Goal: Contribute content: Contribute content

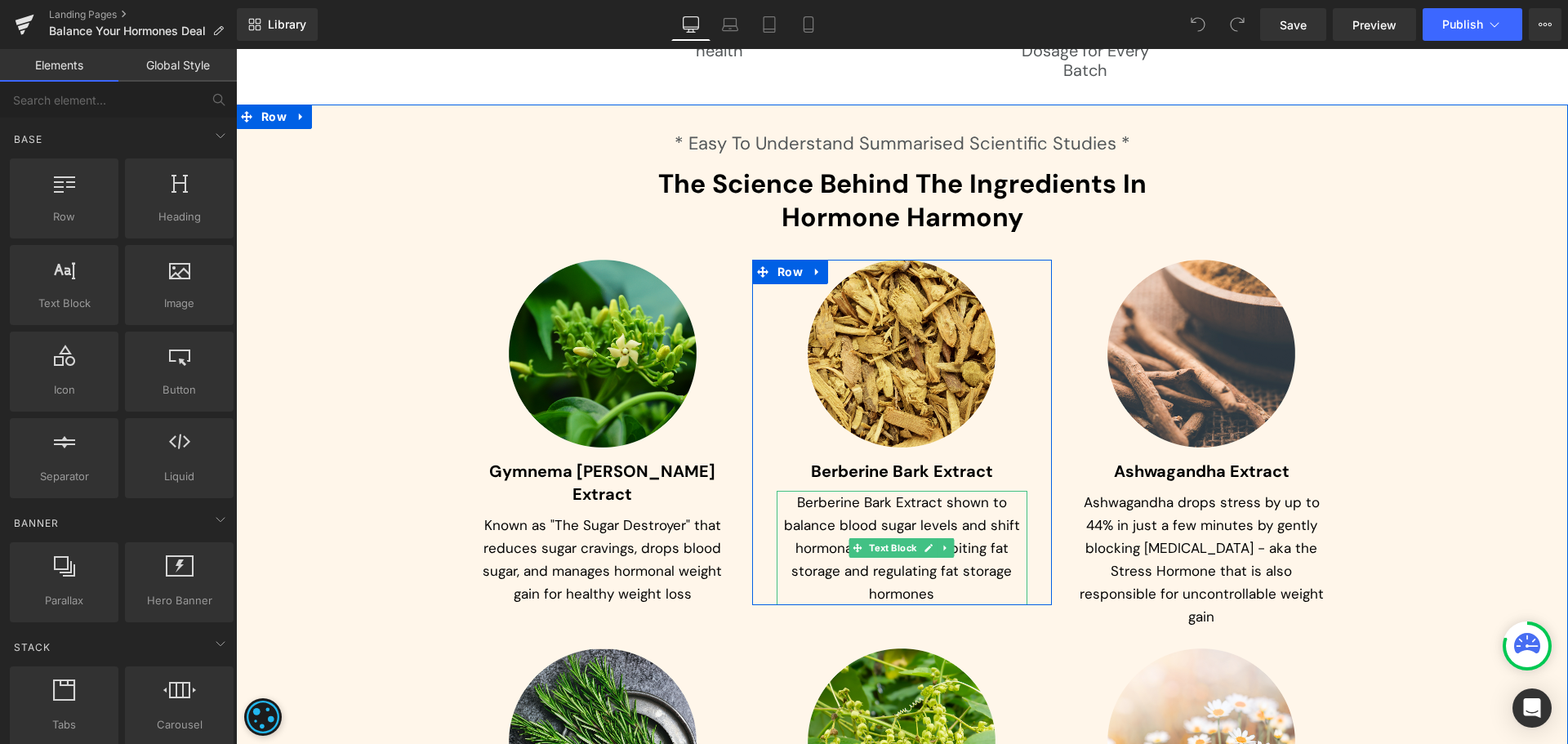
scroll to position [7594, 0]
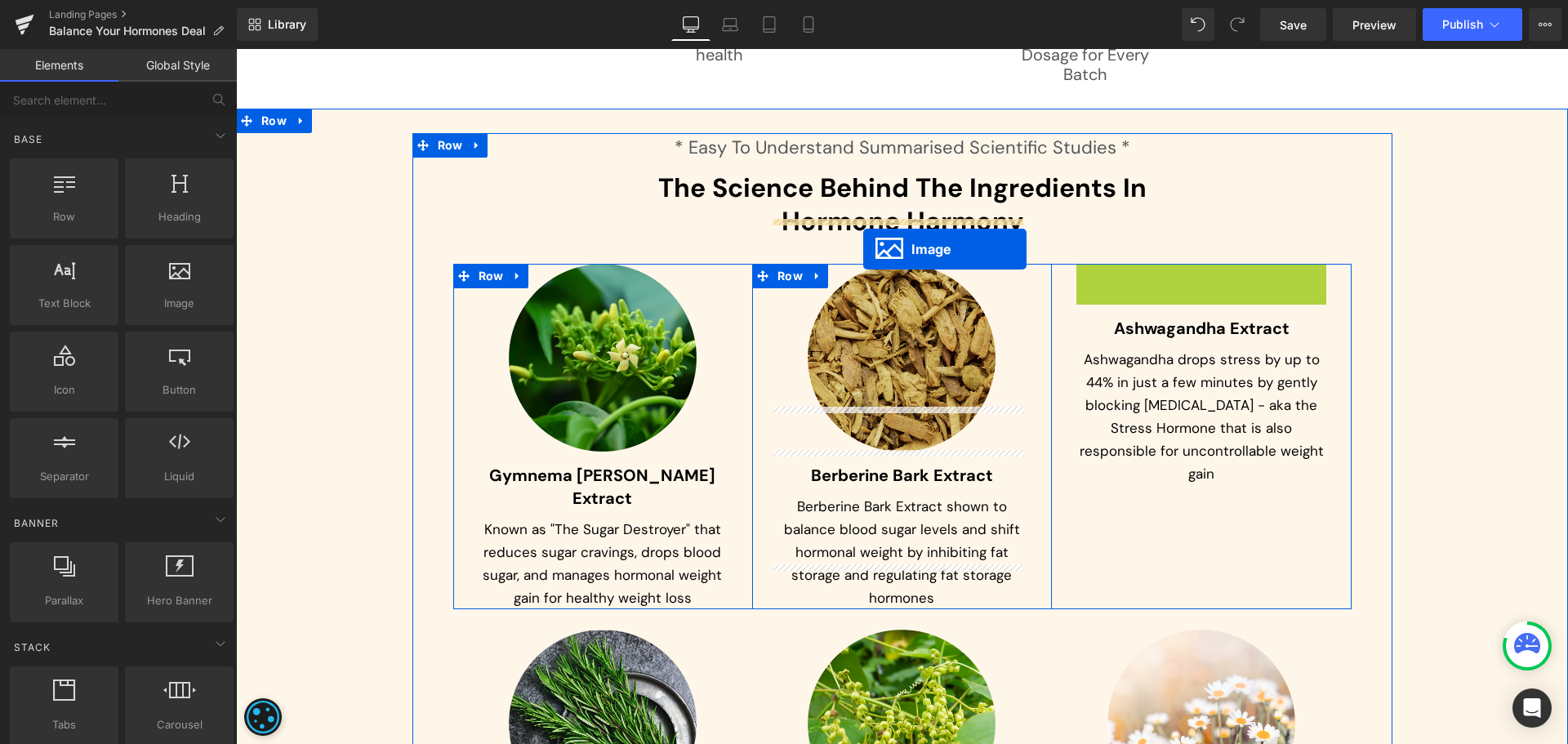
drag, startPoint x: 1202, startPoint y: 318, endPoint x: 863, endPoint y: 249, distance: 346.0
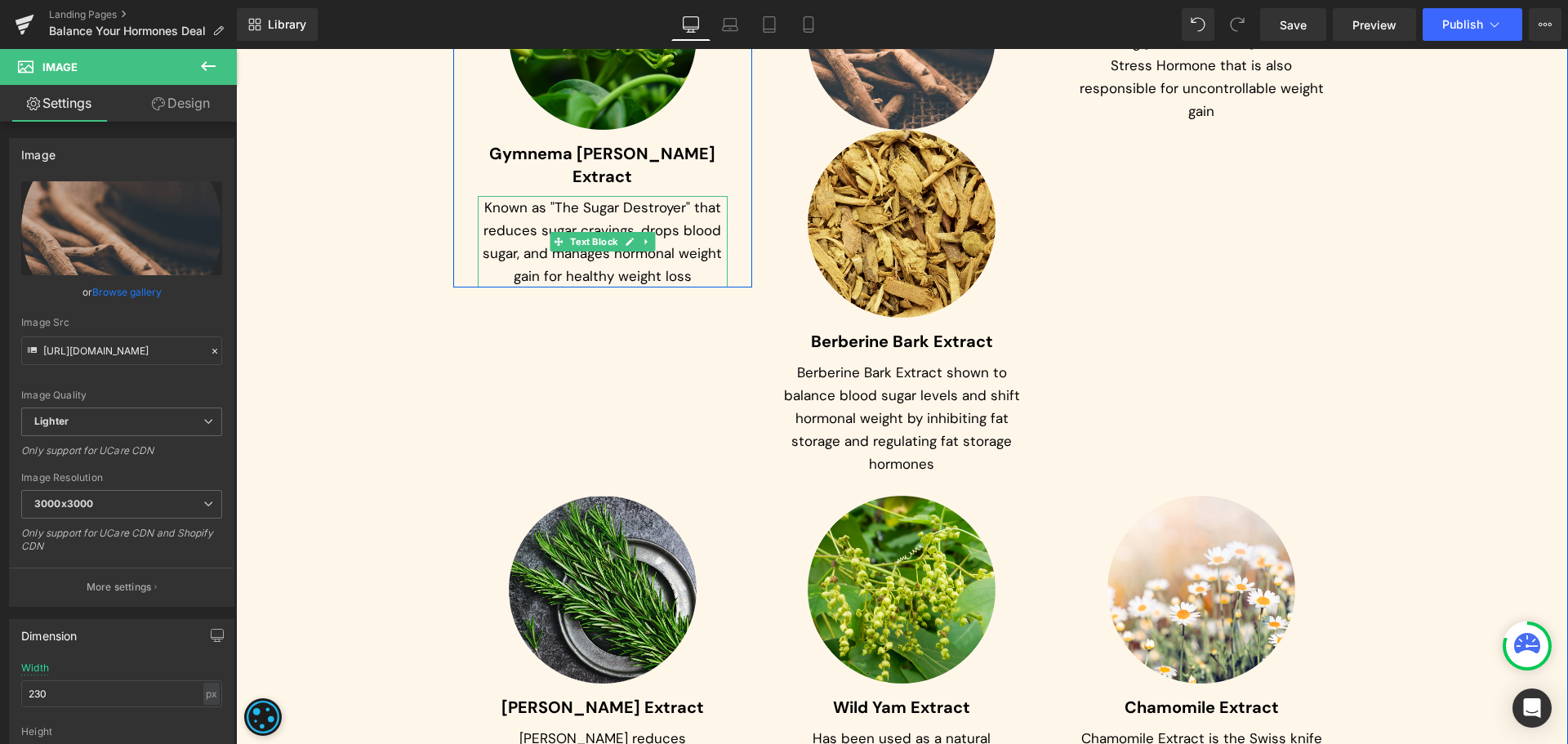
scroll to position [7920, 0]
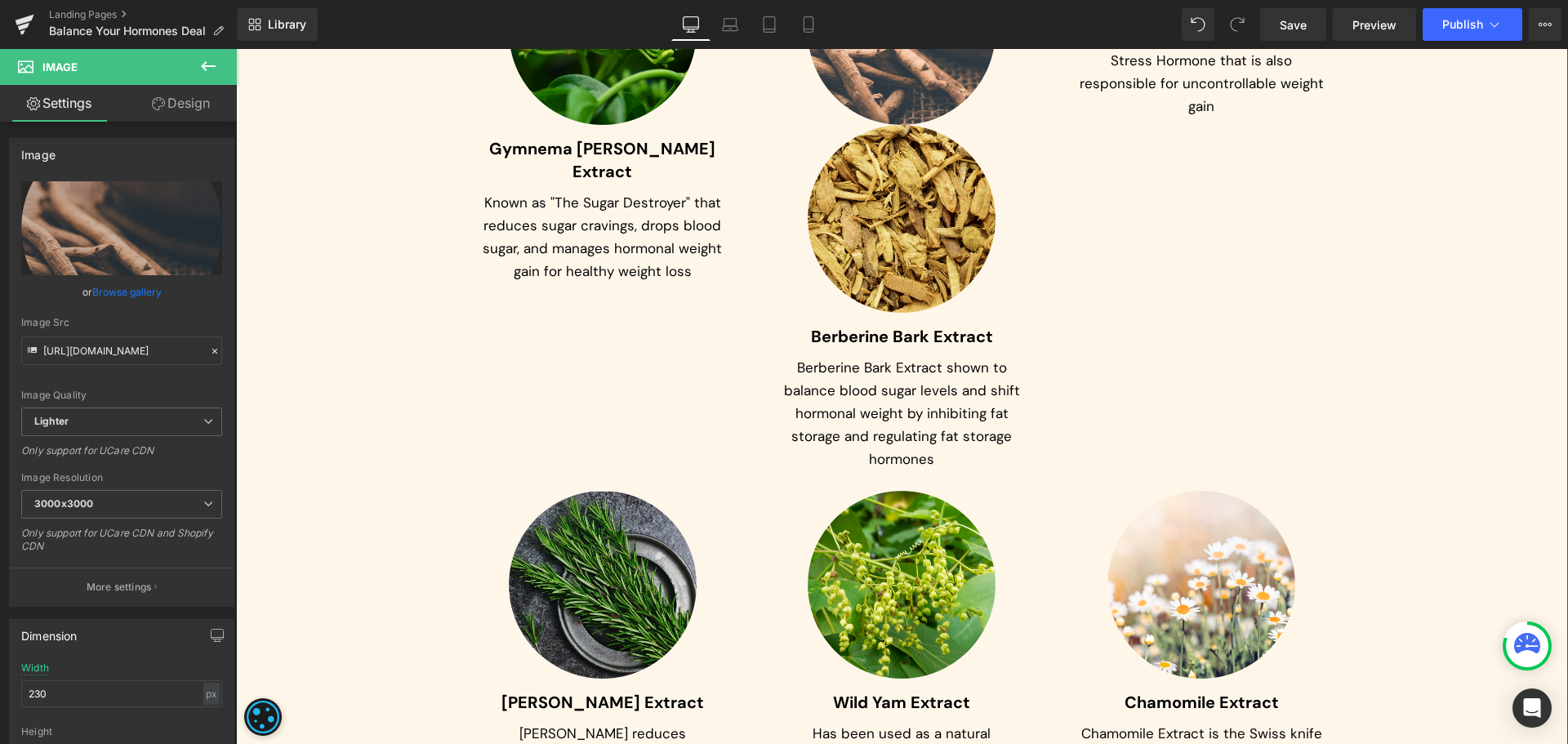
click at [604, 546] on div "Image" at bounding box center [603, 585] width 250 height 188
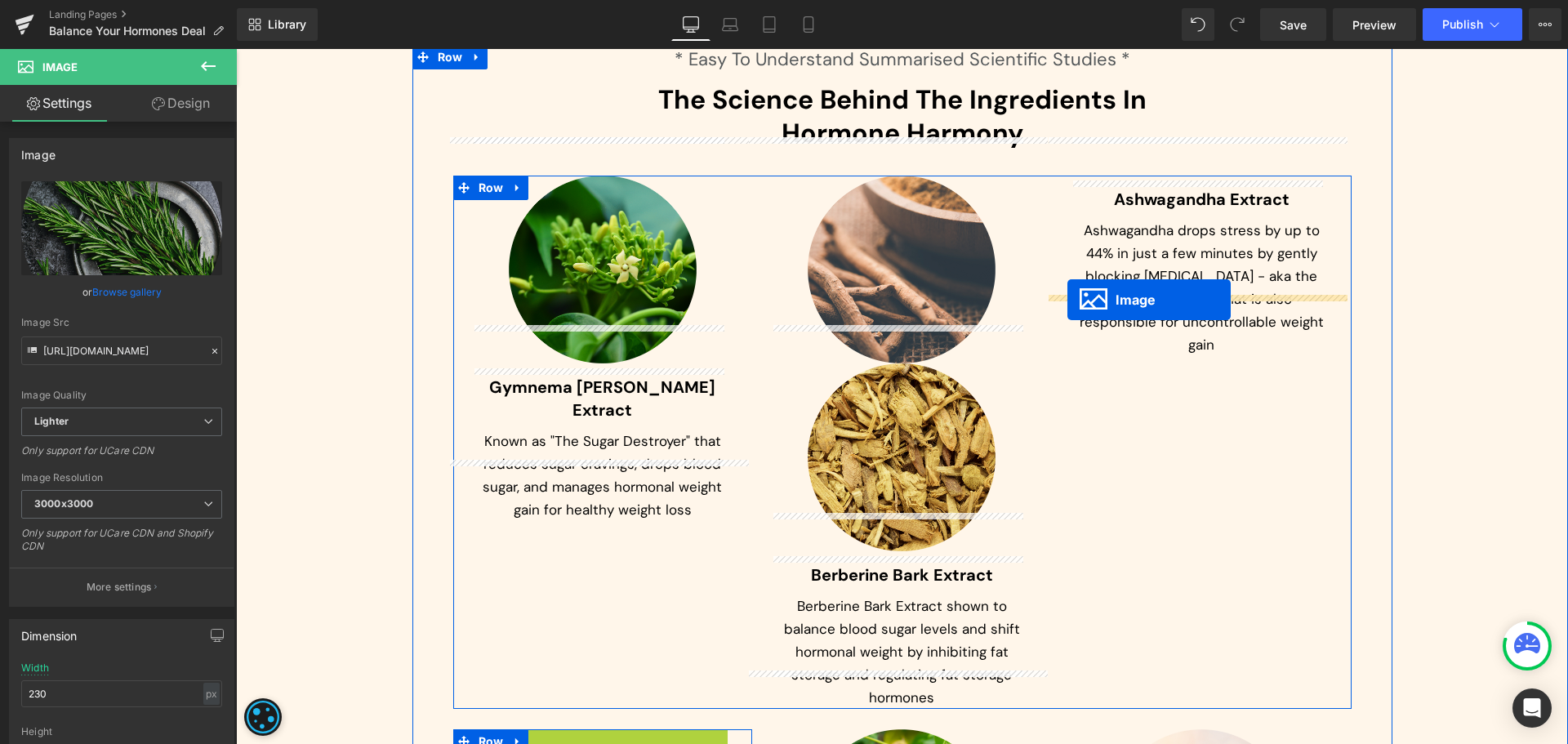
scroll to position [7675, 0]
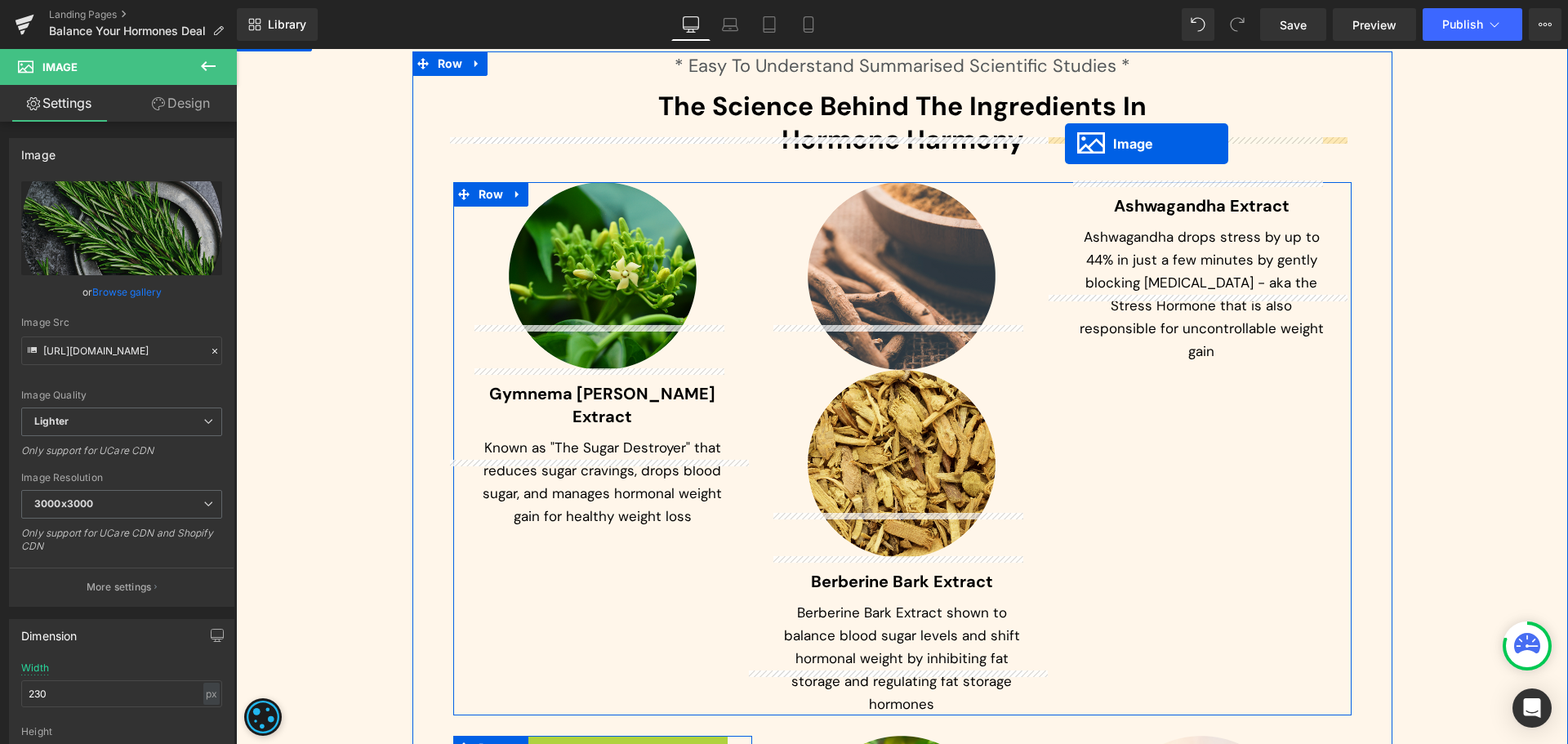
drag, startPoint x: 600, startPoint y: 544, endPoint x: 1065, endPoint y: 144, distance: 613.4
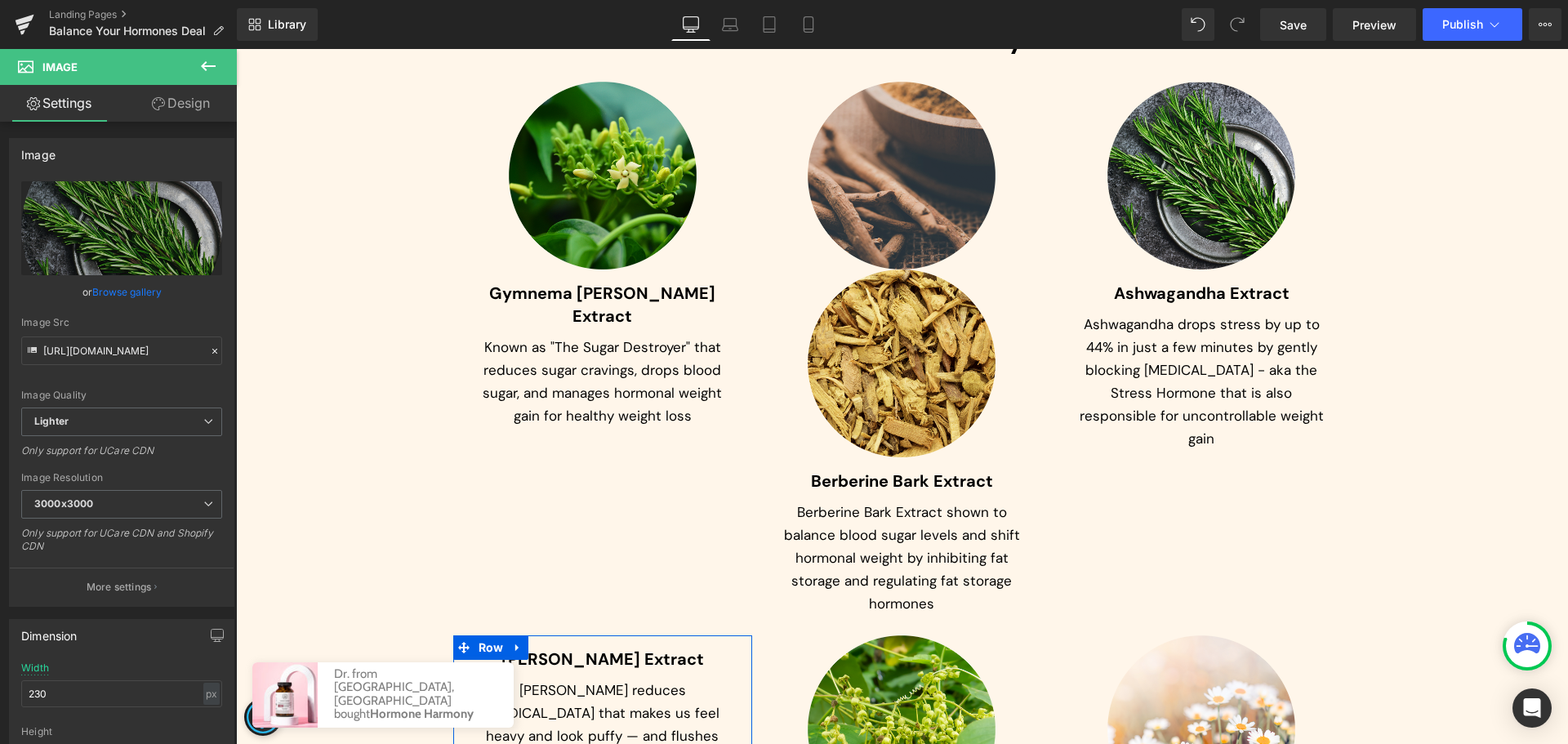
scroll to position [7839, 0]
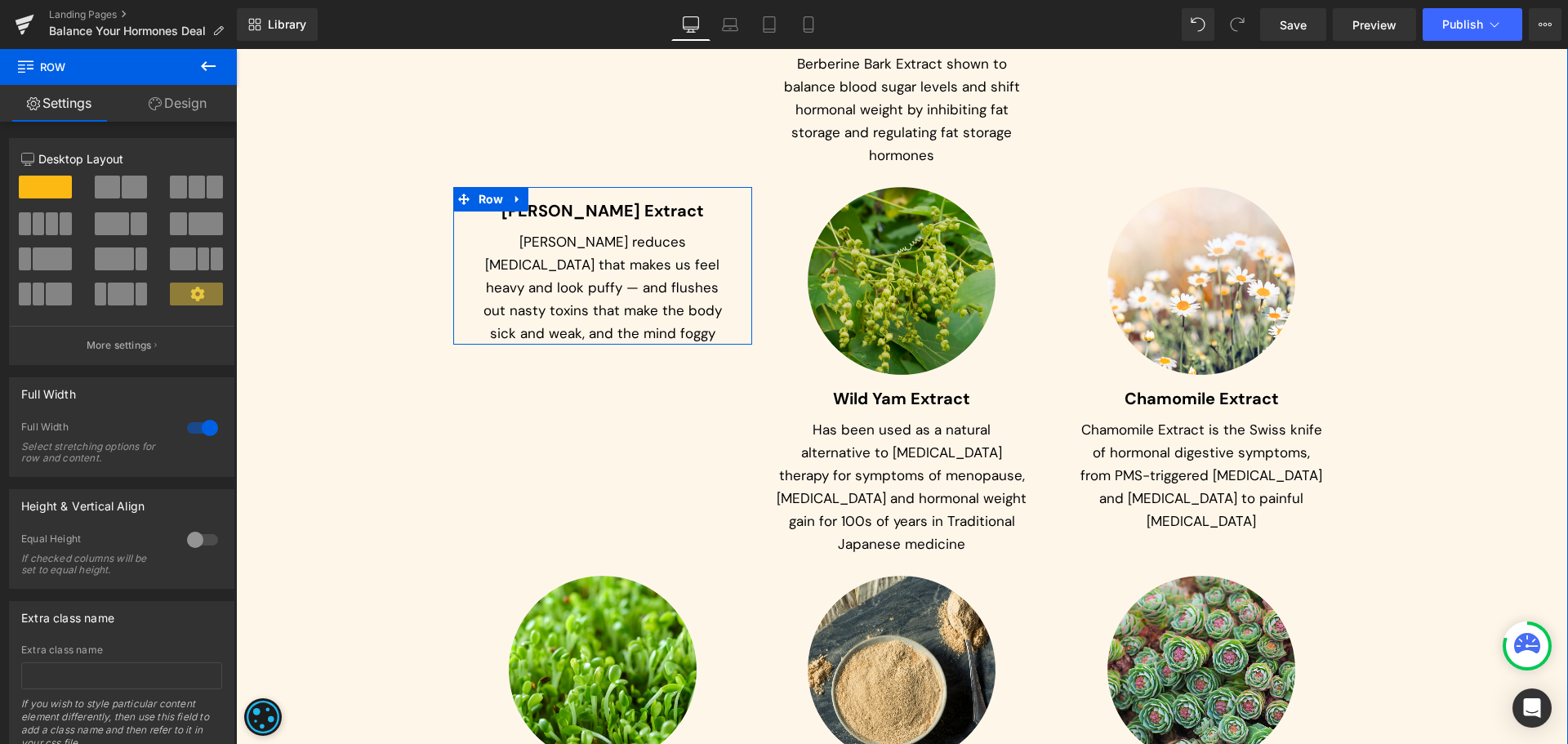
scroll to position [8165, 0]
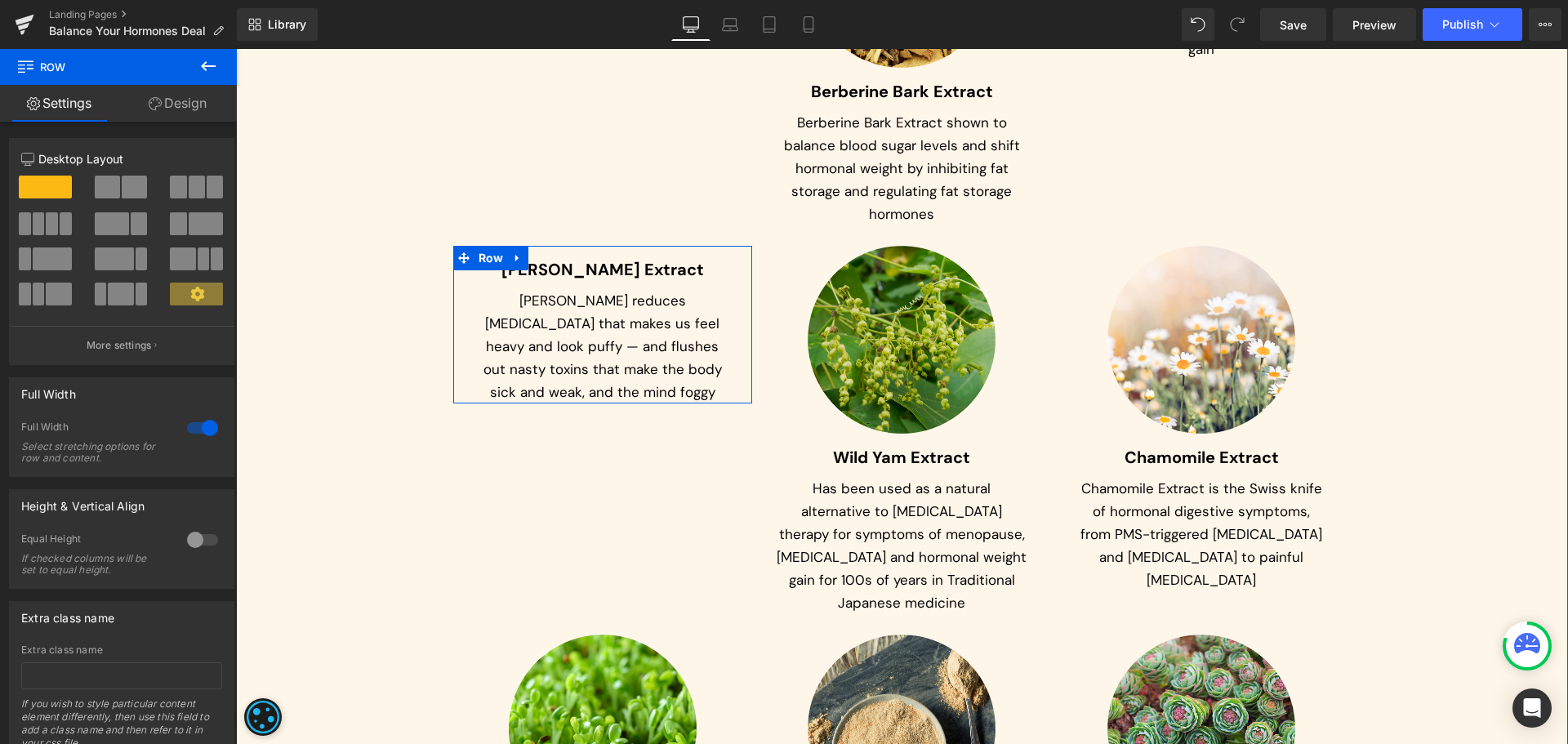
click at [892, 295] on div "Image" at bounding box center [902, 340] width 250 height 188
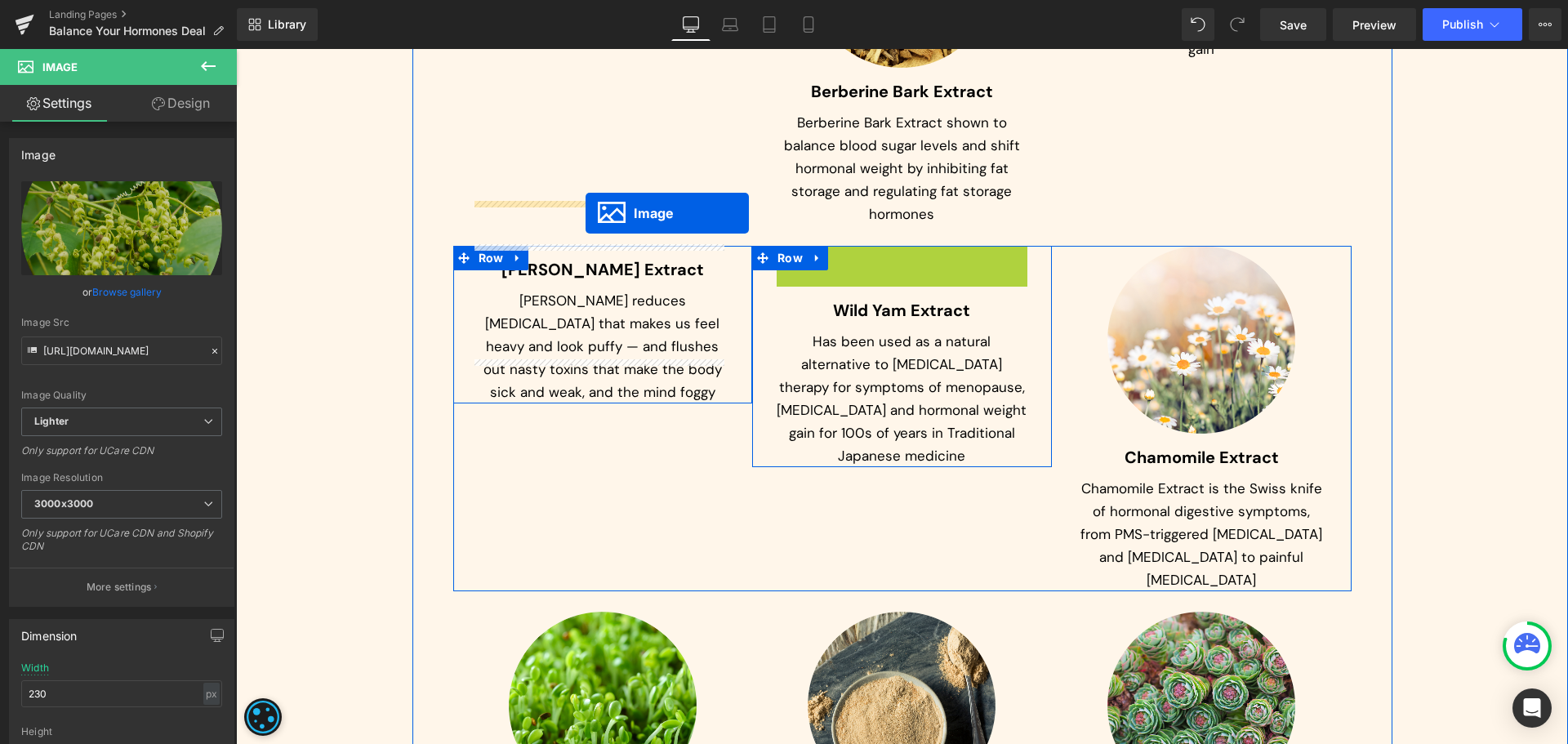
drag, startPoint x: 892, startPoint y: 295, endPoint x: 586, endPoint y: 213, distance: 316.8
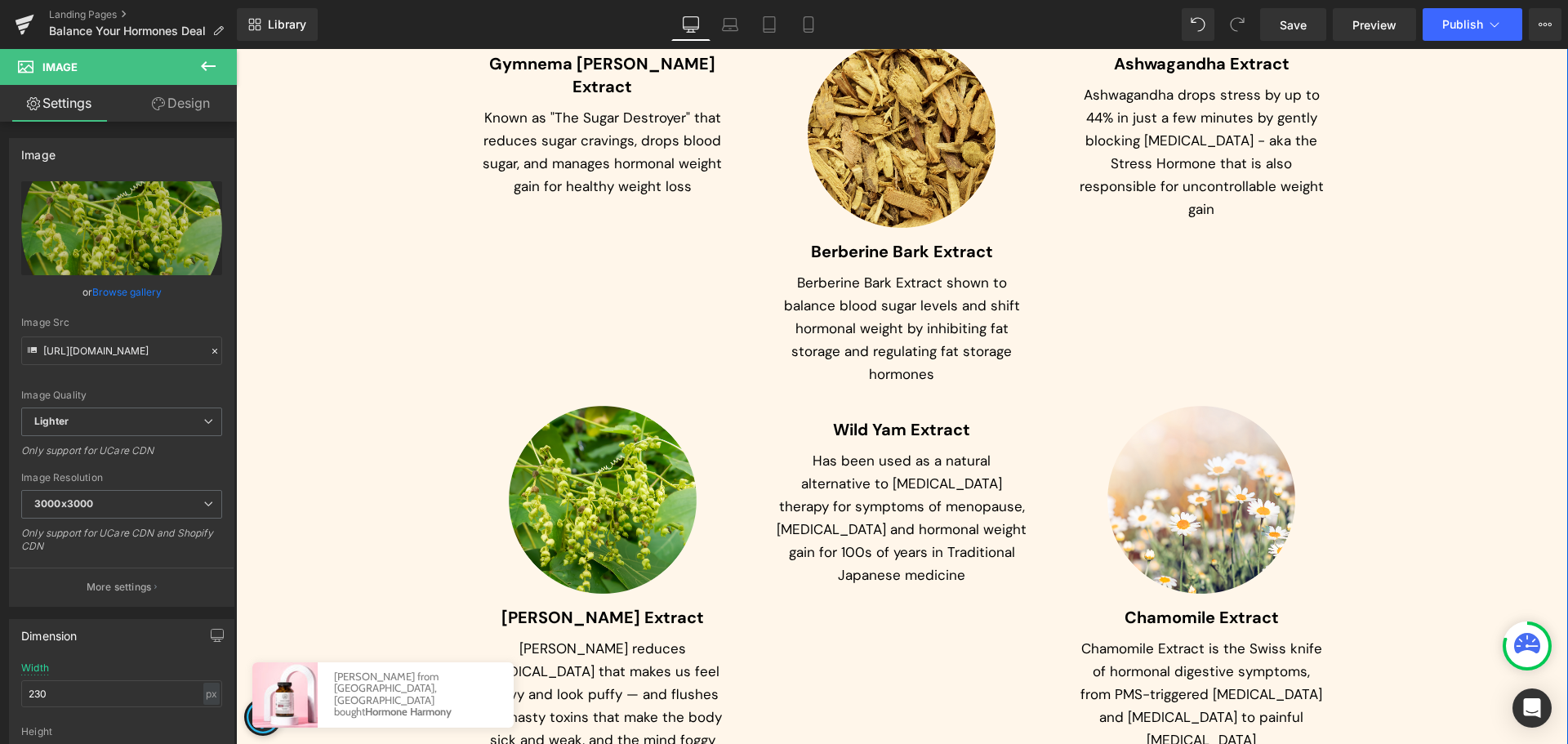
scroll to position [8002, 0]
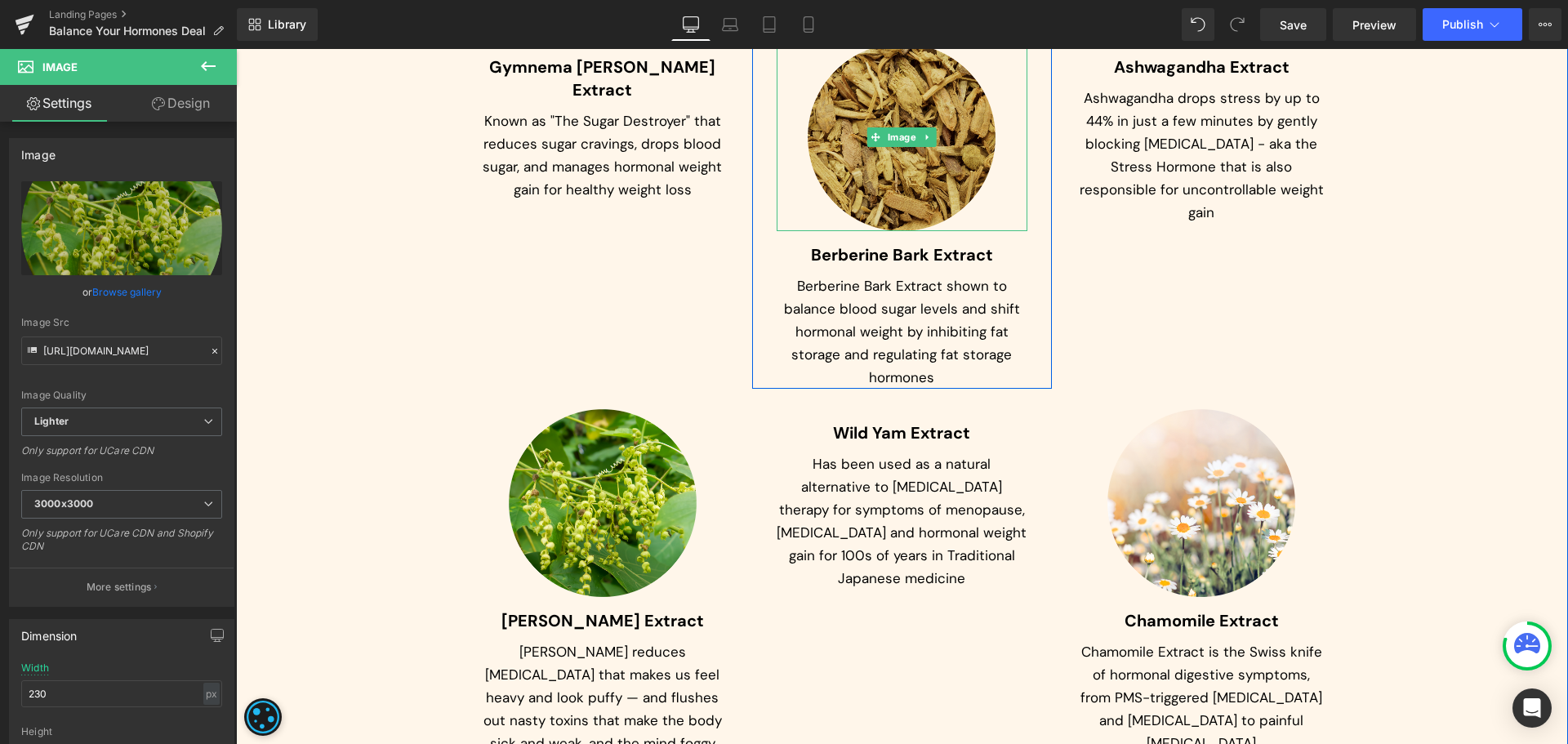
click at [889, 110] on img at bounding box center [902, 137] width 188 height 188
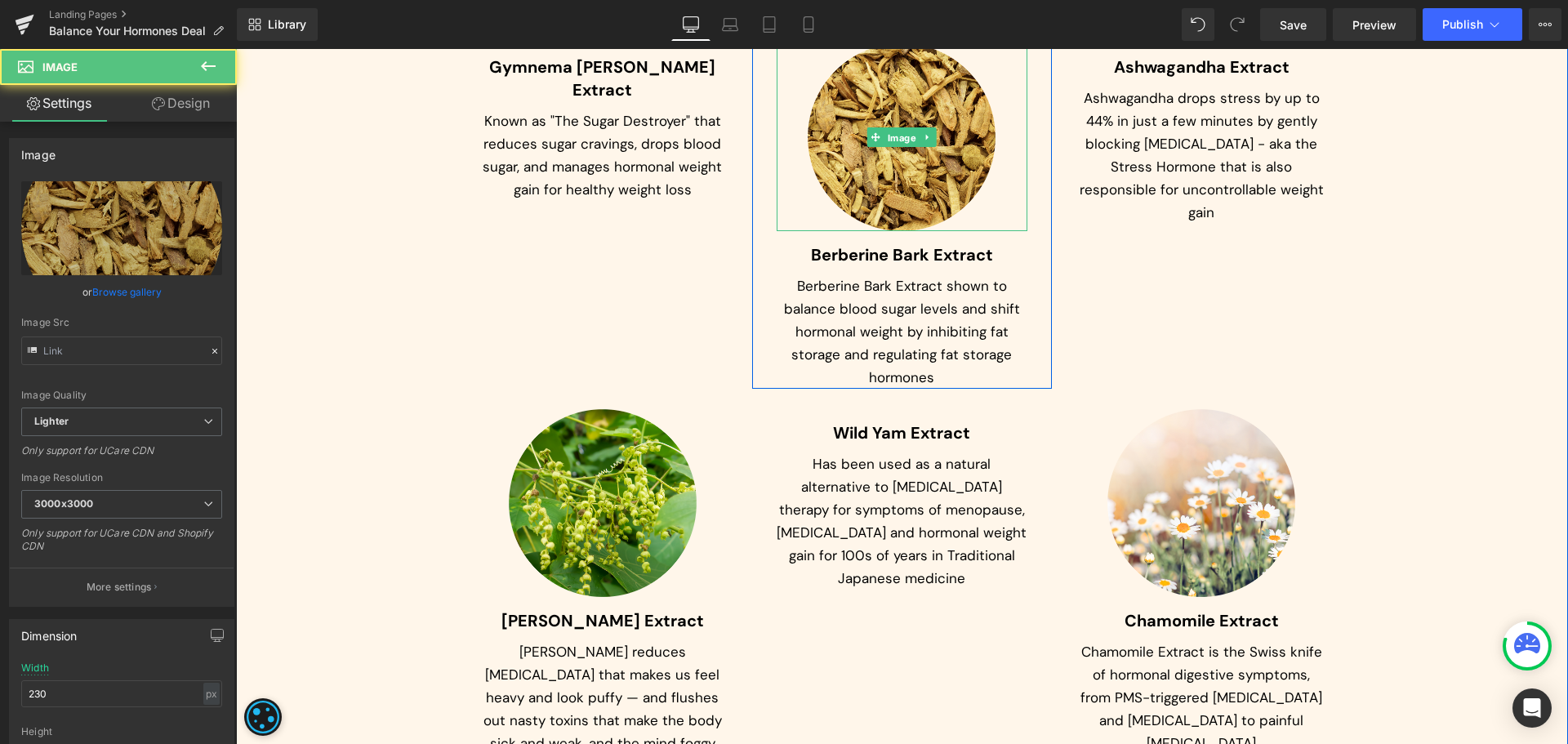
scroll to position [7985, 0]
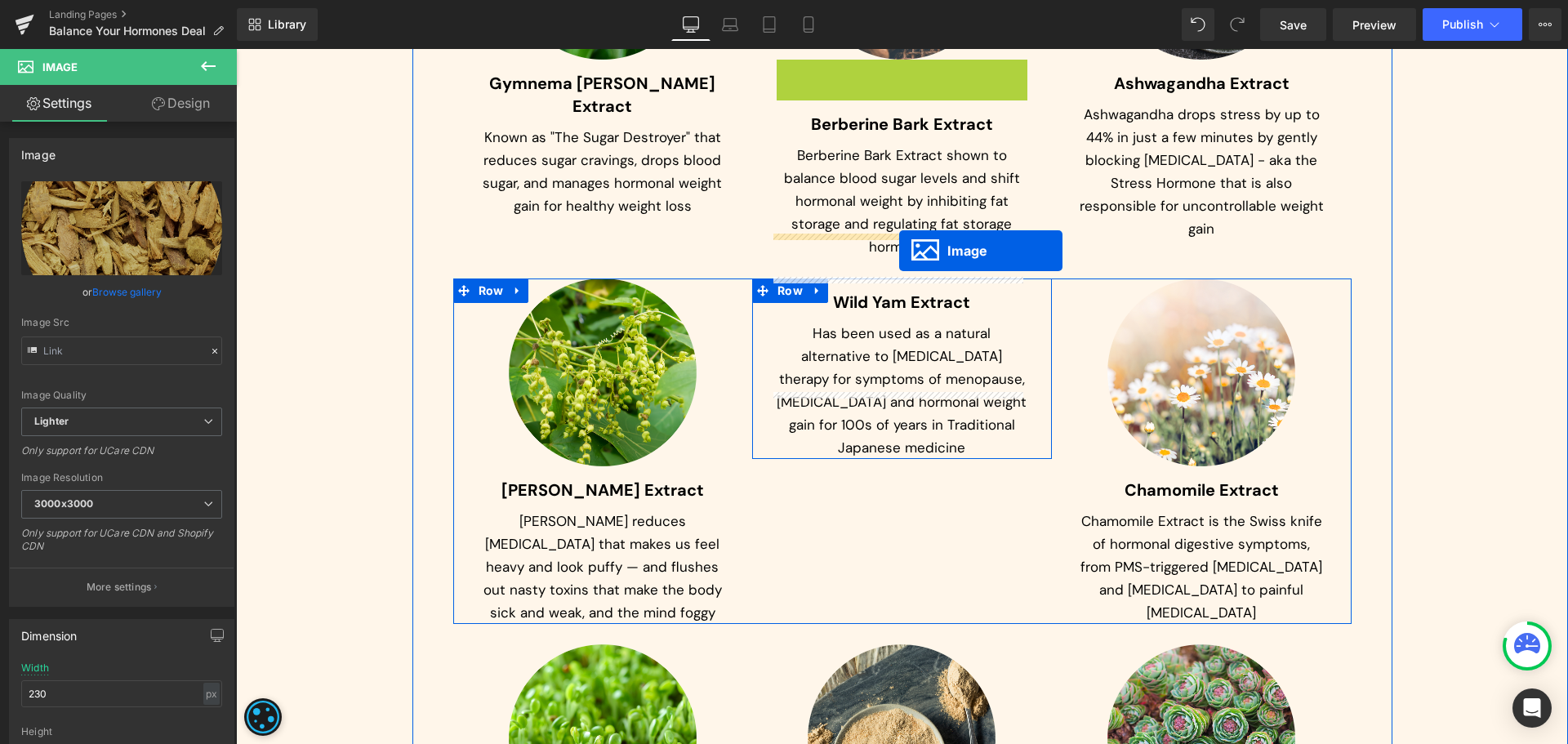
drag, startPoint x: 892, startPoint y: 89, endPoint x: 899, endPoint y: 250, distance: 161.2
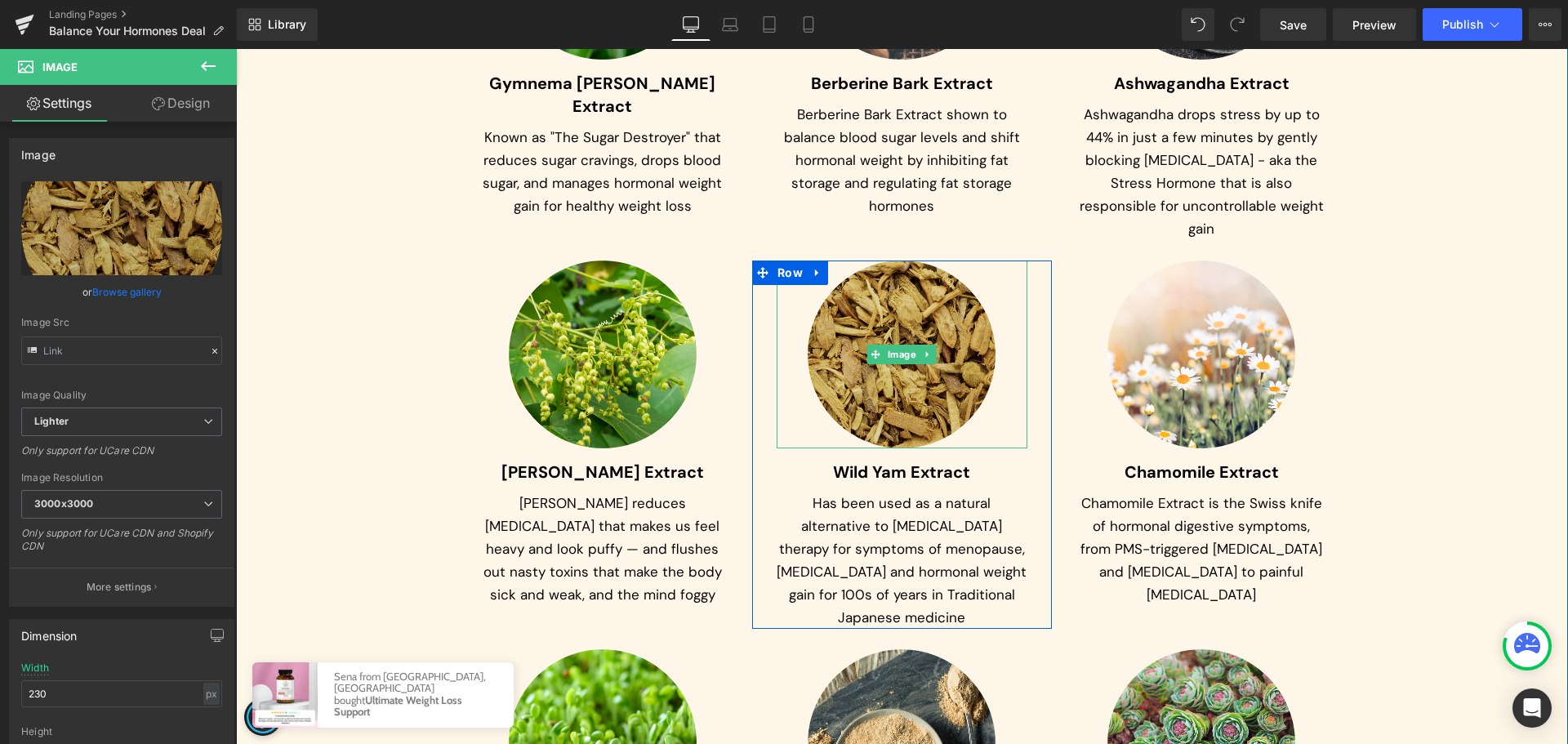
click at [863, 266] on img at bounding box center [902, 354] width 188 height 188
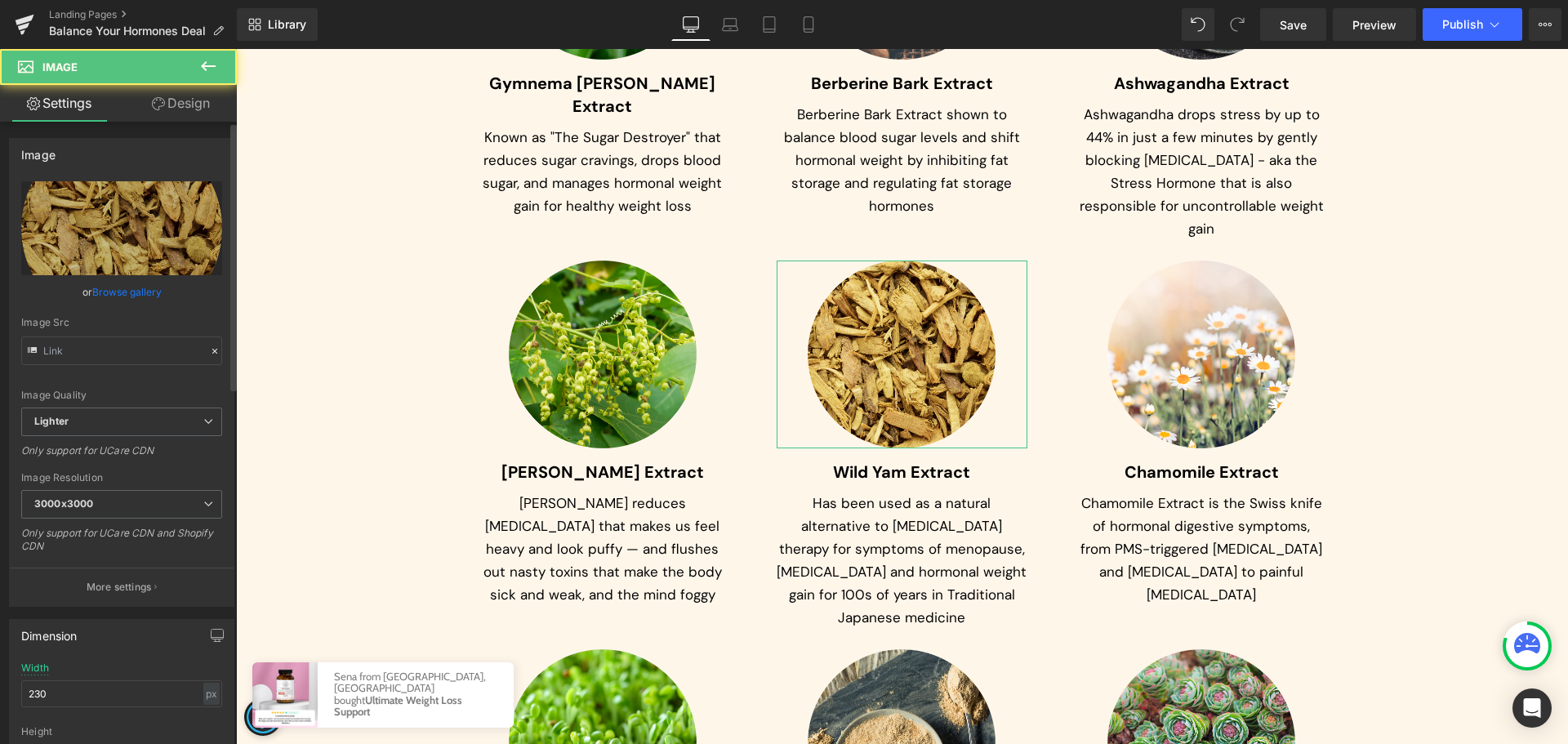
click at [131, 293] on link "Browse gallery" at bounding box center [127, 292] width 70 height 29
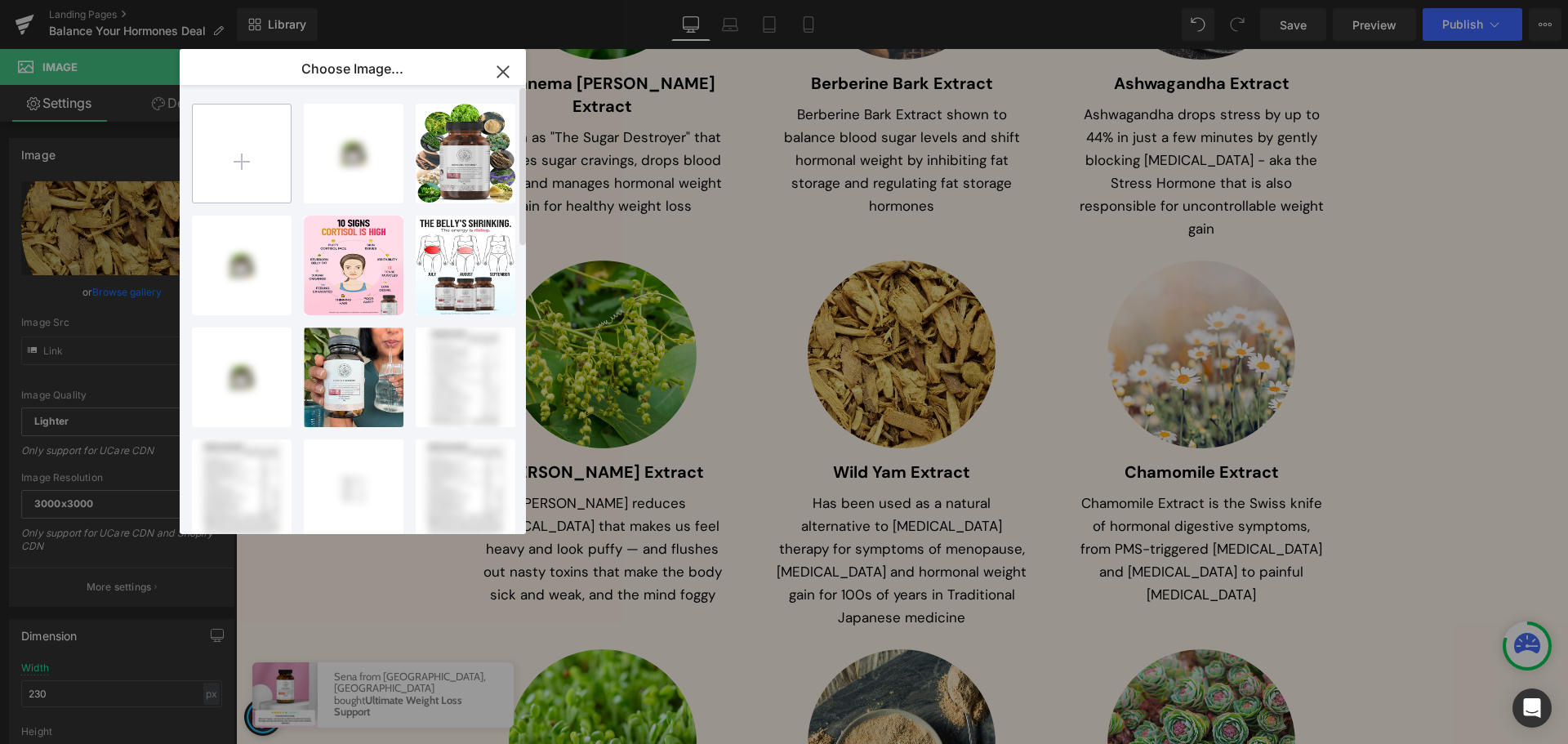
click at [252, 168] on input "file" at bounding box center [242, 154] width 98 height 98
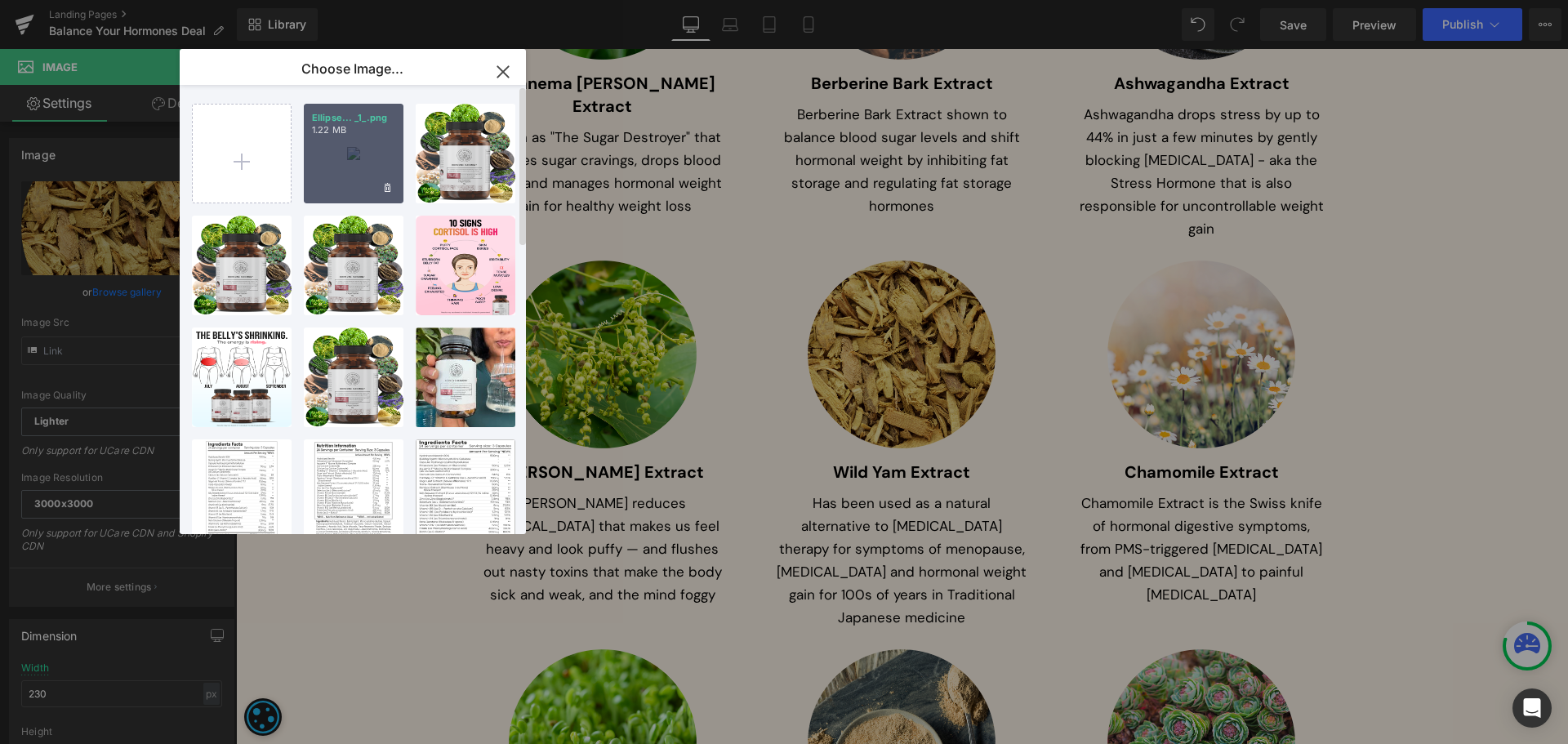
click at [363, 155] on div "Ellipse... _1_.png 1.22 MB" at bounding box center [353, 153] width 99 height 99
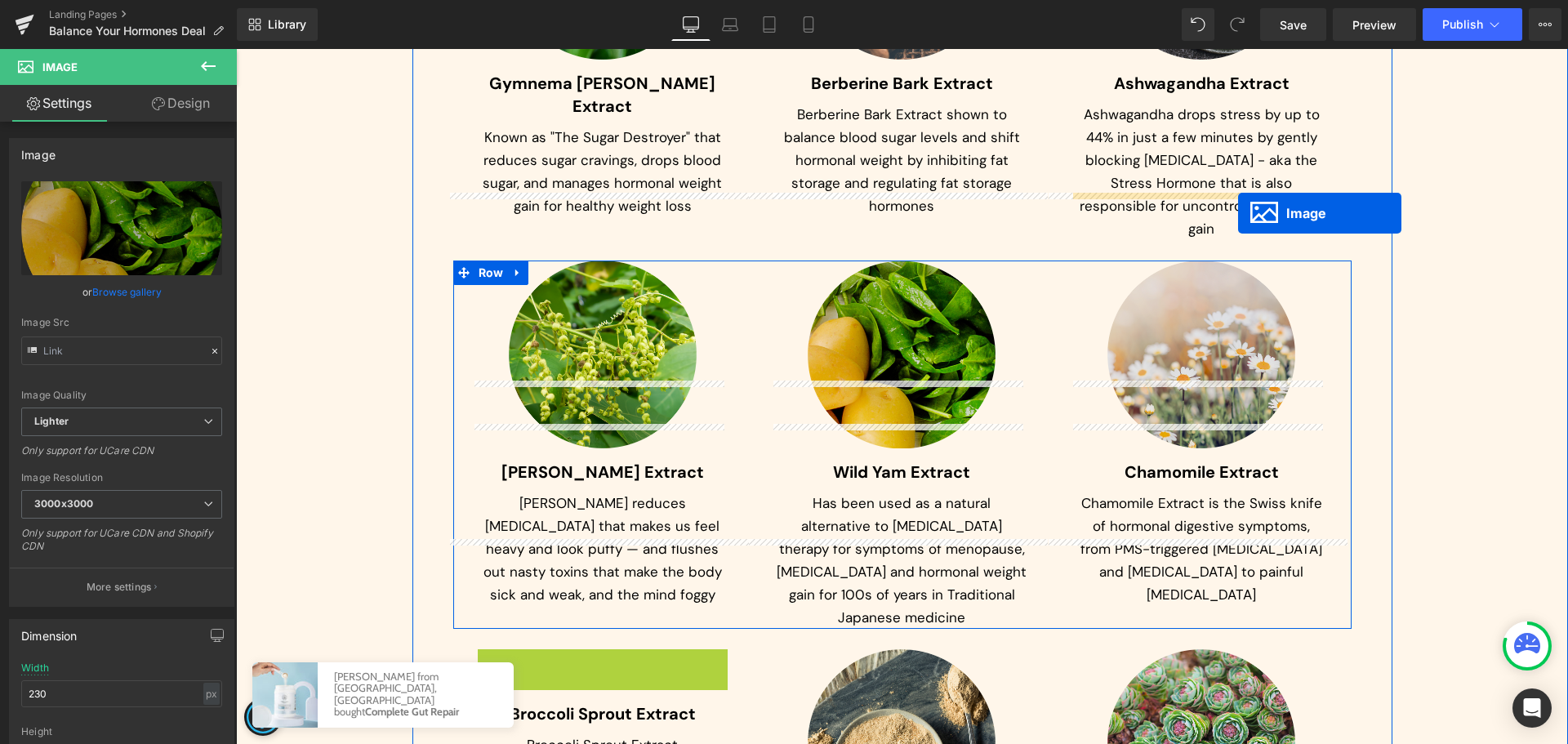
drag, startPoint x: 606, startPoint y: 654, endPoint x: 1238, endPoint y: 213, distance: 770.7
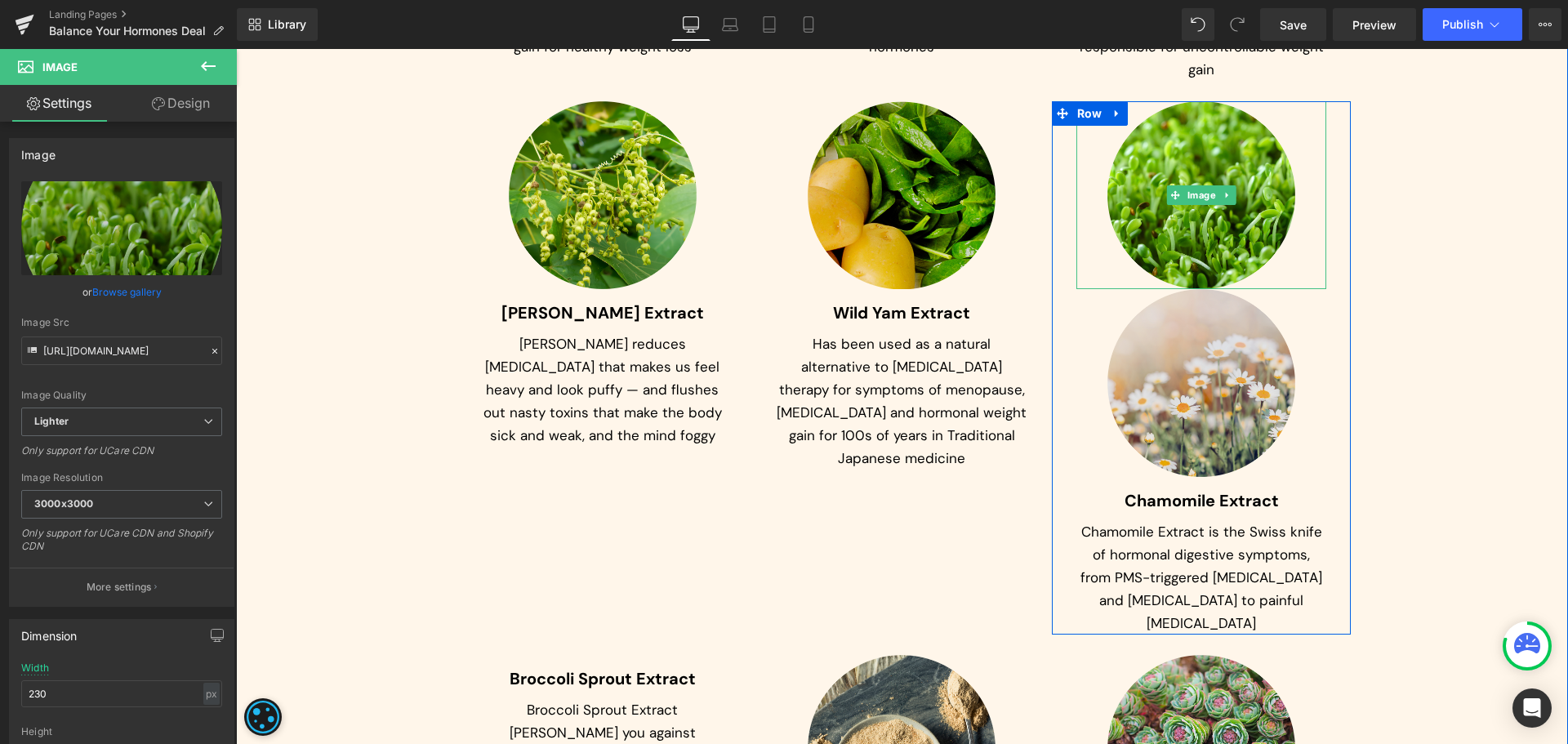
scroll to position [8149, 0]
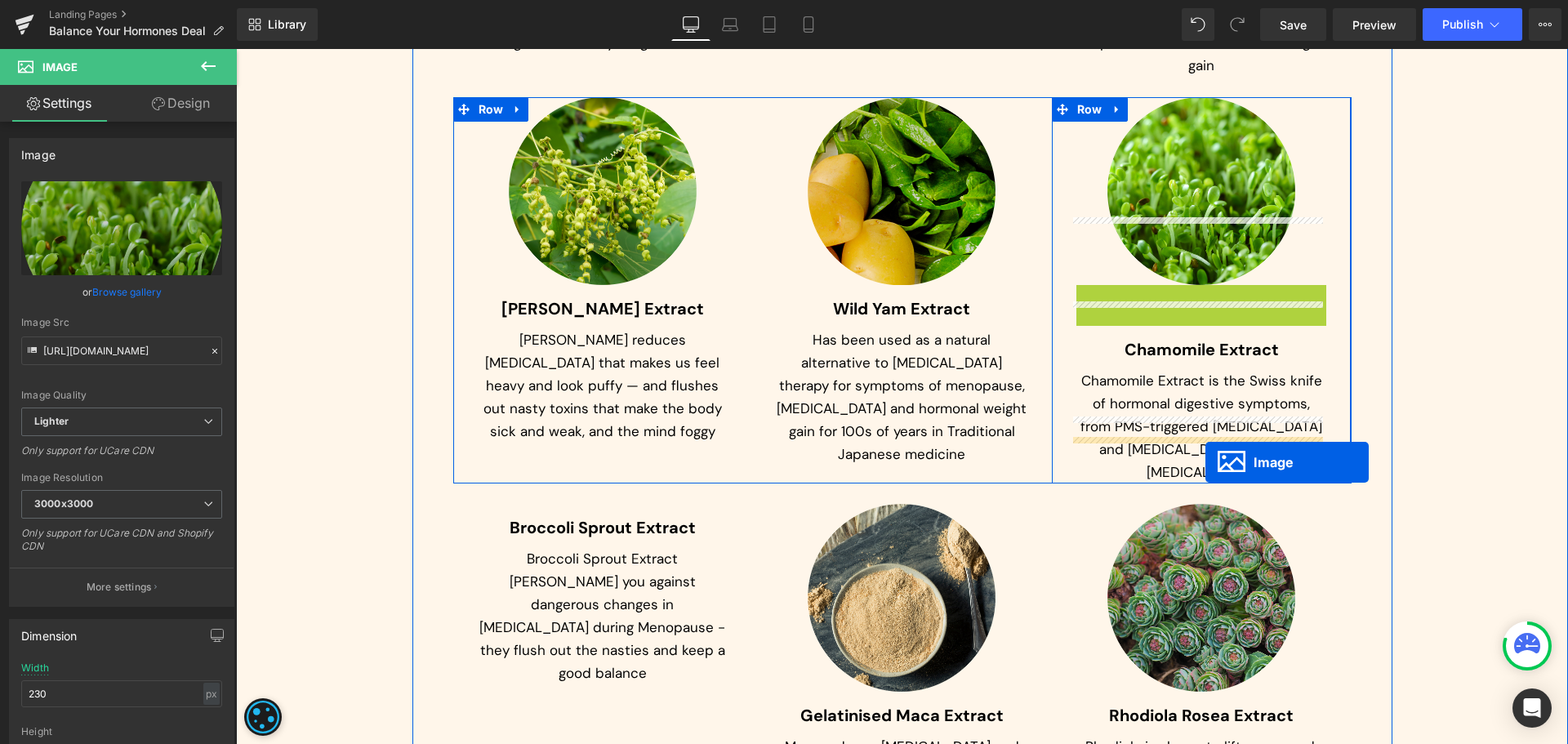
drag, startPoint x: 1200, startPoint y: 308, endPoint x: 1206, endPoint y: 462, distance: 154.1
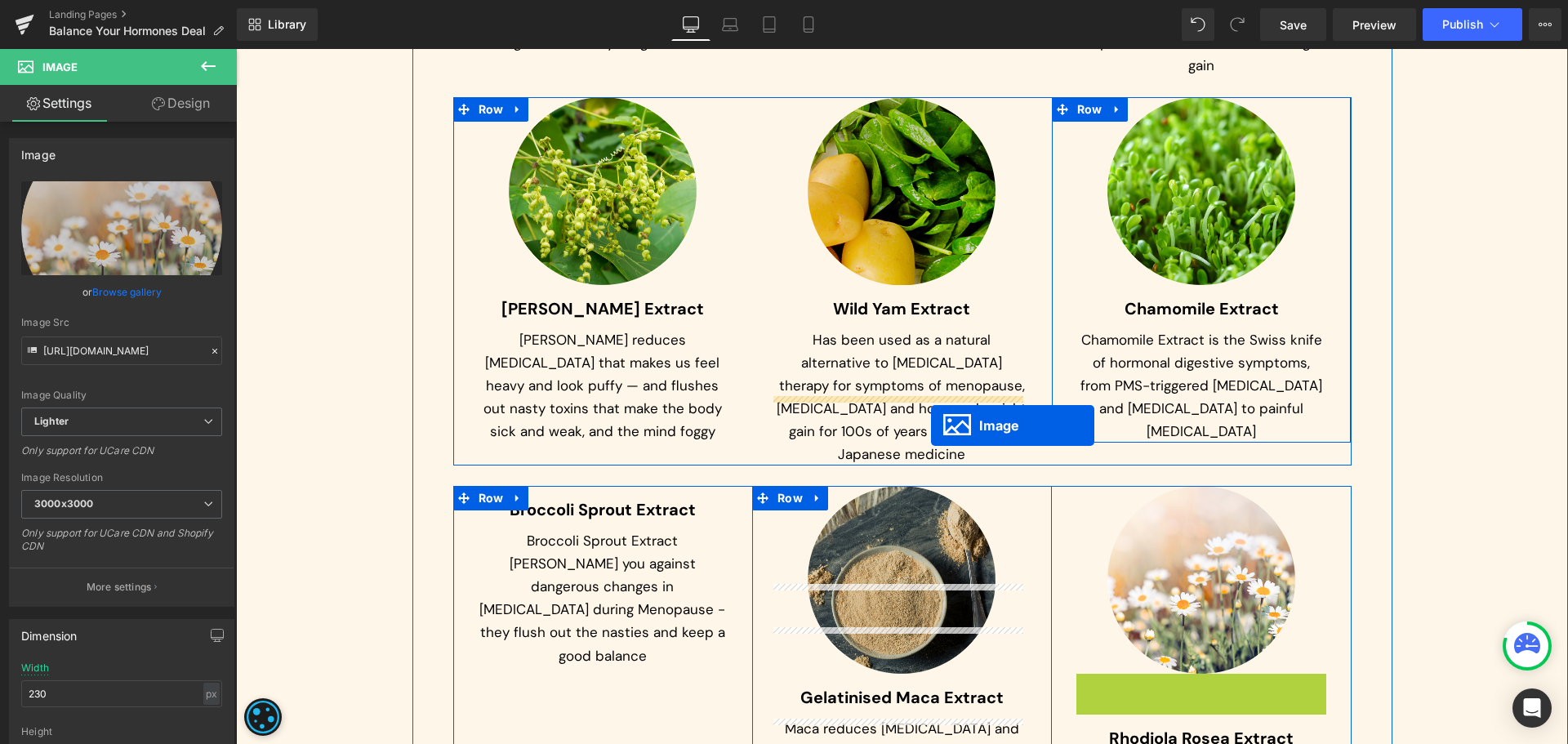
drag, startPoint x: 1208, startPoint y: 675, endPoint x: 931, endPoint y: 426, distance: 372.5
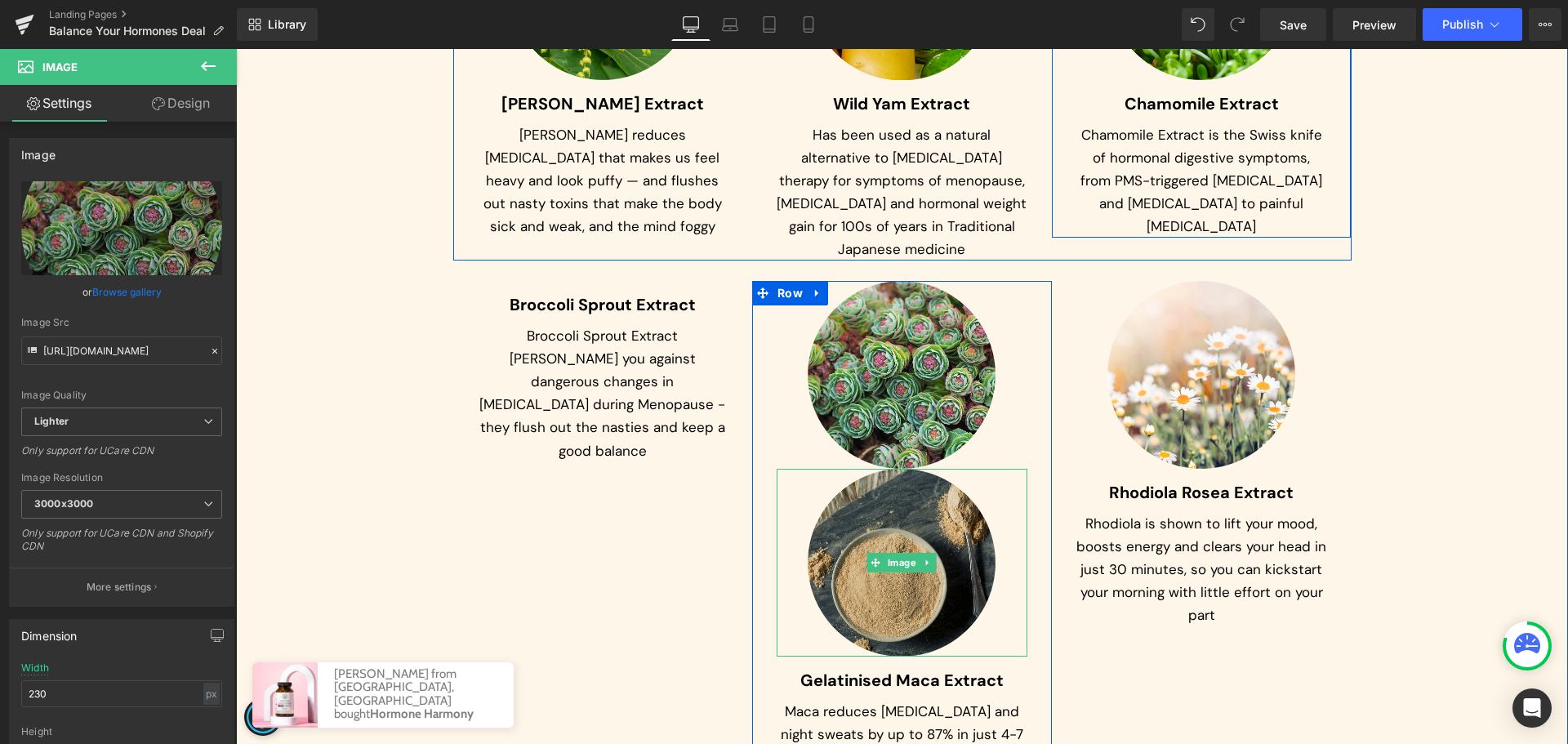
scroll to position [8312, 0]
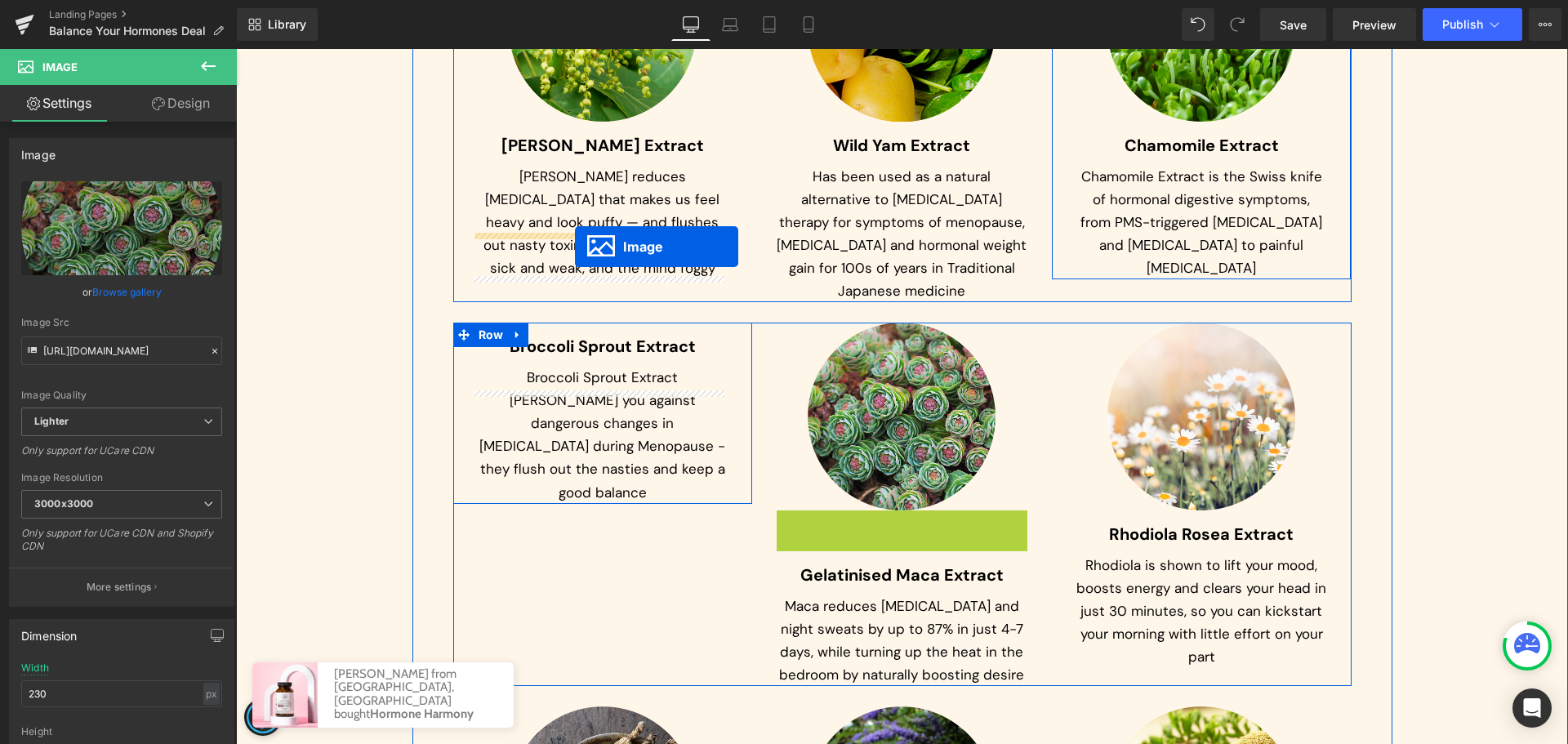
drag, startPoint x: 896, startPoint y: 512, endPoint x: 575, endPoint y: 247, distance: 416.3
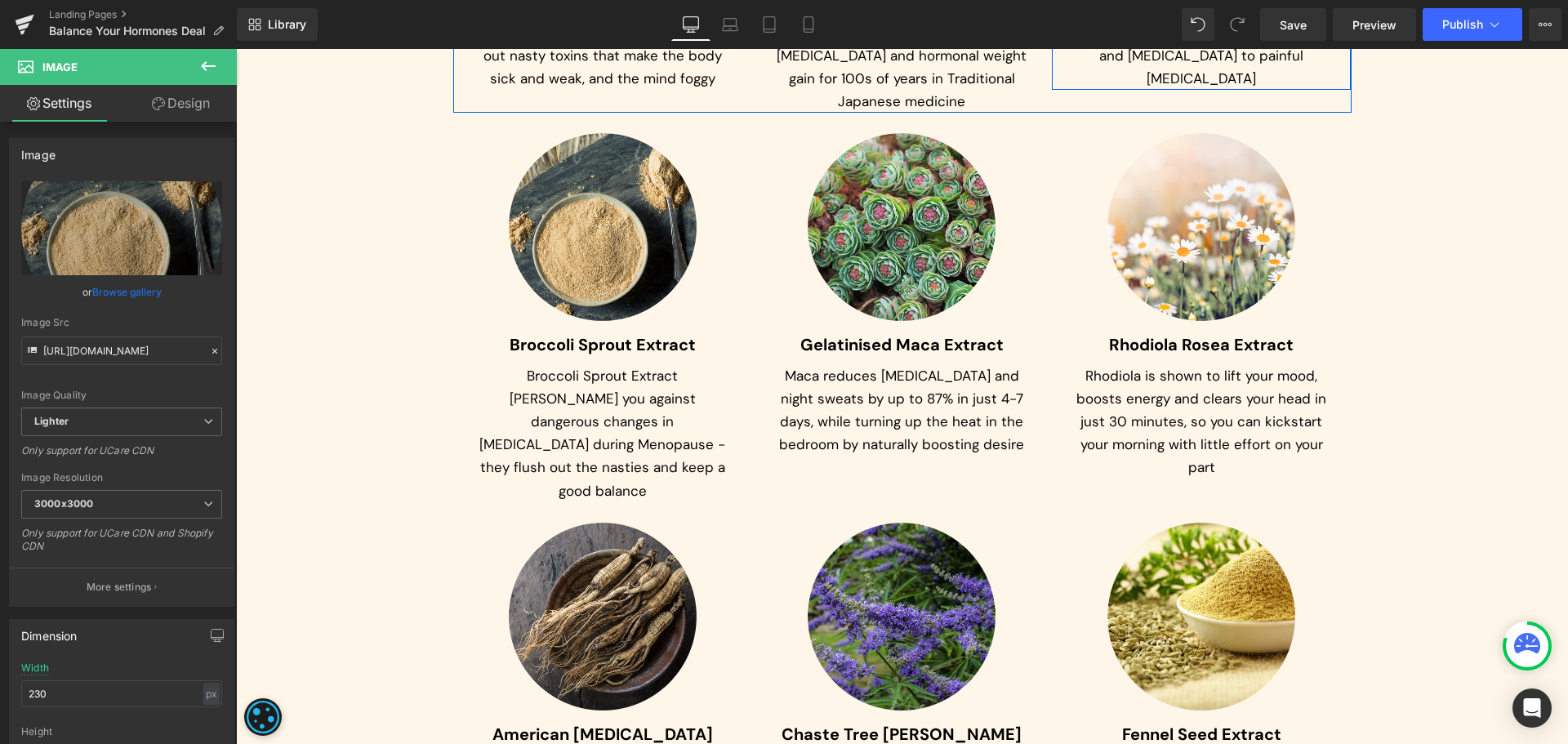
scroll to position [8557, 0]
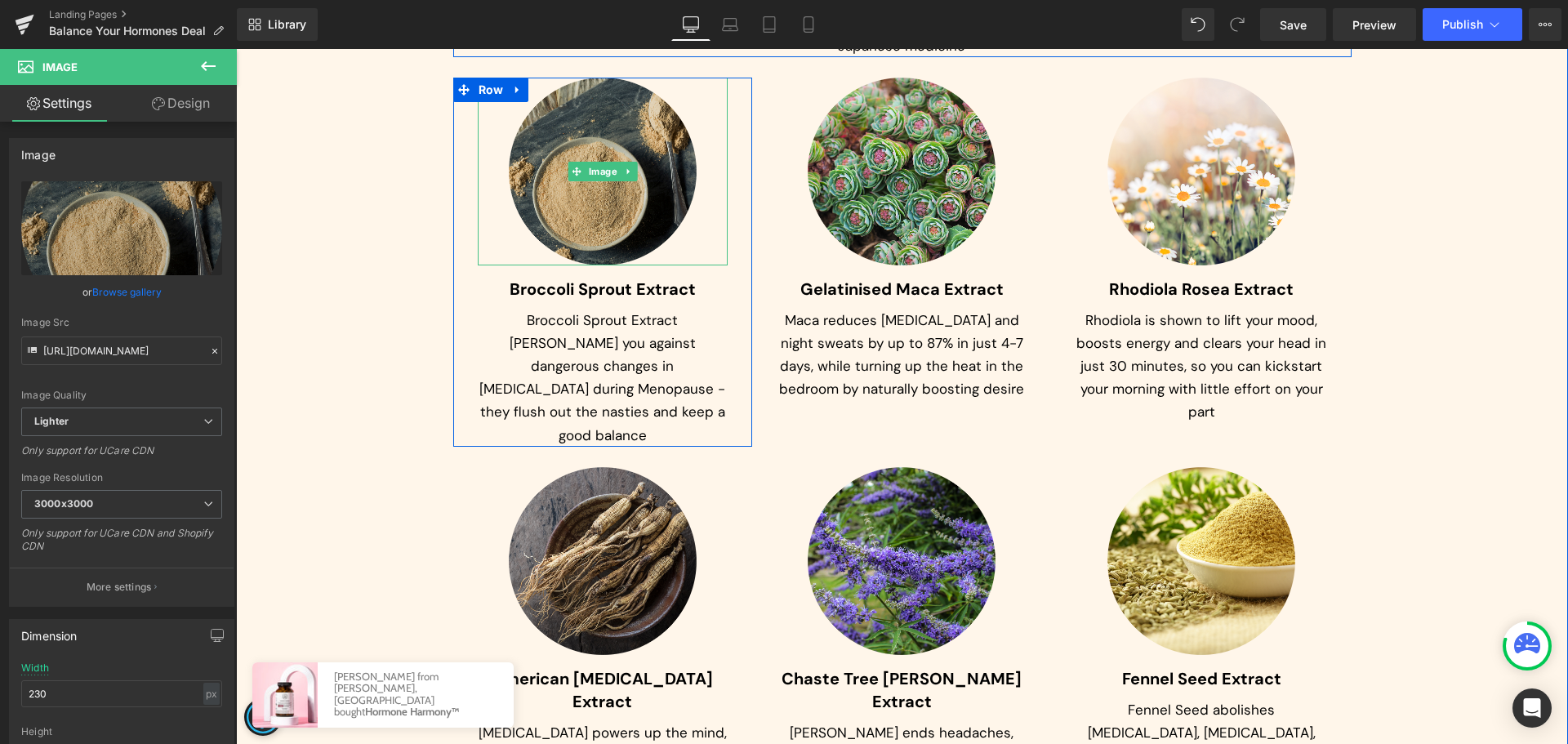
click at [609, 117] on img at bounding box center [603, 172] width 188 height 188
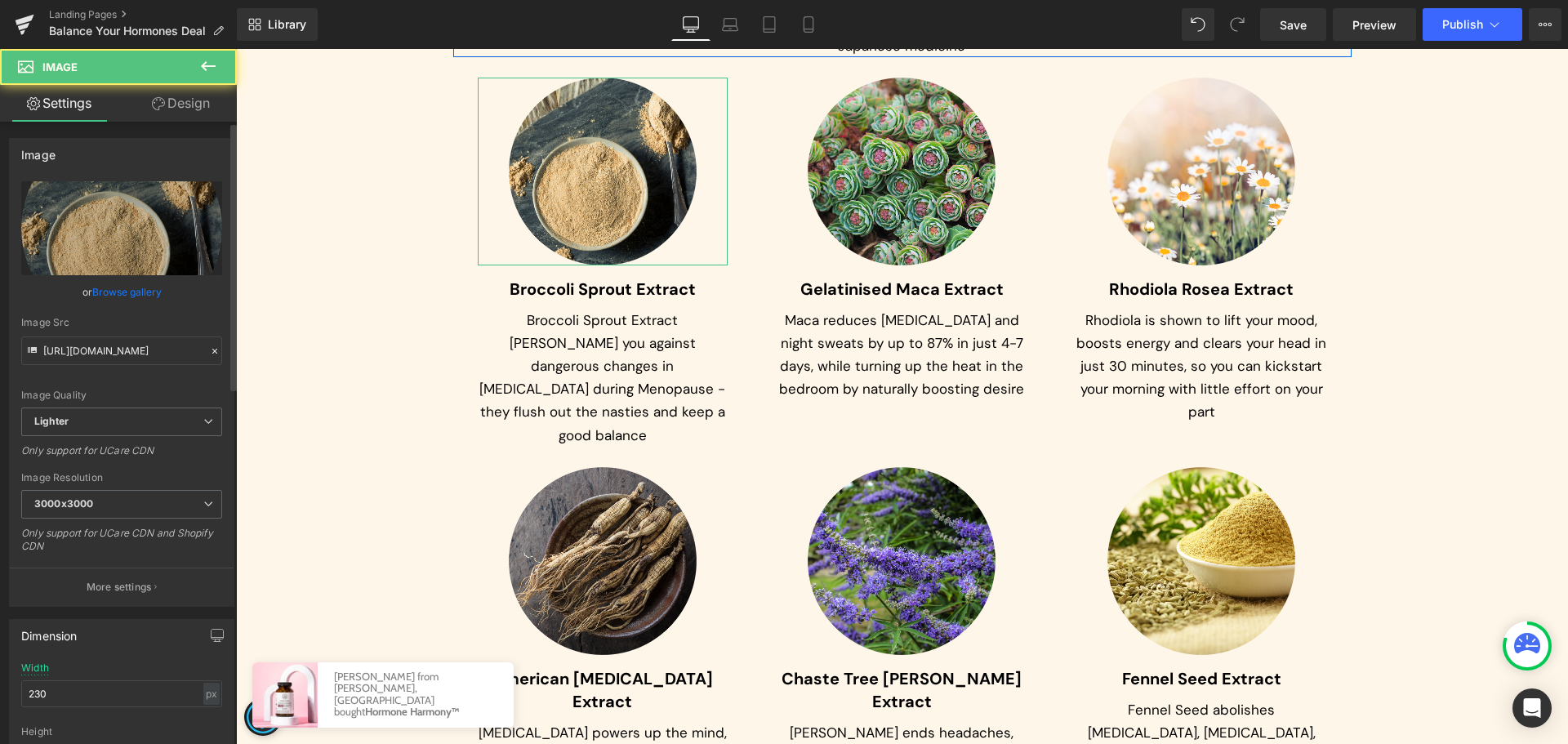
click at [106, 287] on link "Browse gallery" at bounding box center [127, 292] width 70 height 29
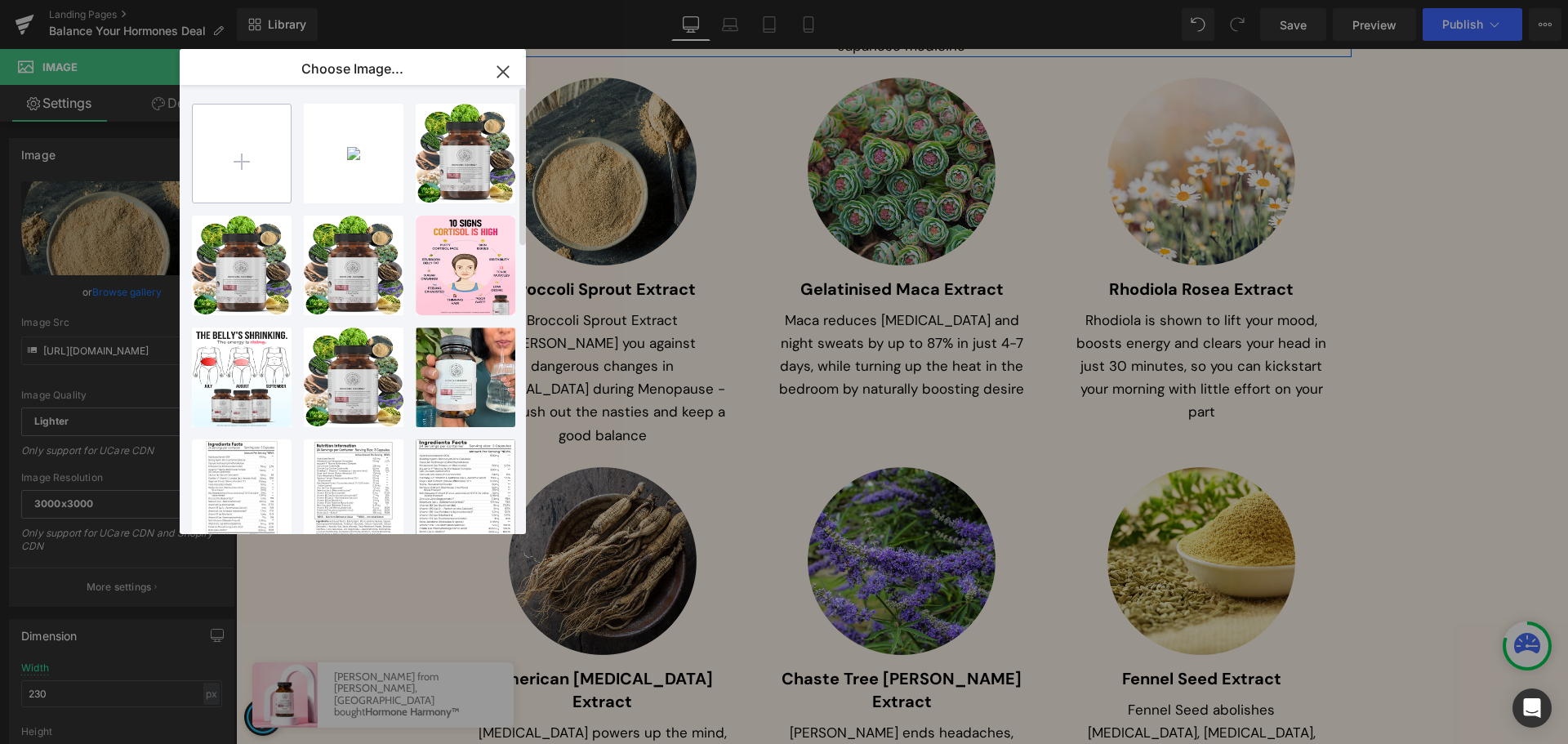
click at [238, 146] on input "file" at bounding box center [242, 154] width 98 height 98
type input "C:\fakepath\Ellipse 249 (2).png"
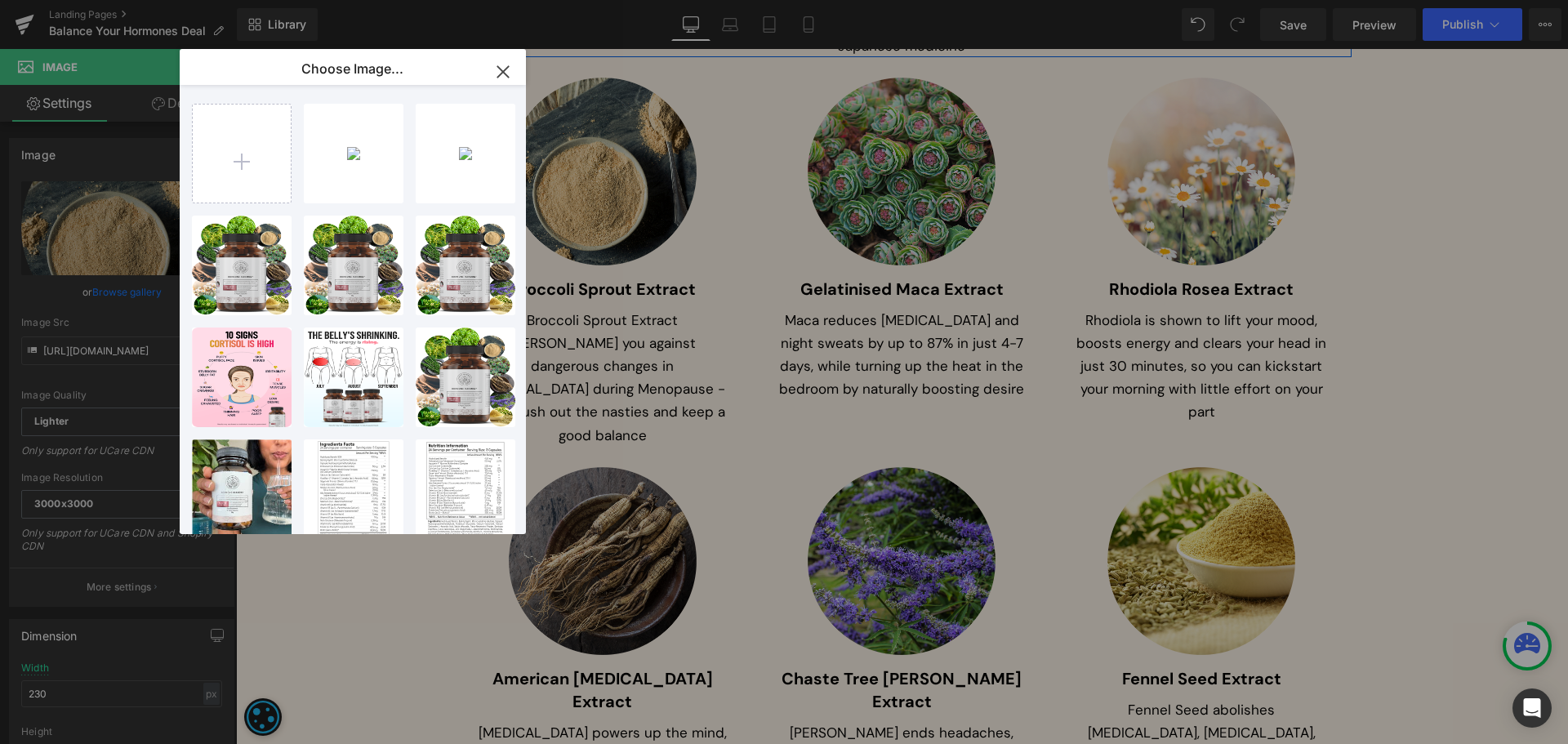
click at [0, 0] on div "Ellipse... _2_.png 1.55 MB" at bounding box center [0, 0] width 0 height 0
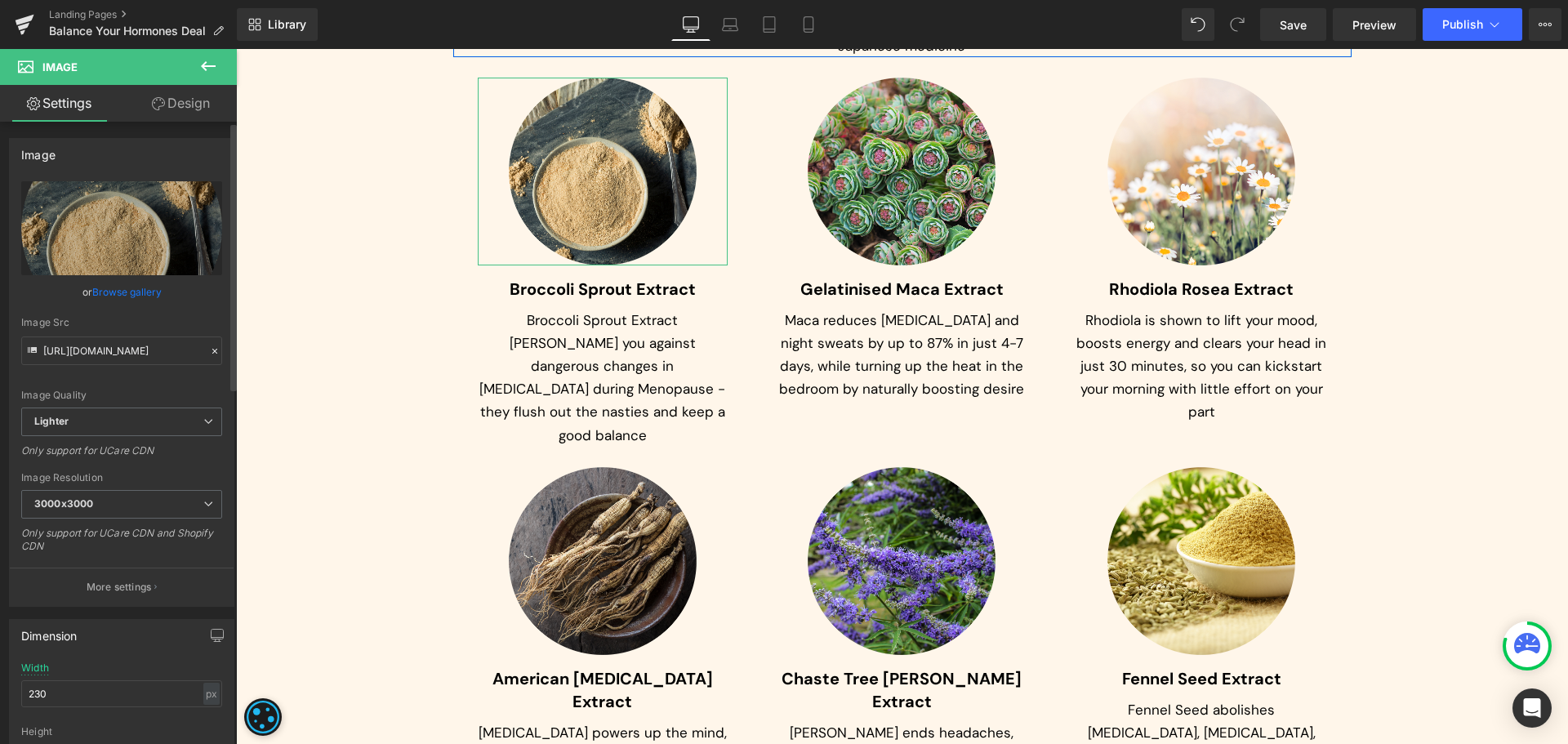
click at [140, 287] on link "Browse gallery" at bounding box center [127, 292] width 70 height 29
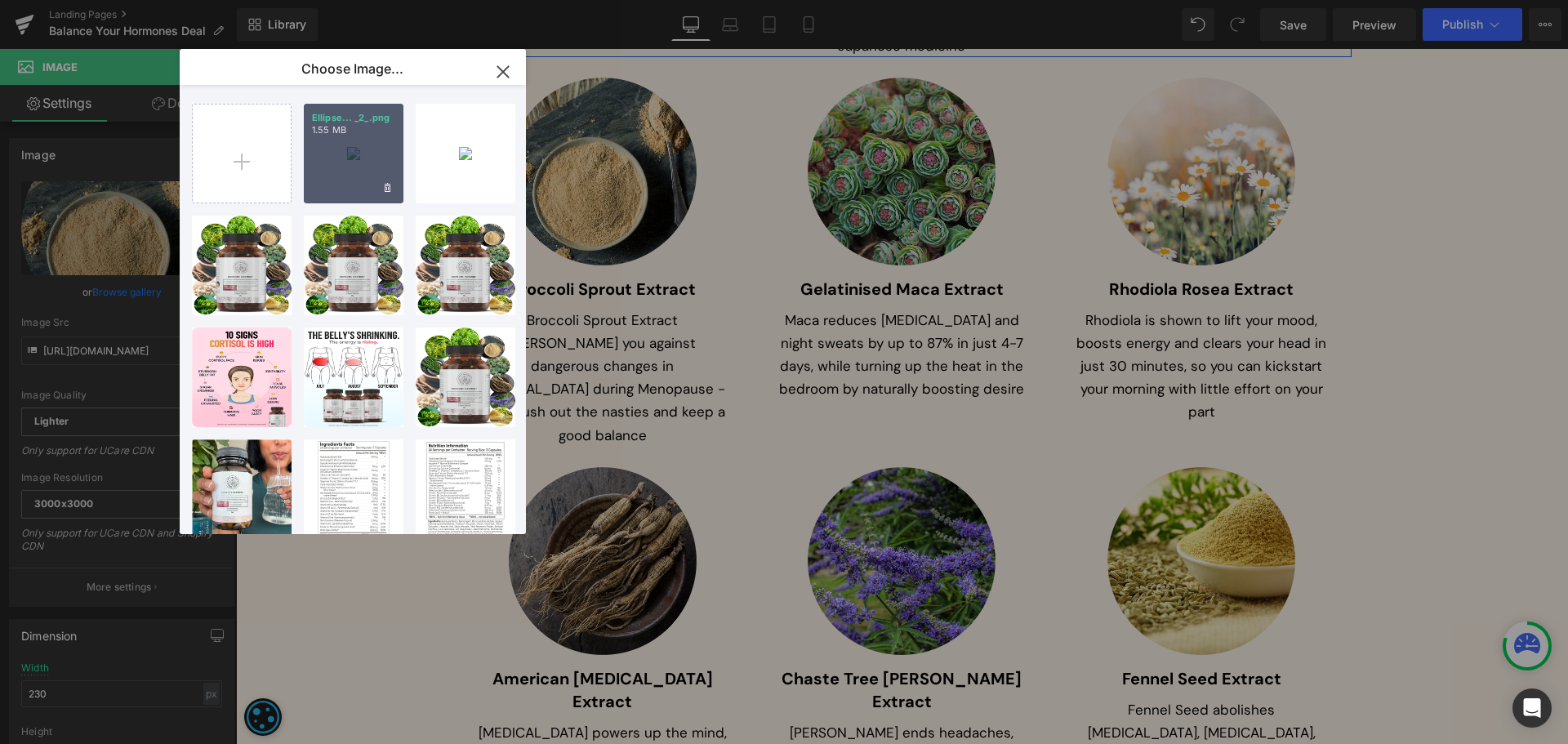
click at [321, 182] on div "Ellipse... _2_.png 1.55 MB" at bounding box center [353, 153] width 99 height 99
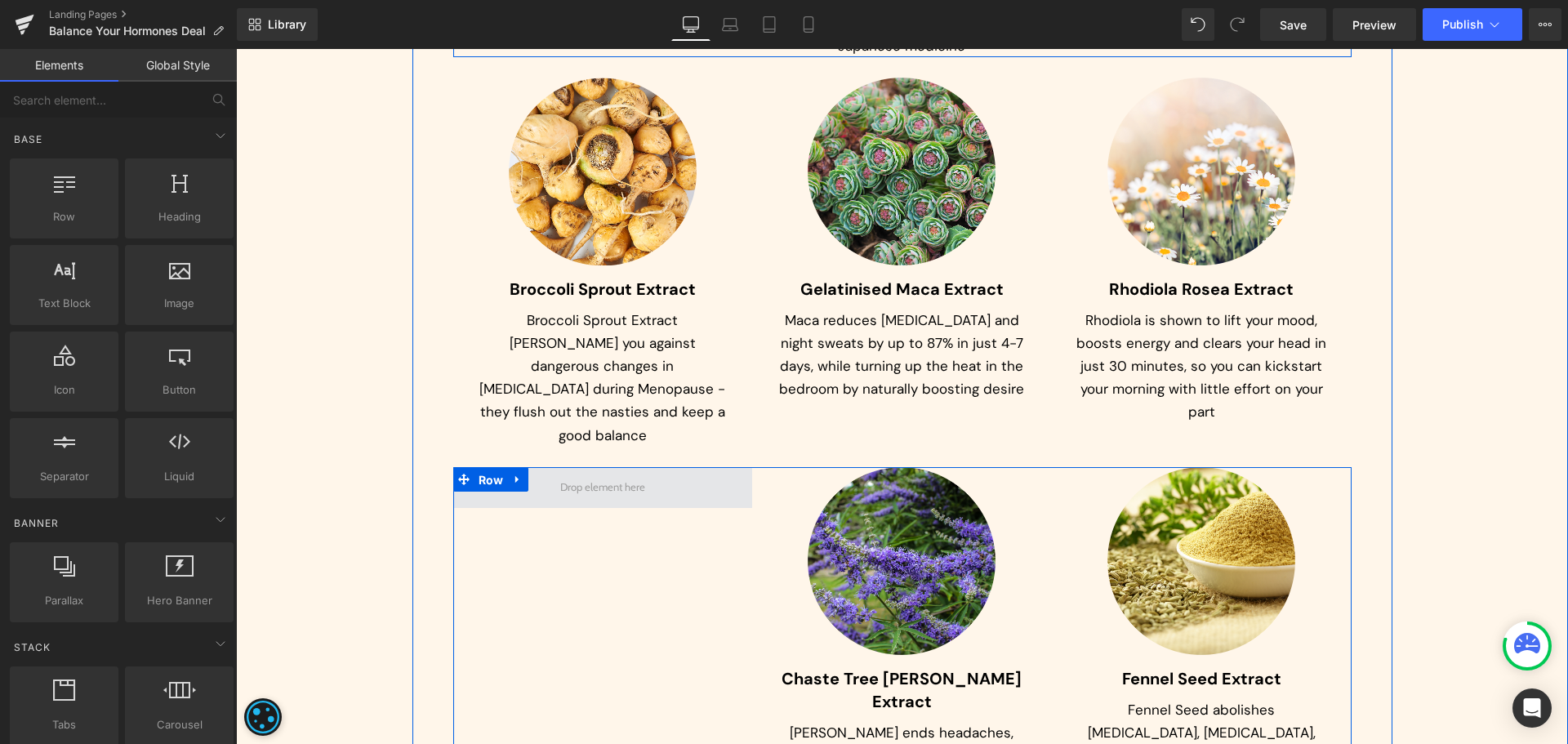
click at [484, 468] on span "Row" at bounding box center [491, 479] width 33 height 24
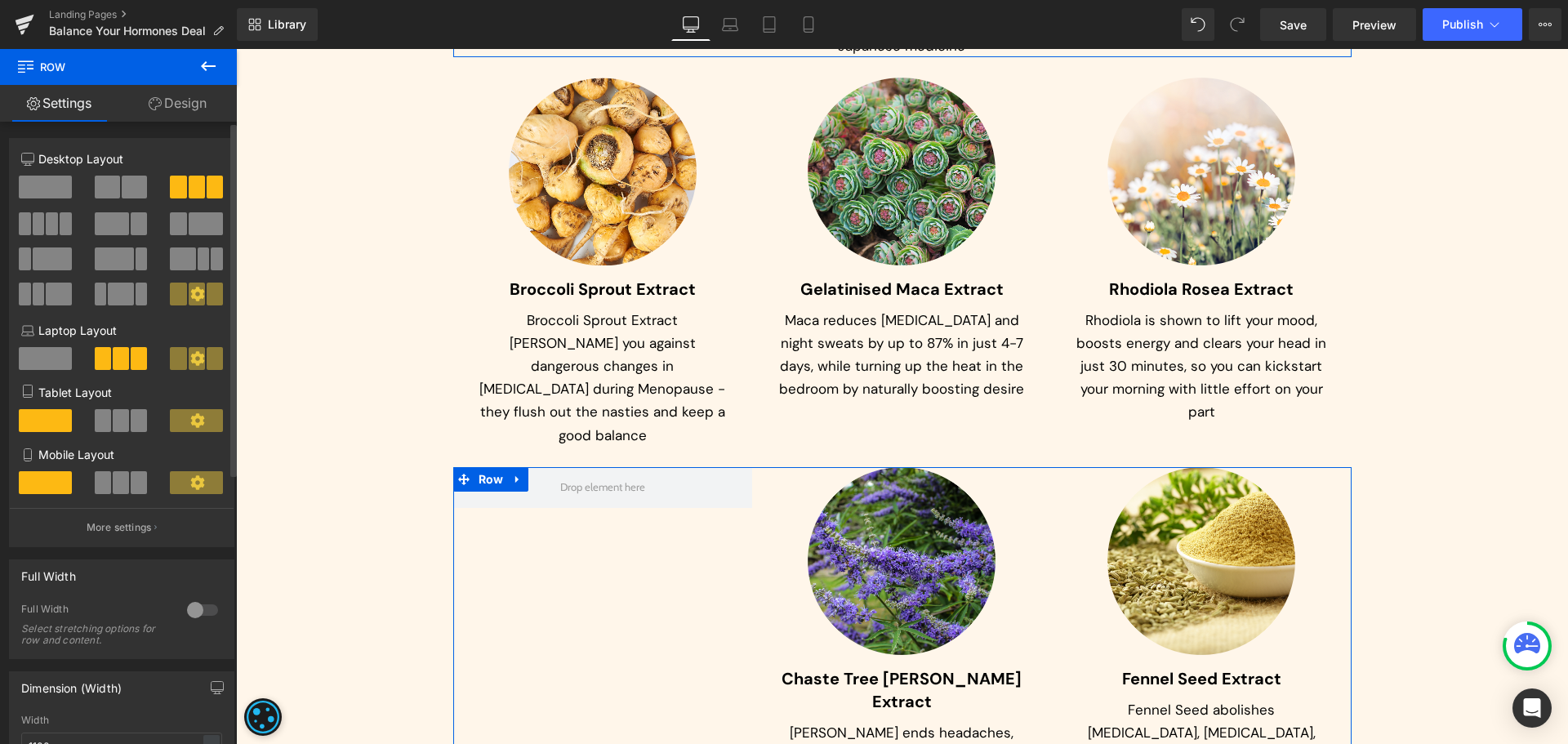
click at [122, 184] on span at bounding box center [134, 187] width 25 height 23
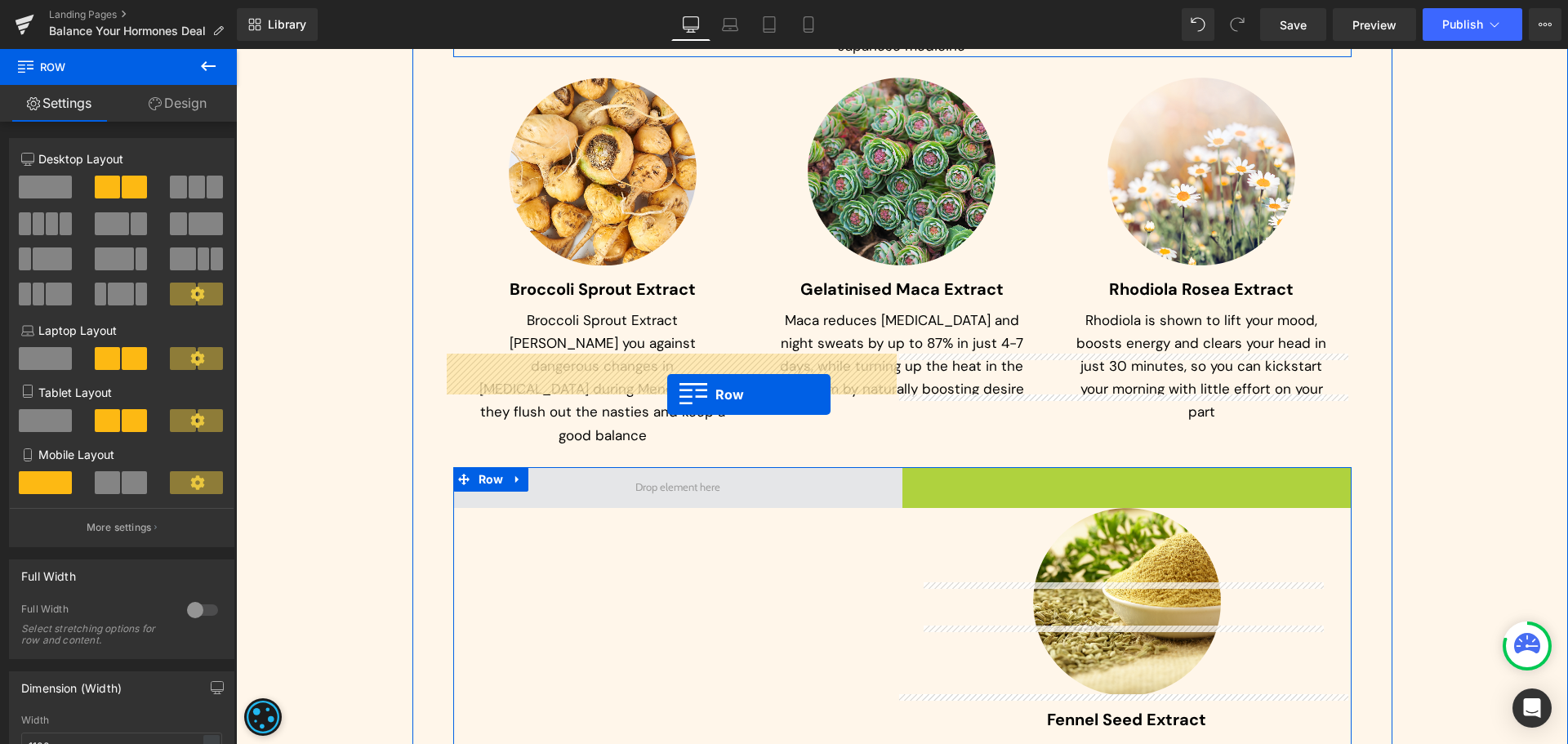
drag, startPoint x: 931, startPoint y: 369, endPoint x: 667, endPoint y: 394, distance: 265.2
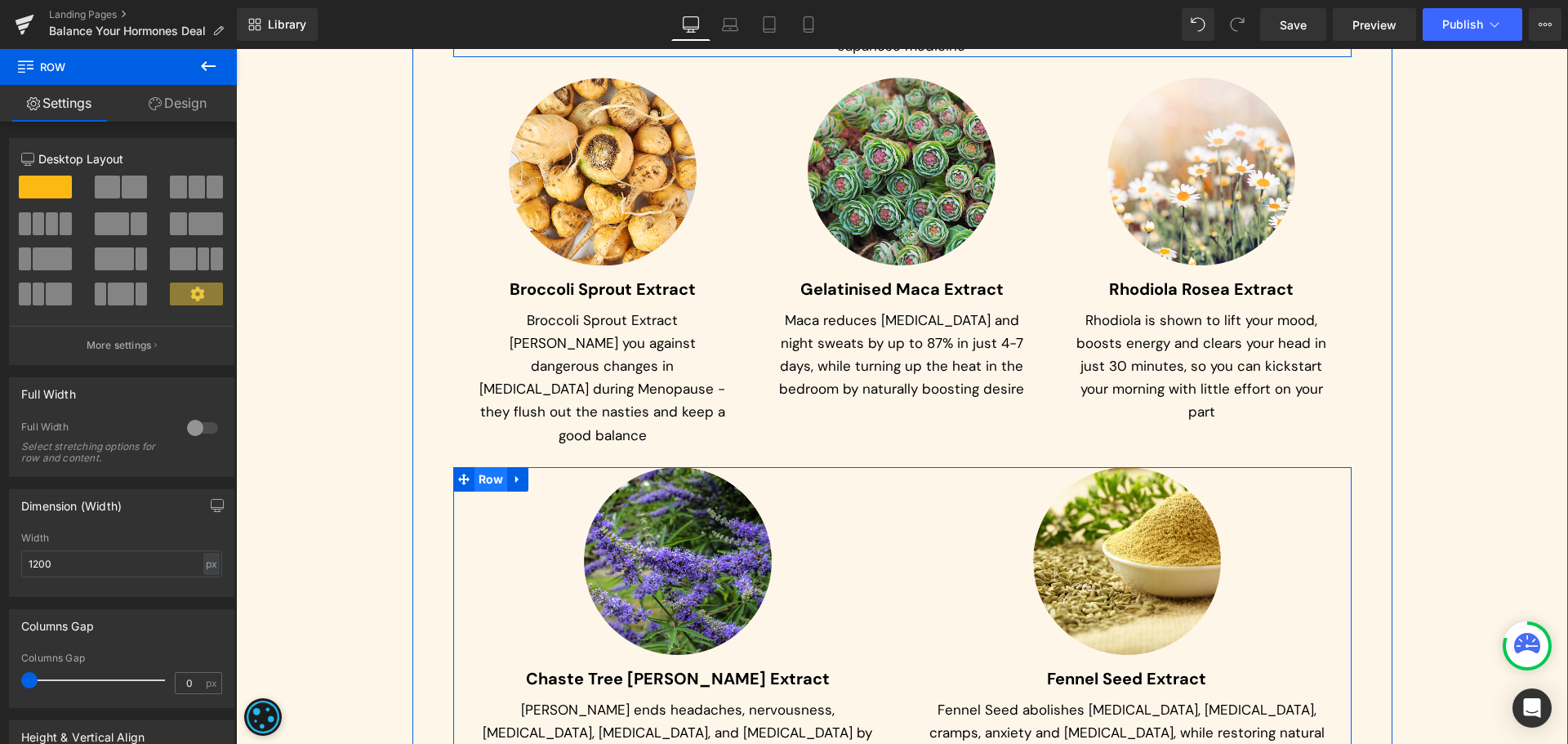
click at [475, 467] on span "Row" at bounding box center [491, 478] width 33 height 24
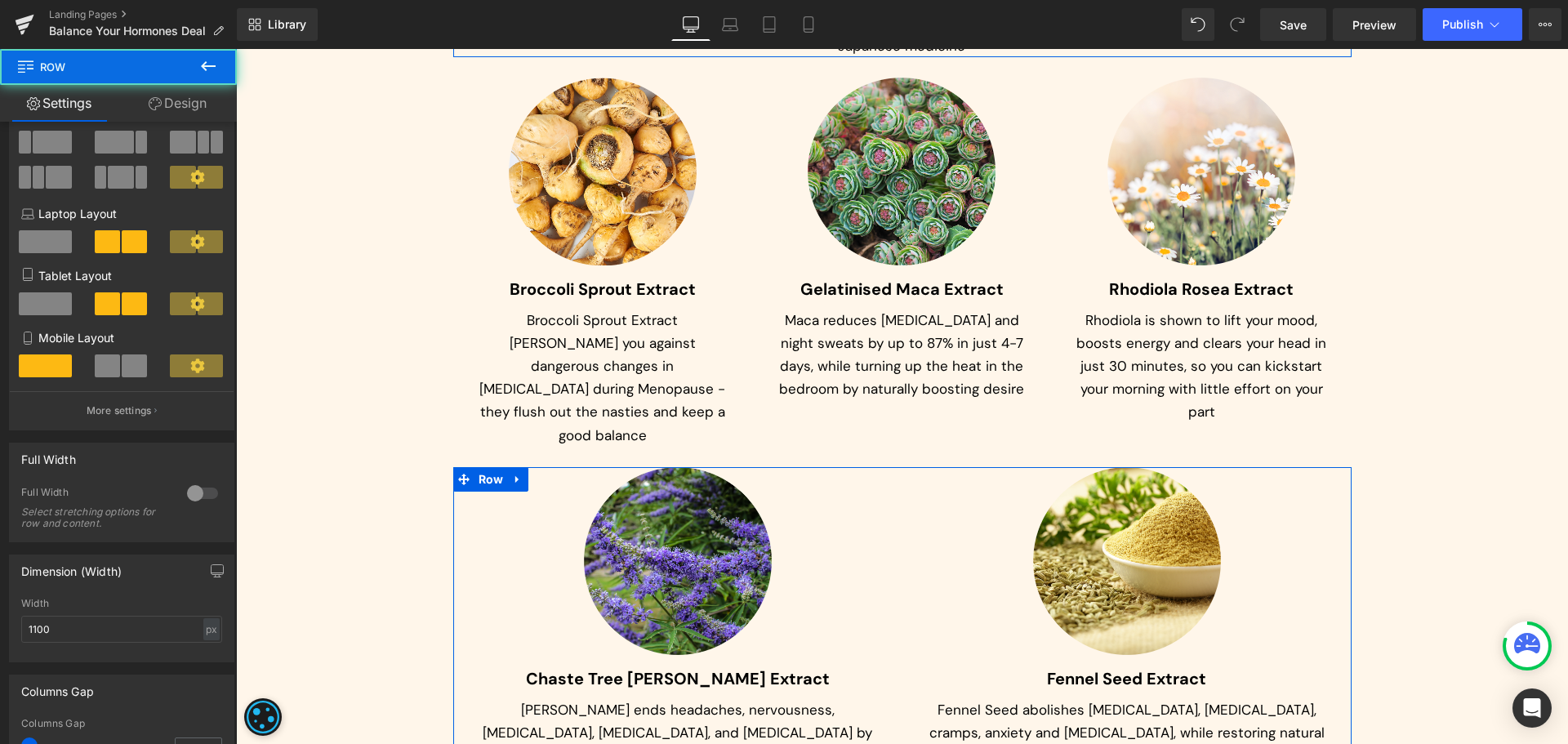
scroll to position [164, 0]
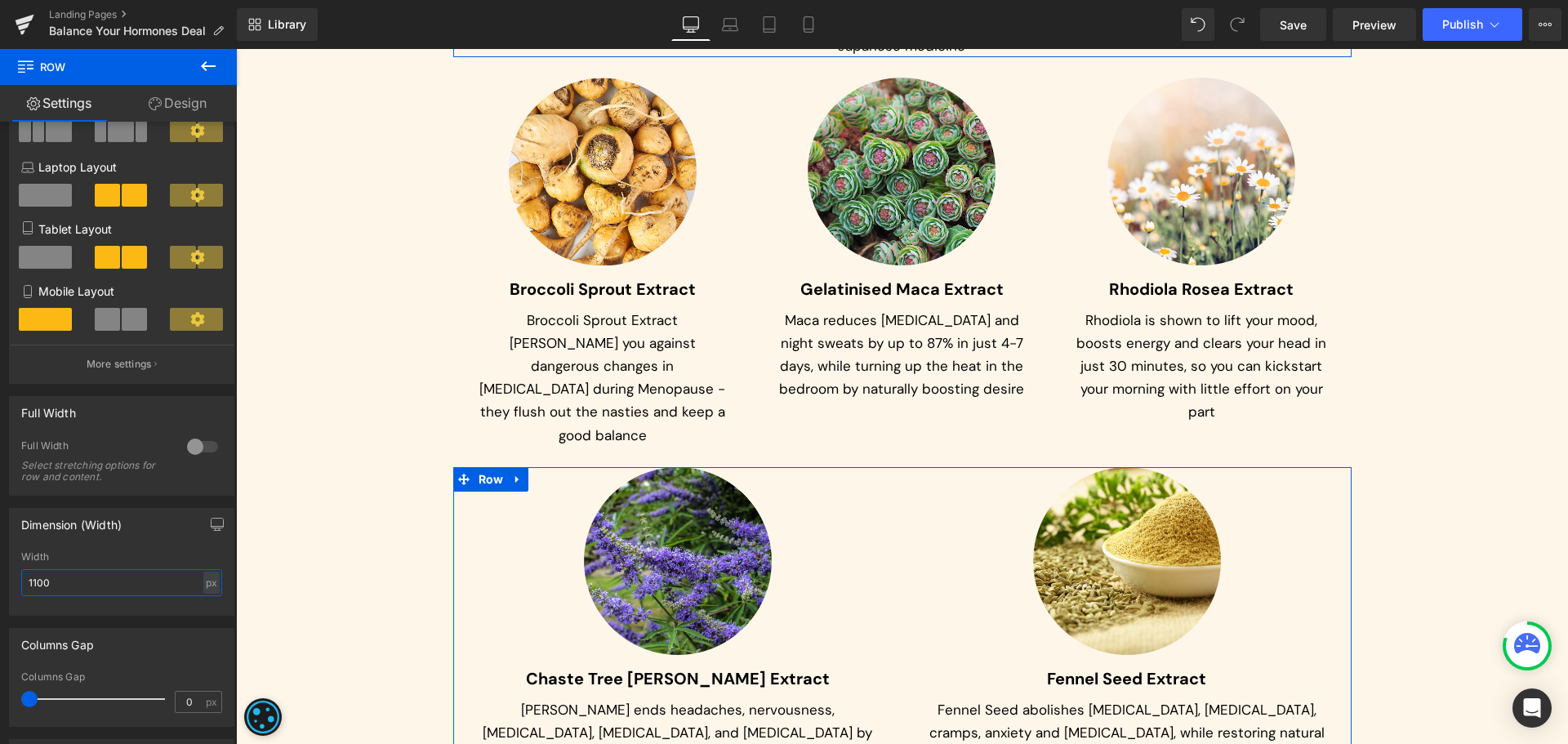
click at [72, 570] on input "1100" at bounding box center [122, 582] width 201 height 27
click at [211, 587] on div "px" at bounding box center [211, 582] width 16 height 22
click at [203, 612] on li "%" at bounding box center [211, 608] width 21 height 23
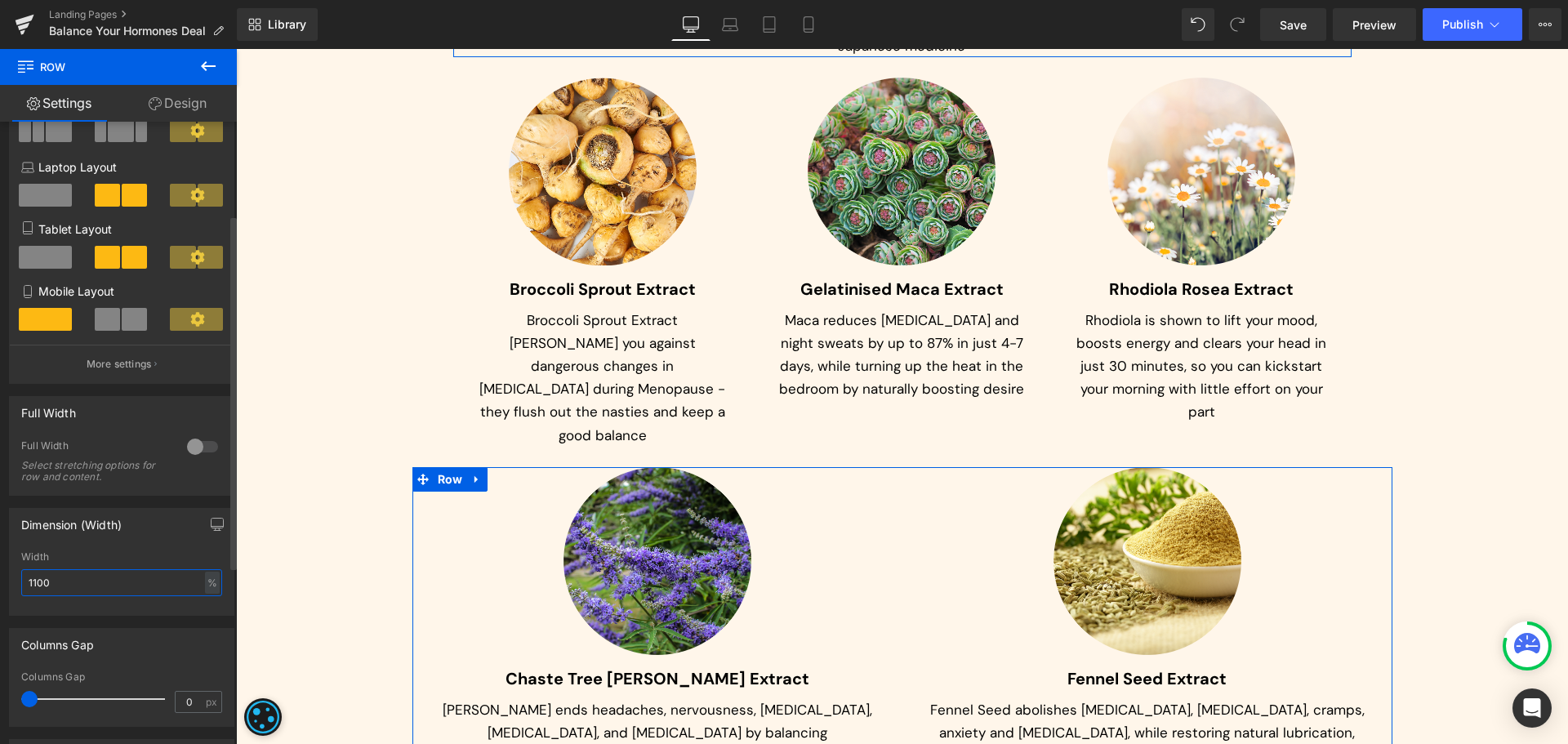
click at [81, 588] on input "1100" at bounding box center [122, 582] width 201 height 27
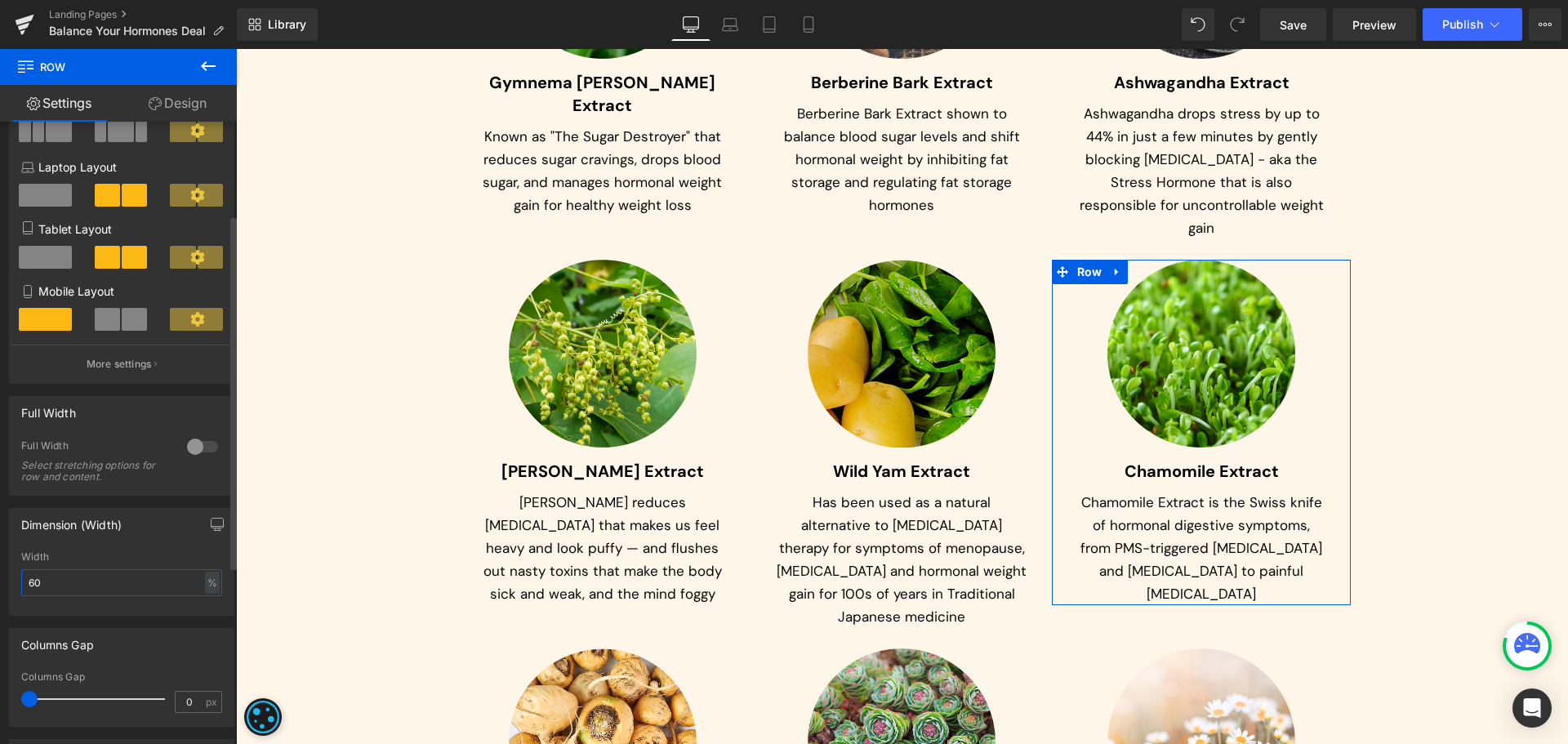
scroll to position [7985, 0]
type input "60"
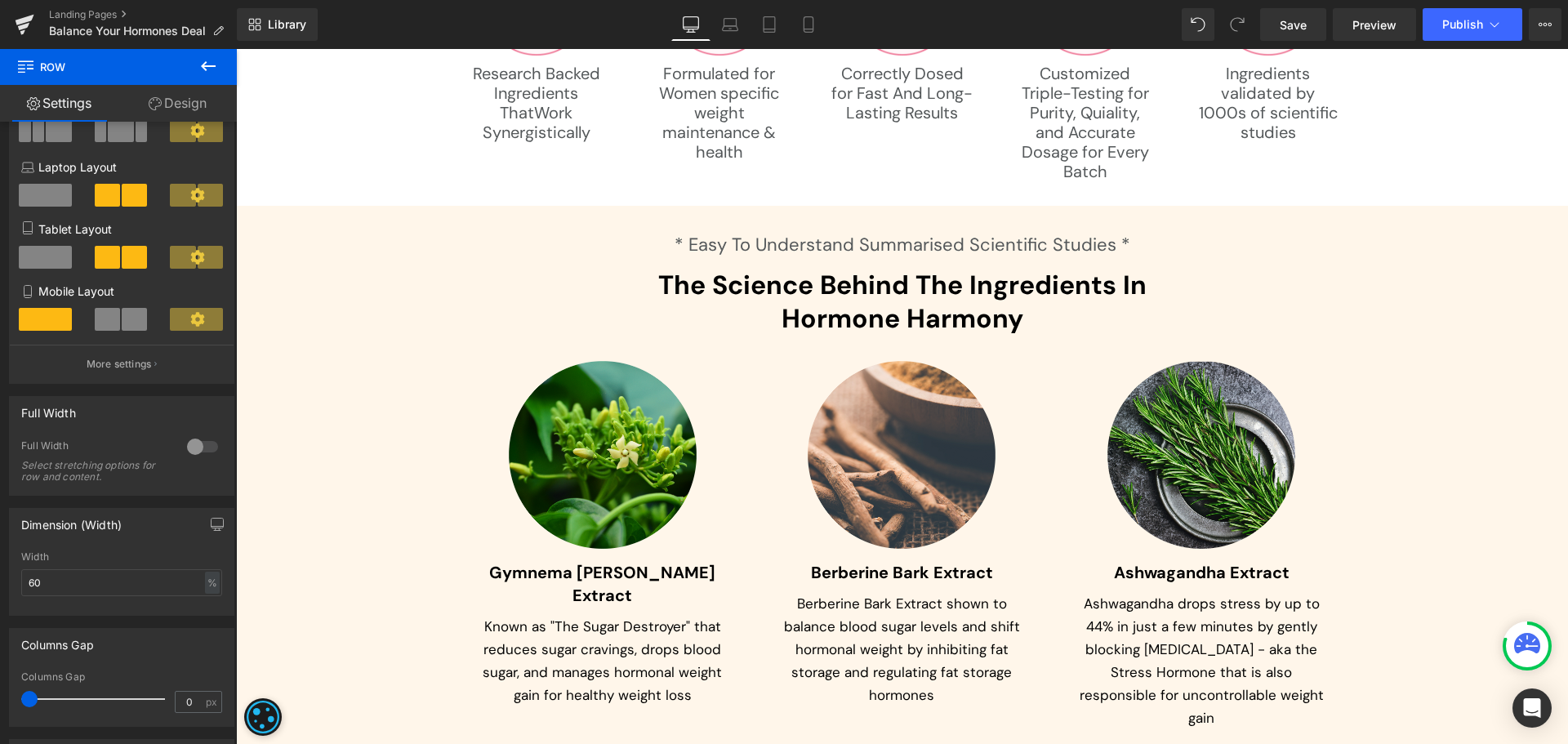
scroll to position [7495, 0]
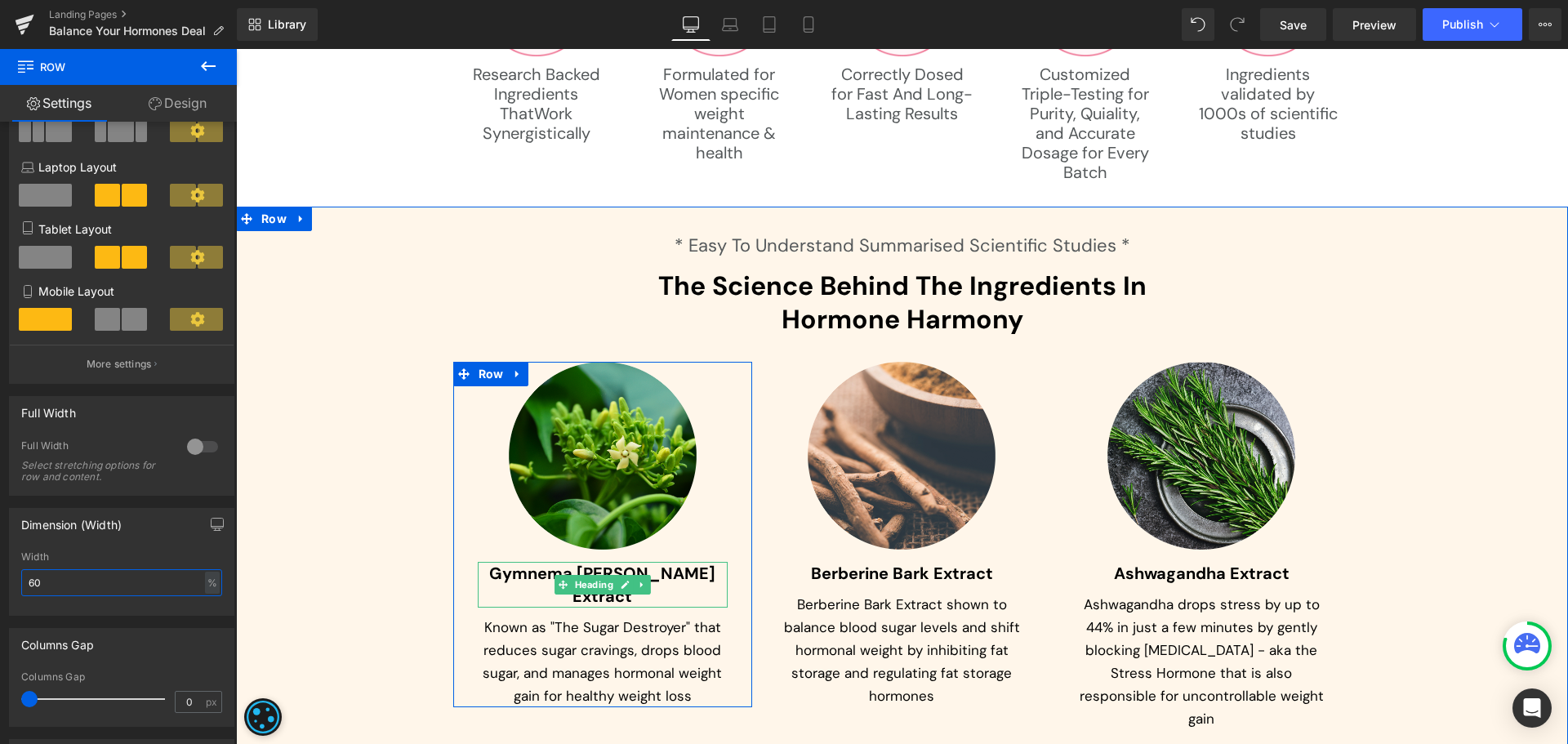
drag, startPoint x: 561, startPoint y: 537, endPoint x: 511, endPoint y: 531, distance: 50.4
click at [561, 575] on span at bounding box center [563, 585] width 17 height 20
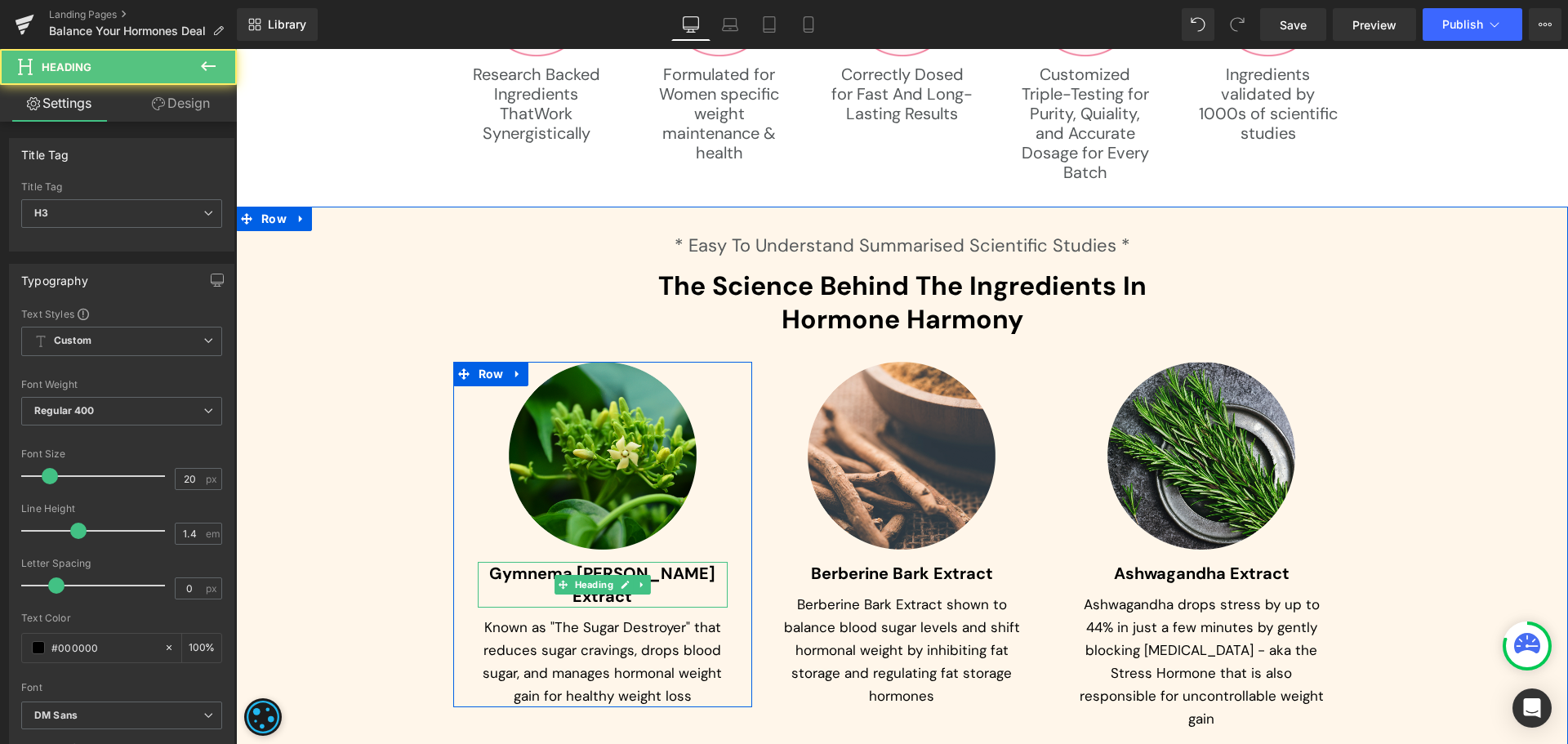
click at [511, 562] on span "Gymnema [PERSON_NAME] Extract" at bounding box center [602, 584] width 226 height 44
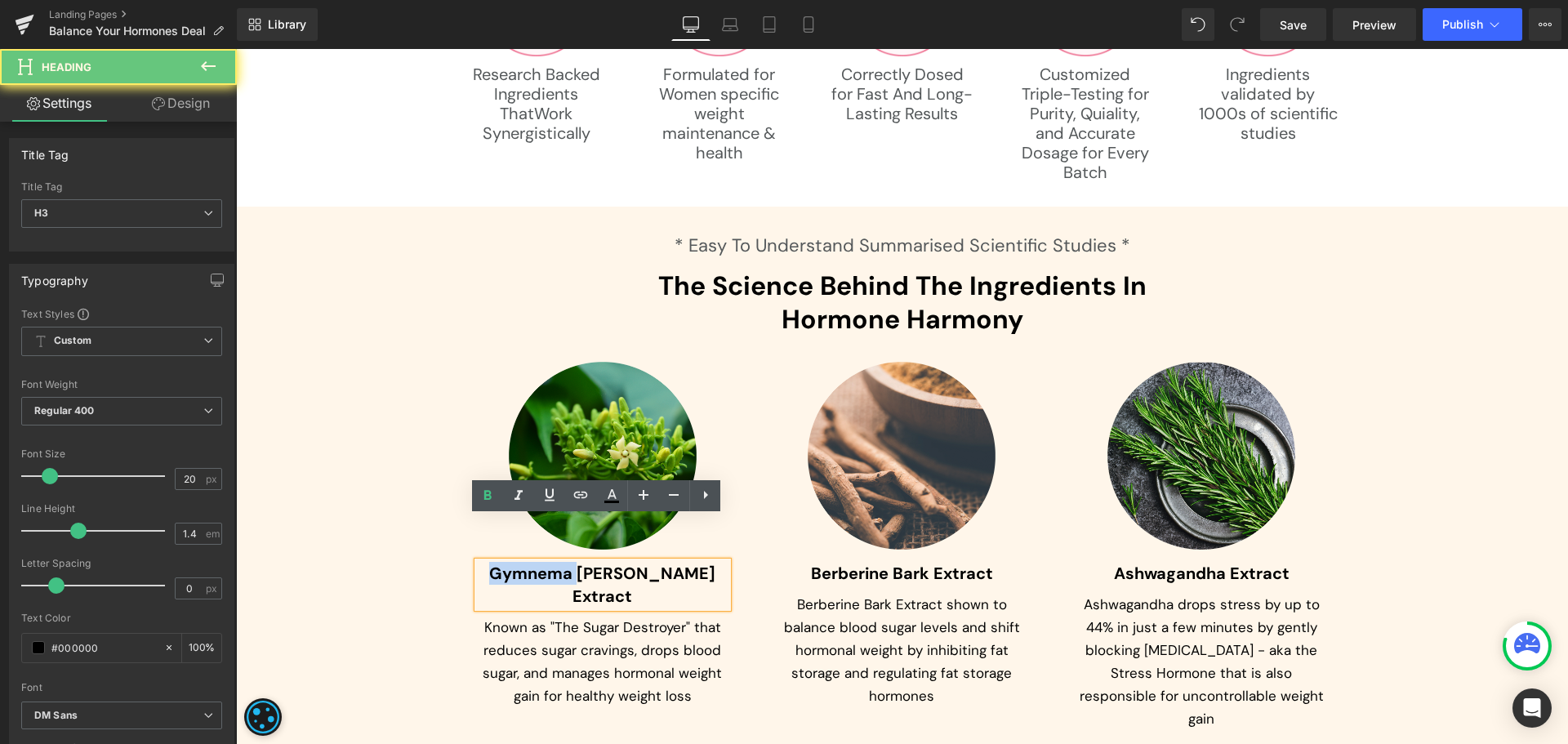
click at [511, 562] on span "Gymnema [PERSON_NAME] Extract" at bounding box center [602, 584] width 226 height 44
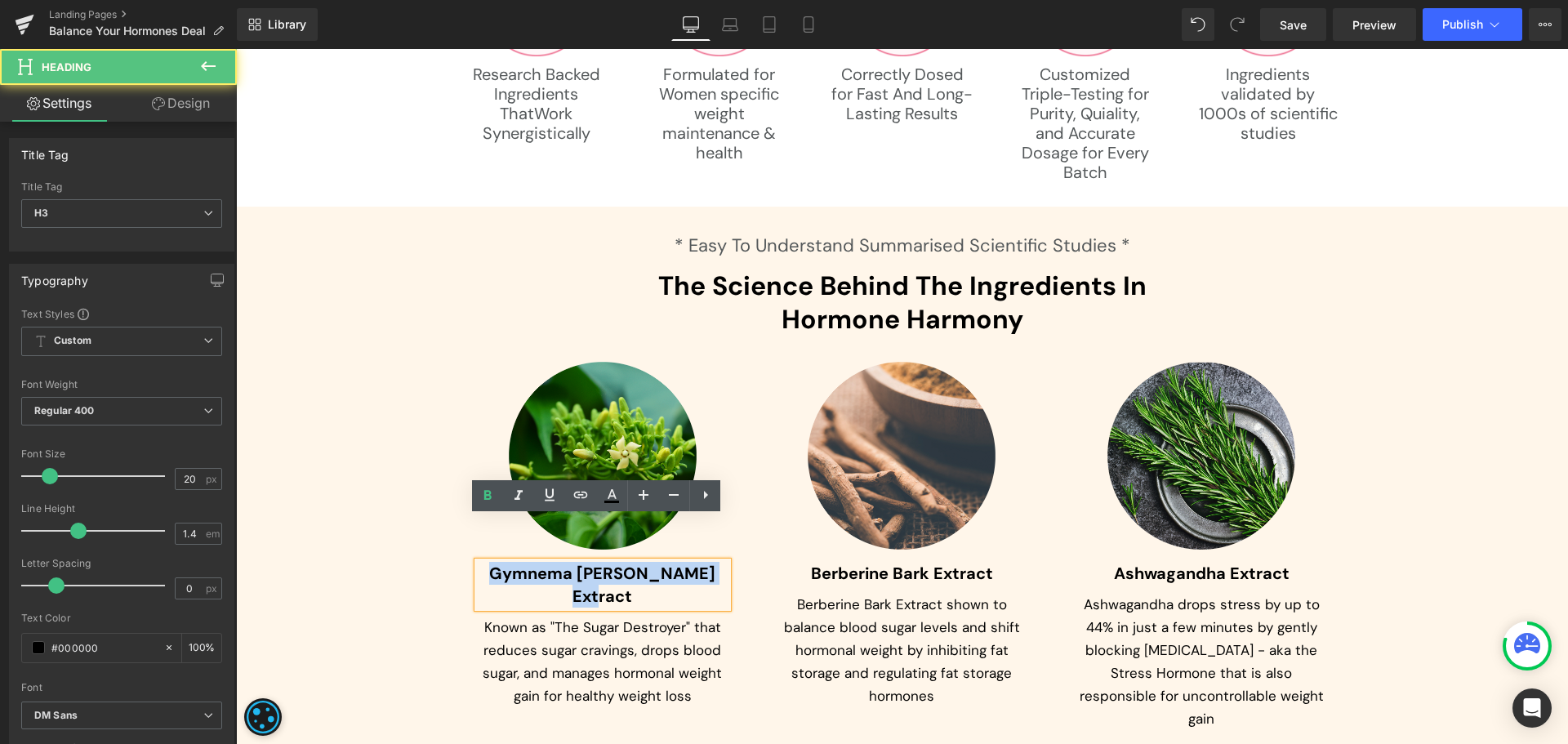
click at [511, 562] on span "Gymnema [PERSON_NAME] Extract" at bounding box center [602, 584] width 226 height 44
paste div
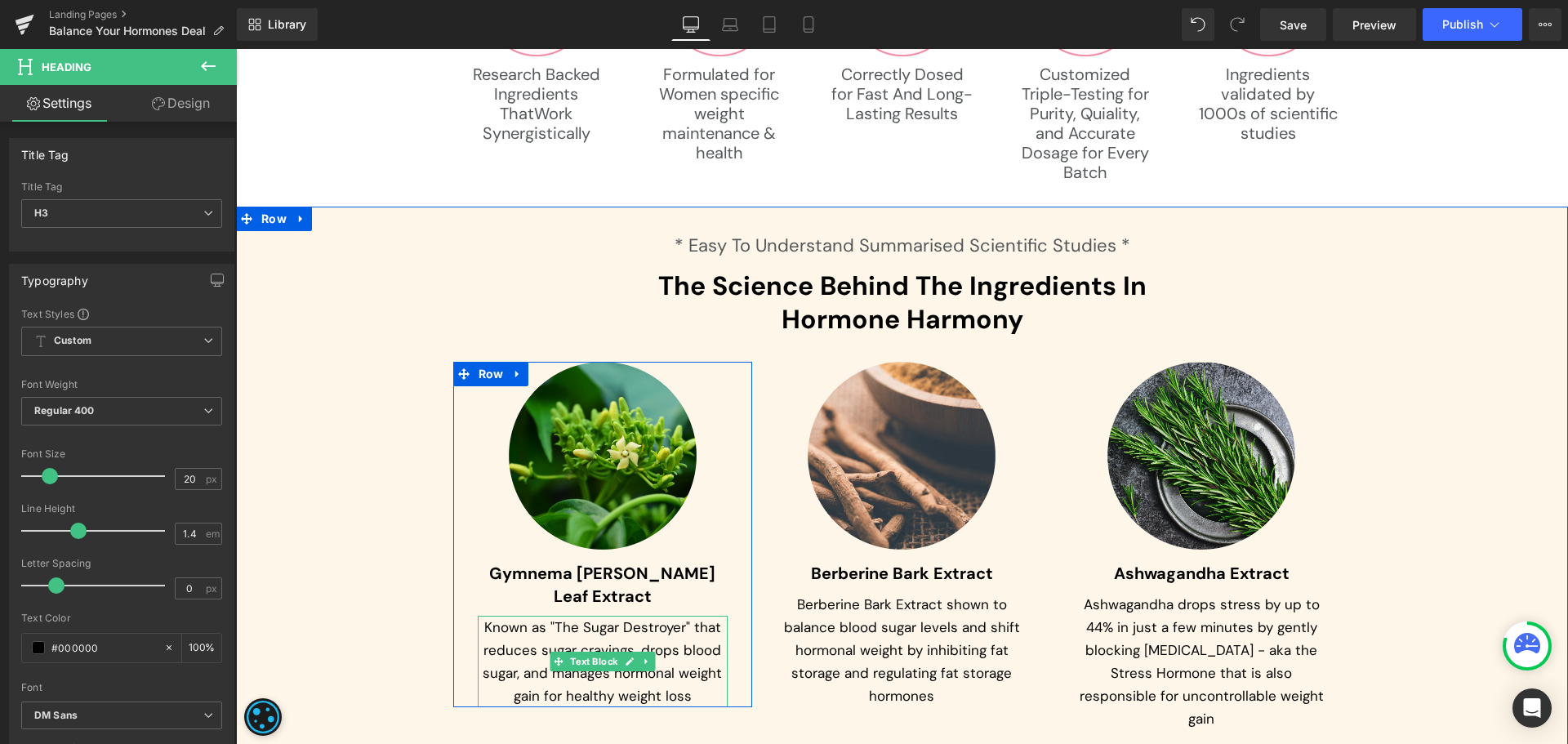
click at [508, 615] on p "Known as "The Sugar Destroyer" that reduces sugar cravings, drops blood sugar, …" at bounding box center [603, 661] width 250 height 91
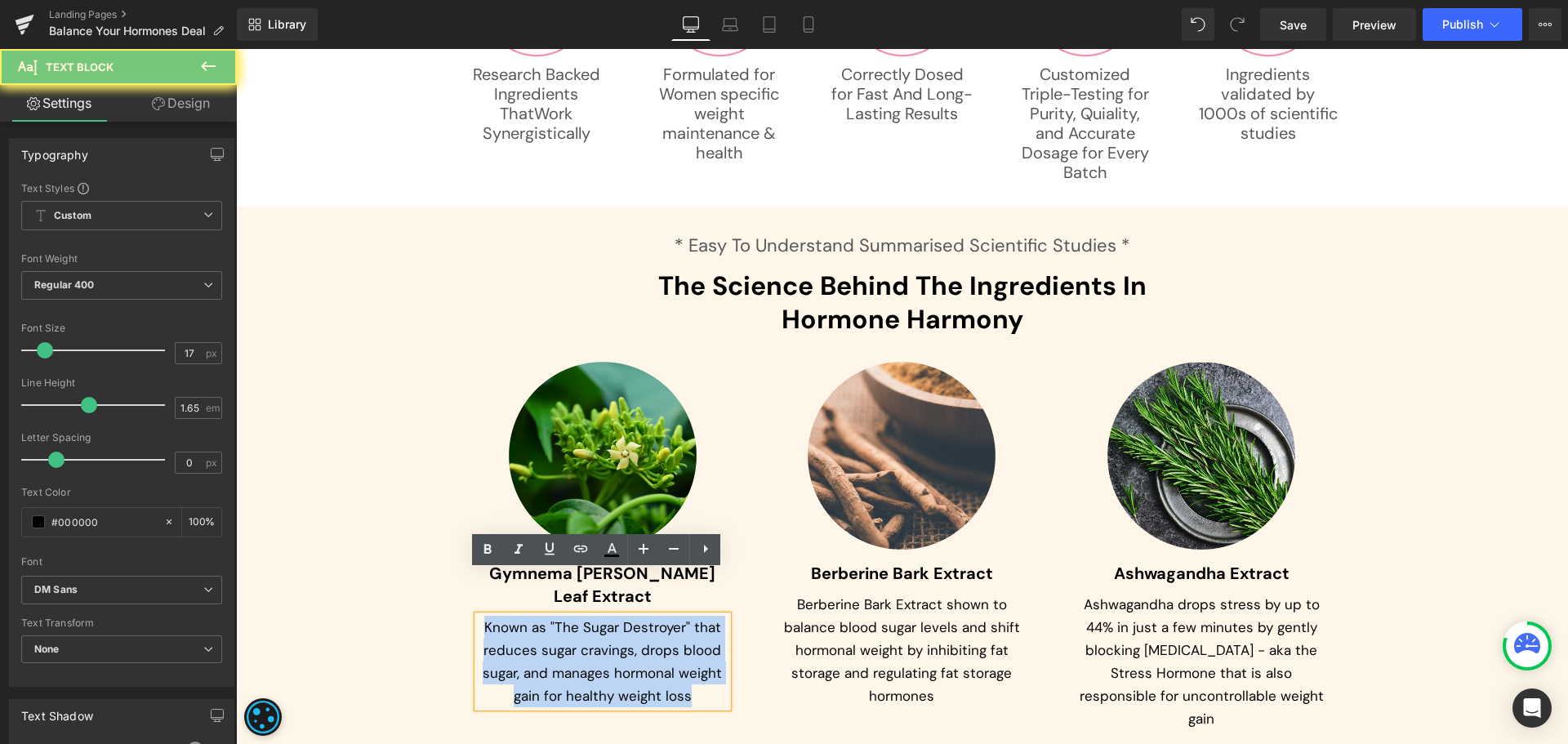
click at [508, 615] on p "Known as "The Sugar Destroyer" that reduces sugar cravings, drops blood sugar, …" at bounding box center [603, 661] width 250 height 91
paste div
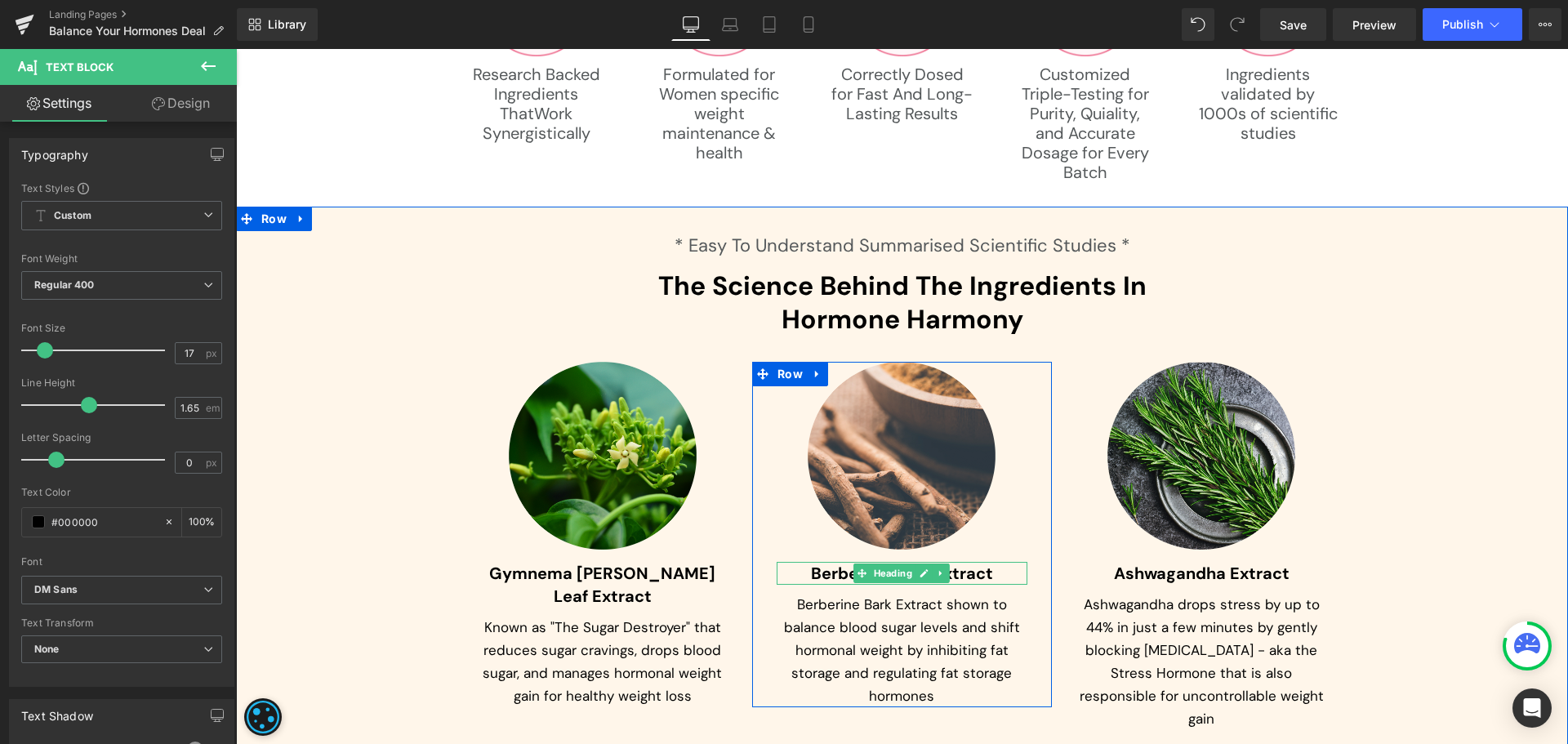
click at [826, 562] on span "Berberine Bark Extract" at bounding box center [903, 573] width 182 height 21
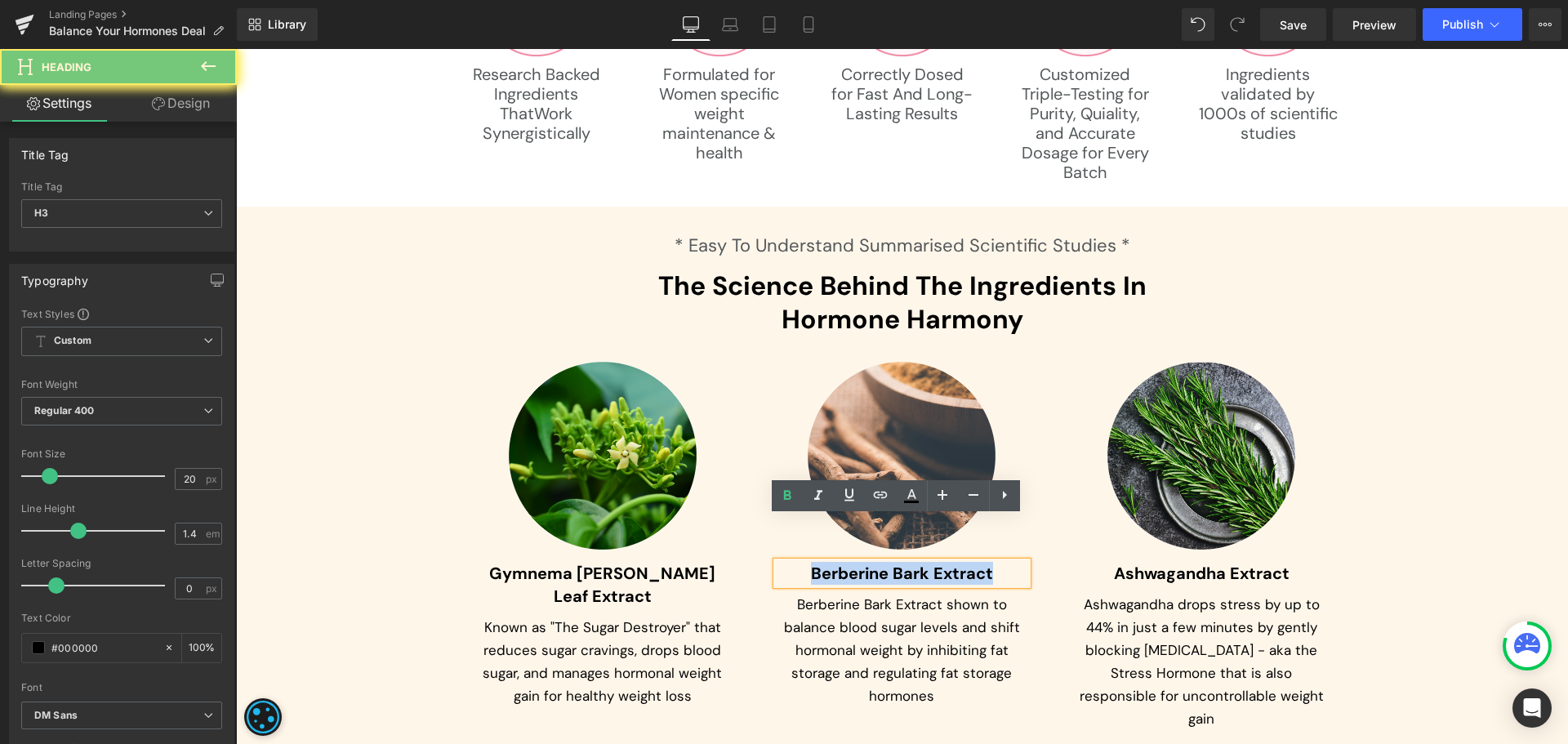
paste div
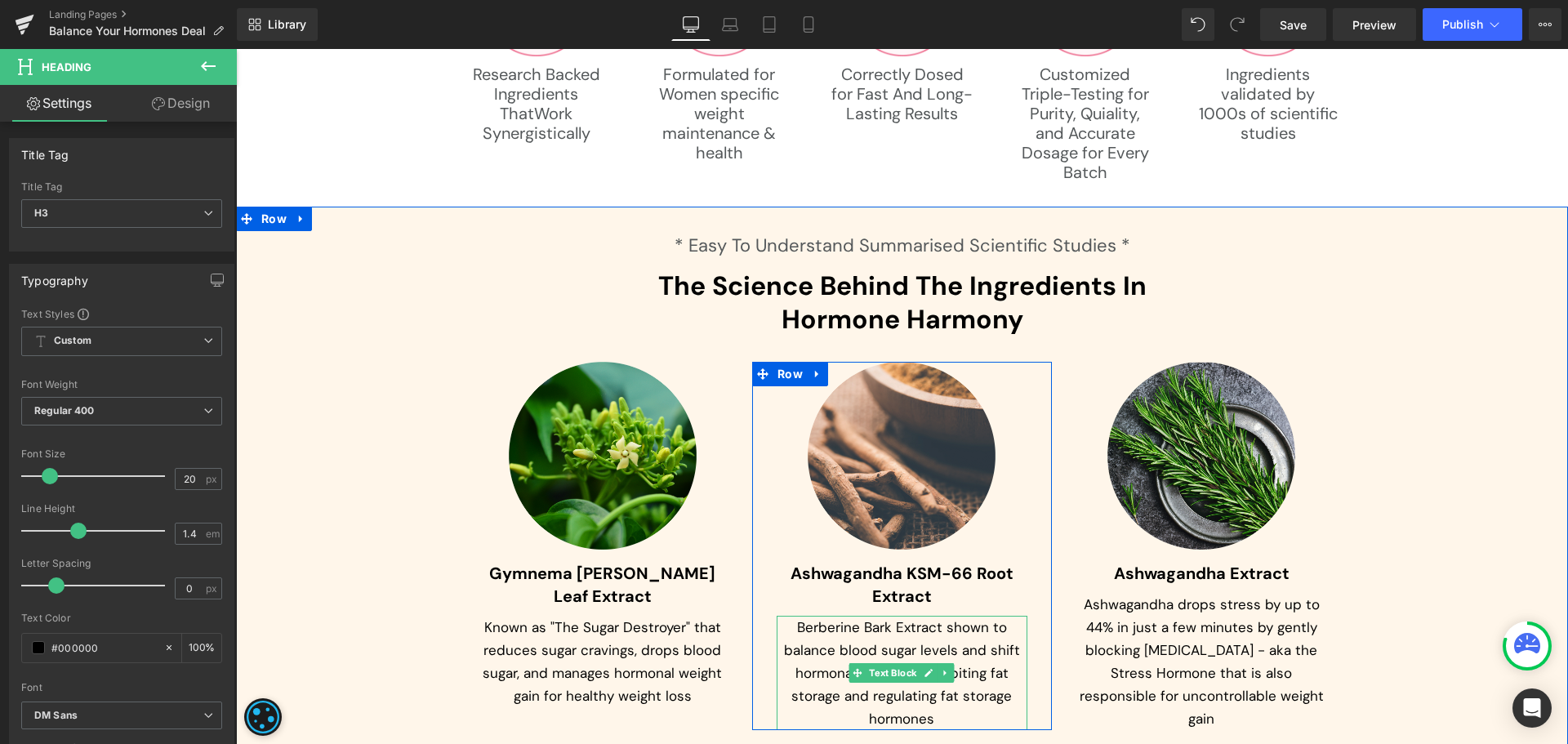
click at [811, 615] on p "Berberine Bark Extract shown to balance blood sugar levels and shift hormonal w…" at bounding box center [902, 672] width 250 height 114
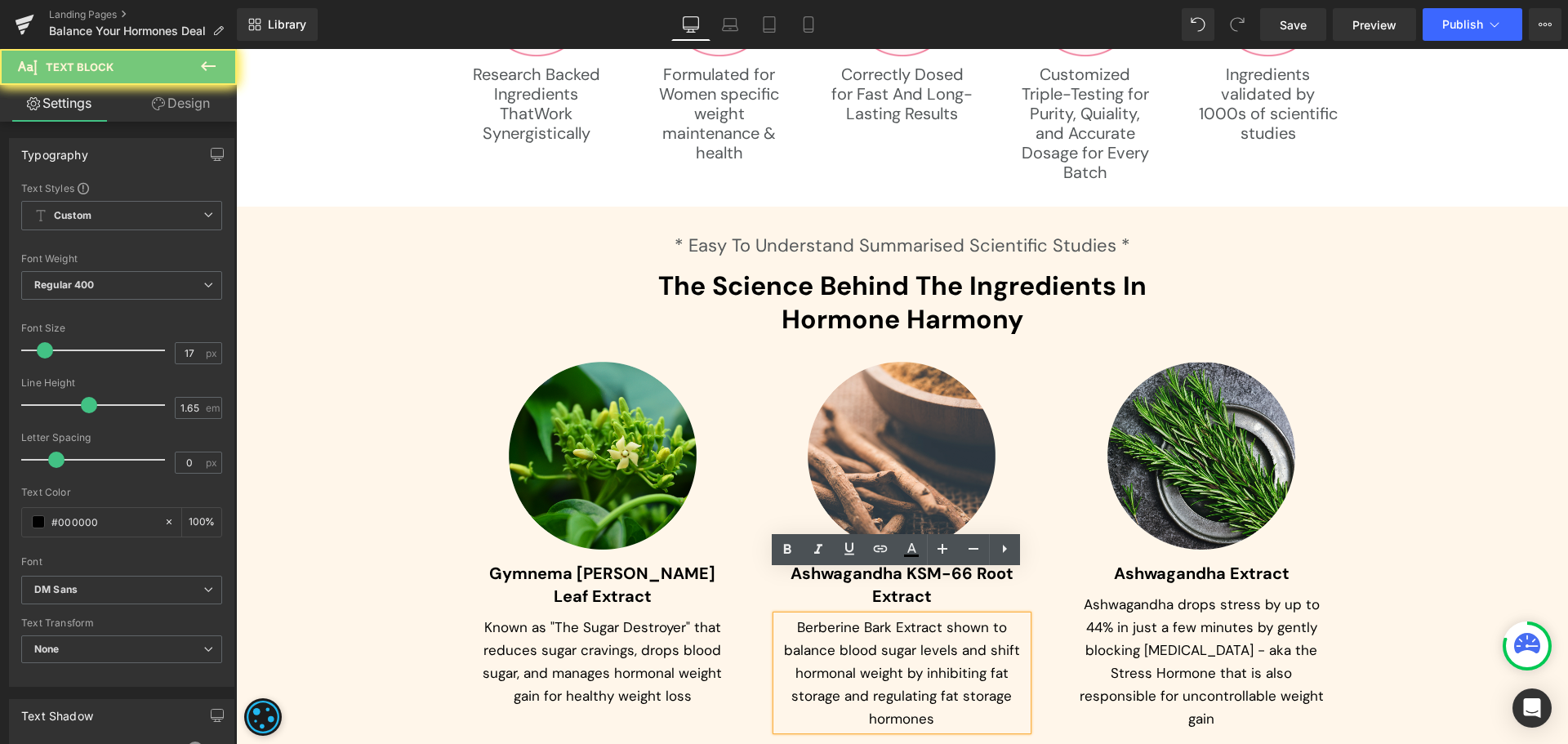
click at [811, 615] on p "Berberine Bark Extract shown to balance blood sugar levels and shift hormonal w…" at bounding box center [902, 672] width 250 height 114
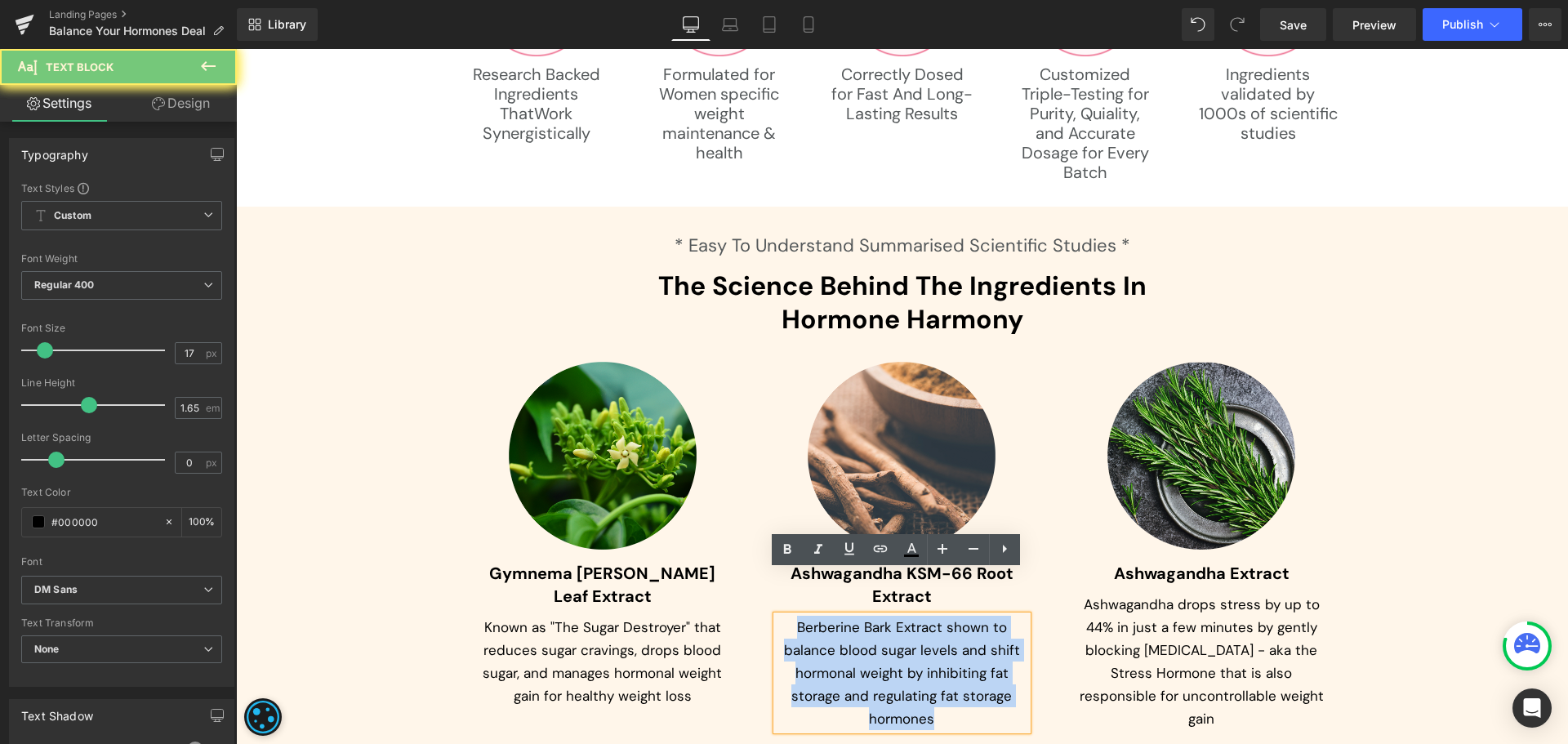
paste div
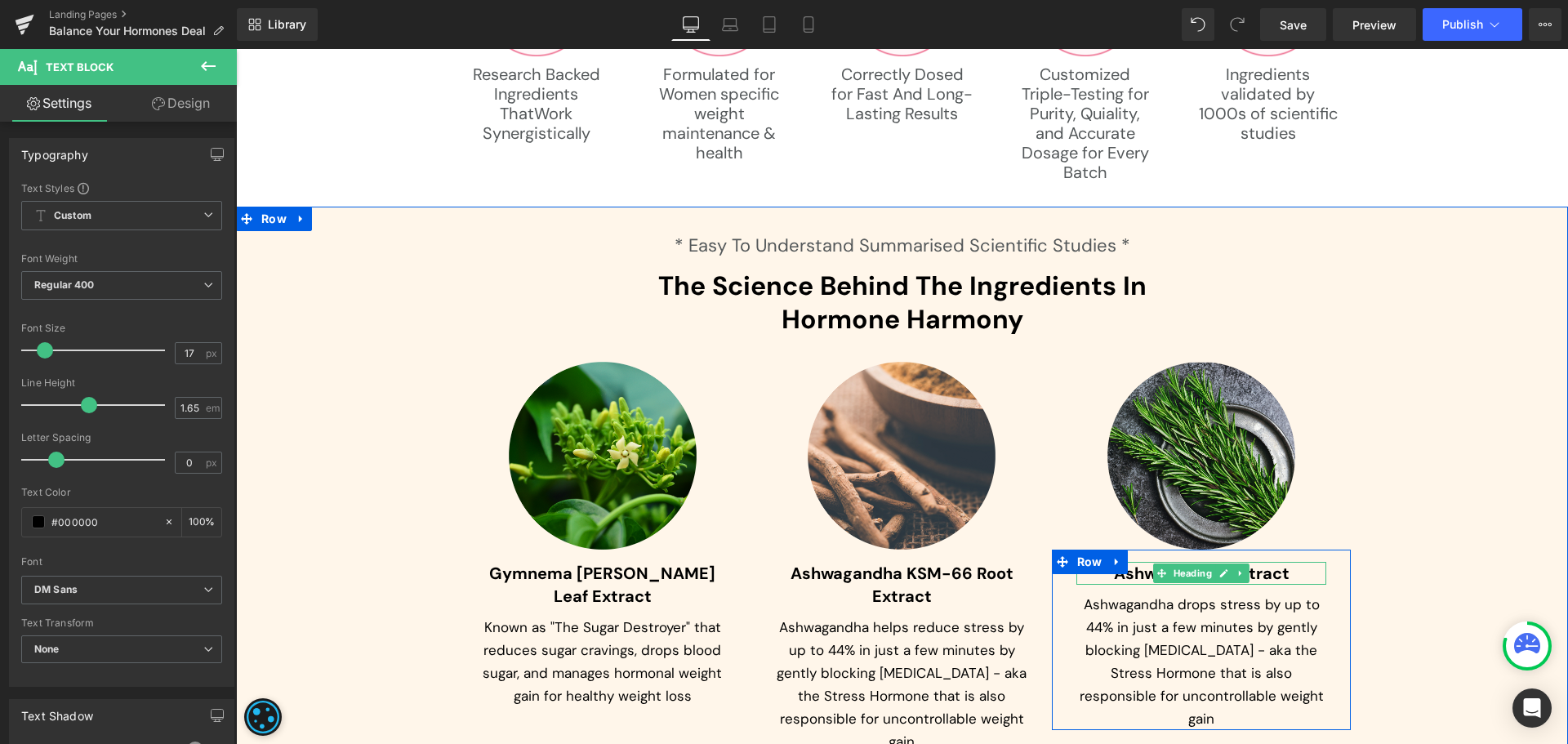
click at [1136, 562] on div "Ashwagandha Extract Heading" at bounding box center [1201, 573] width 250 height 23
click at [1136, 562] on span "Ashwagandha Extract" at bounding box center [1201, 573] width 175 height 21
click at [1139, 562] on span "Ashwagandha Extract" at bounding box center [1201, 573] width 175 height 21
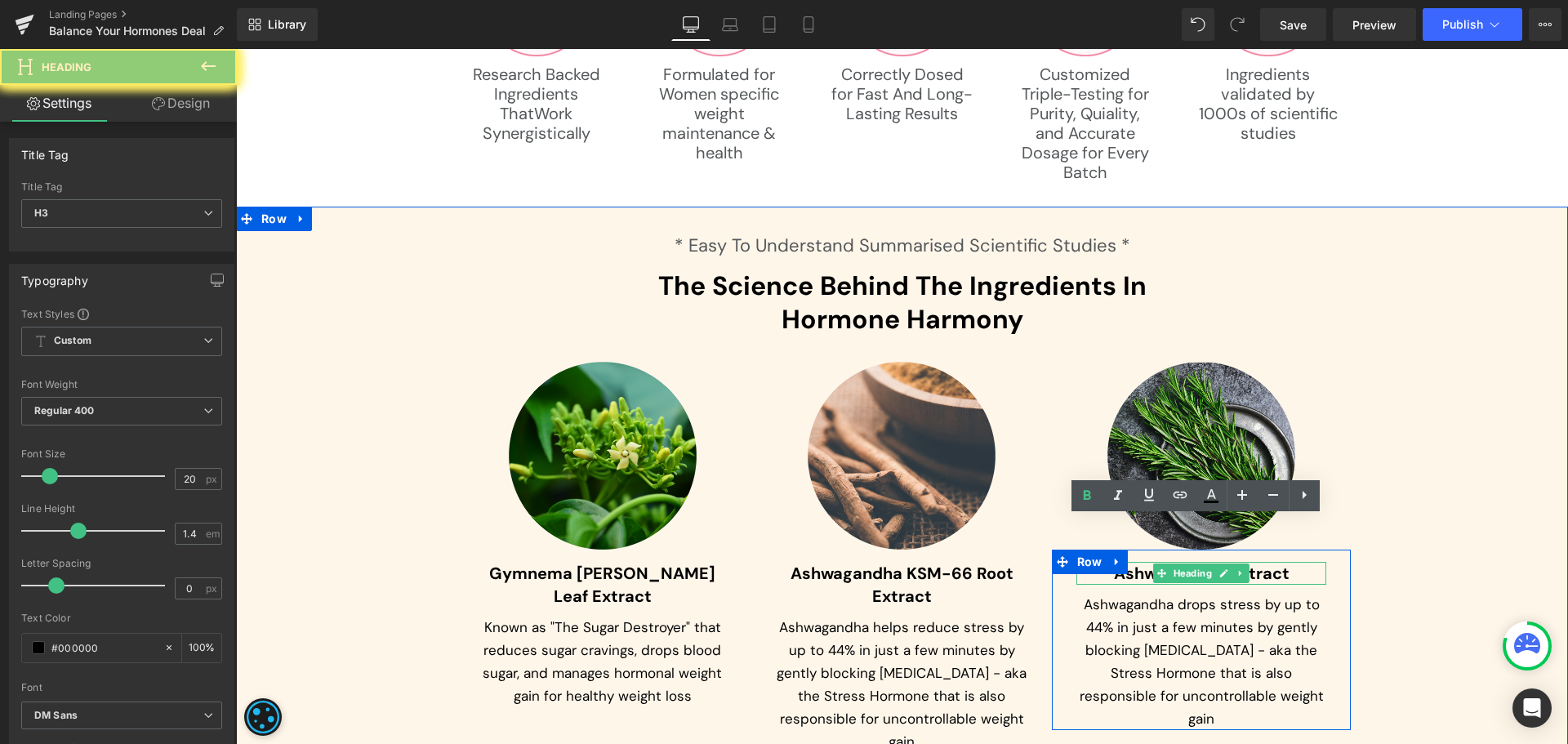
click at [1139, 562] on span "Ashwagandha Extract" at bounding box center [1201, 573] width 175 height 21
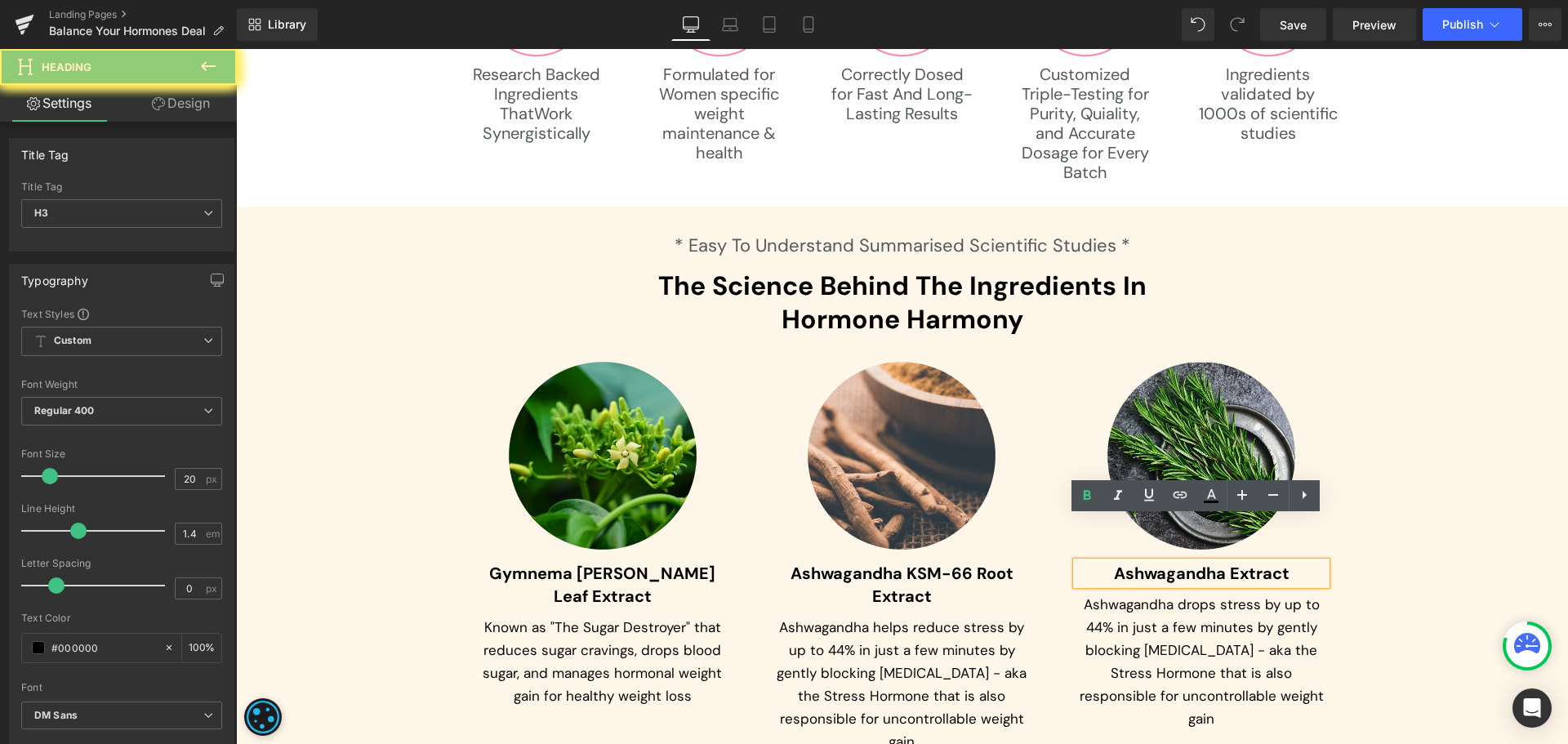
click at [1139, 562] on span "Ashwagandha Extract" at bounding box center [1201, 573] width 175 height 21
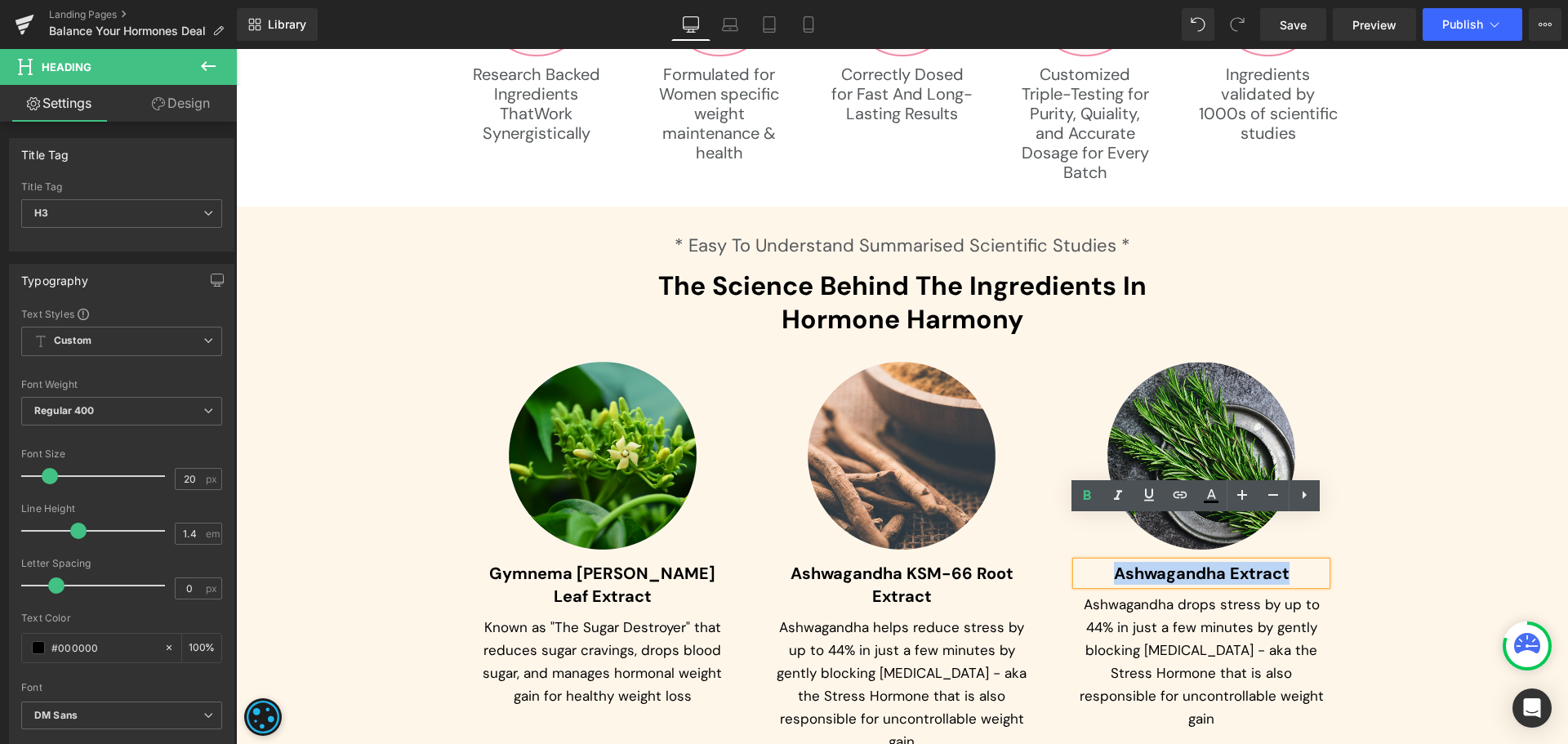
paste div
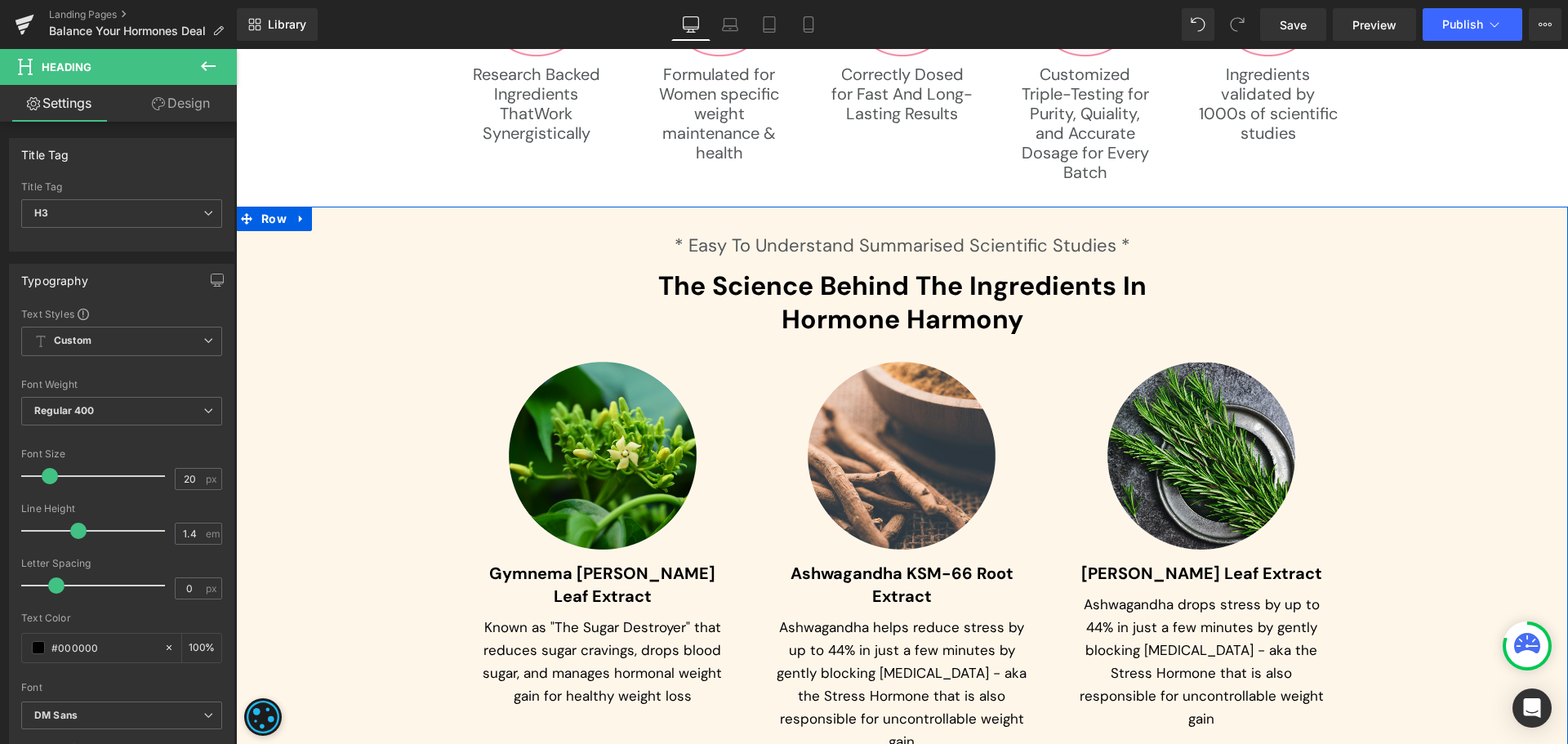
click at [1129, 609] on p "Ashwagandha drops stress by up to 44% in just a few minutes by gently blocking …" at bounding box center [1201, 661] width 250 height 137
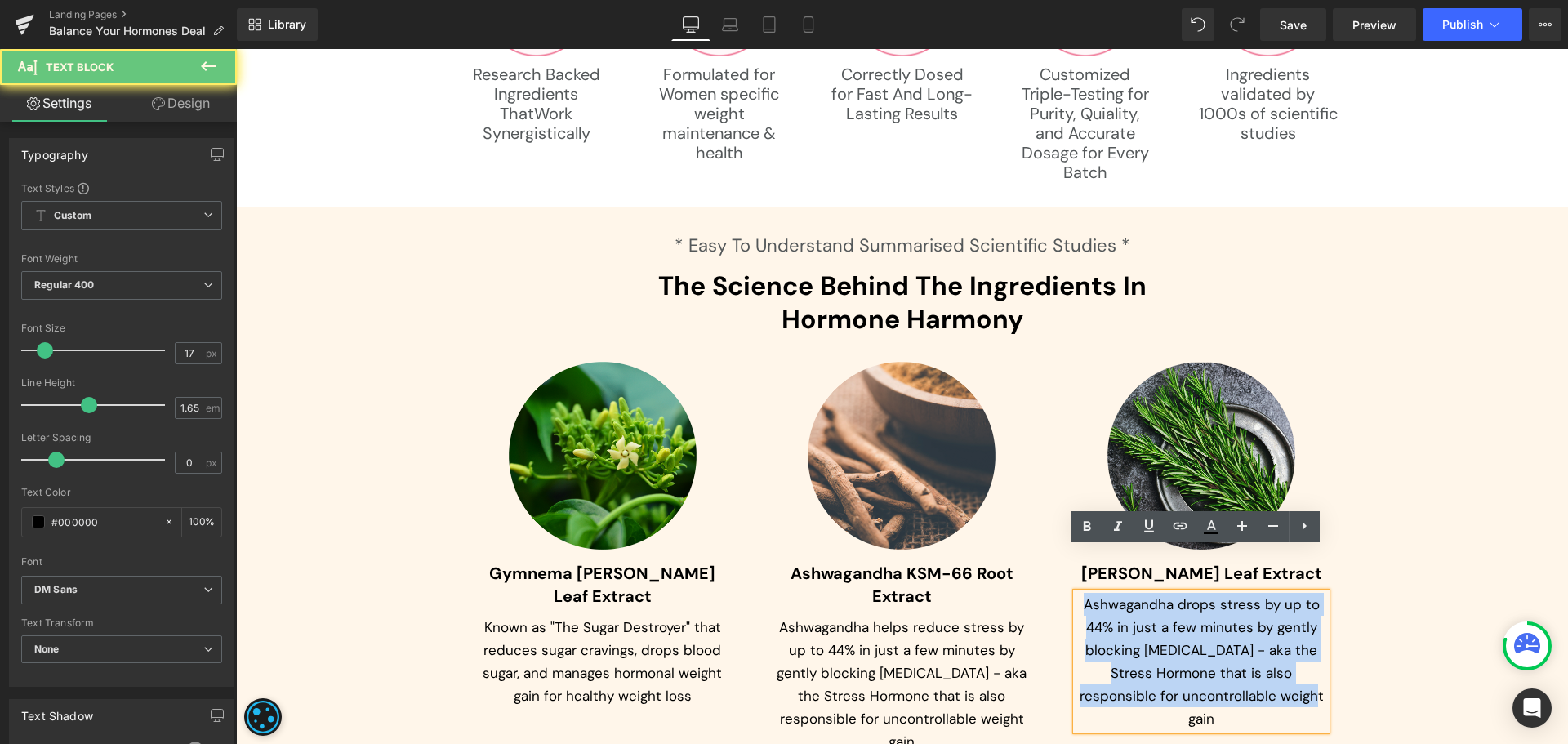
click at [1129, 609] on p "Ashwagandha drops stress by up to 44% in just a few minutes by gently blocking …" at bounding box center [1201, 661] width 250 height 137
paste div
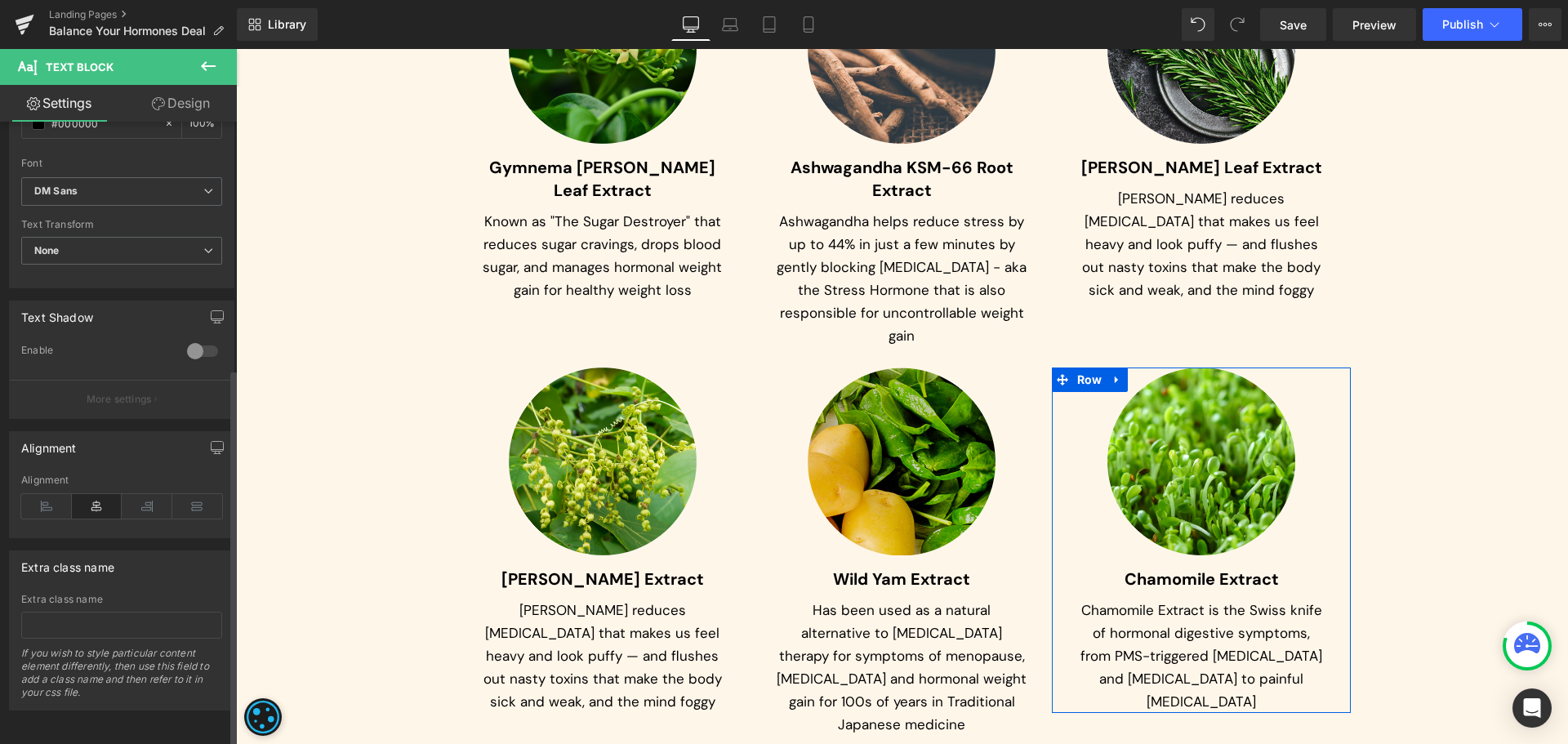
scroll to position [7904, 0]
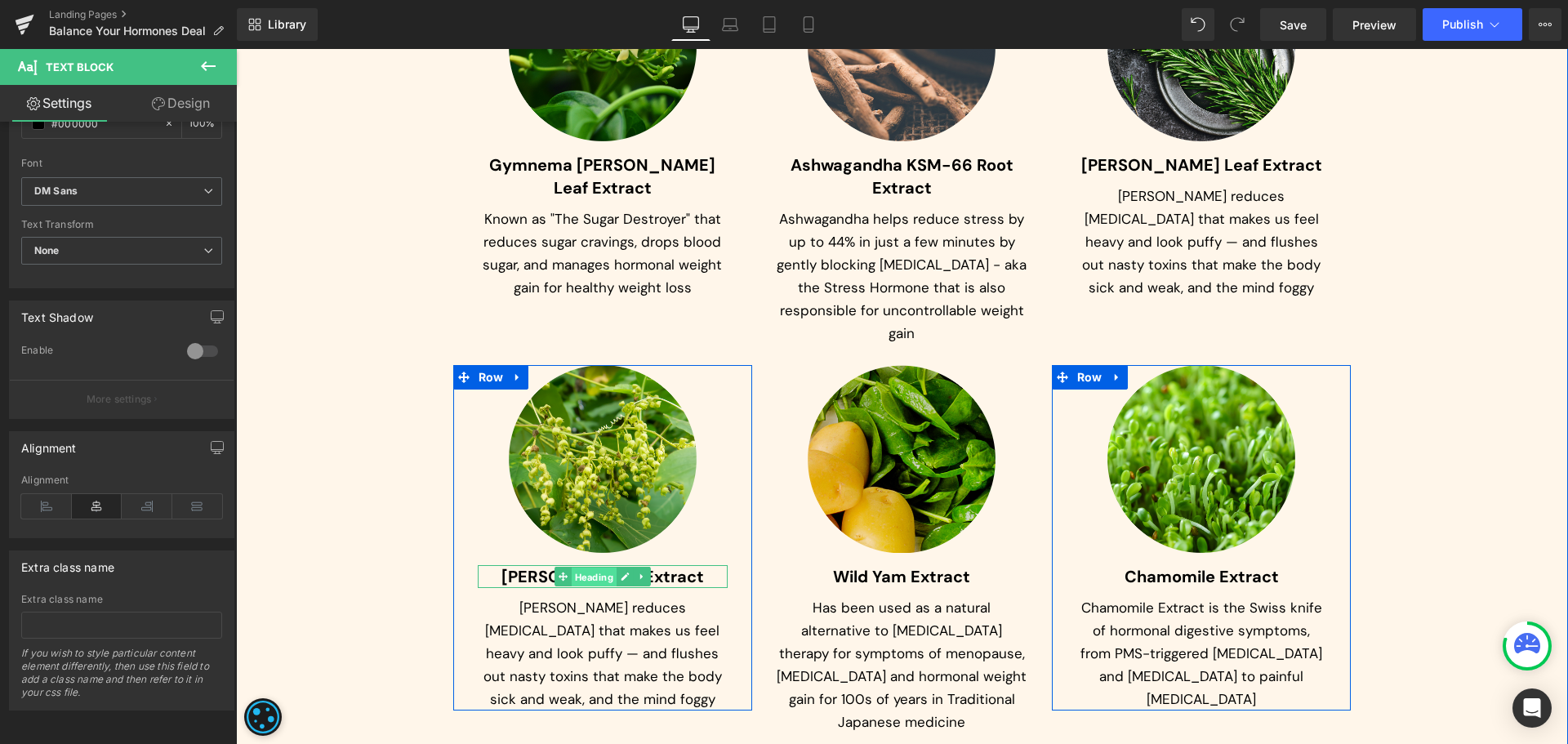
click at [576, 568] on span "Heading" at bounding box center [594, 578] width 45 height 20
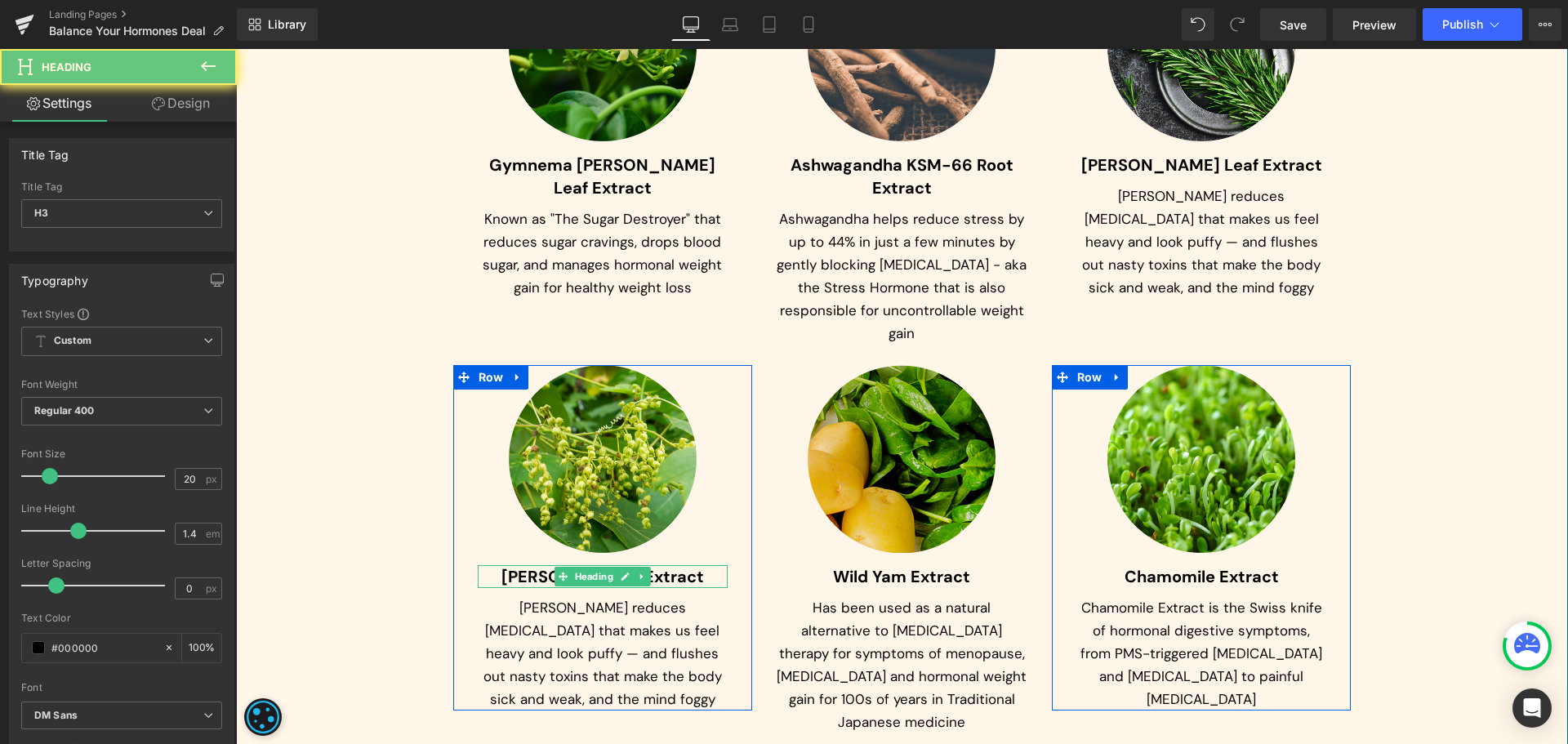
click at [514, 565] on h3 "[PERSON_NAME] Extract" at bounding box center [603, 577] width 250 height 23
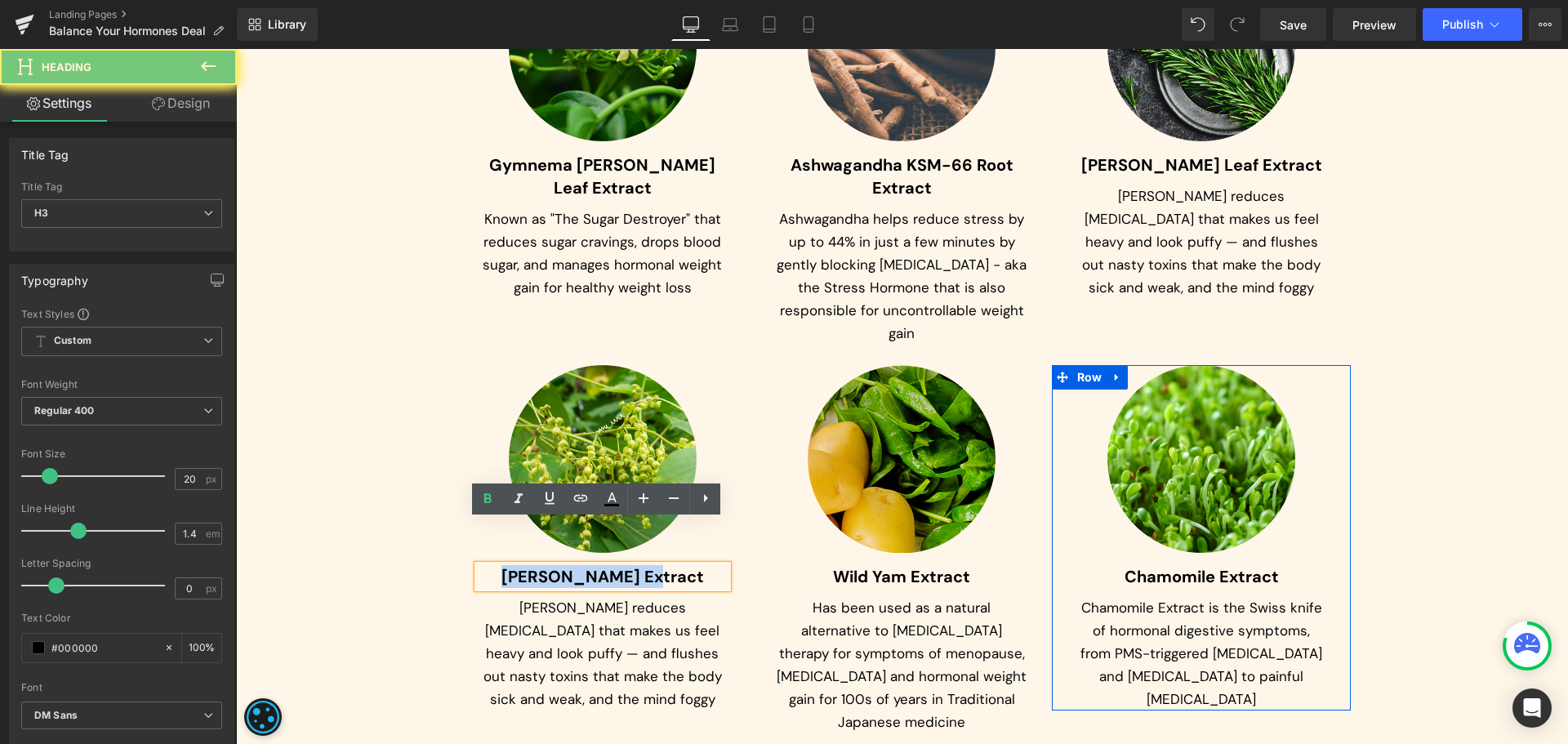
click at [514, 565] on h3 "[PERSON_NAME] Extract" at bounding box center [603, 577] width 250 height 23
paste div
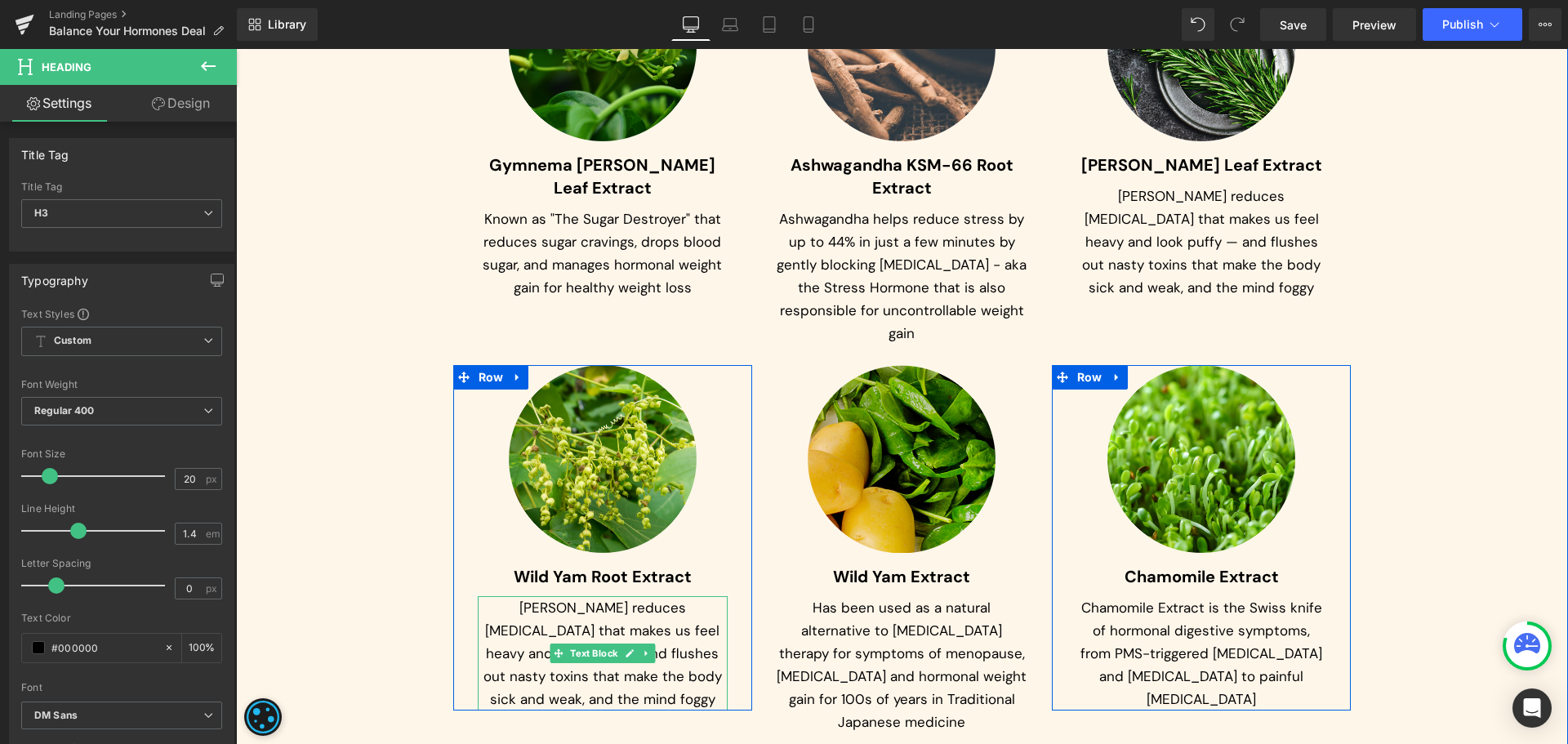
click at [492, 596] on p "[PERSON_NAME] reduces [MEDICAL_DATA] that makes us feel heavy and look puffy — …" at bounding box center [603, 654] width 250 height 114
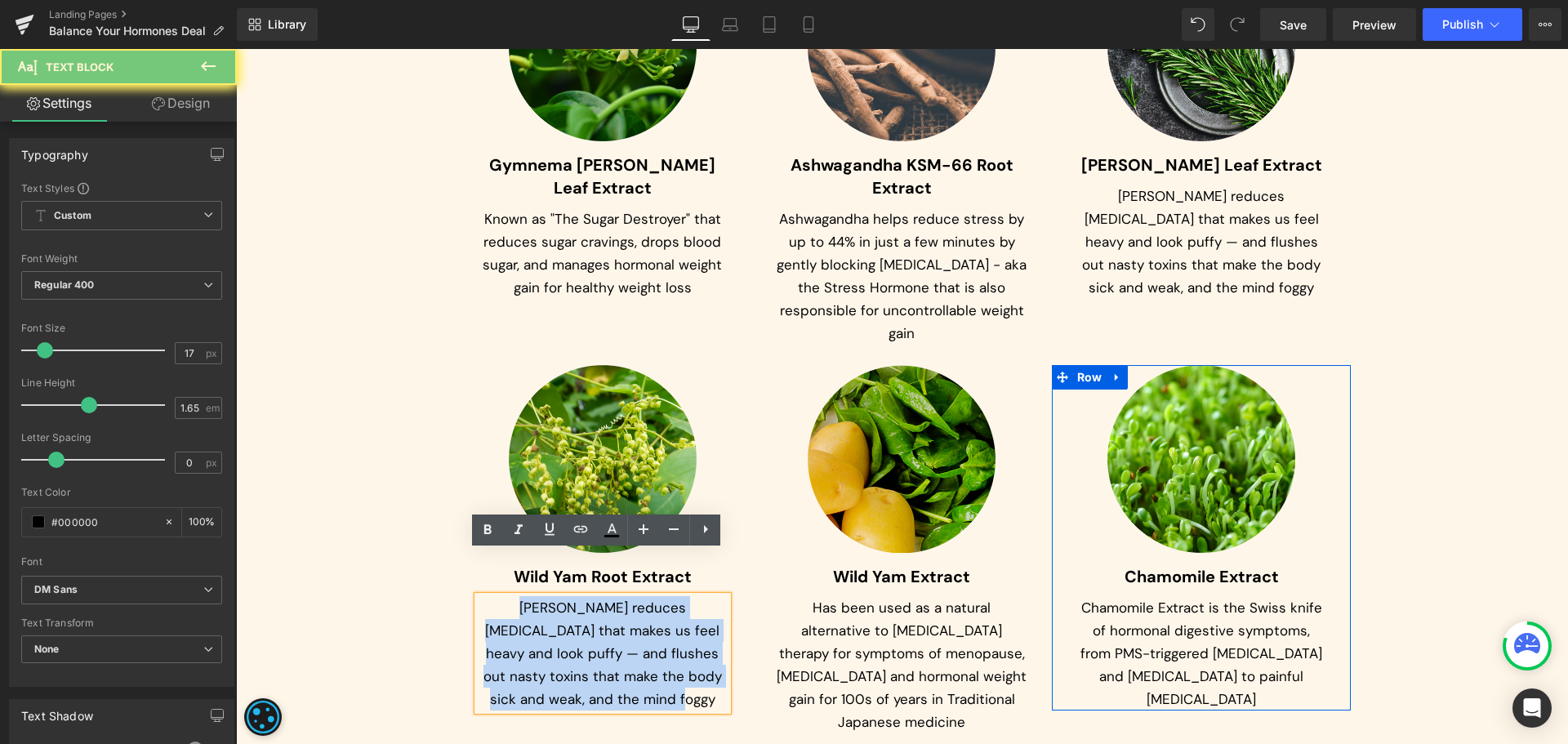
click at [492, 596] on p "[PERSON_NAME] reduces [MEDICAL_DATA] that makes us feel heavy and look puffy — …" at bounding box center [603, 654] width 250 height 114
paste div
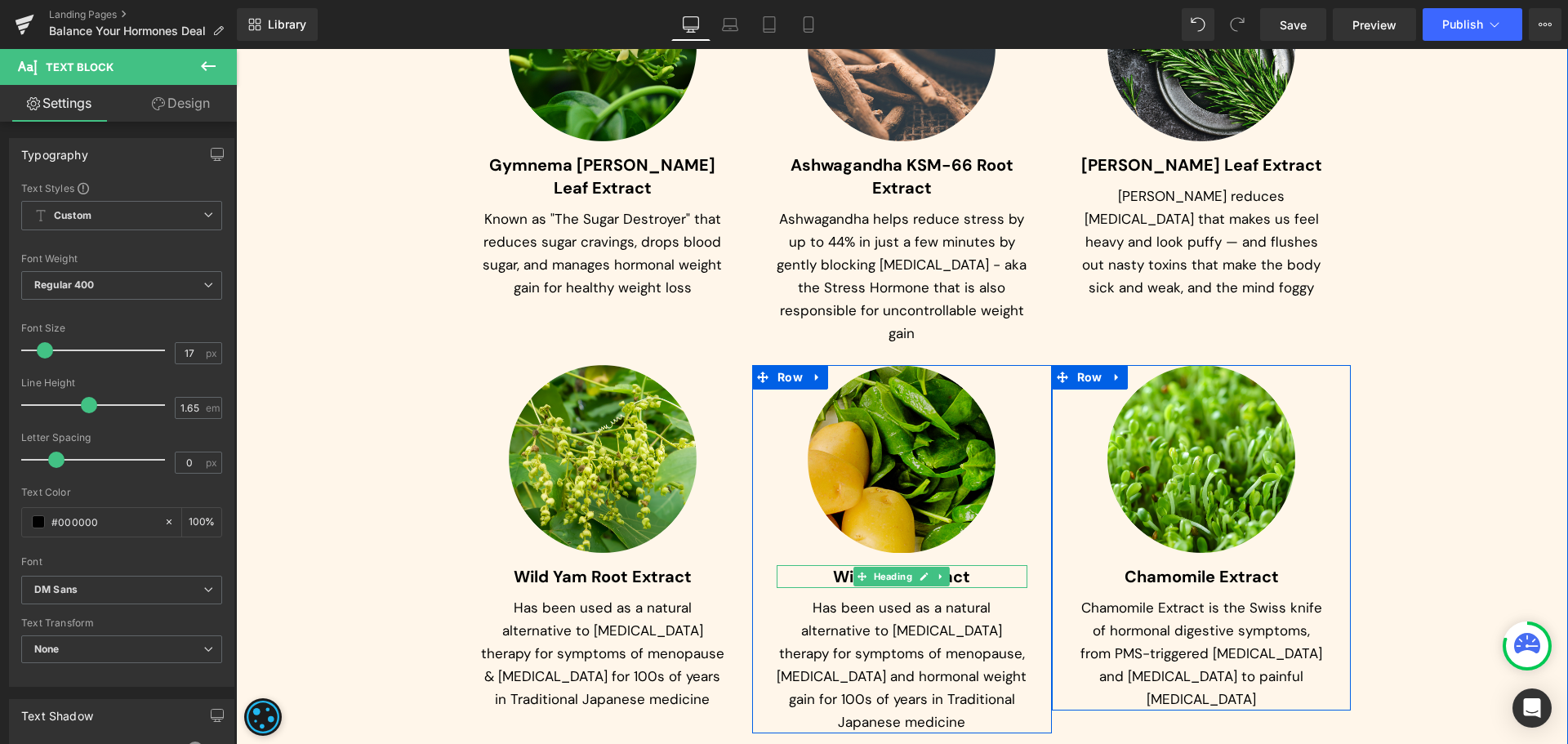
click at [833, 566] on span "Wild Yam Extract" at bounding box center [901, 577] width 137 height 21
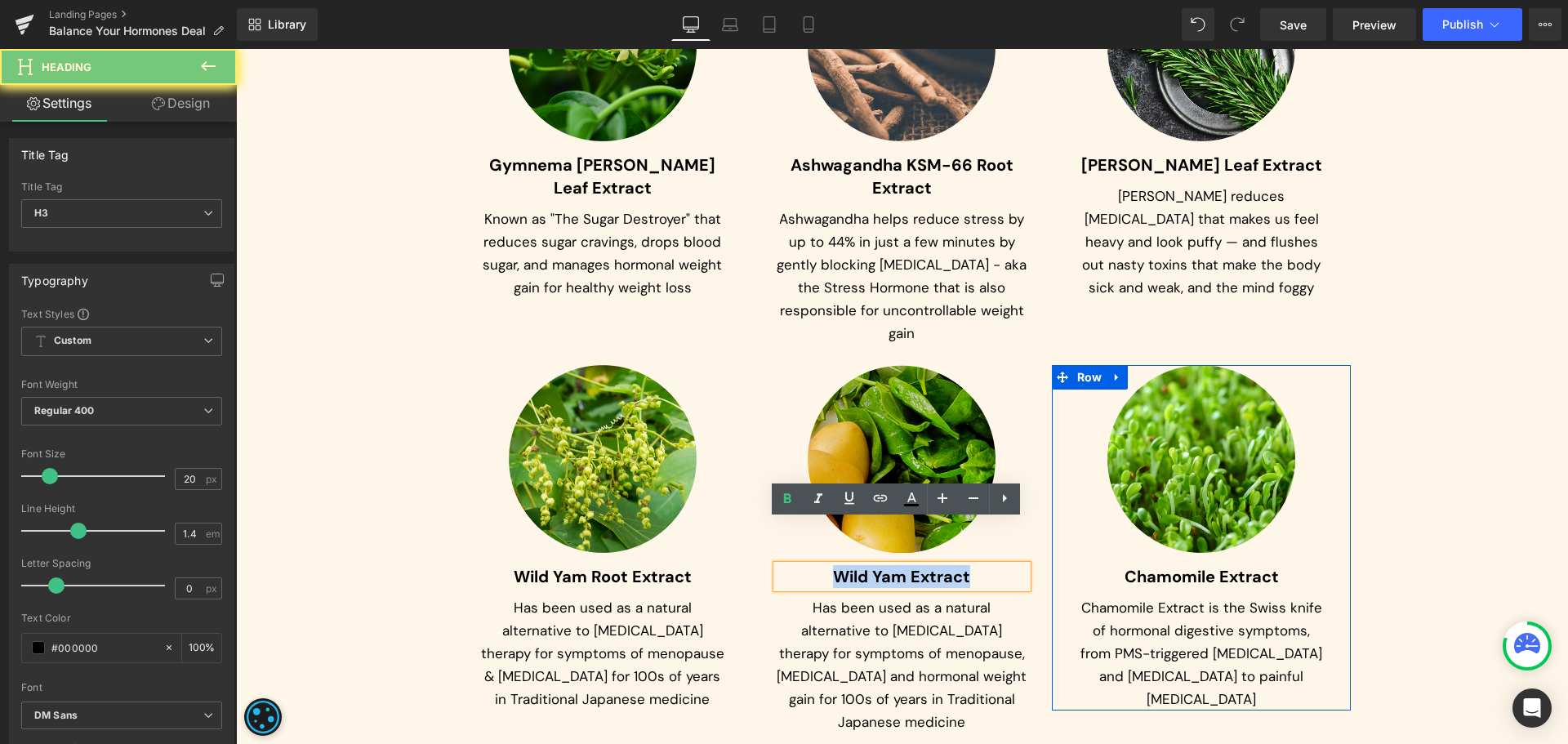
paste div
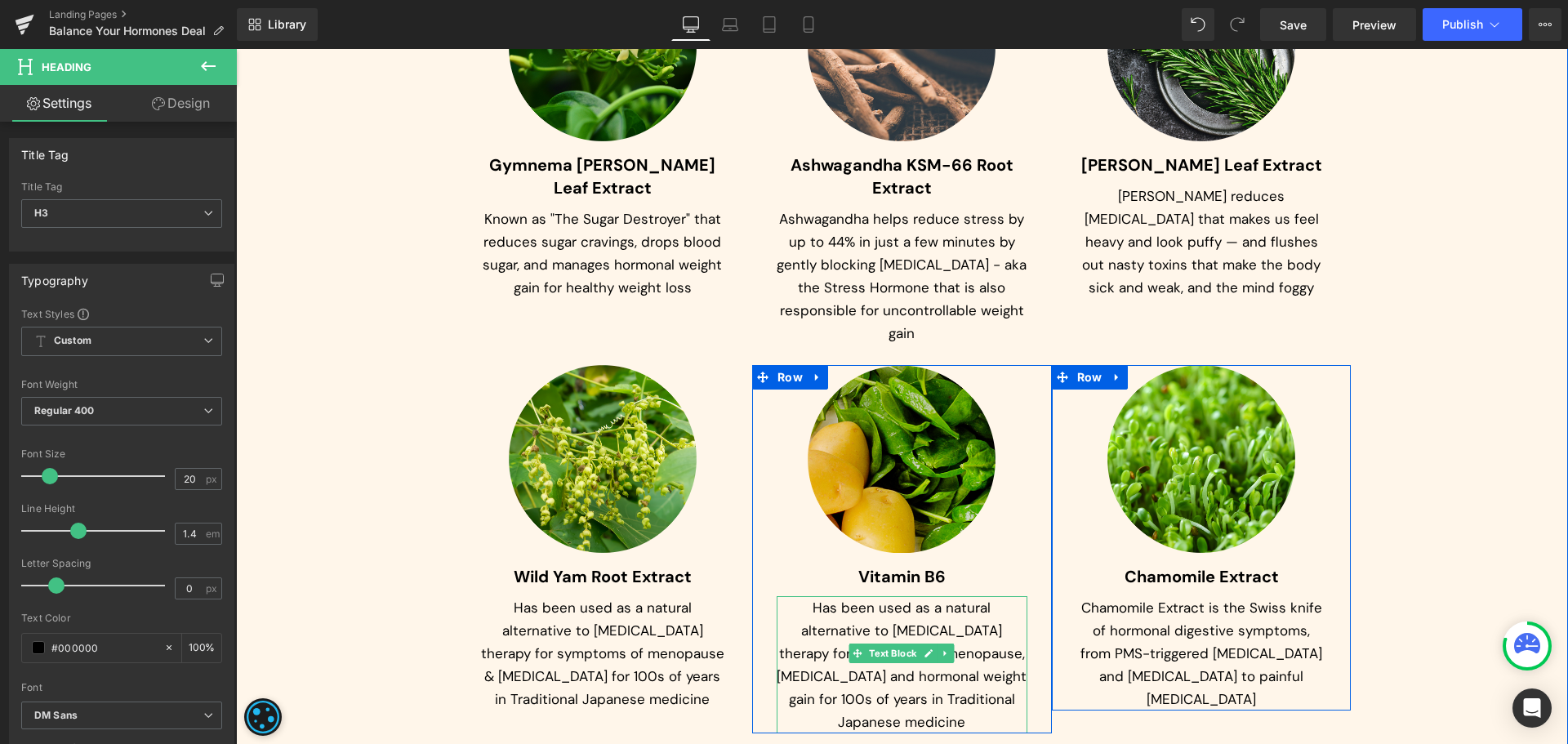
click at [823, 596] on p "Has been used as a natural alternative to [MEDICAL_DATA] therapy for symptoms o…" at bounding box center [902, 664] width 250 height 137
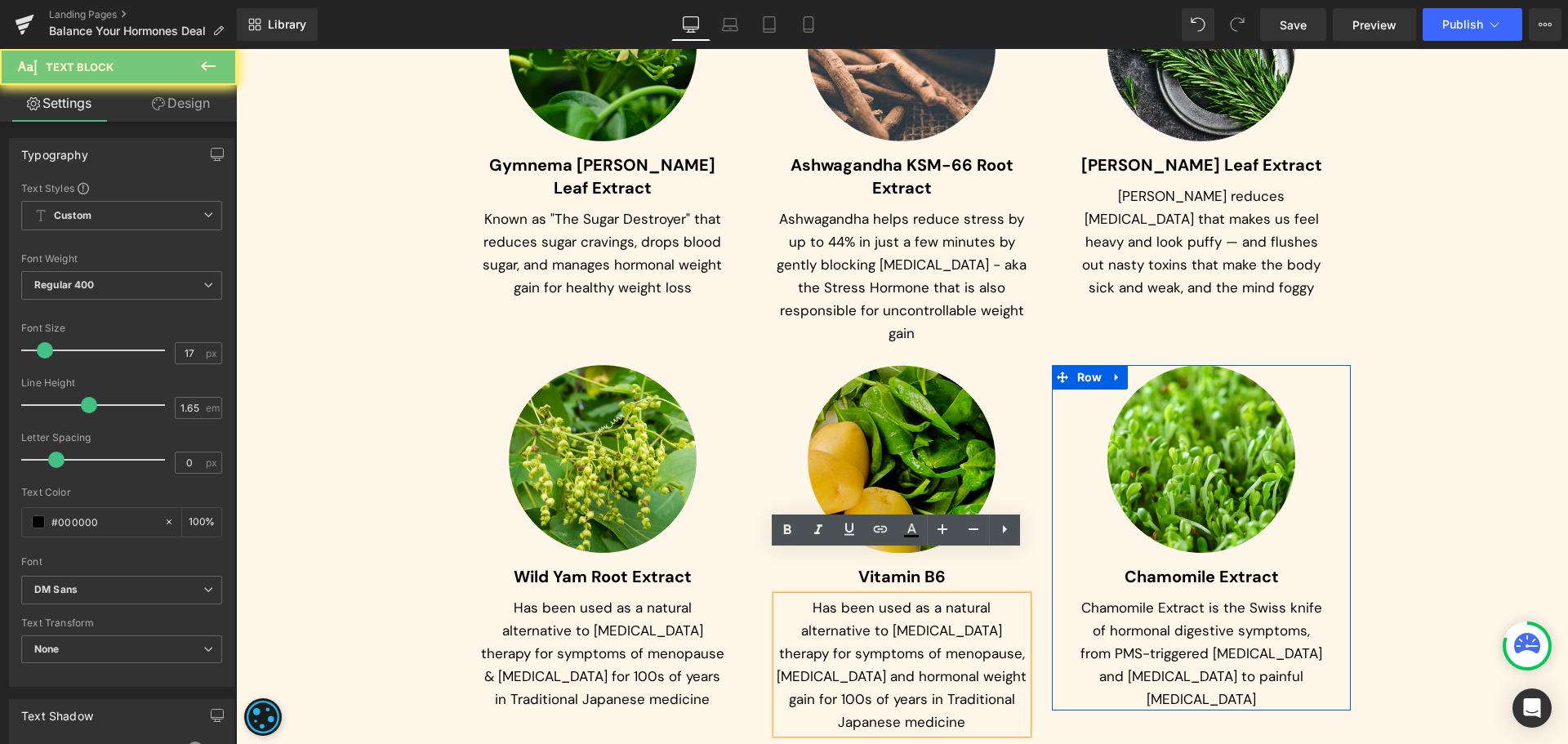
click at [823, 596] on p "Has been used as a natural alternative to [MEDICAL_DATA] therapy for symptoms o…" at bounding box center [902, 664] width 250 height 137
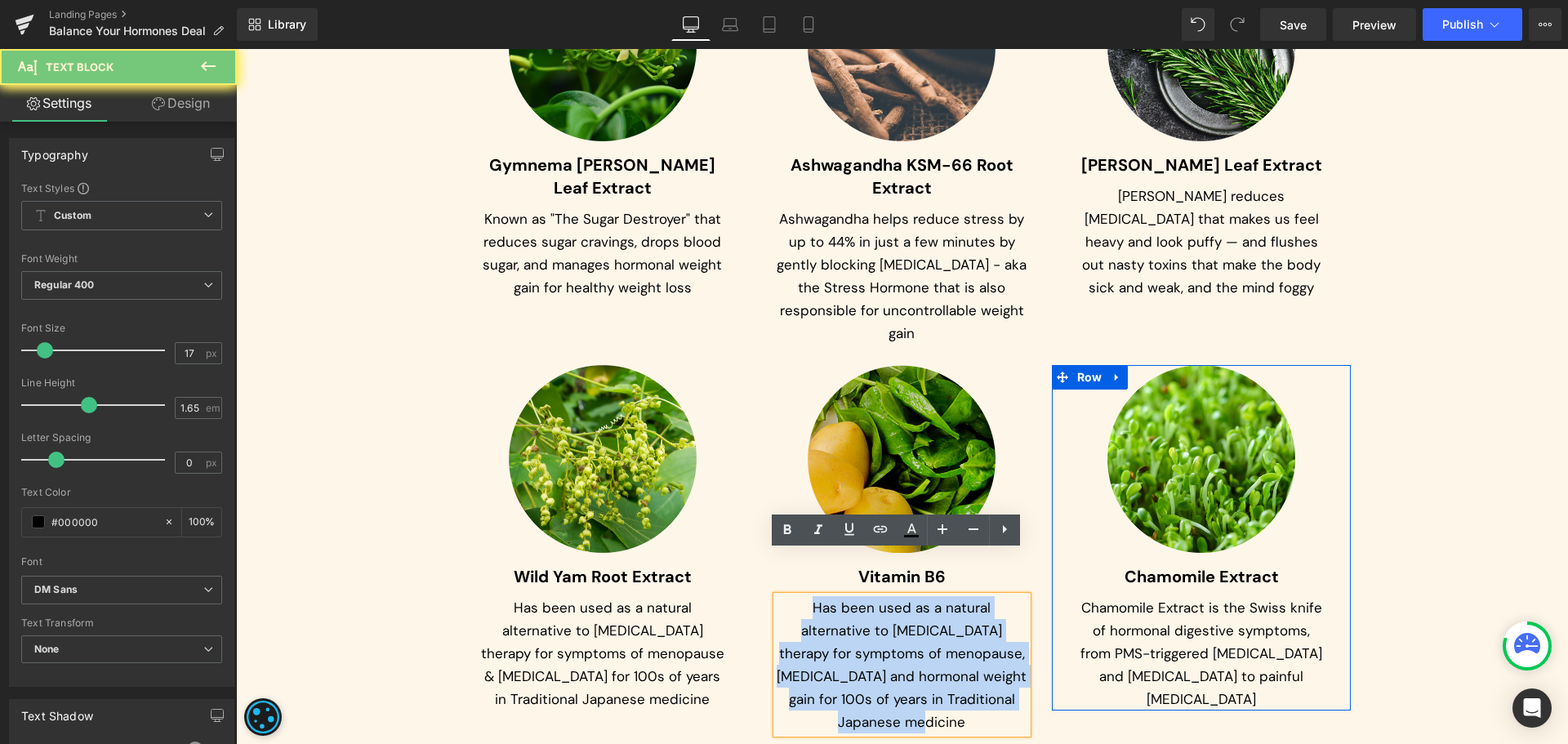
paste div
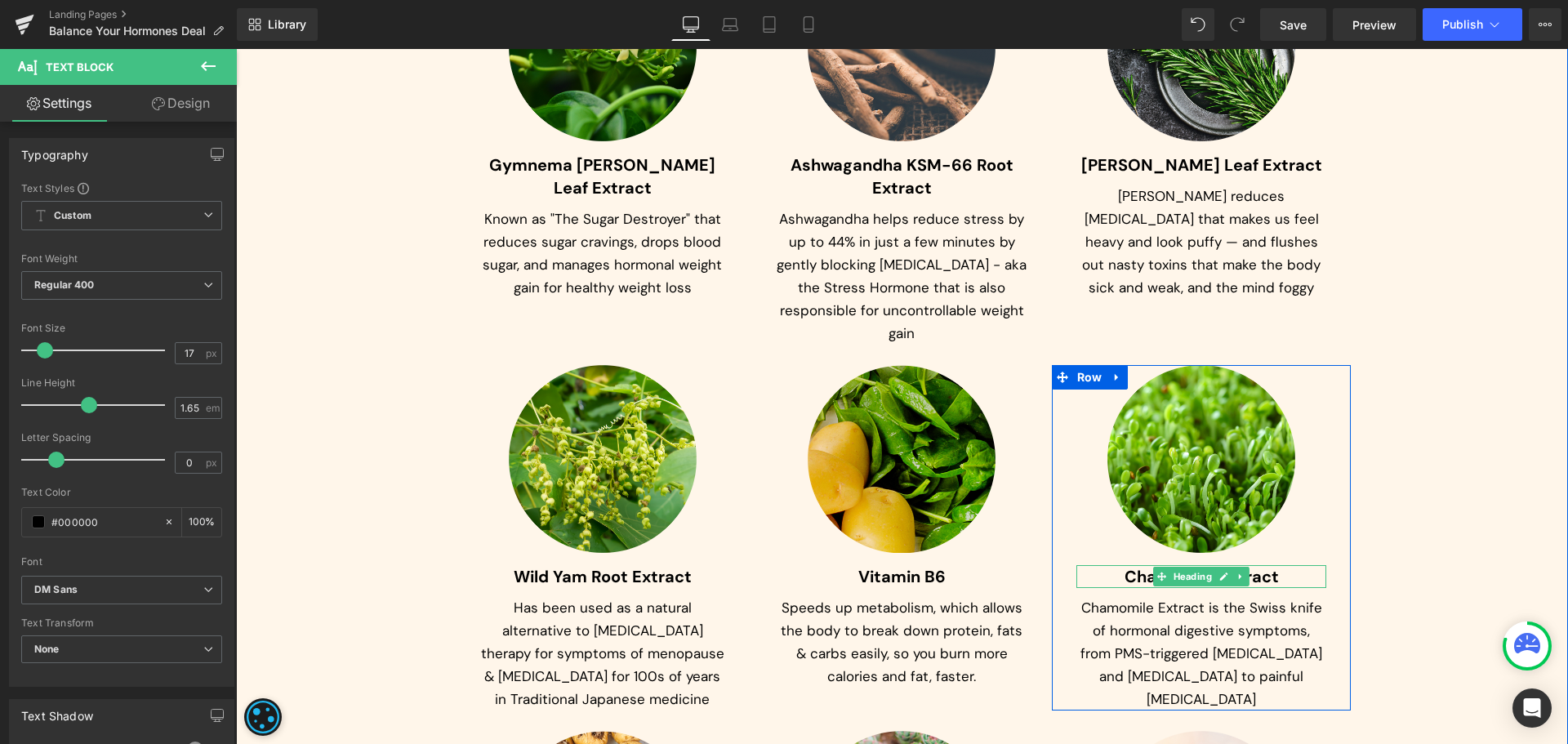
click at [1124, 566] on span "Chamomile Extract" at bounding box center [1201, 577] width 155 height 21
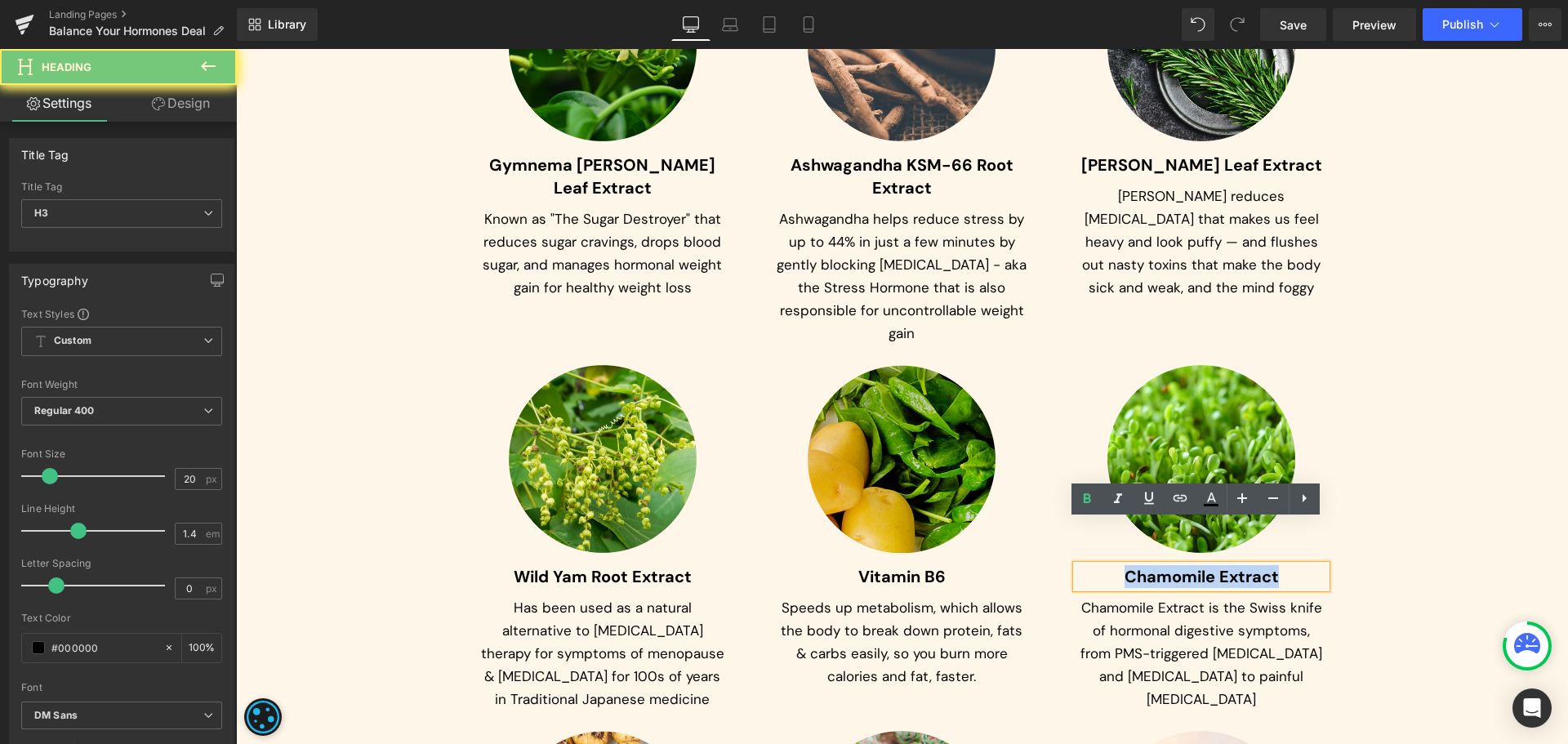
paste div
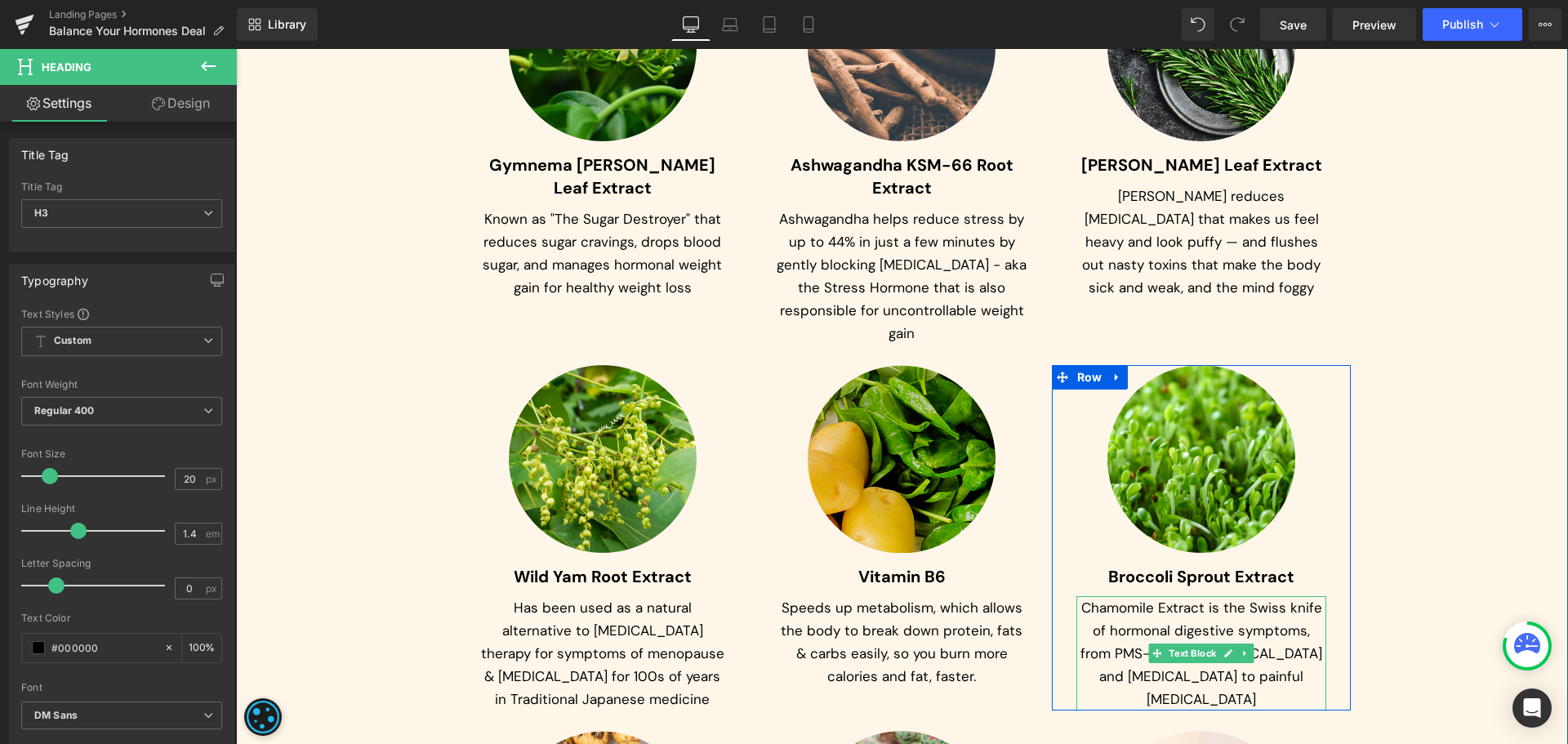
click at [1099, 596] on p "Chamomile Extract is the Swiss knife of hormonal digestive symptoms, from PMS-t…" at bounding box center [1201, 654] width 250 height 114
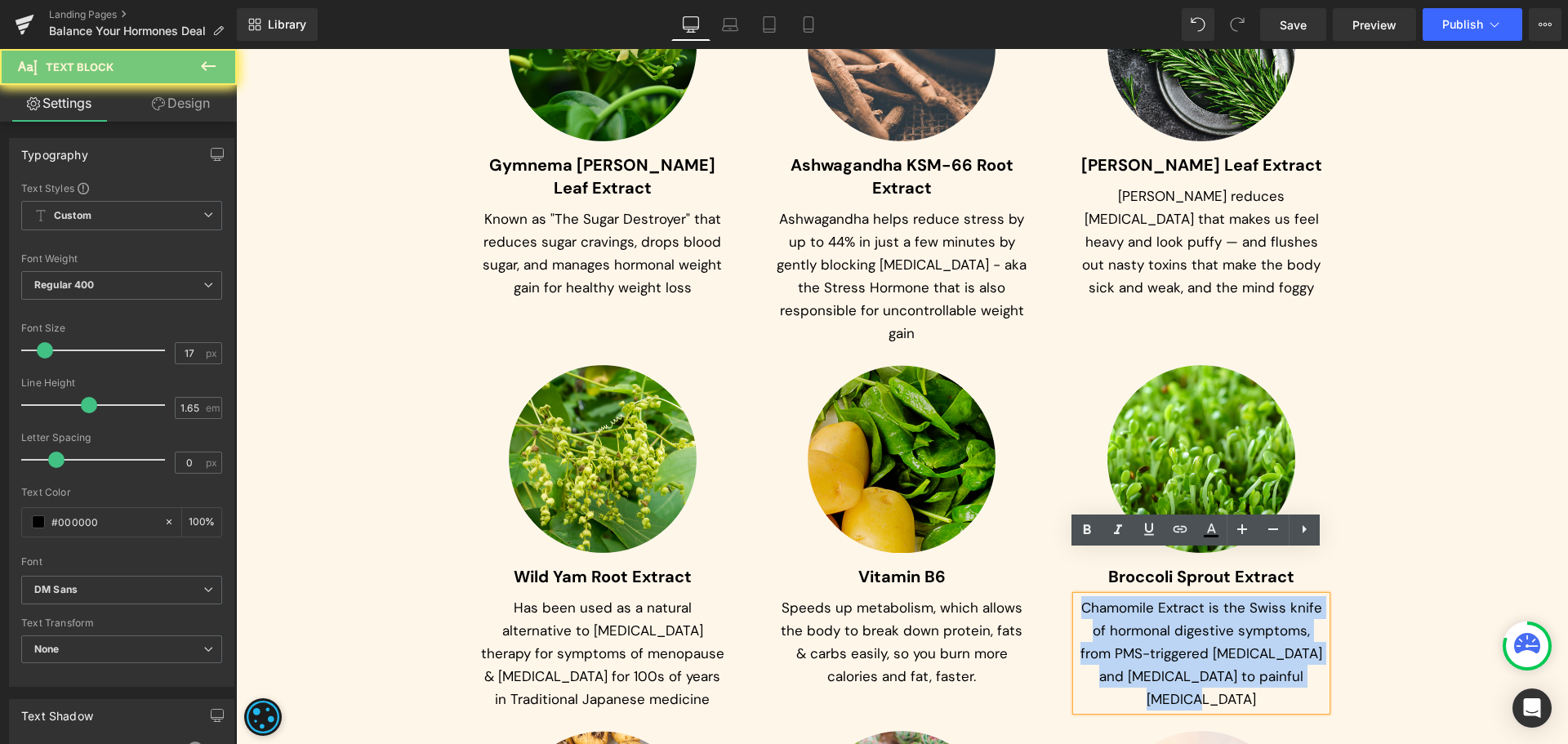
click at [1099, 596] on p "Chamomile Extract is the Swiss knife of hormonal digestive symptoms, from PMS-t…" at bounding box center [1201, 654] width 250 height 114
paste div
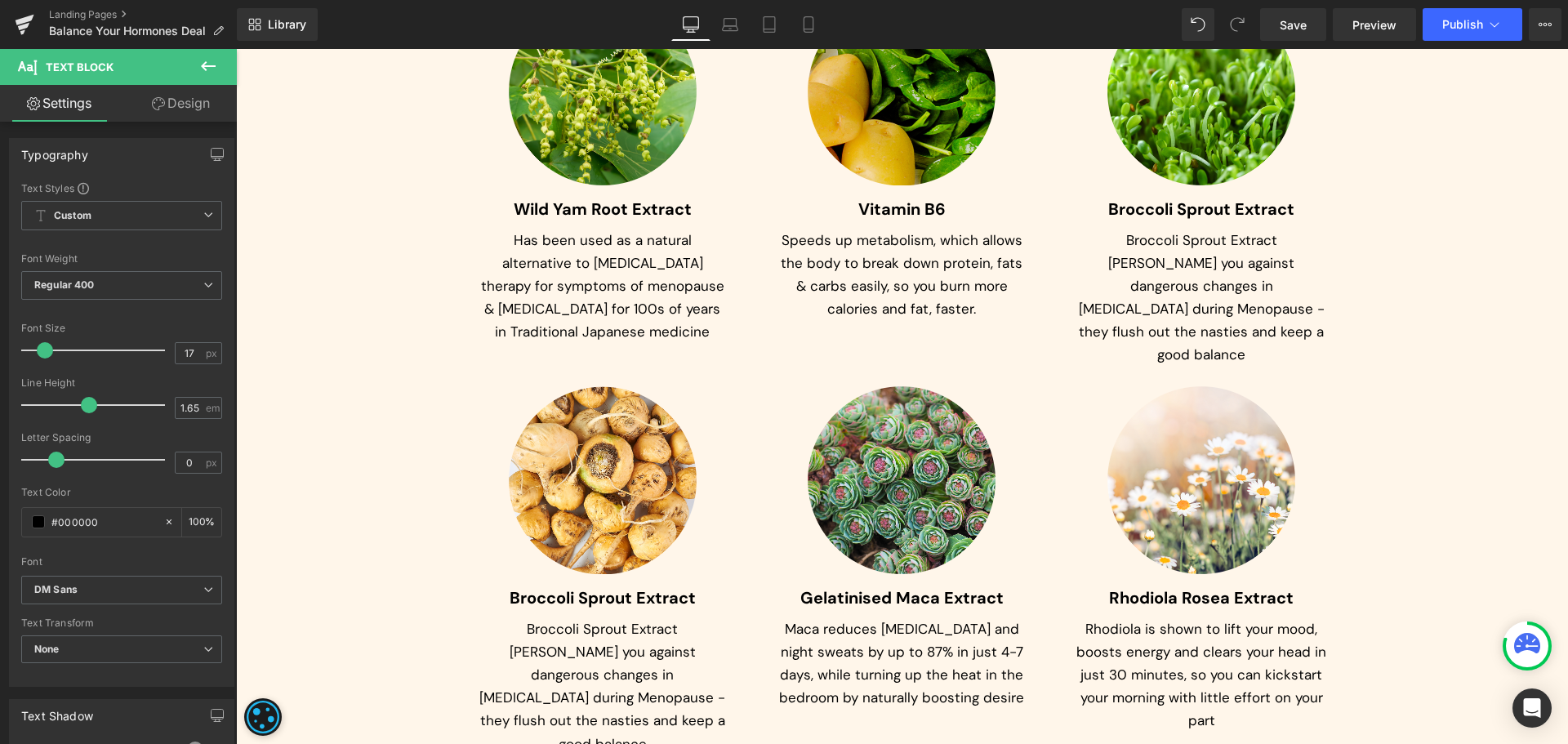
scroll to position [8312, 0]
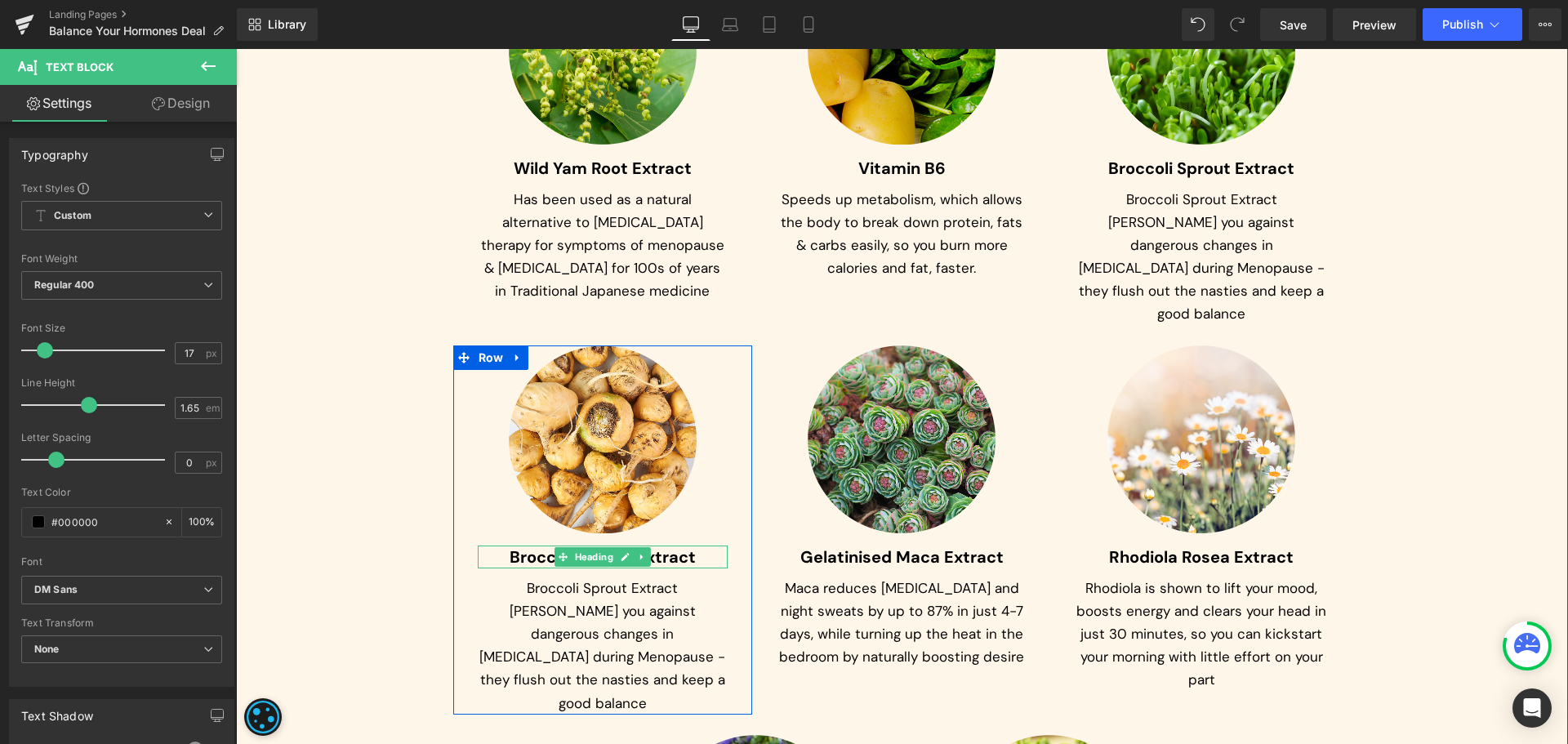
click at [520, 546] on span "Broccoli Sprout Extract" at bounding box center [603, 557] width 186 height 21
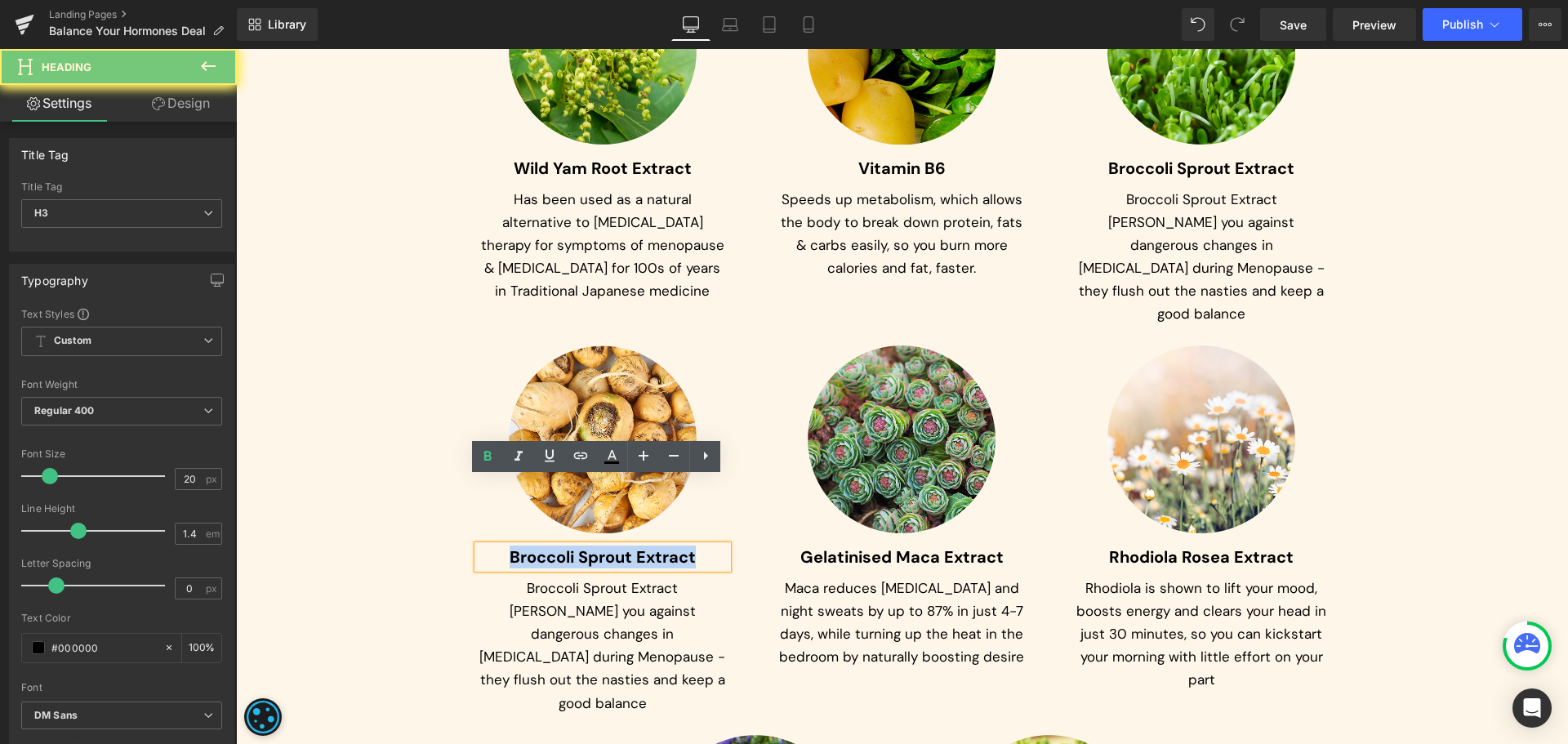
paste div
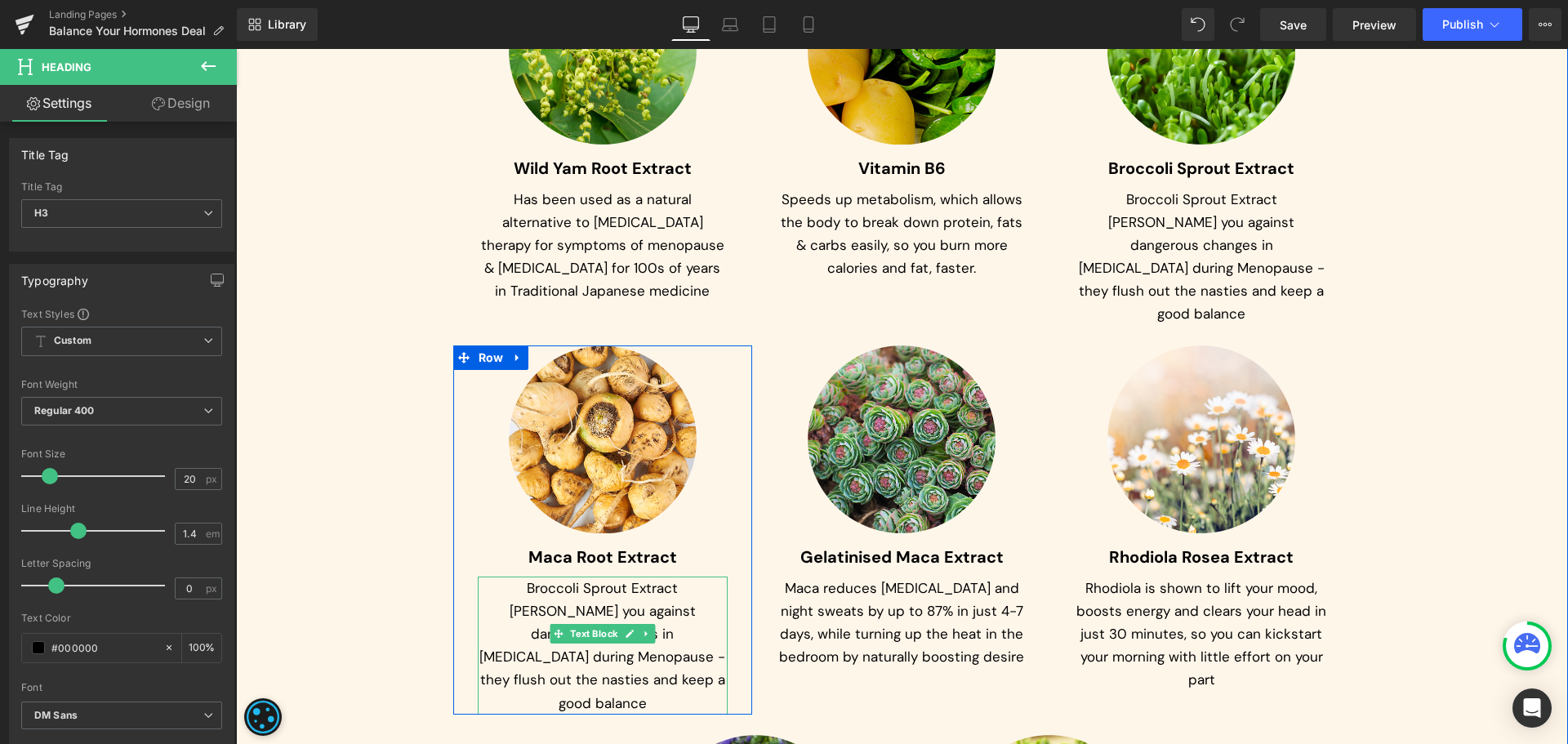
click at [538, 577] on p "Broccoli Sprout Extract [PERSON_NAME] you against dangerous changes in [MEDICAL…" at bounding box center [603, 645] width 250 height 137
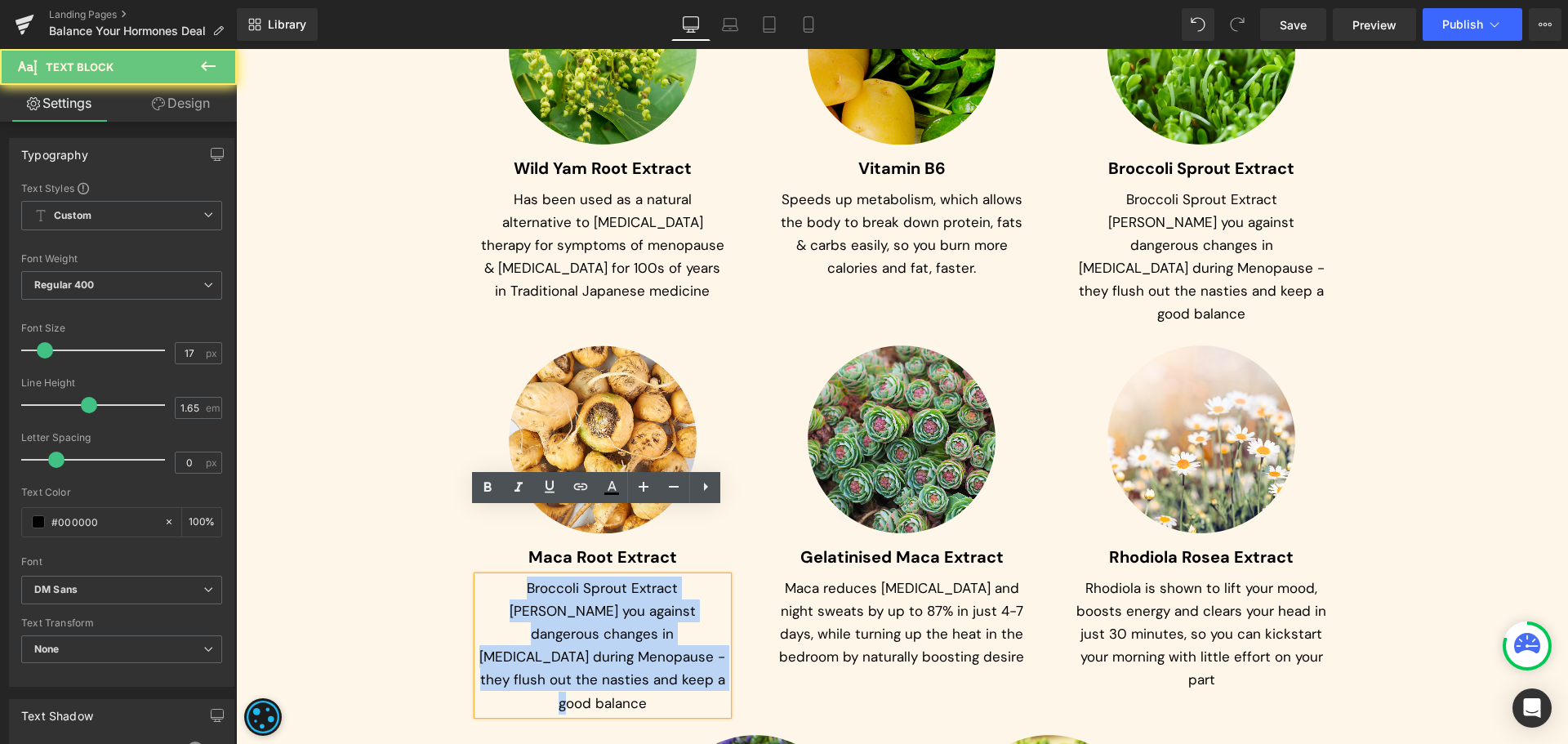
click at [538, 577] on p "Broccoli Sprout Extract [PERSON_NAME] you against dangerous changes in [MEDICAL…" at bounding box center [603, 645] width 250 height 137
paste div
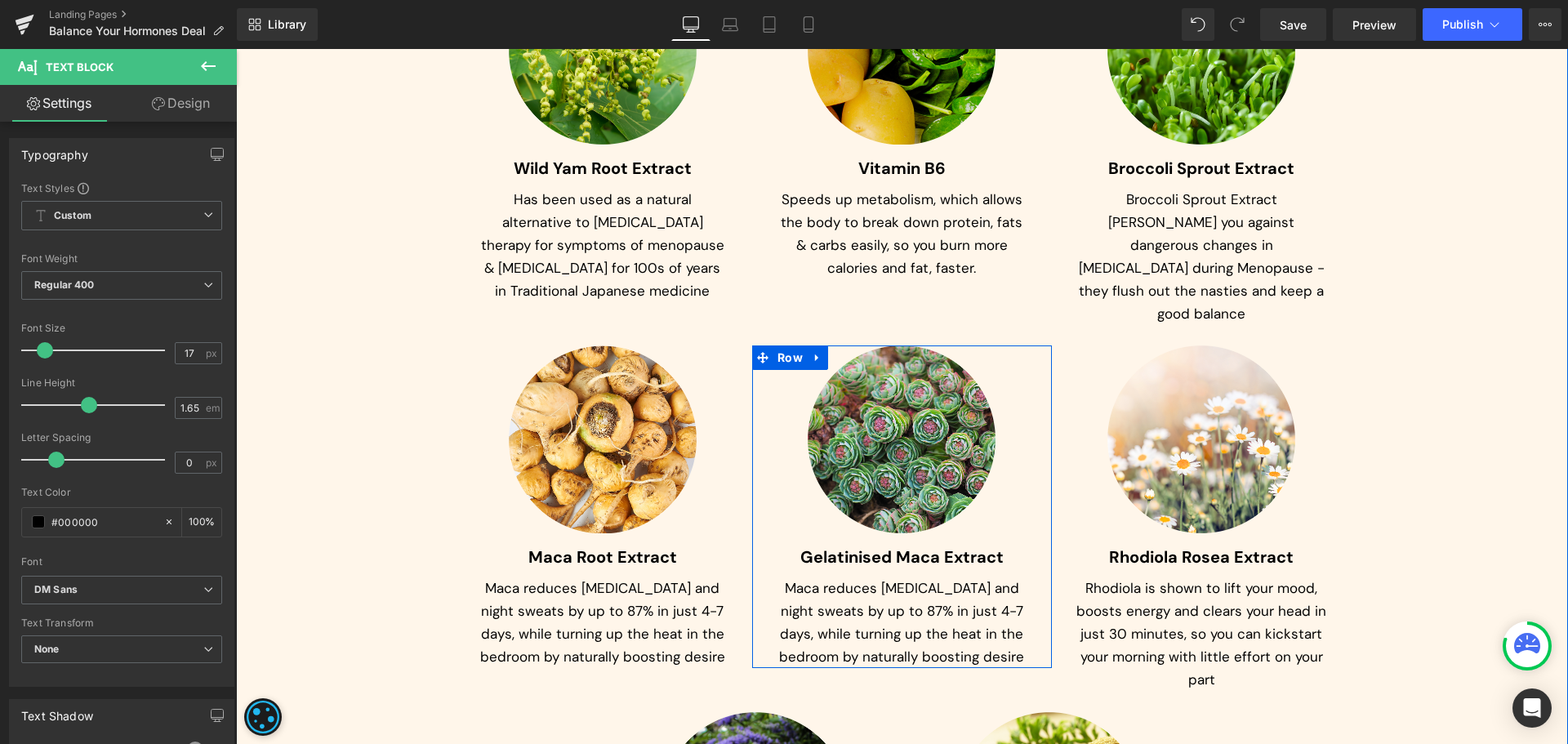
click at [815, 546] on span "Gelatinised Maca Extract" at bounding box center [902, 557] width 203 height 21
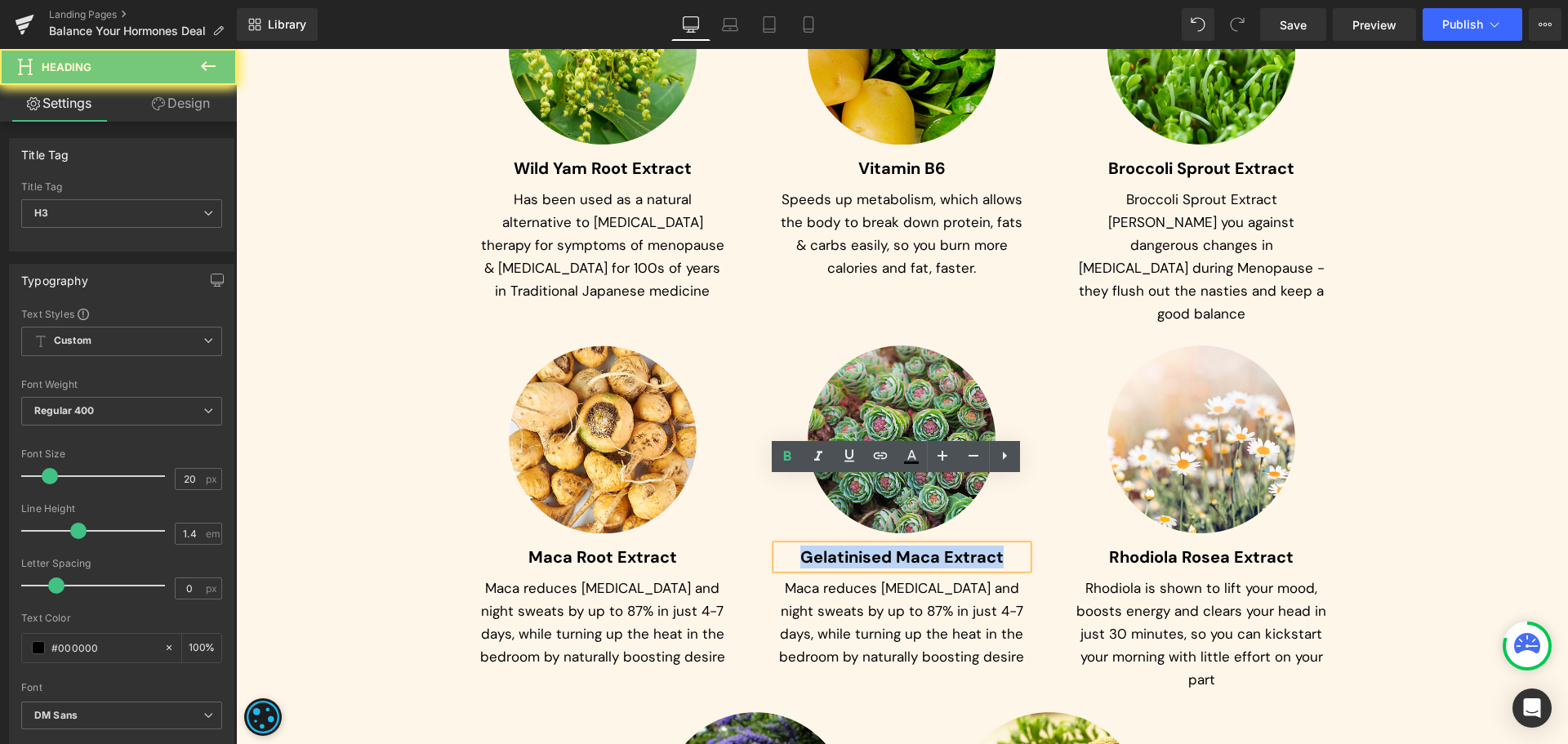
paste div
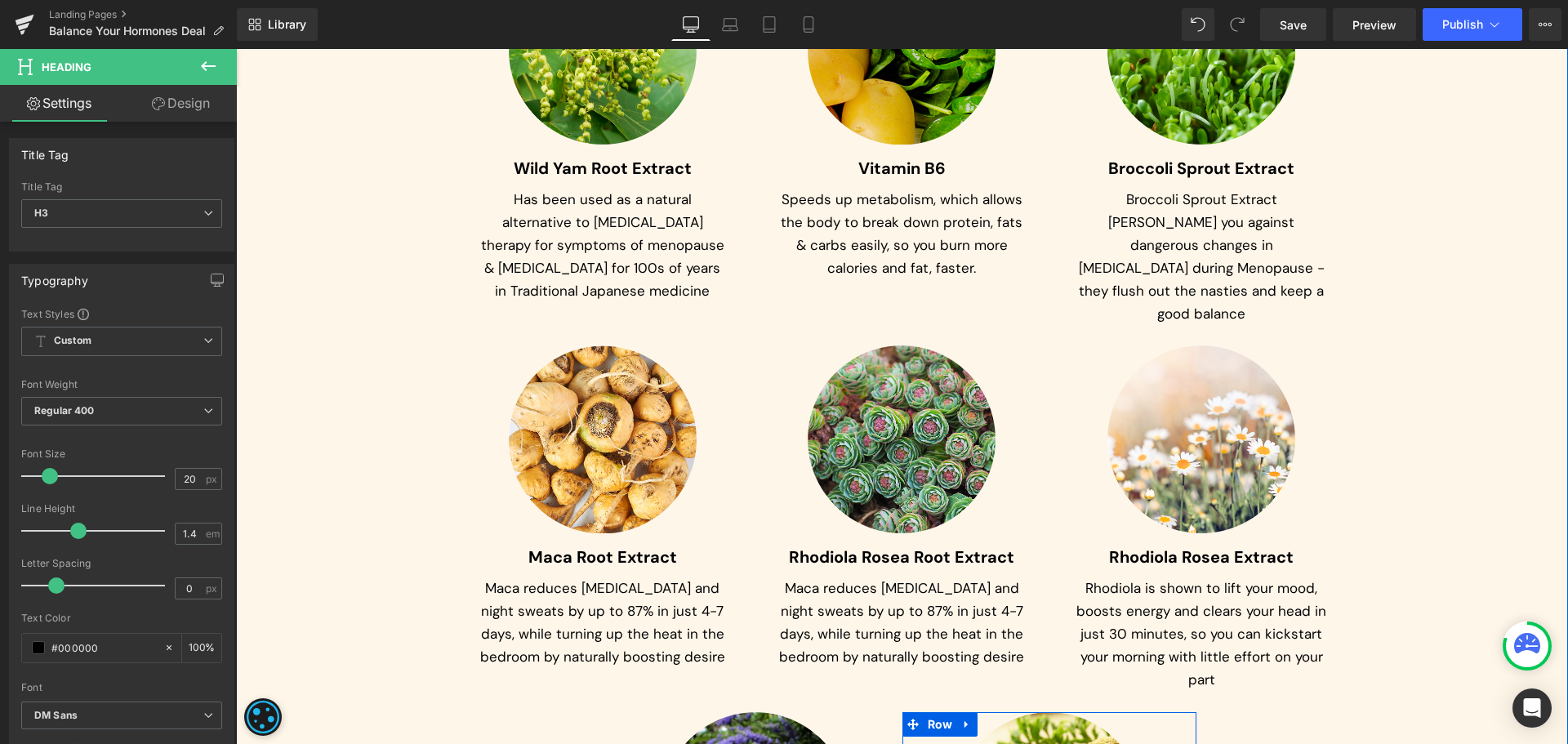
click at [835, 577] on p "Maca reduces [MEDICAL_DATA] and night sweats by up to 87% in just 4-7 days, whi…" at bounding box center [902, 622] width 250 height 91
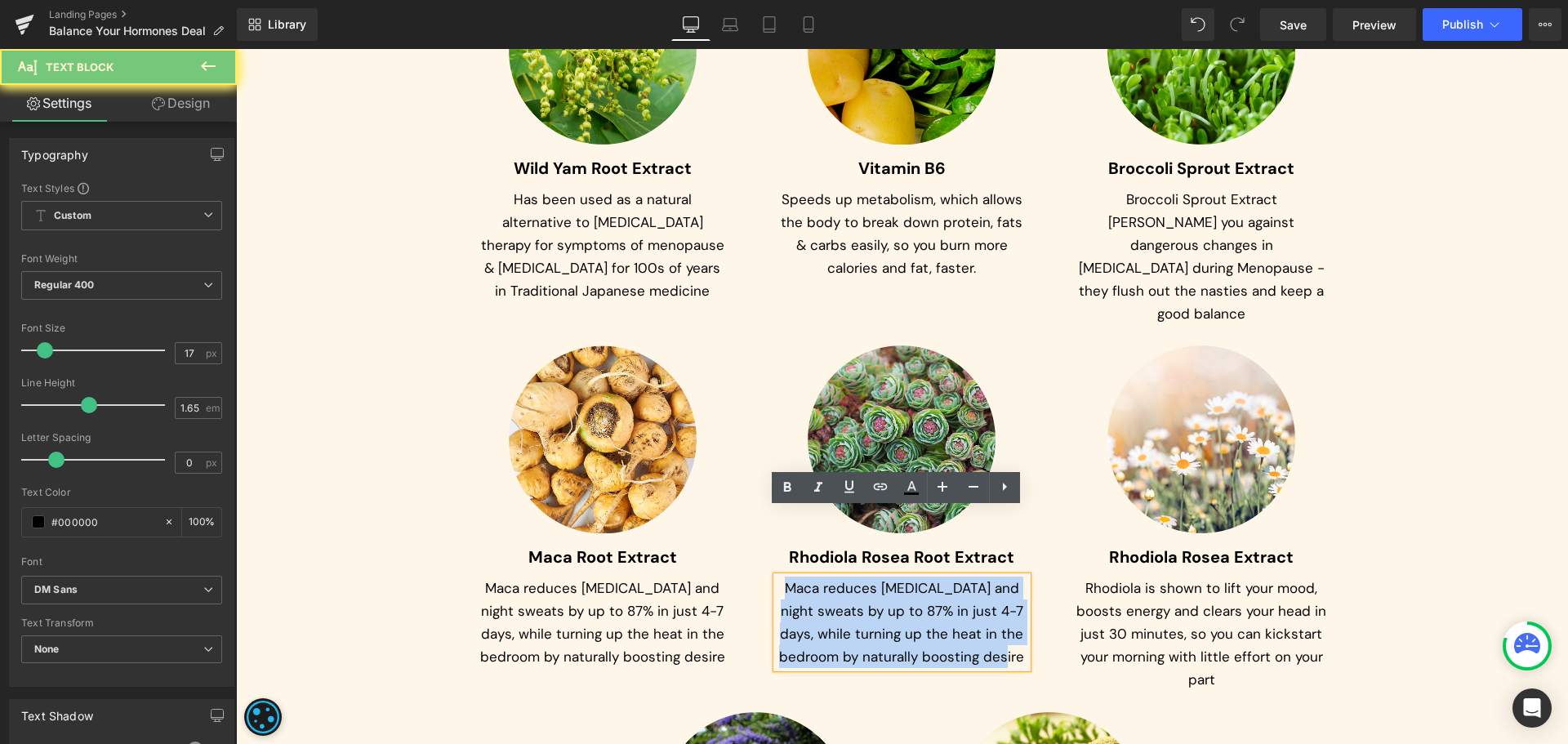
click at [835, 577] on p "Maca reduces [MEDICAL_DATA] and night sweats by up to 87% in just 4-7 days, whi…" at bounding box center [902, 622] width 250 height 91
paste div
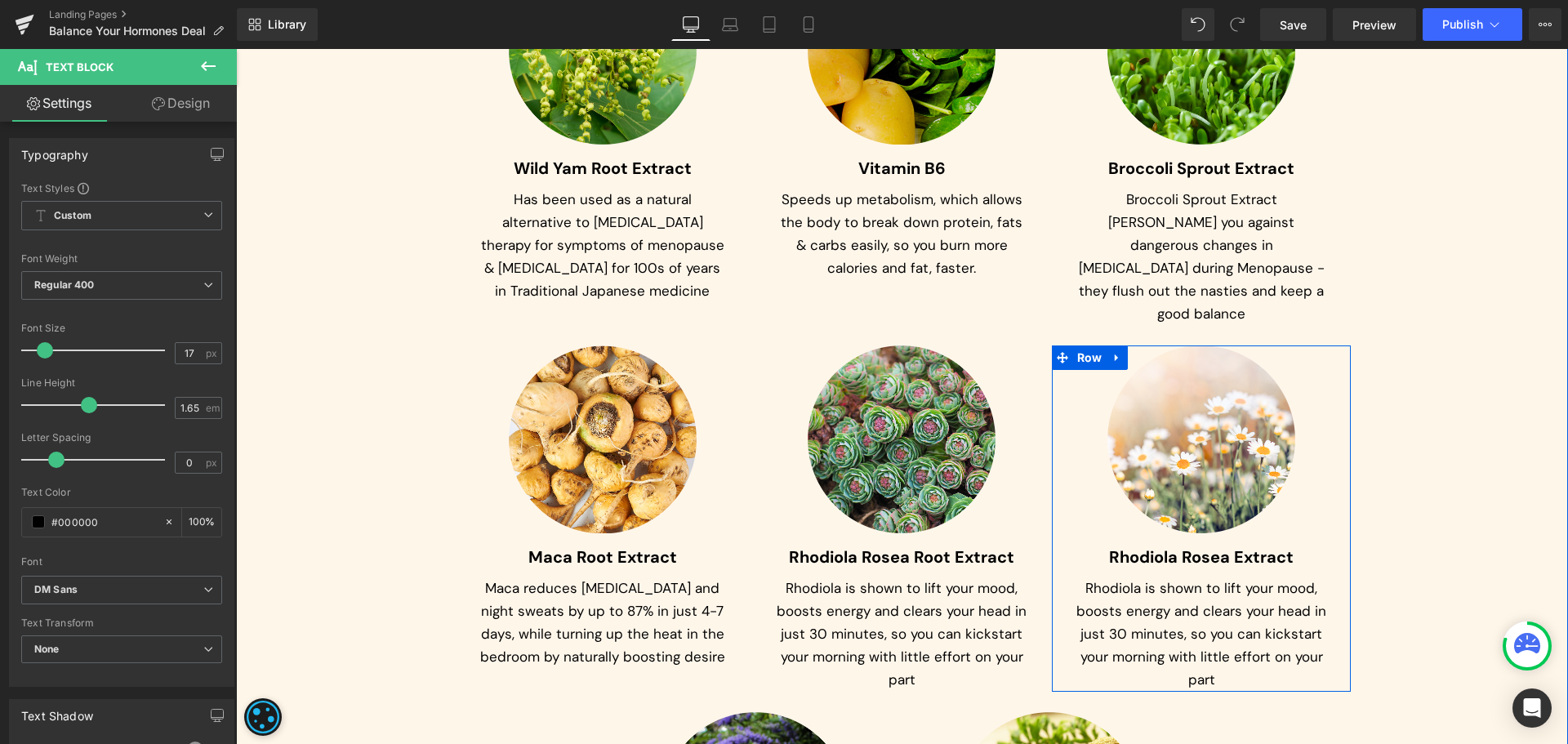
click at [1122, 546] on span "Rhodiola Rosea Extract" at bounding box center [1201, 557] width 184 height 21
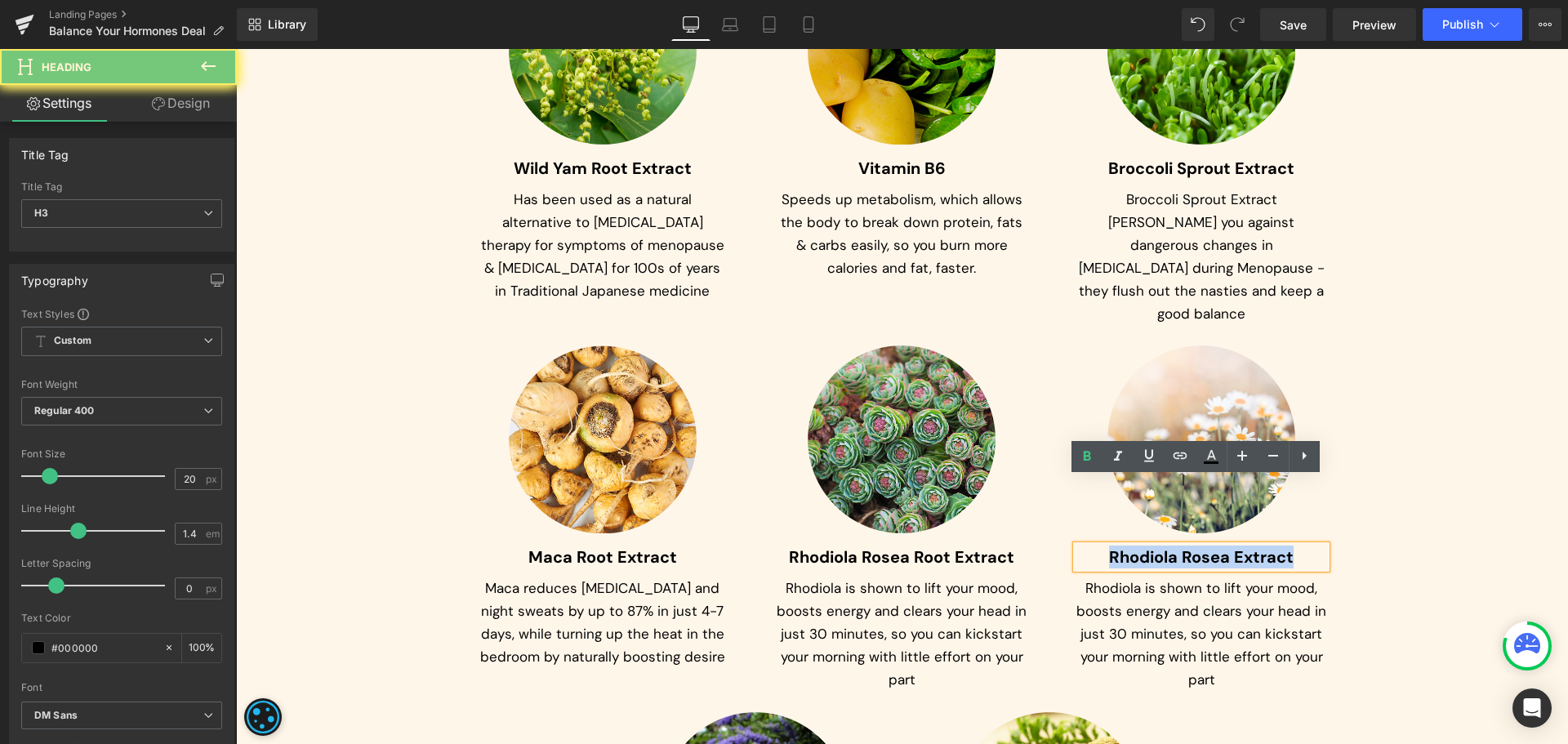
paste div
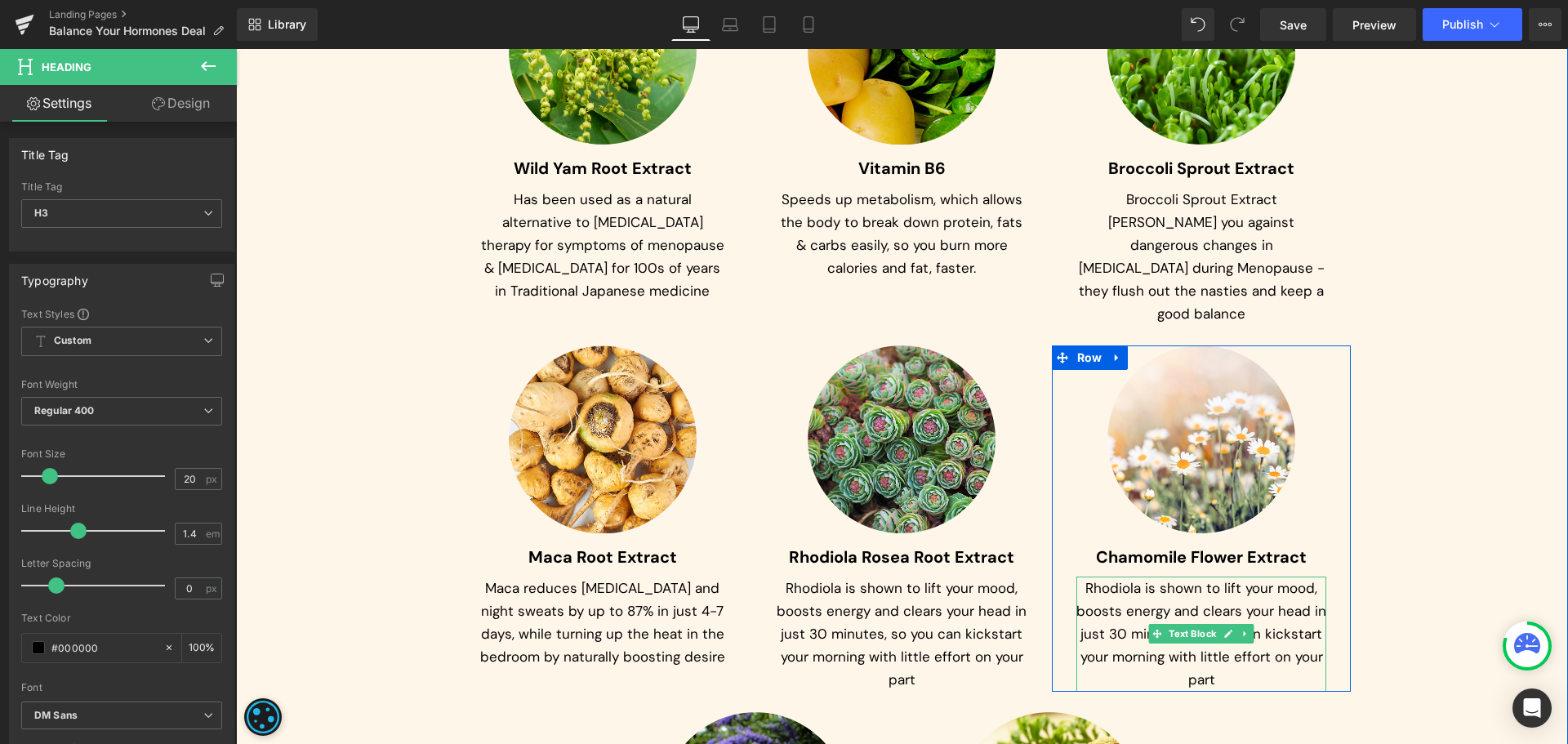
click at [1112, 577] on p "Rhodiola is shown to lift your mood, boosts energy and clears your head in just…" at bounding box center [1201, 634] width 250 height 114
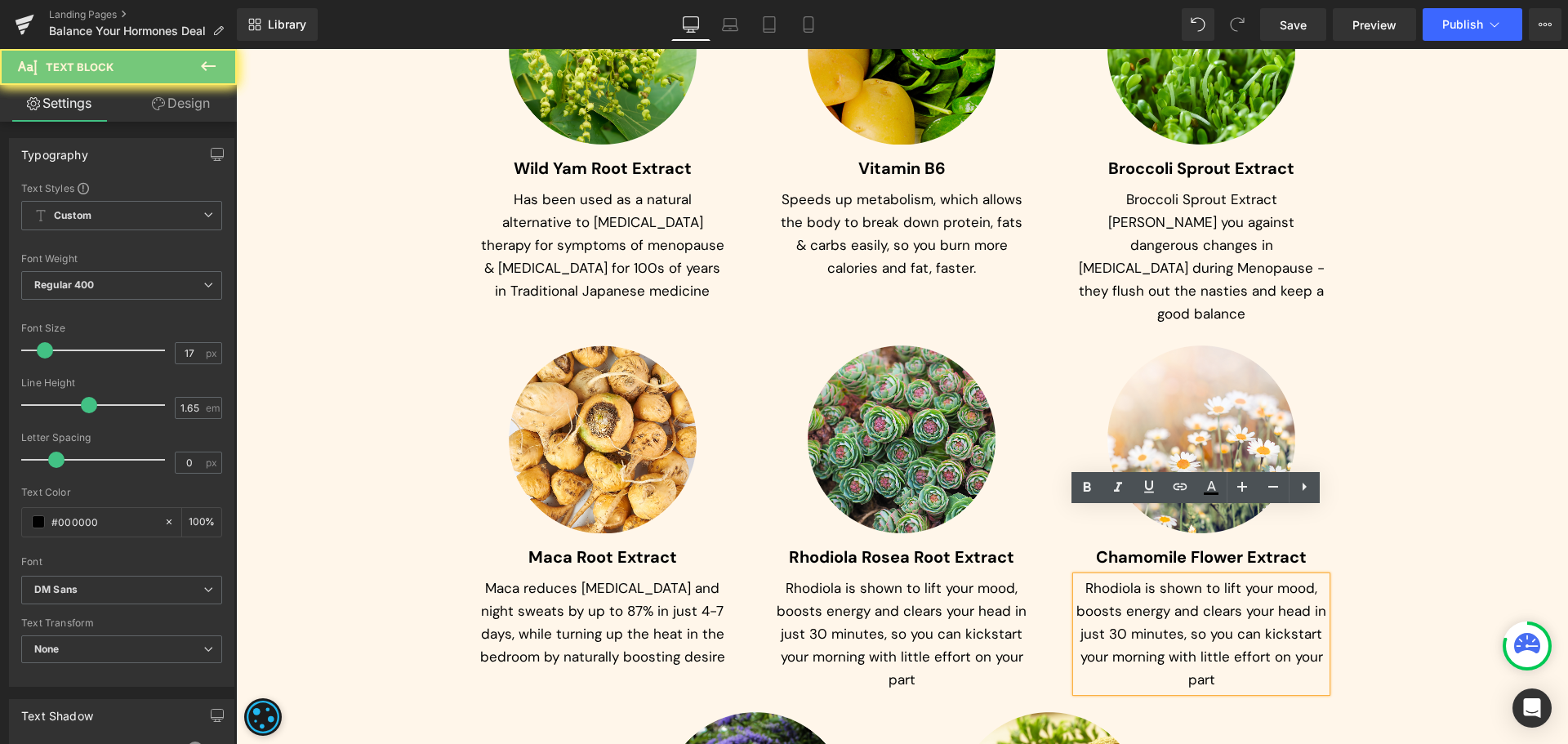
click at [1112, 577] on p "Rhodiola is shown to lift your mood, boosts energy and clears your head in just…" at bounding box center [1201, 634] width 250 height 114
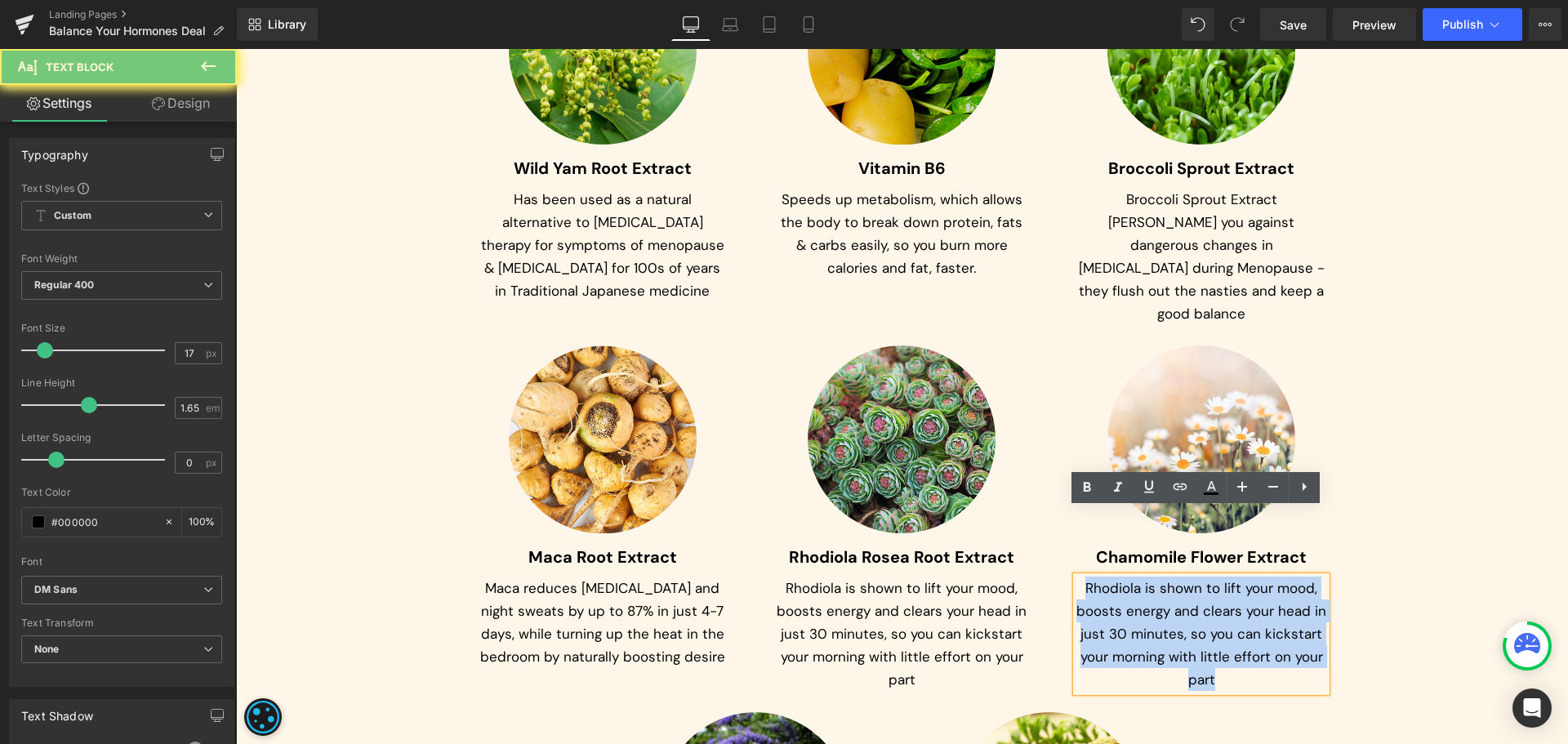
paste div
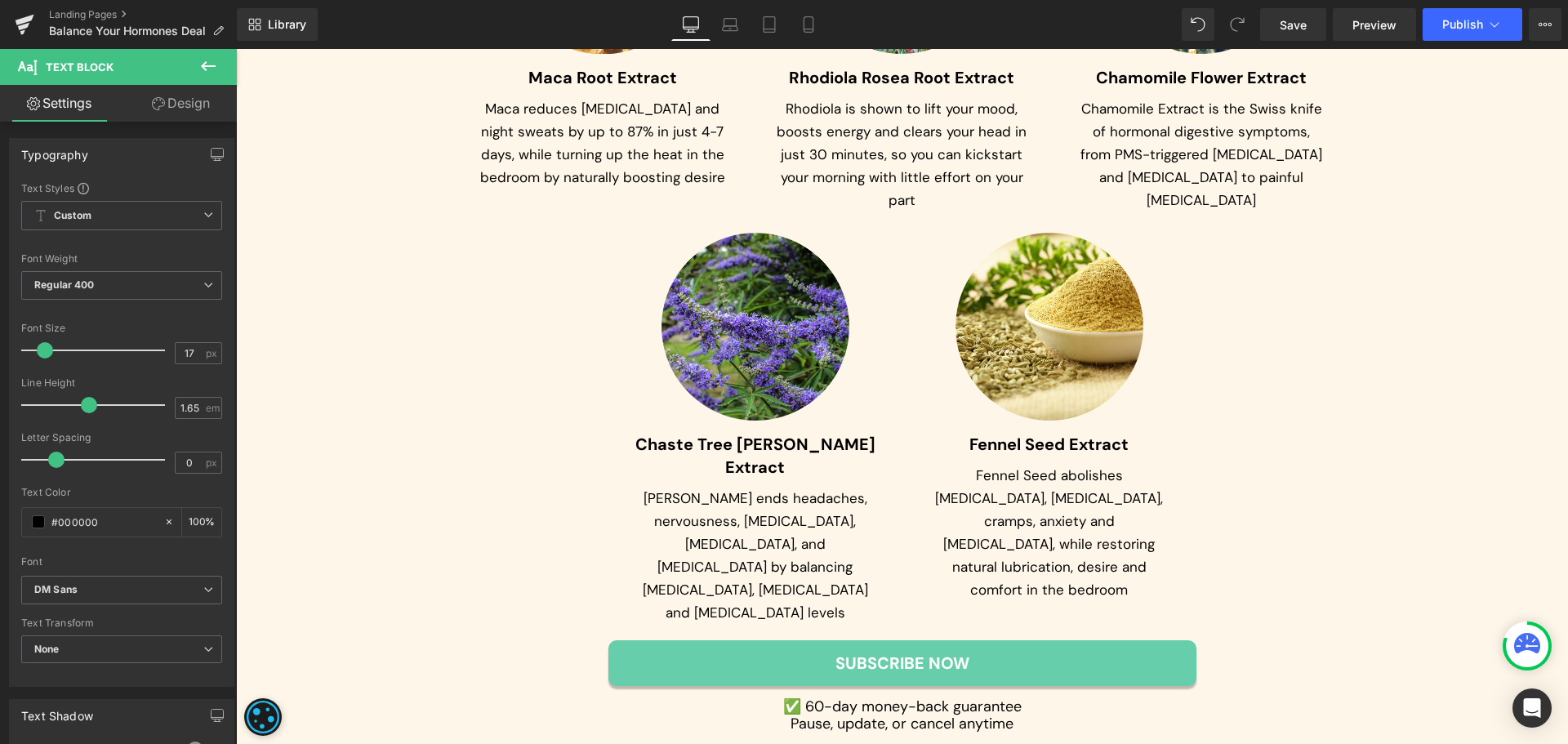
scroll to position [8802, 0]
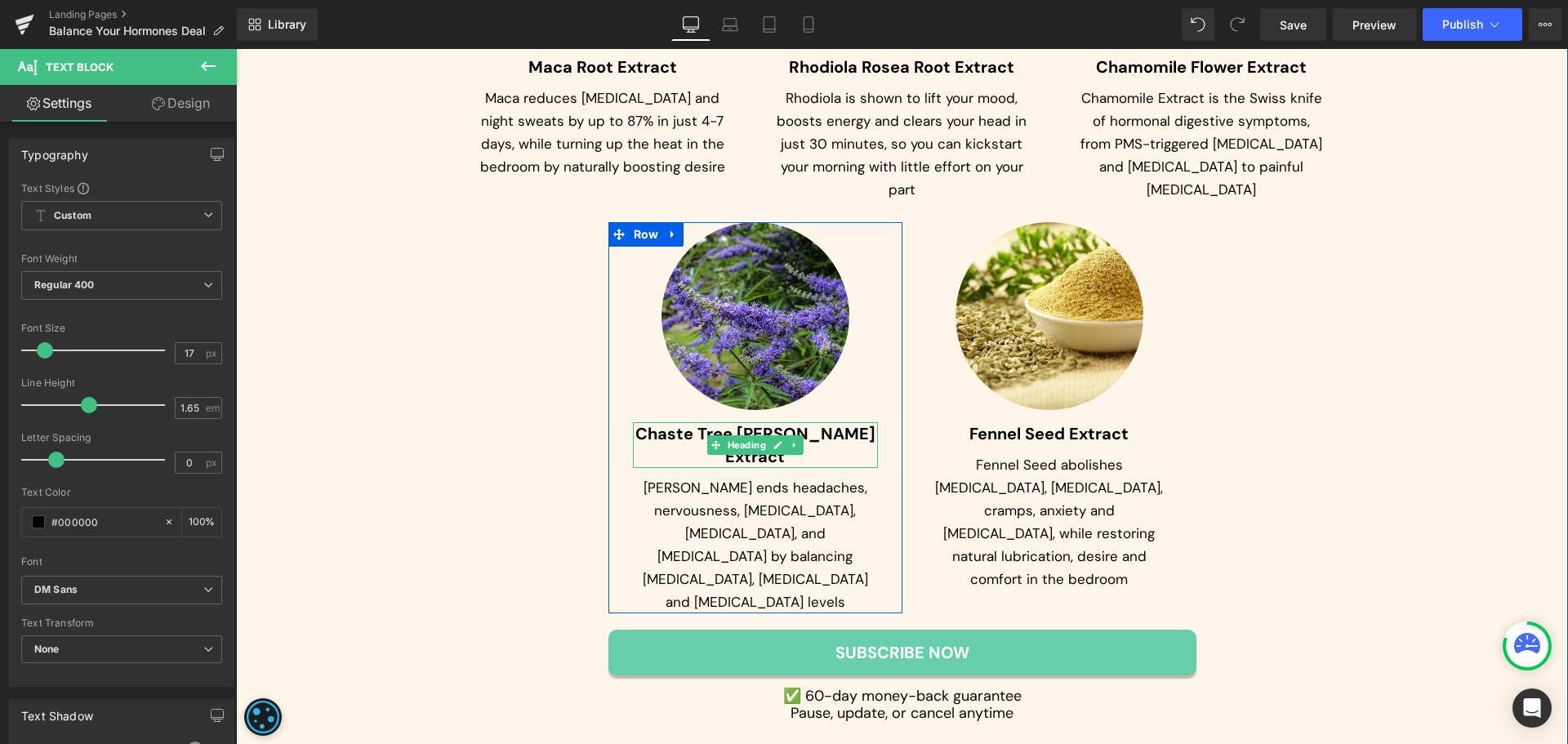
click at [679, 423] on span "Chaste Tree [PERSON_NAME] Extract" at bounding box center [755, 444] width 240 height 44
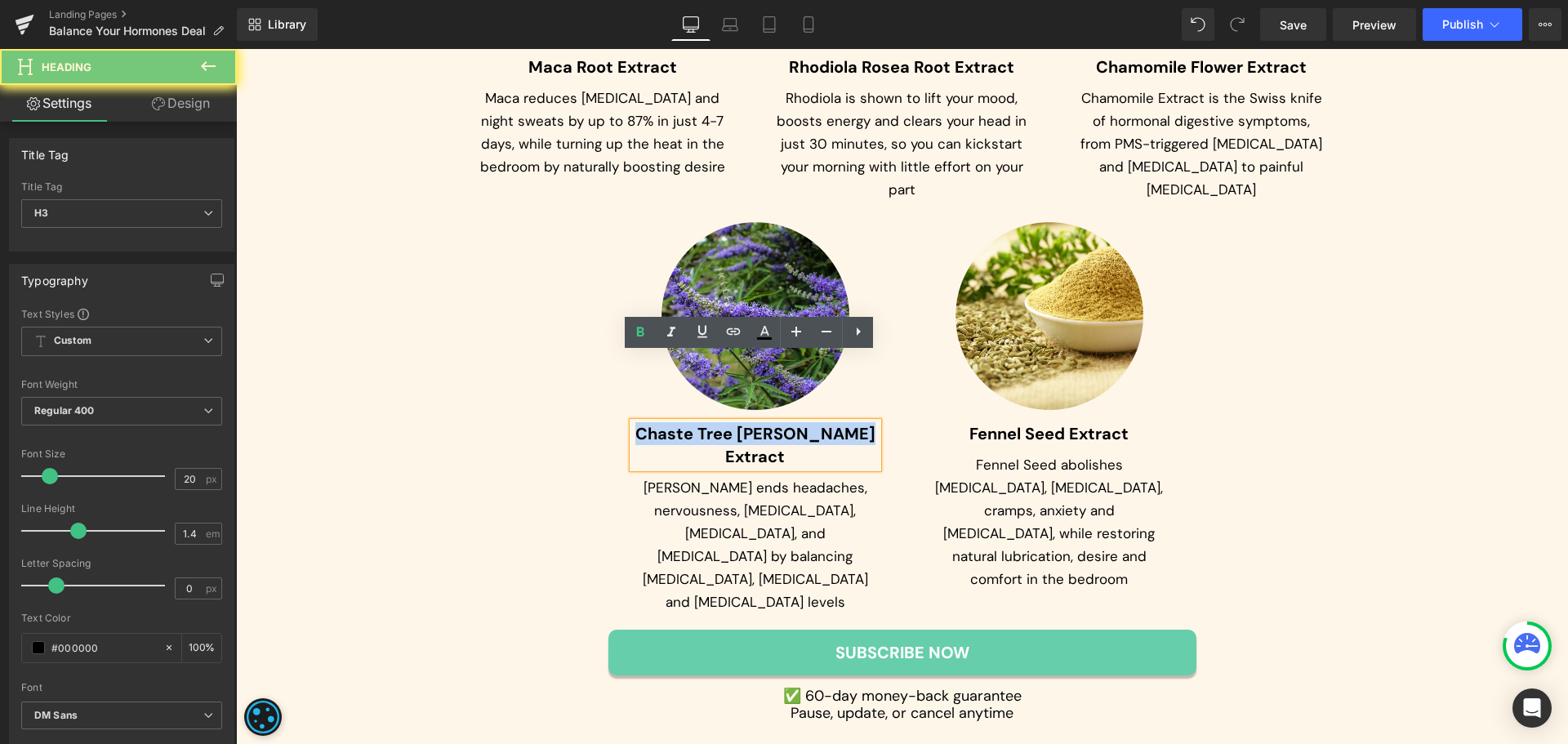
paste div
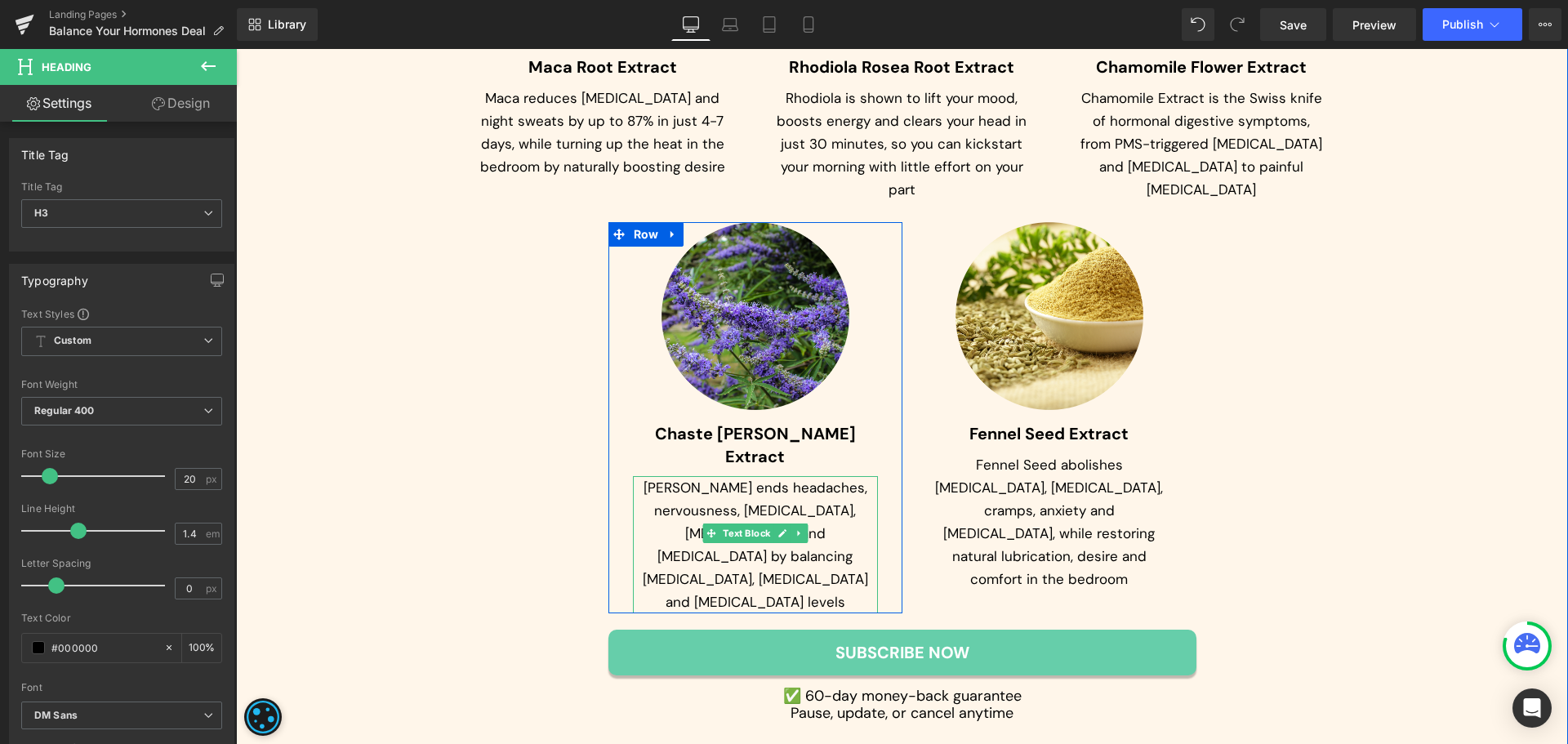
click at [678, 476] on p "[PERSON_NAME] ends headaches, nervousness, [MEDICAL_DATA], [MEDICAL_DATA], and …" at bounding box center [756, 544] width 245 height 137
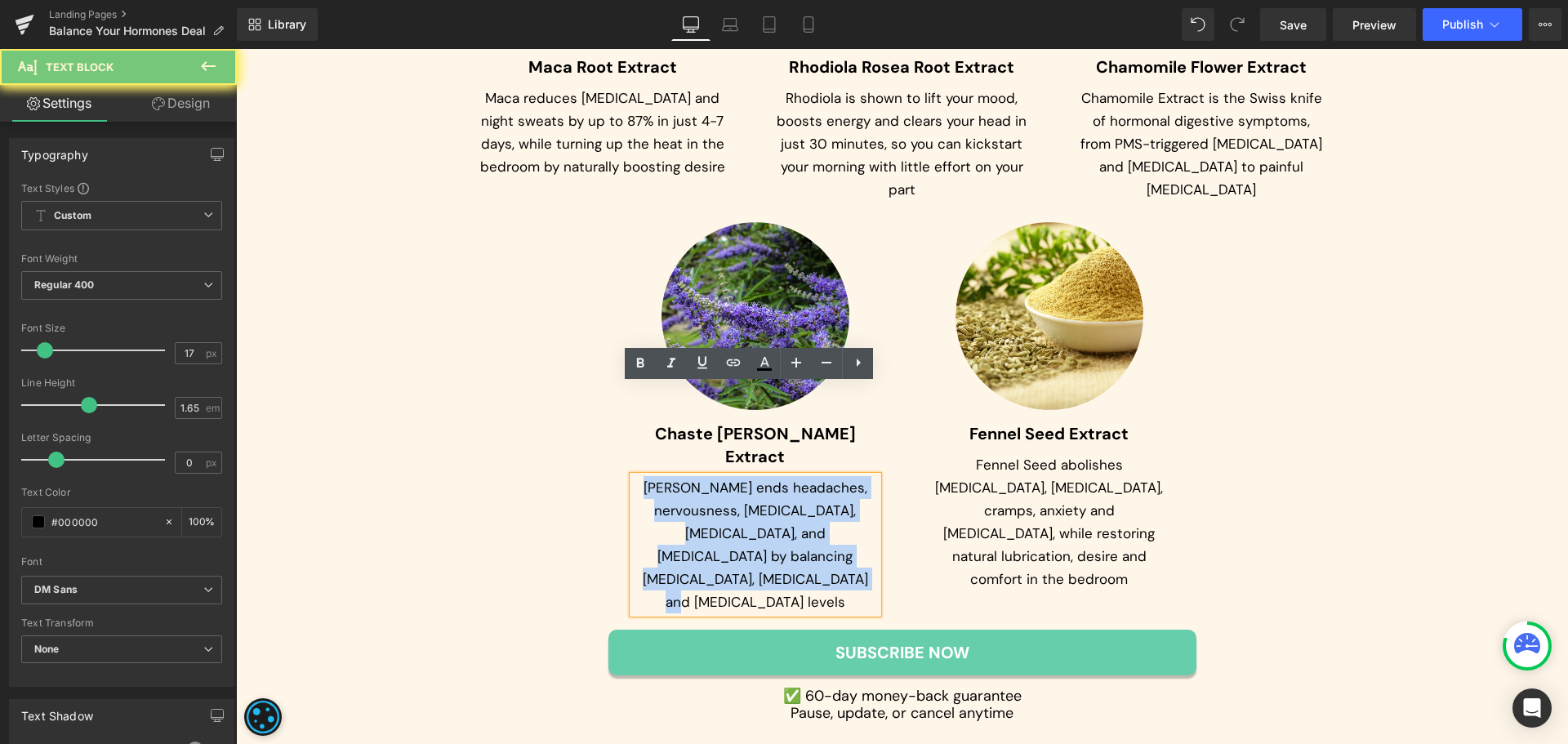
paste div
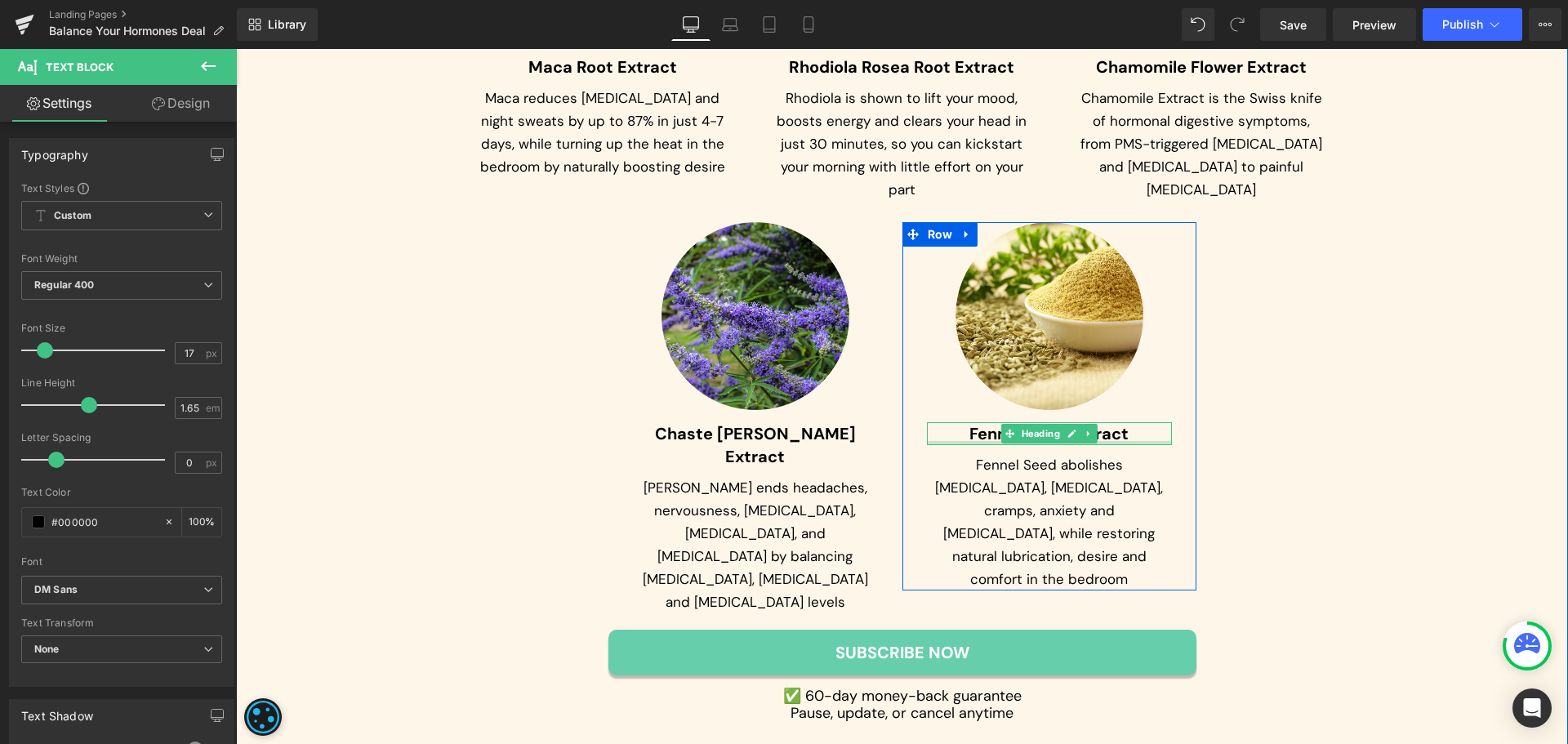
drag, startPoint x: 989, startPoint y: 375, endPoint x: 985, endPoint y: 360, distance: 15.5
click at [989, 422] on div "Fennel Seed Extract Heading" at bounding box center [1049, 434] width 245 height 23
click at [989, 423] on span "Fennel Seed Extract" at bounding box center [1049, 434] width 159 height 21
click at [985, 423] on span "Fennel Seed Extract" at bounding box center [1049, 434] width 159 height 21
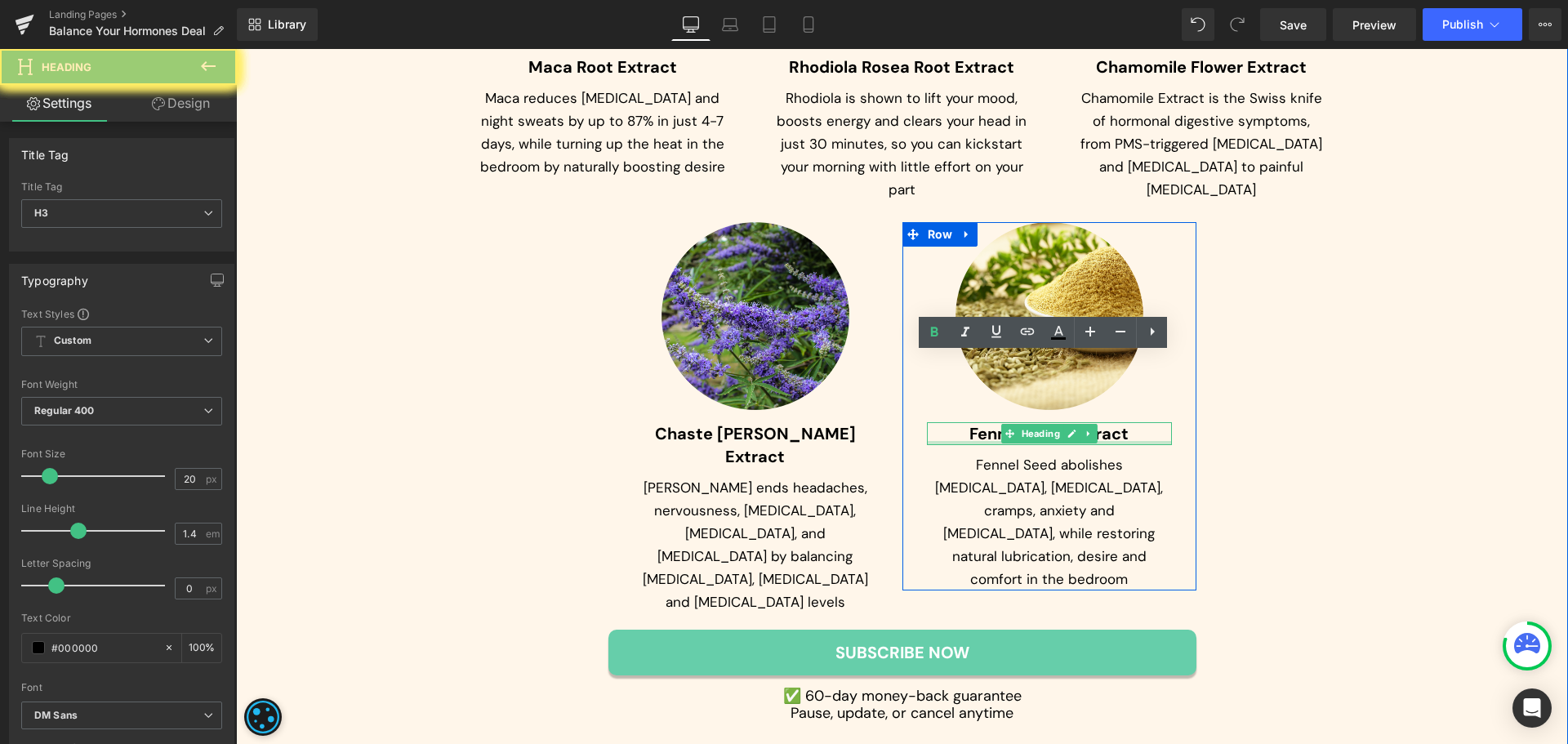
click at [985, 423] on span "Fennel Seed Extract" at bounding box center [1049, 434] width 159 height 21
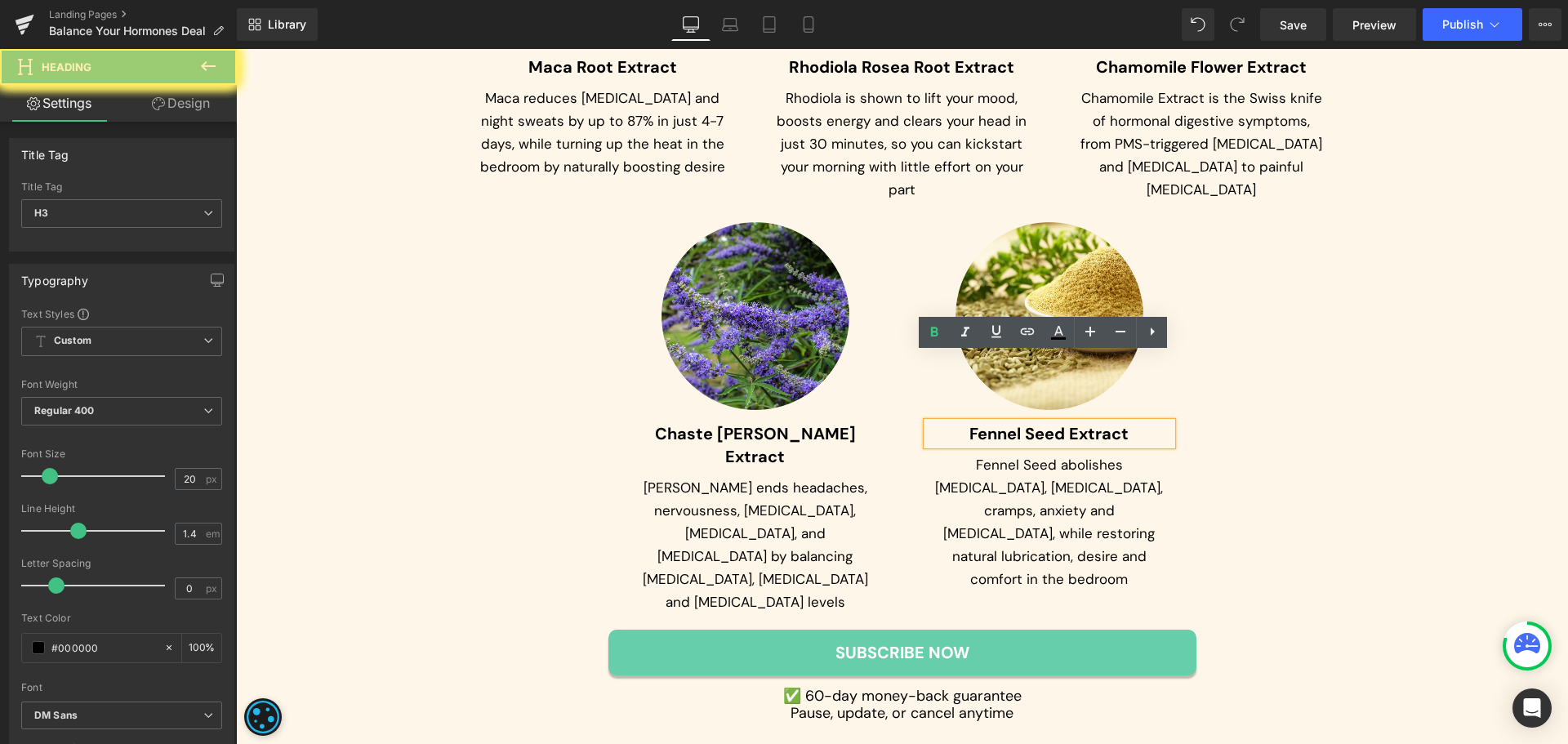
paste div
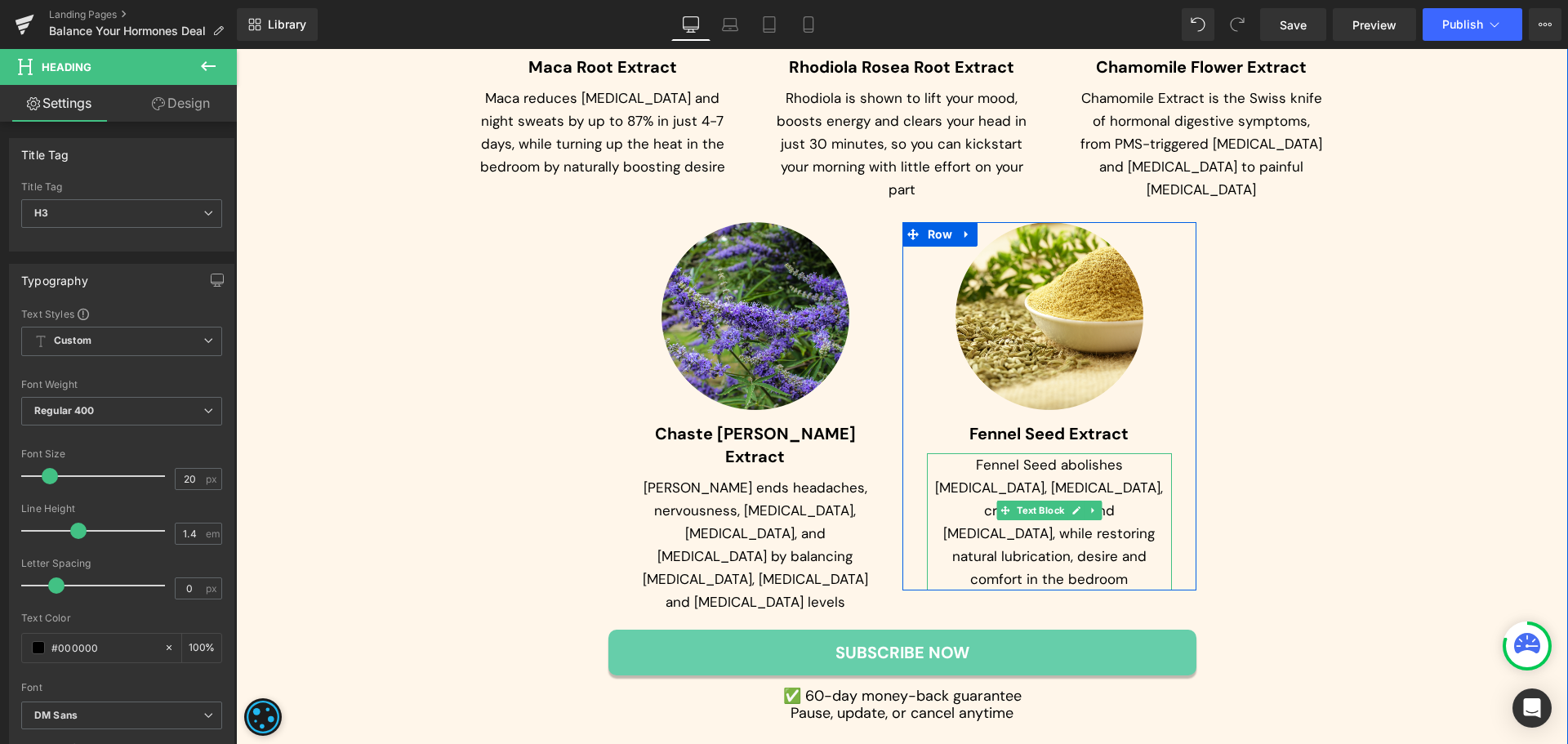
click at [979, 453] on p "Fennel Seed abolishes [MEDICAL_DATA], [MEDICAL_DATA], cramps, anxiety and [MEDI…" at bounding box center [1049, 521] width 245 height 137
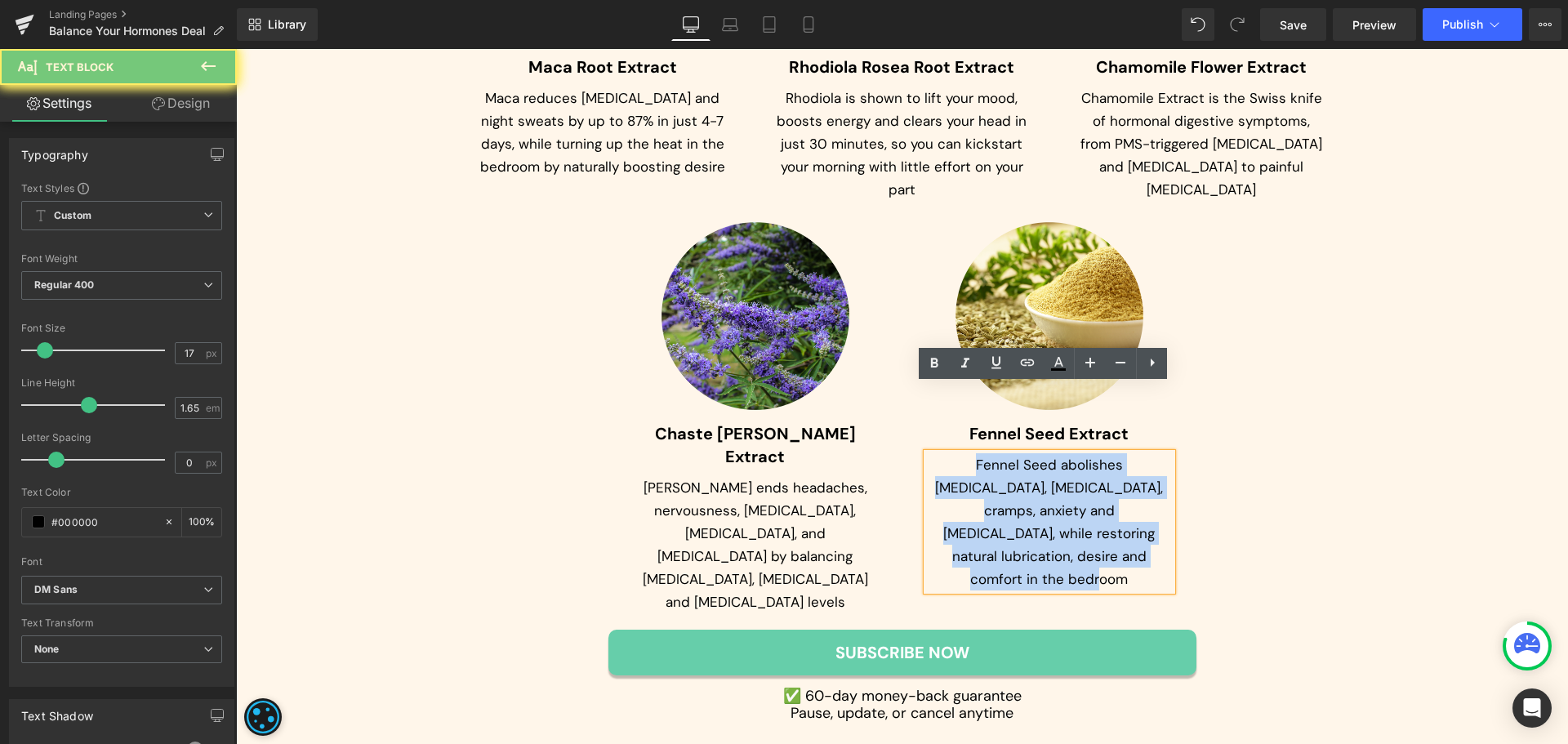
paste div
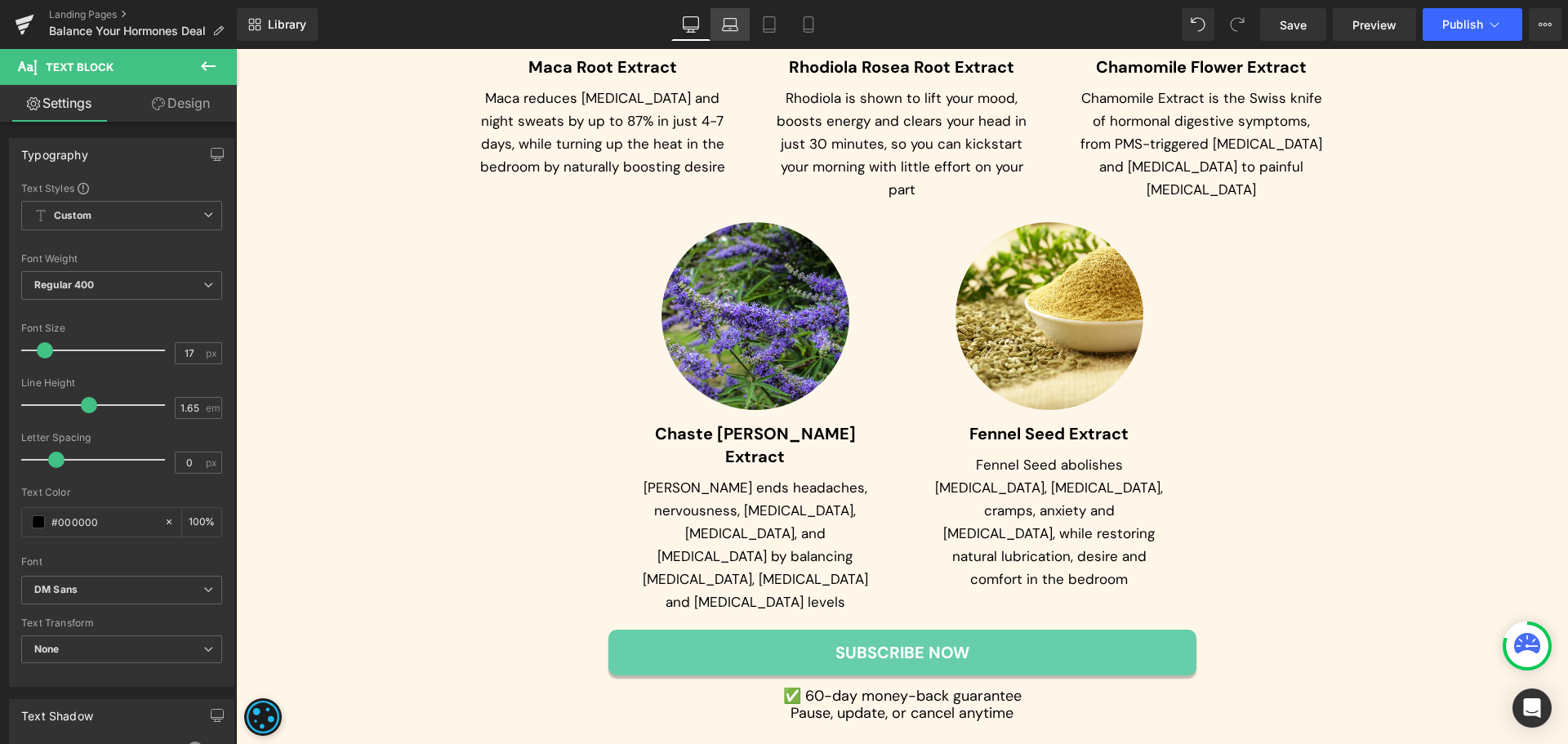
click at [742, 21] on link "Laptop" at bounding box center [730, 24] width 39 height 33
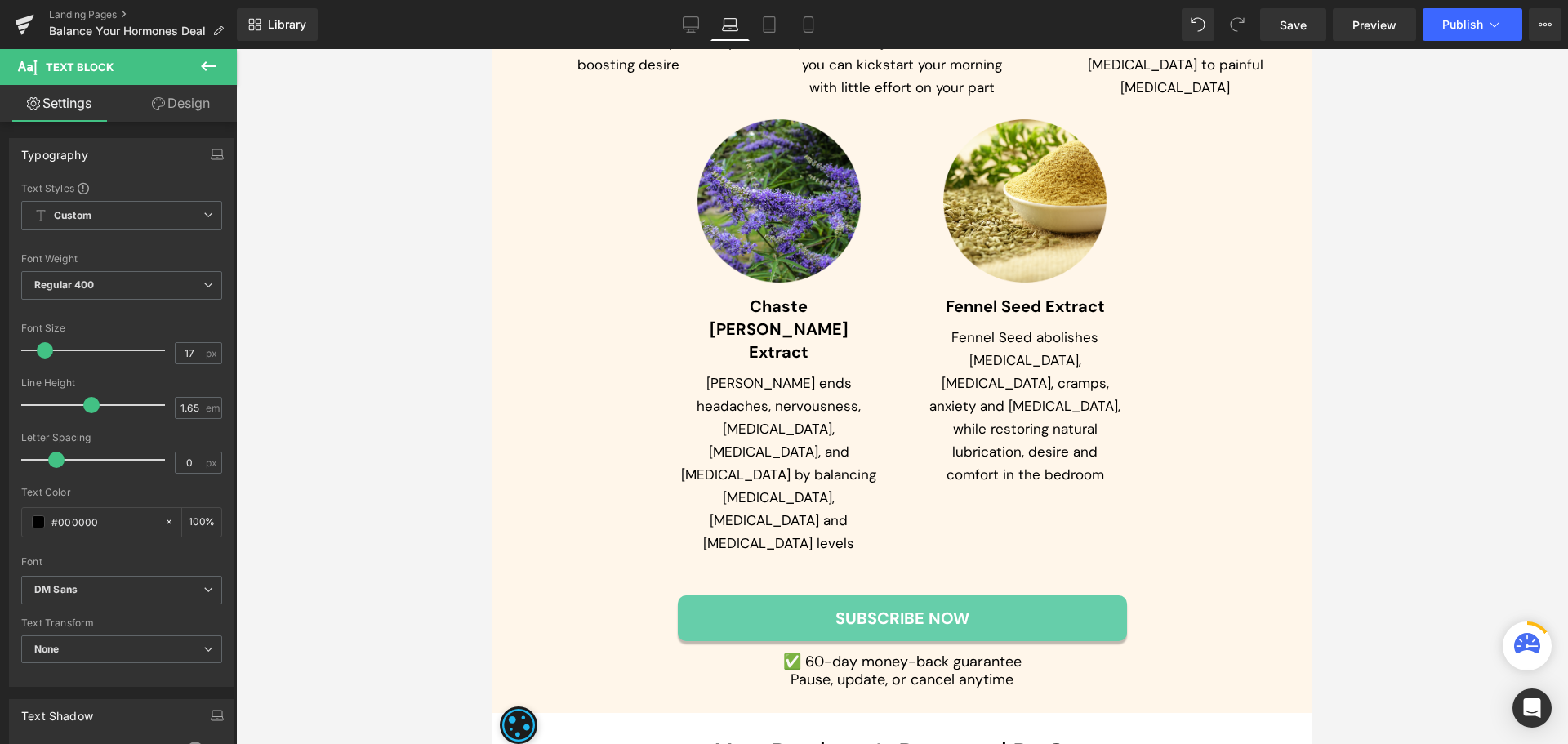
scroll to position [8045, 0]
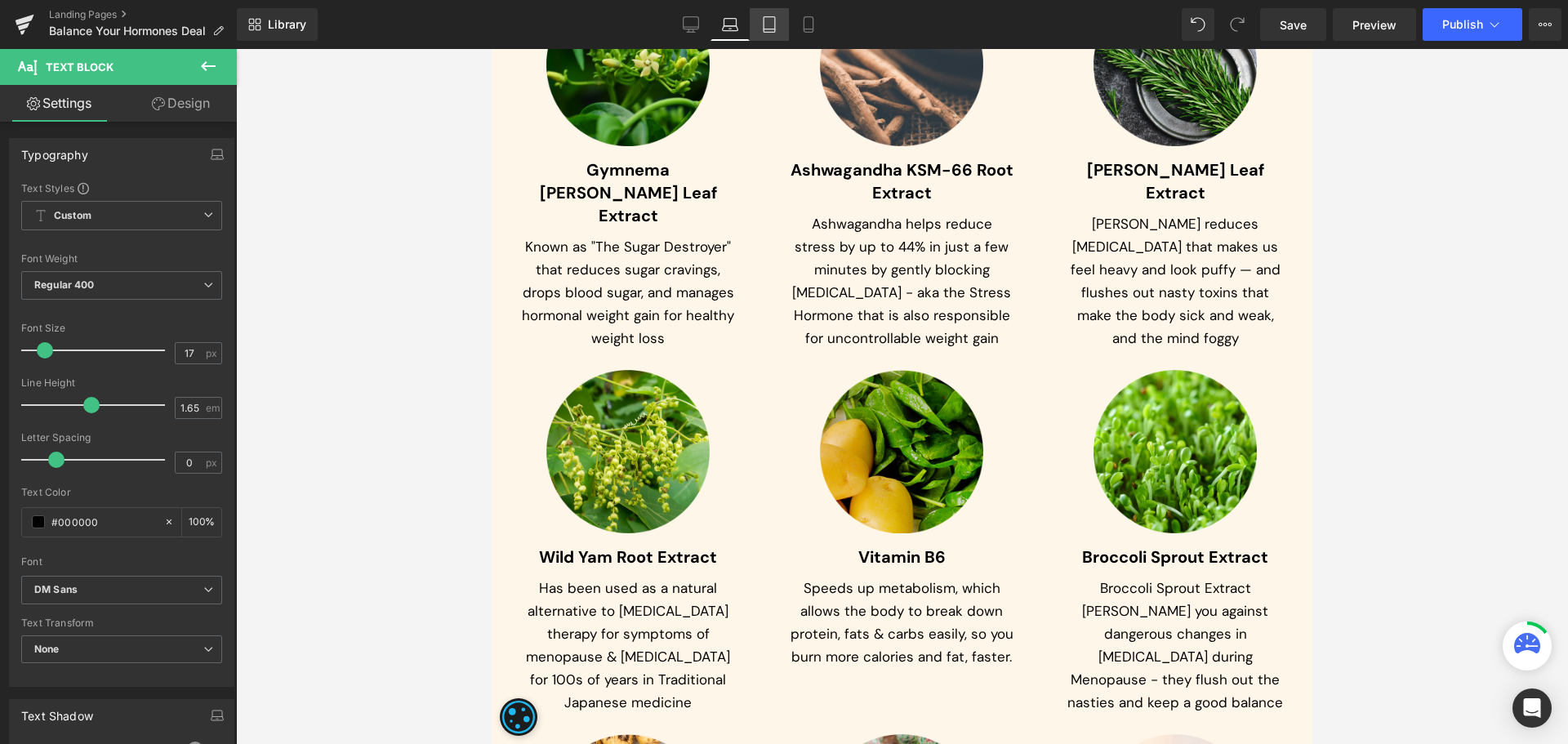
click at [766, 21] on icon at bounding box center [769, 24] width 16 height 16
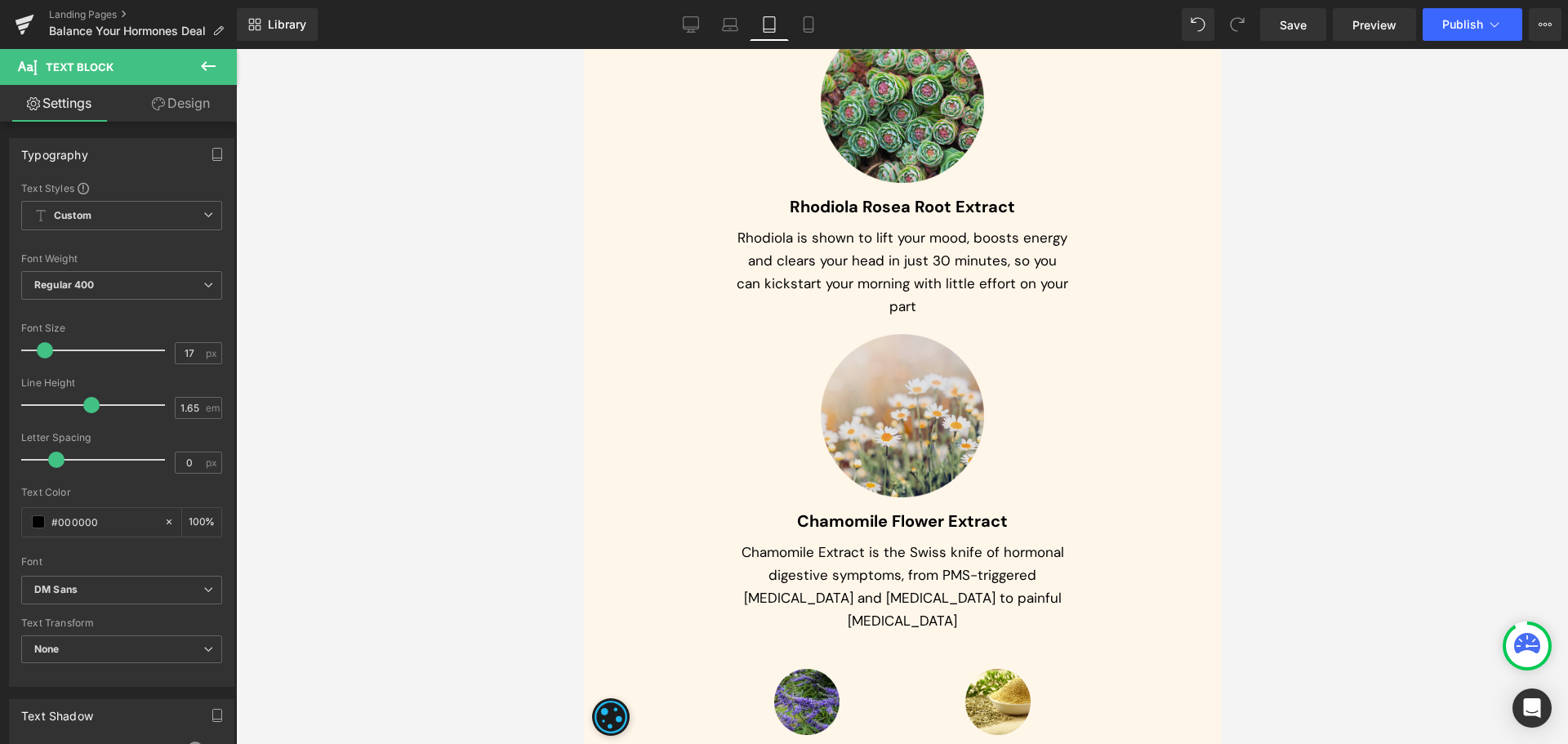
scroll to position [11156, 0]
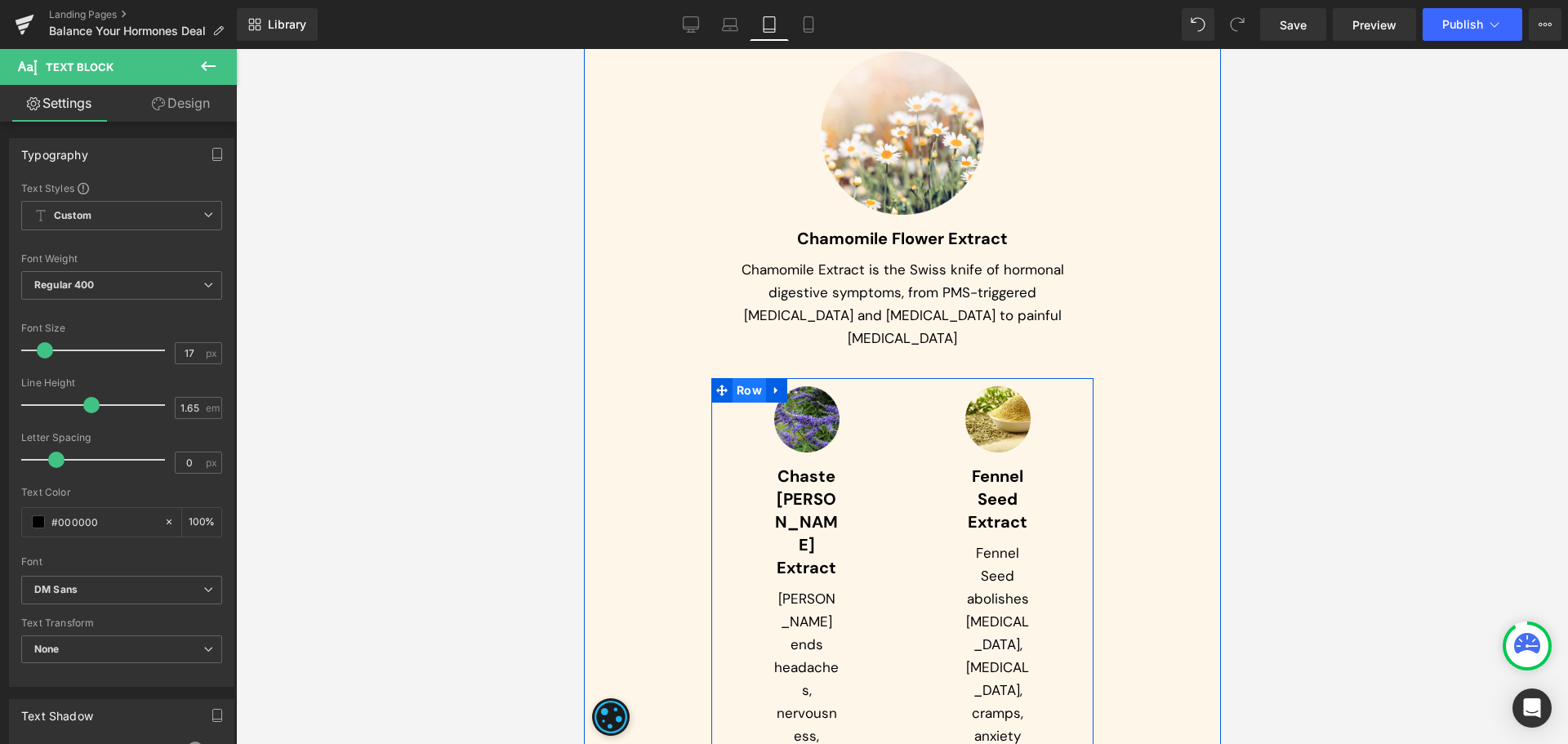
click at [732, 378] on span "Row" at bounding box center [748, 390] width 33 height 24
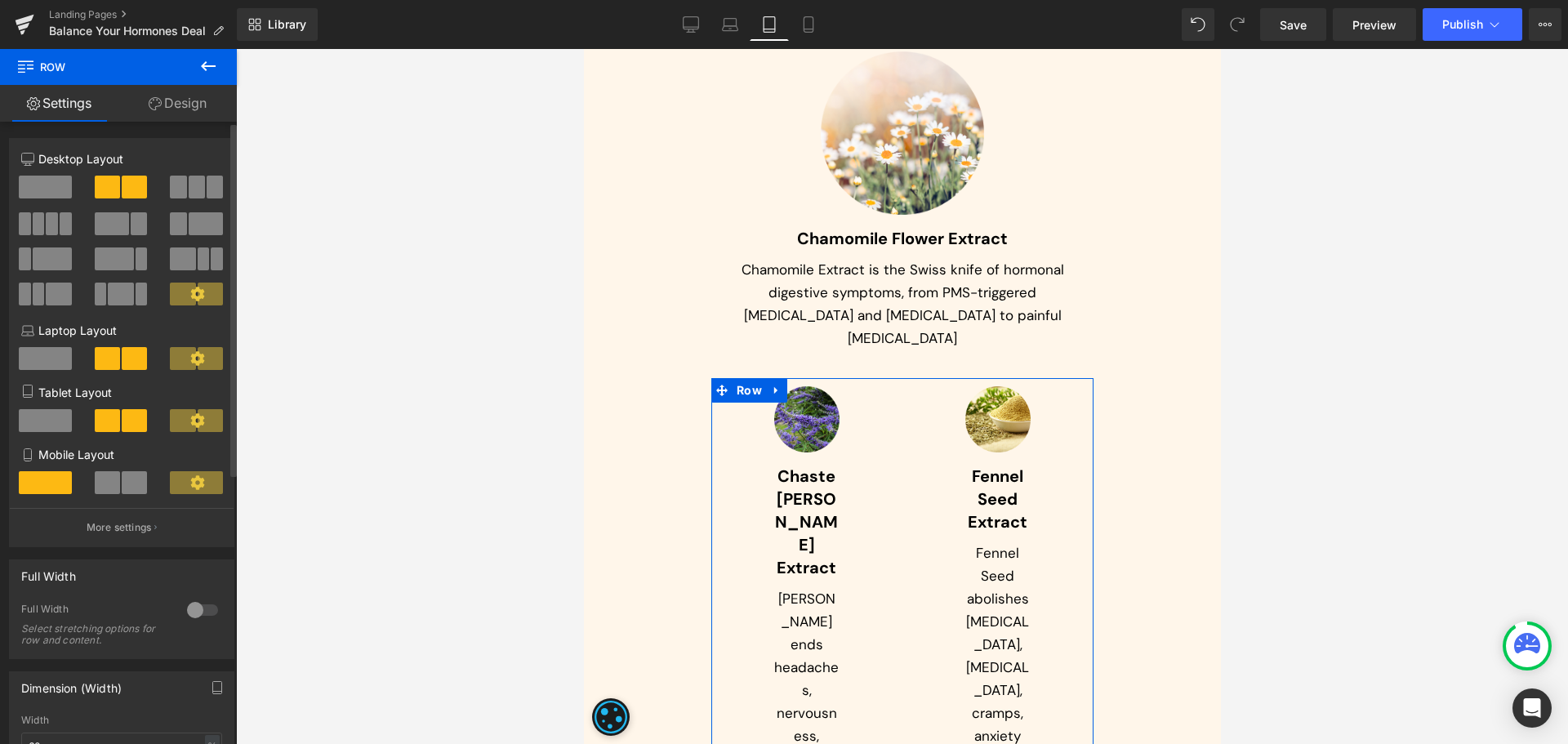
click at [45, 419] on span at bounding box center [45, 420] width 53 height 23
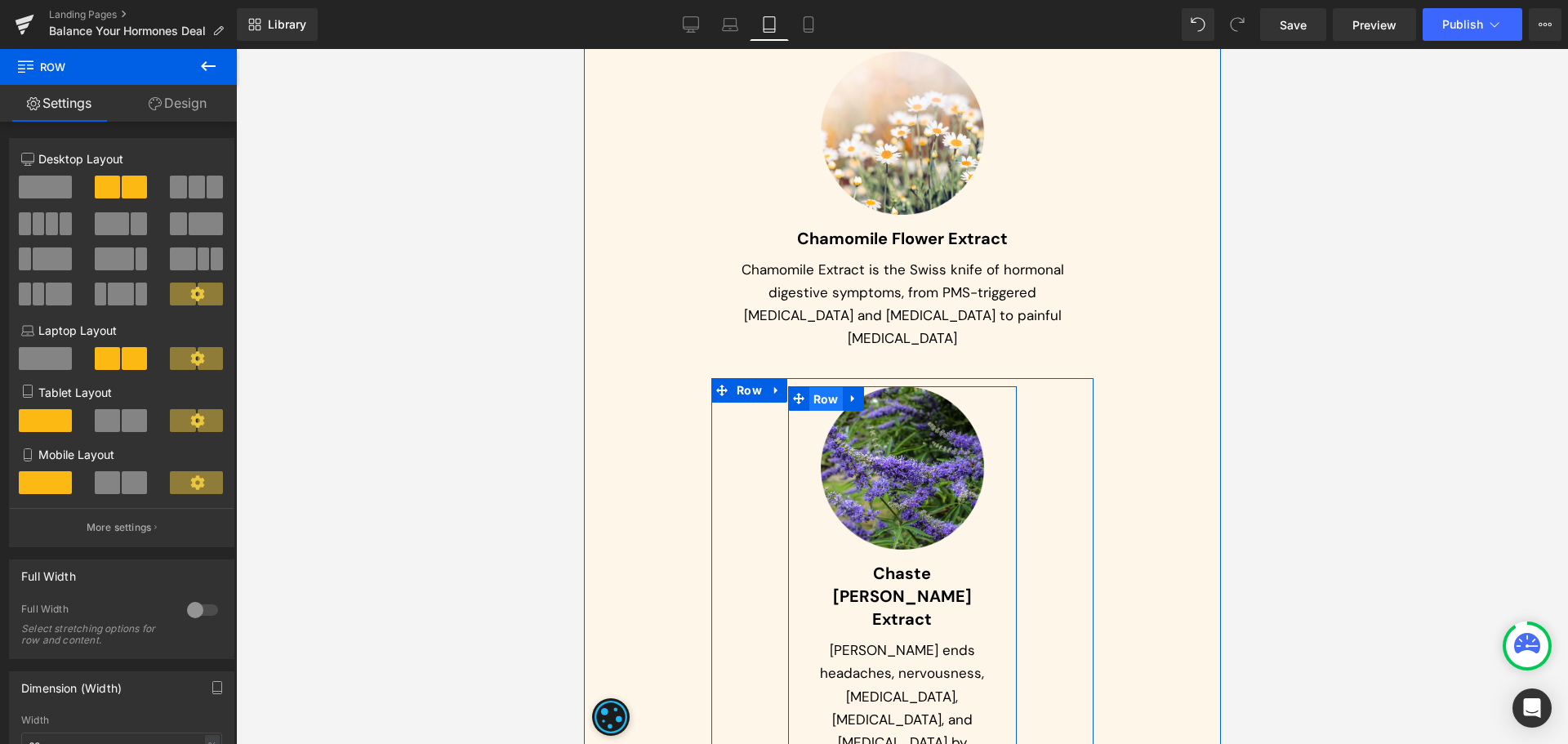
click at [809, 387] on span "Row" at bounding box center [825, 399] width 33 height 24
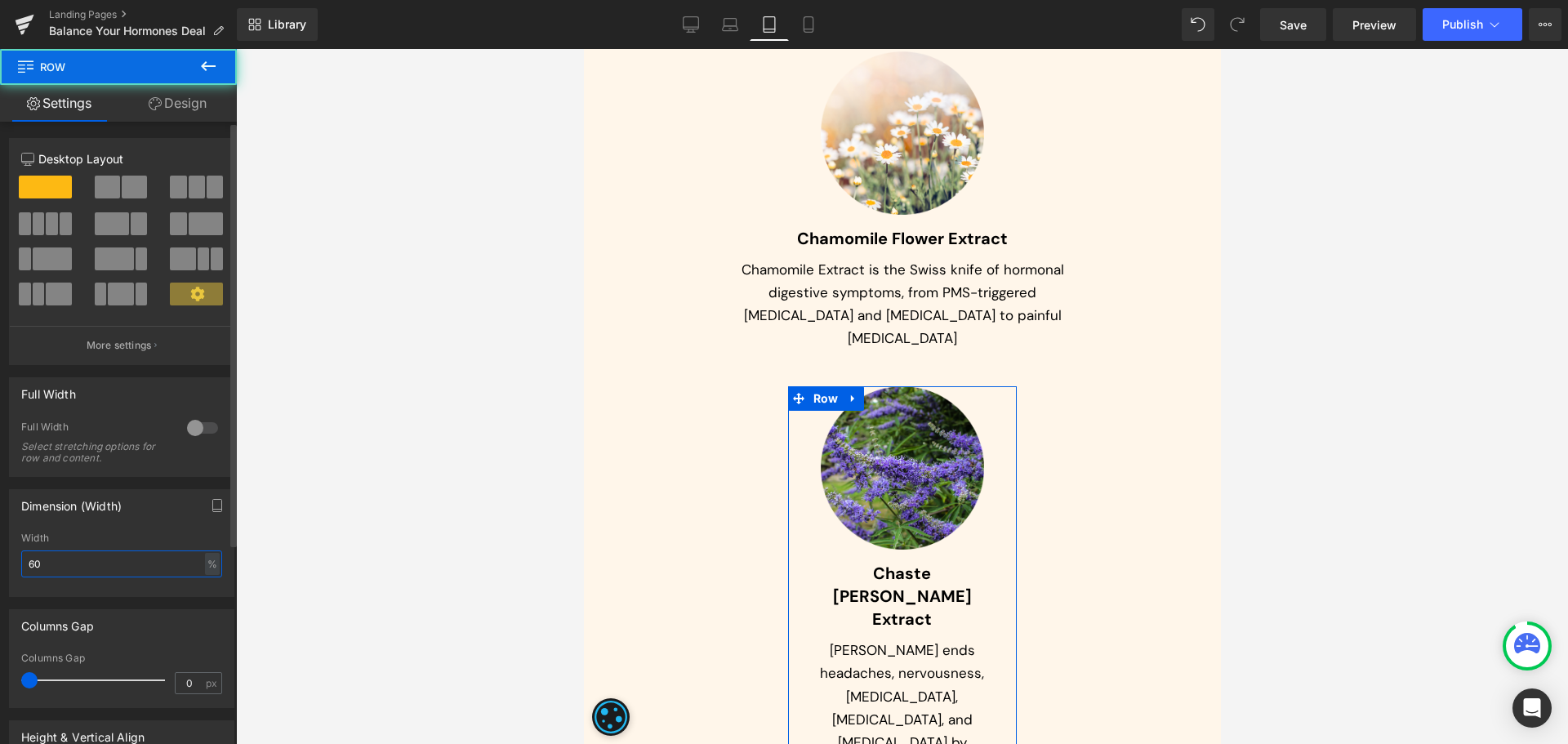
click at [77, 569] on input "60" at bounding box center [122, 563] width 201 height 27
type input "100"
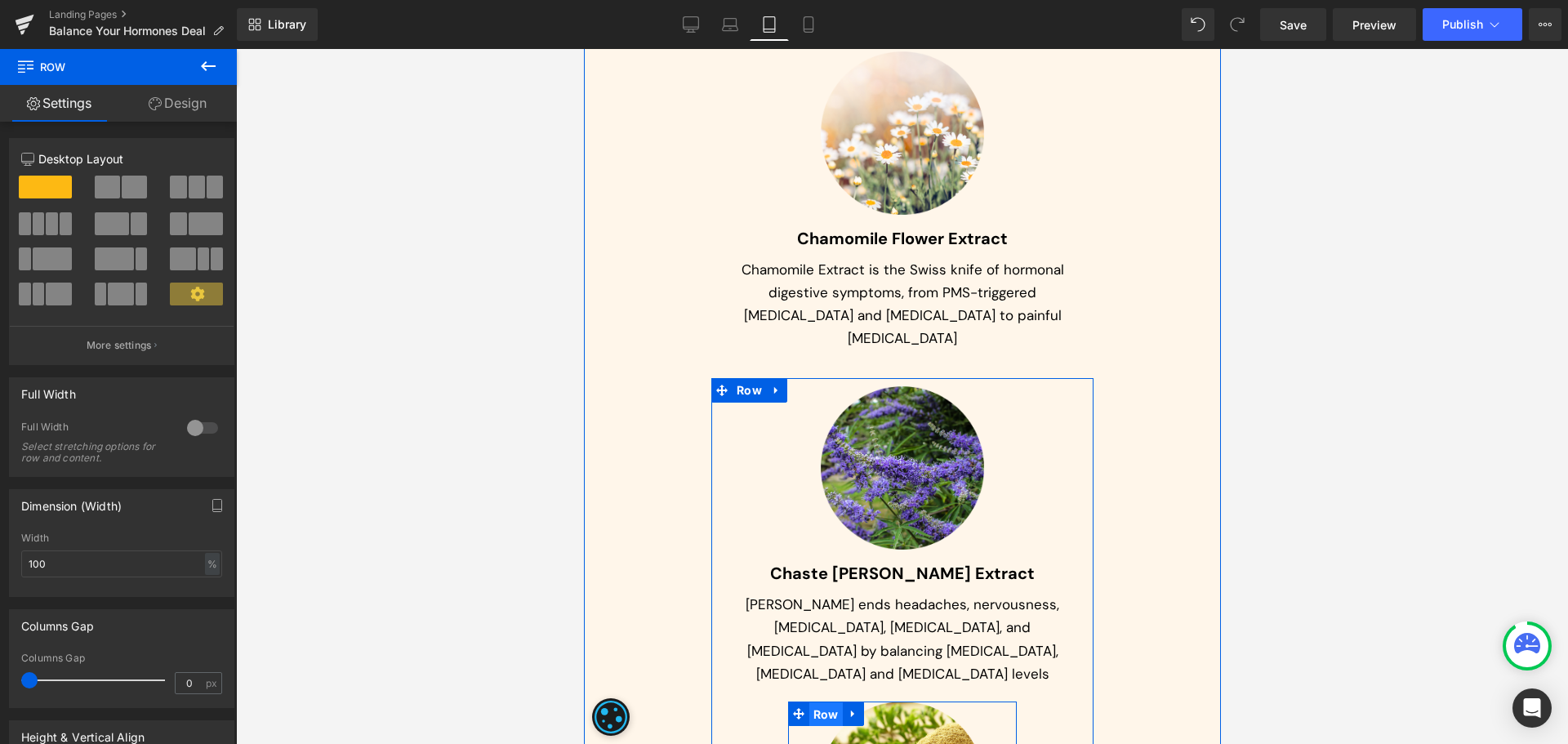
click at [818, 702] on span "Row" at bounding box center [825, 714] width 33 height 24
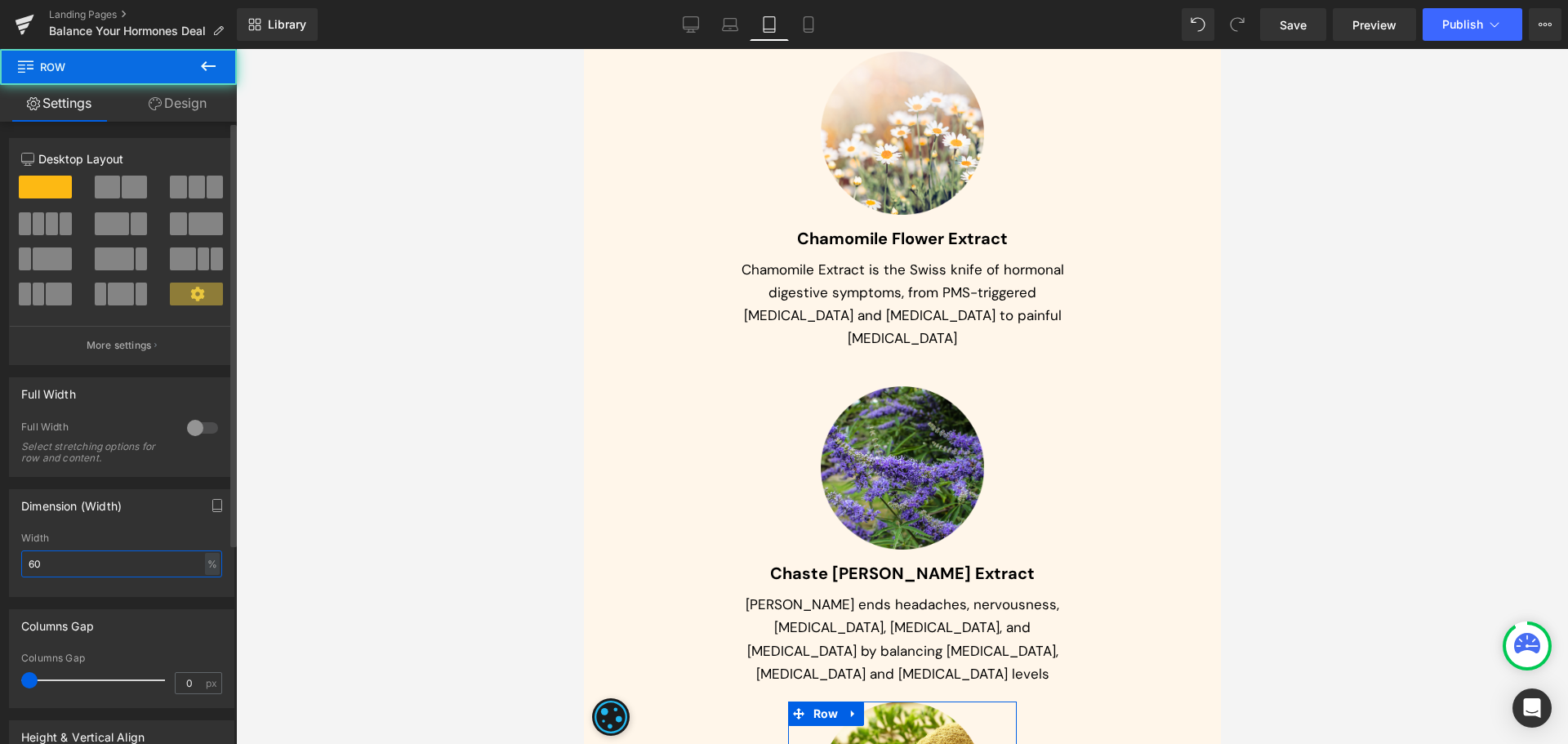
click at [53, 561] on input "60" at bounding box center [122, 563] width 201 height 27
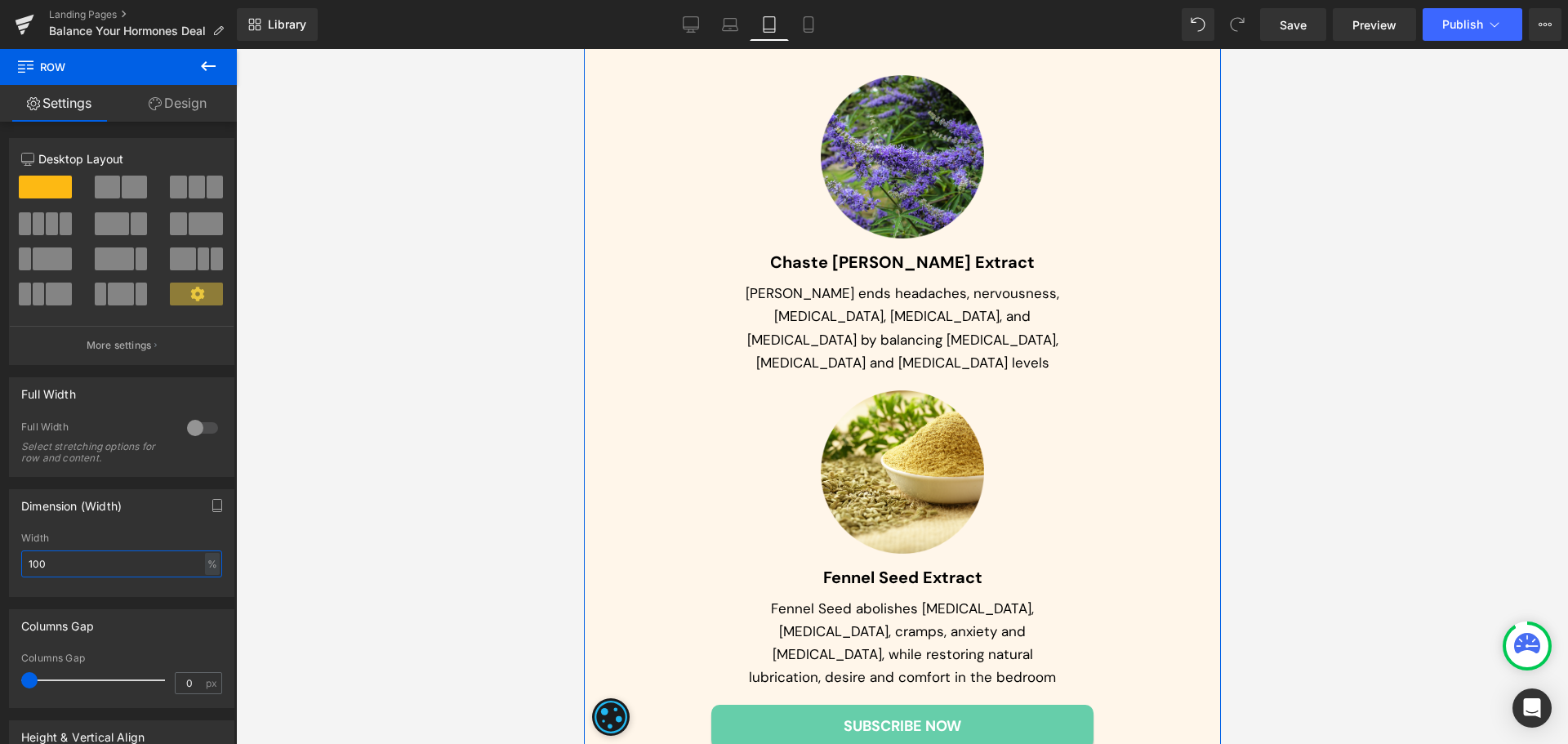
scroll to position [11482, 0]
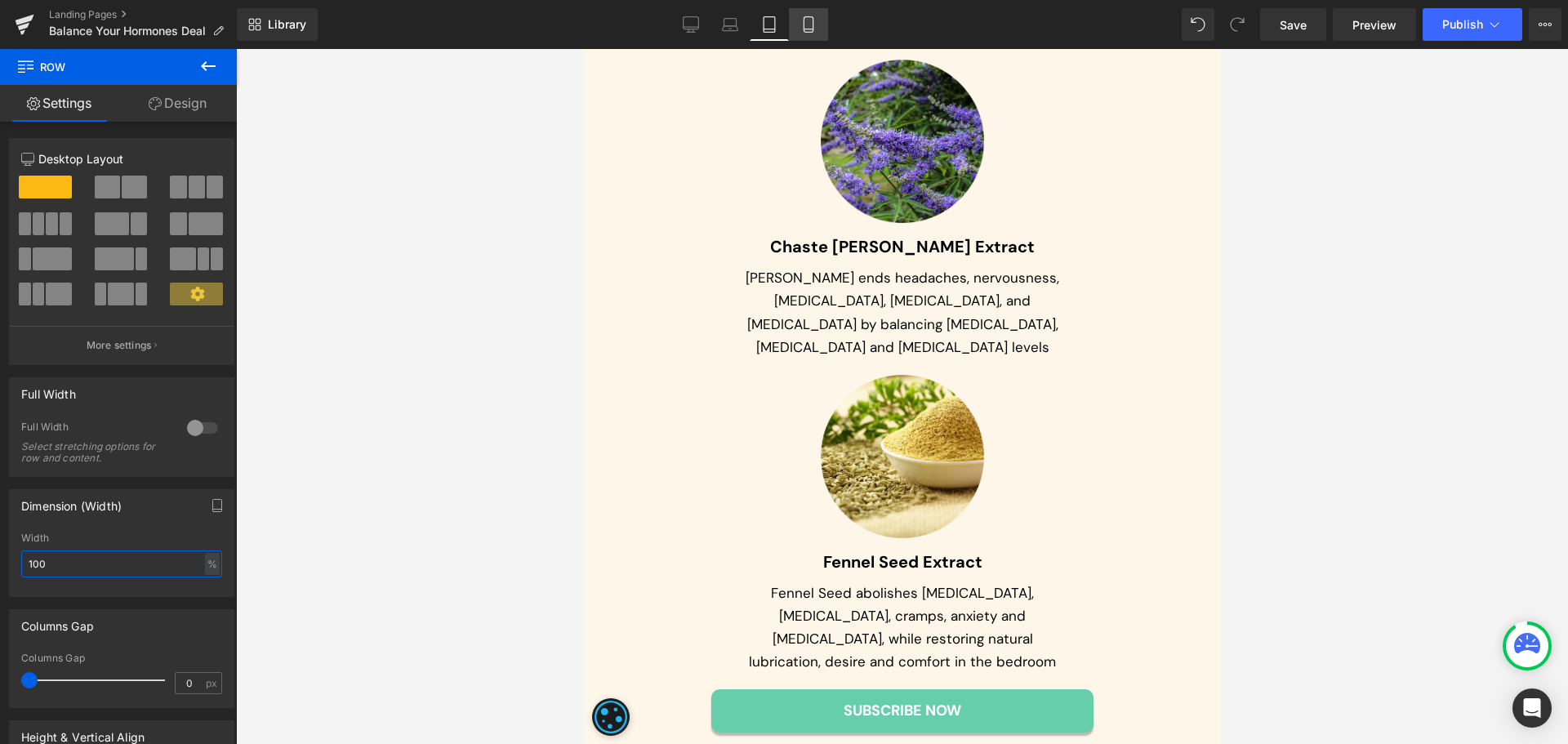
type input "100"
click at [805, 22] on icon at bounding box center [809, 24] width 16 height 16
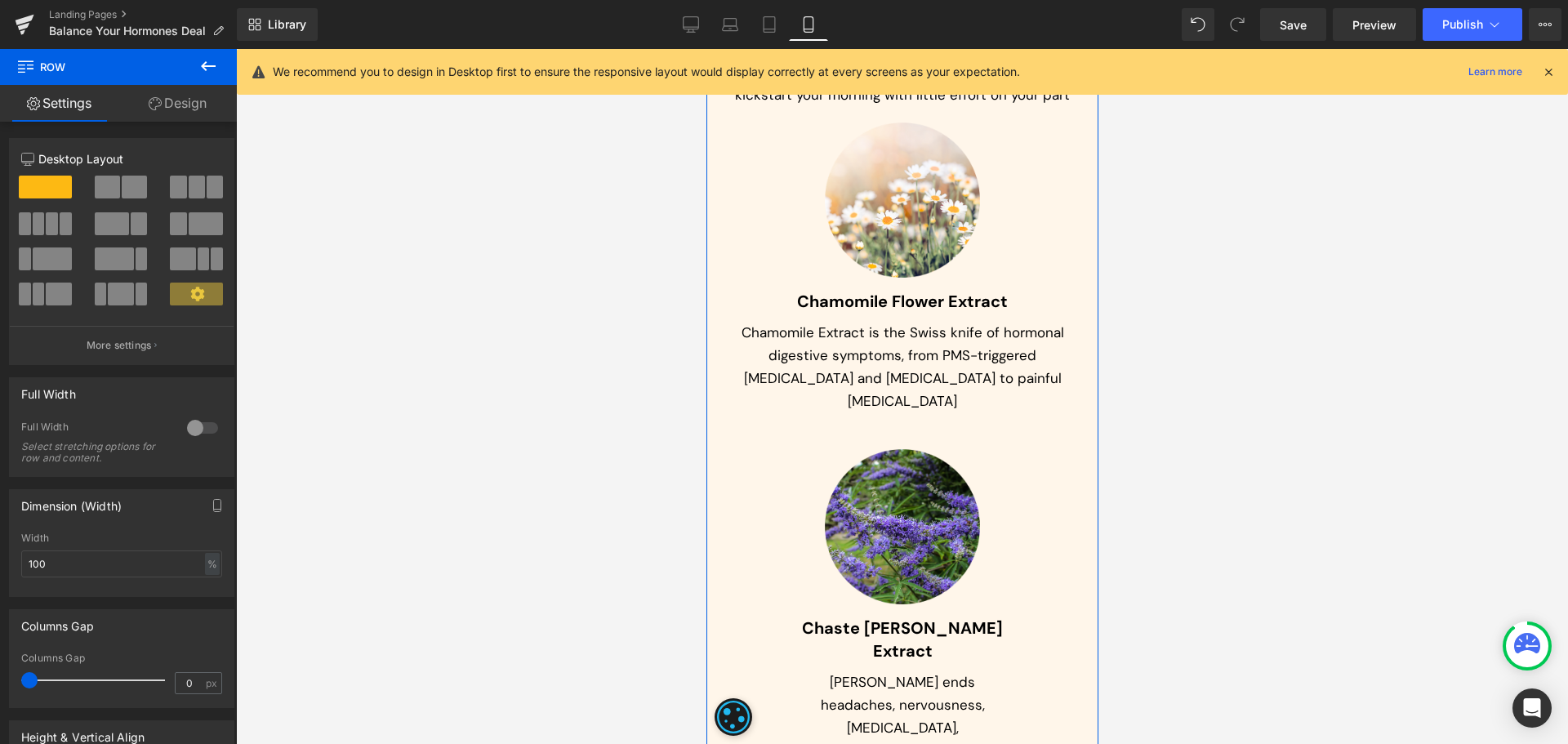
scroll to position [13901, 0]
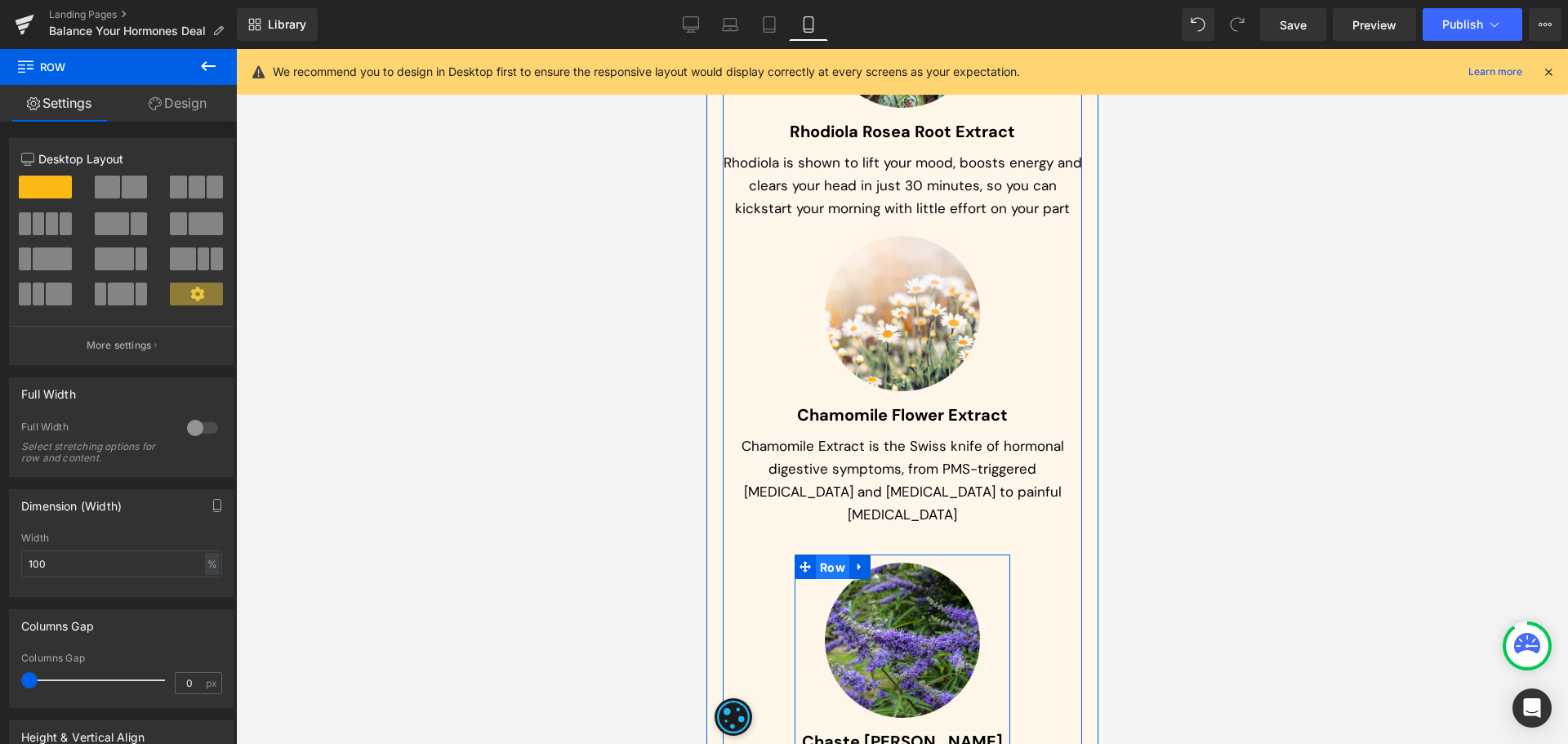
click at [838, 555] on span "Row" at bounding box center [831, 567] width 33 height 24
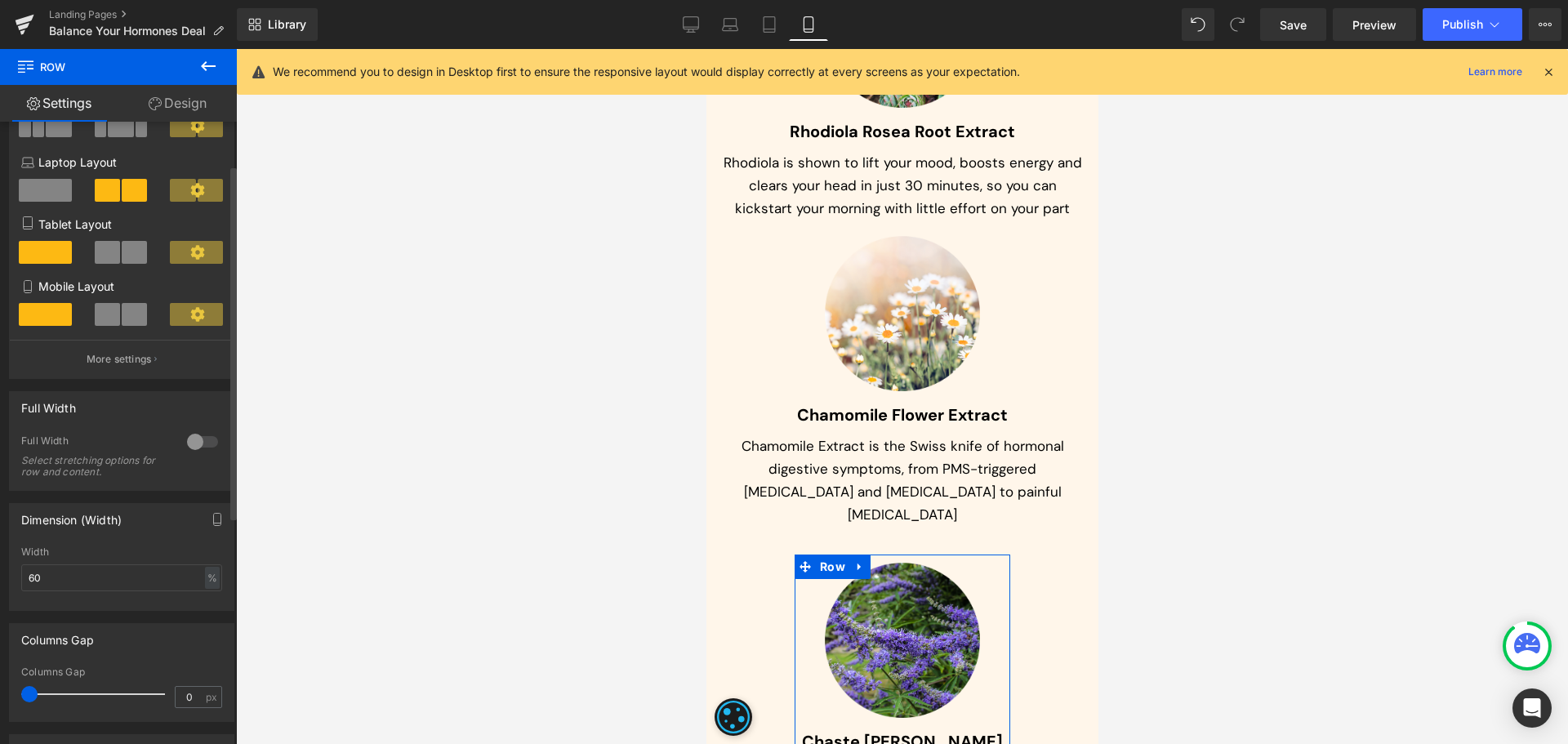
scroll to position [326, 0]
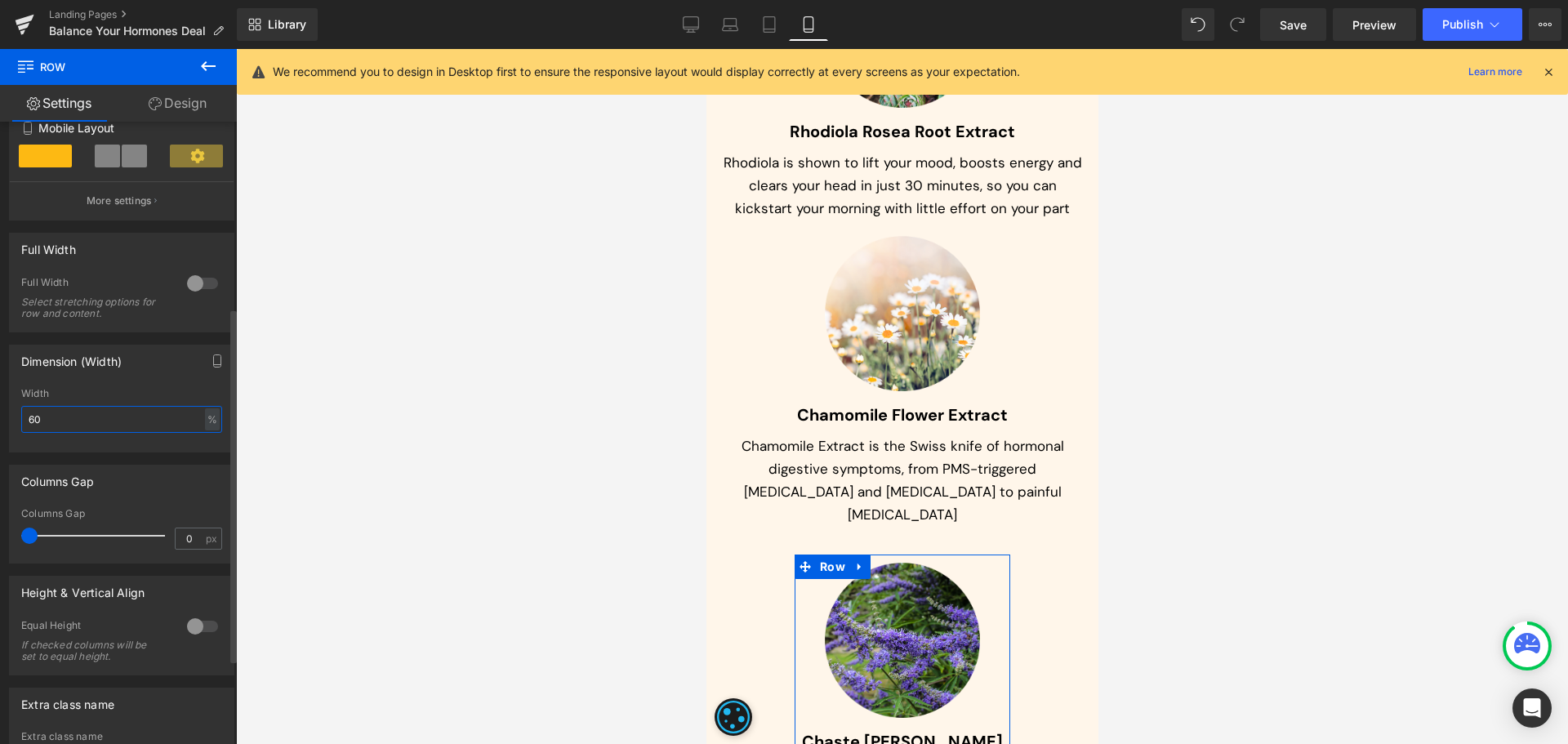
click at [72, 418] on input "60" at bounding box center [122, 419] width 201 height 27
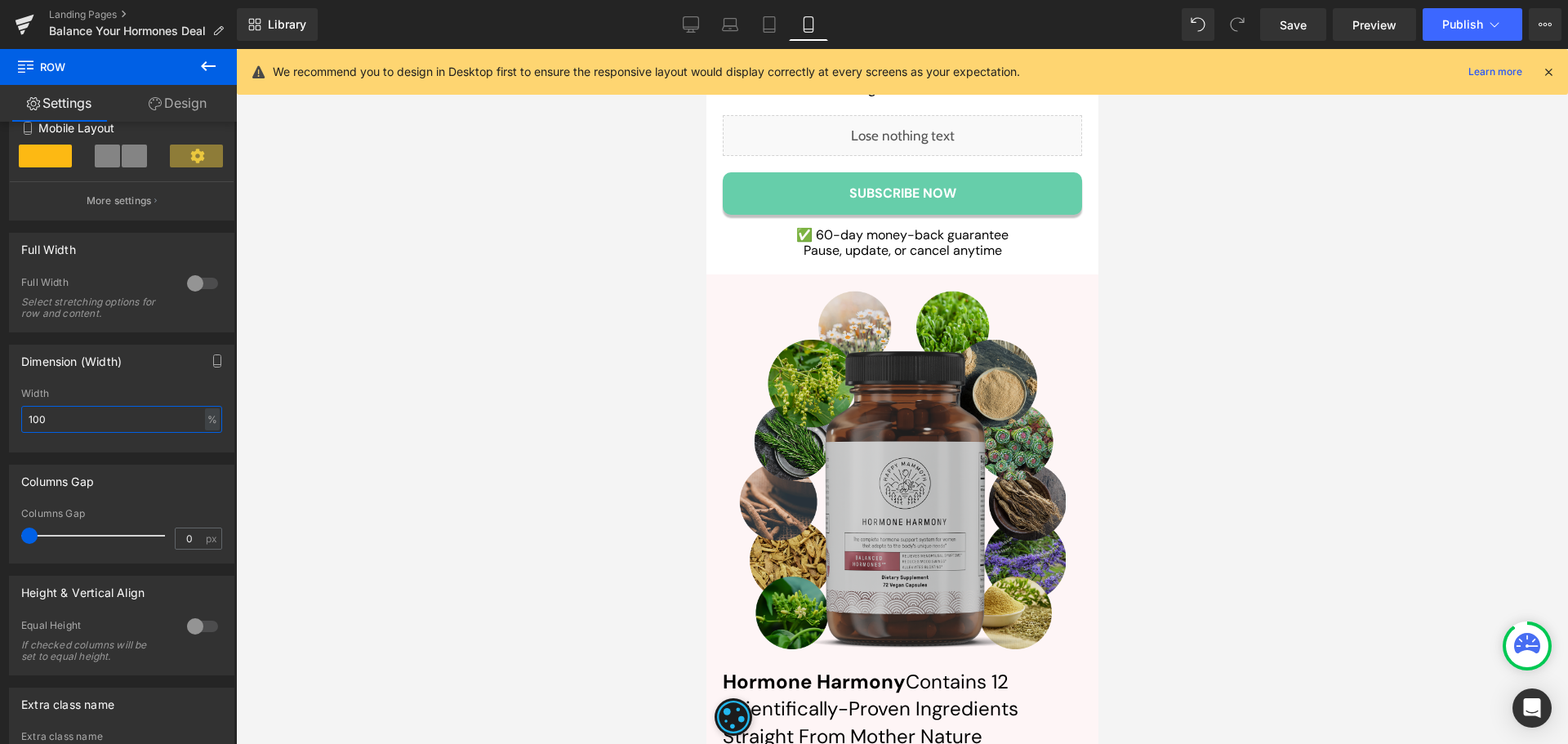
scroll to position [9982, 0]
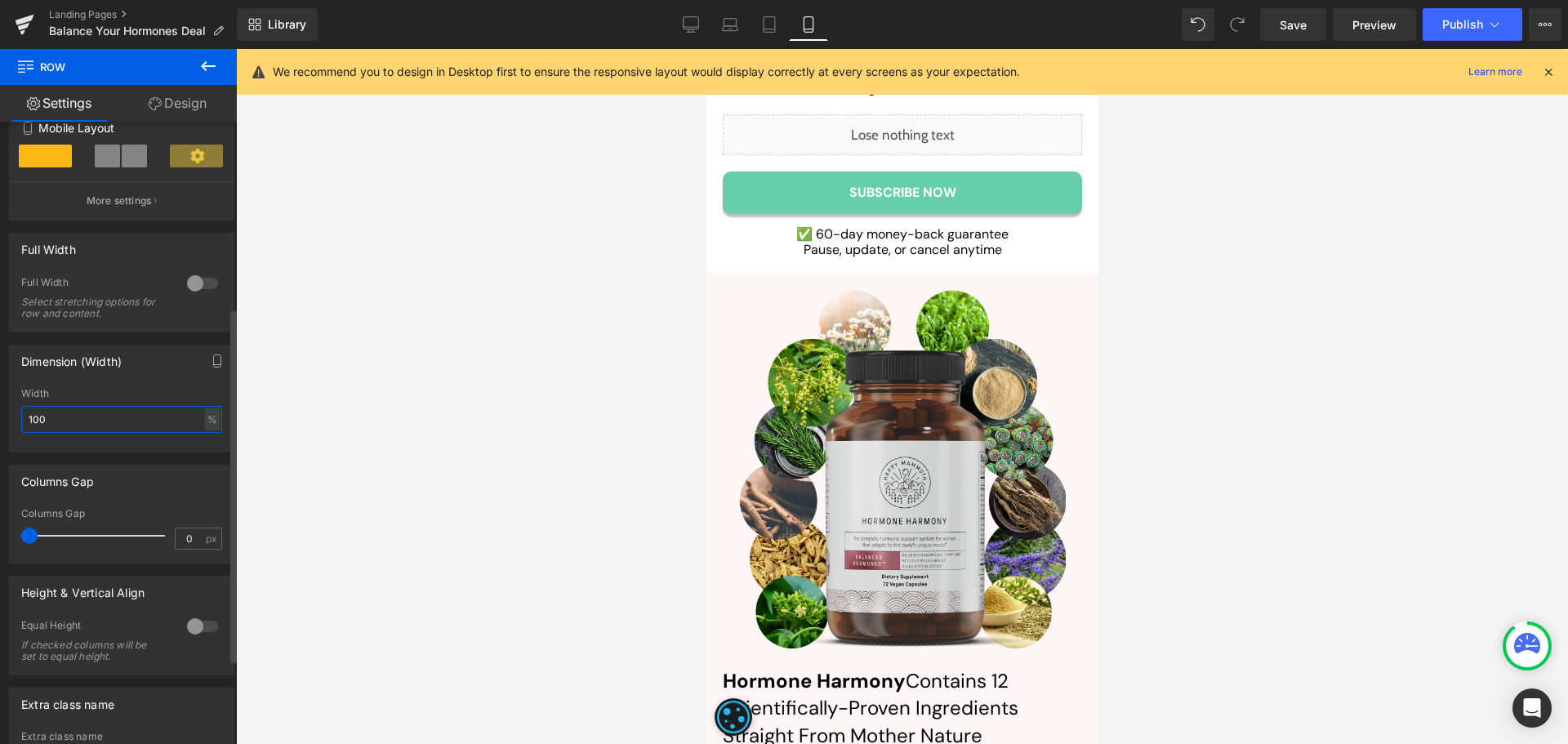
type input "100"
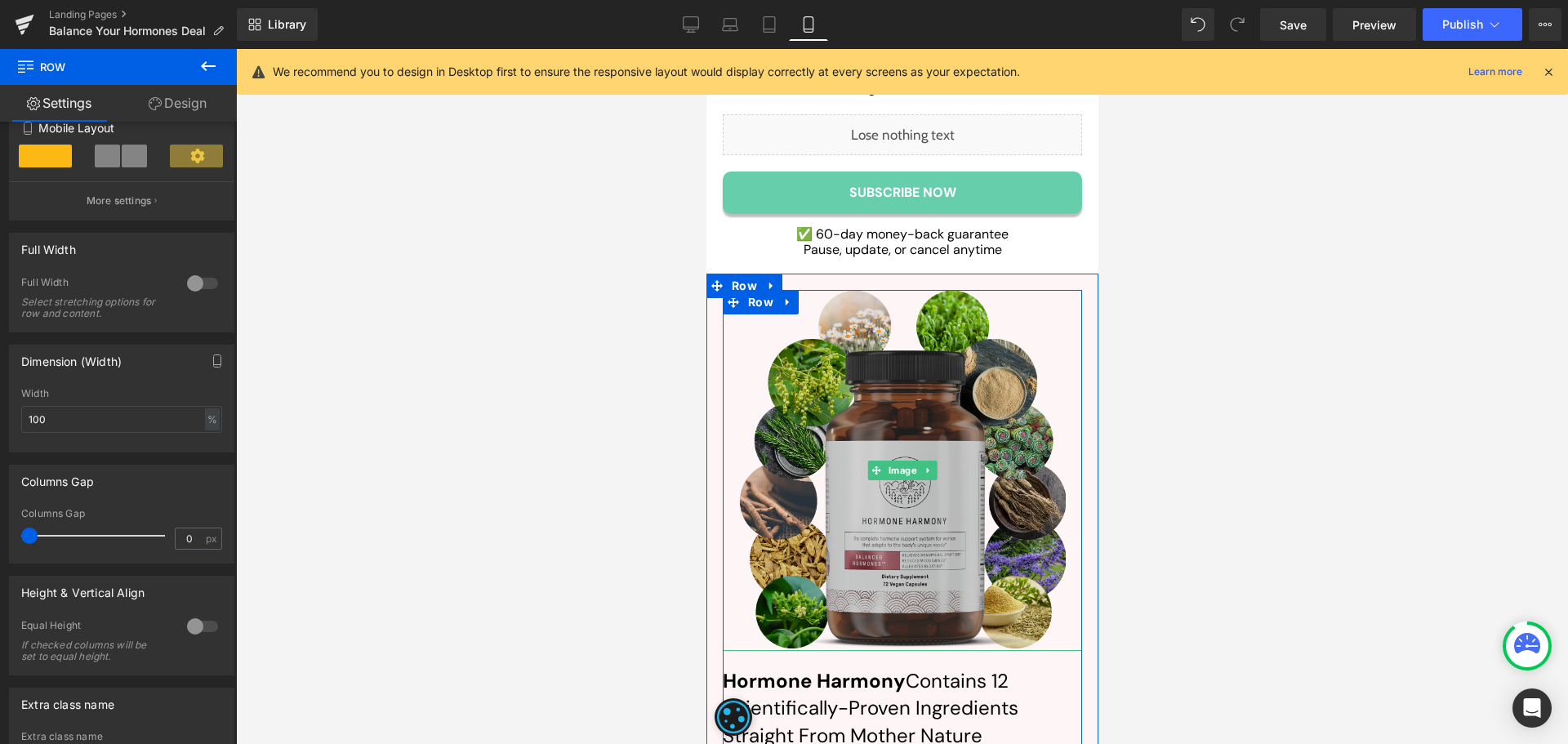
click at [836, 290] on img at bounding box center [901, 470] width 326 height 361
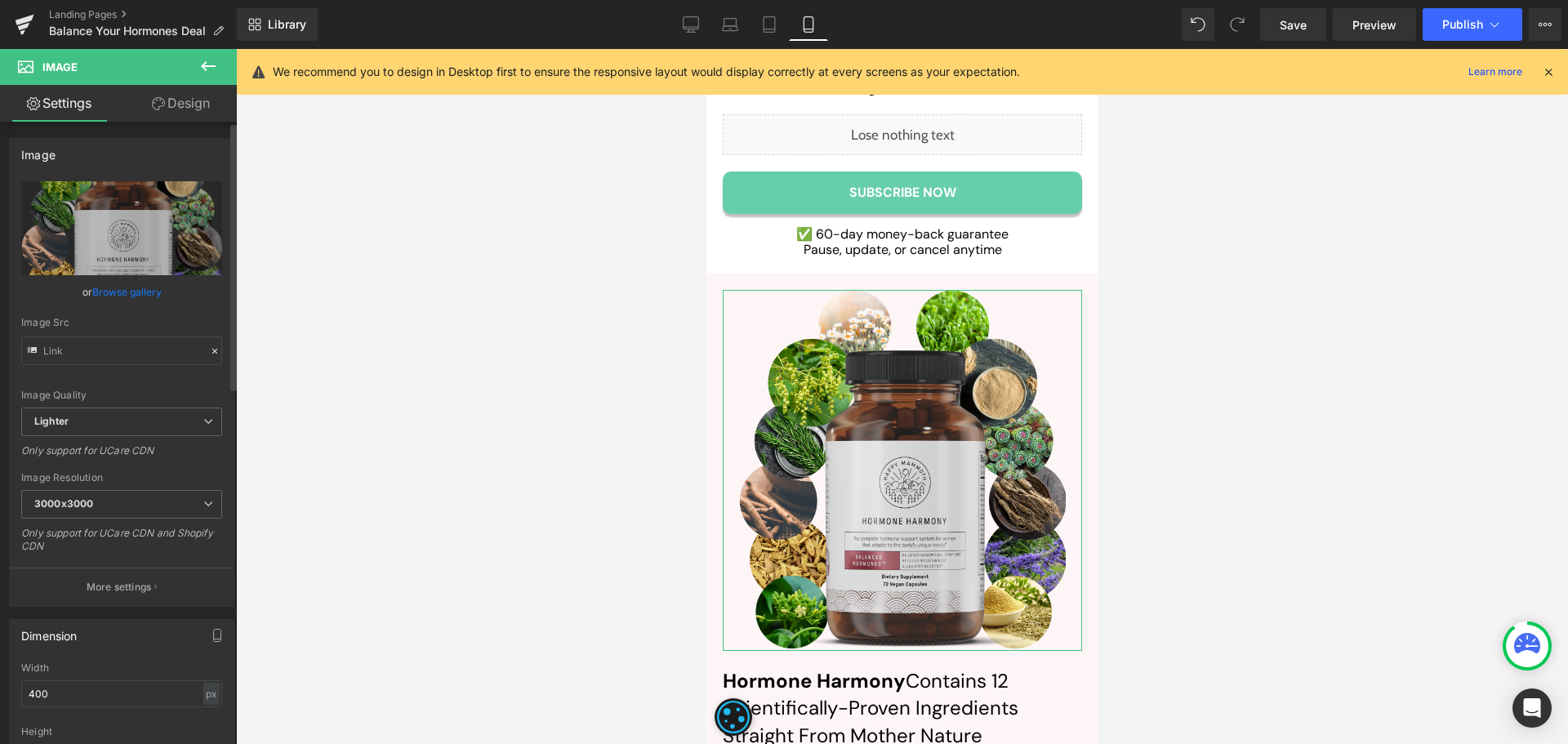
click at [135, 286] on link "Browse gallery" at bounding box center [127, 292] width 70 height 29
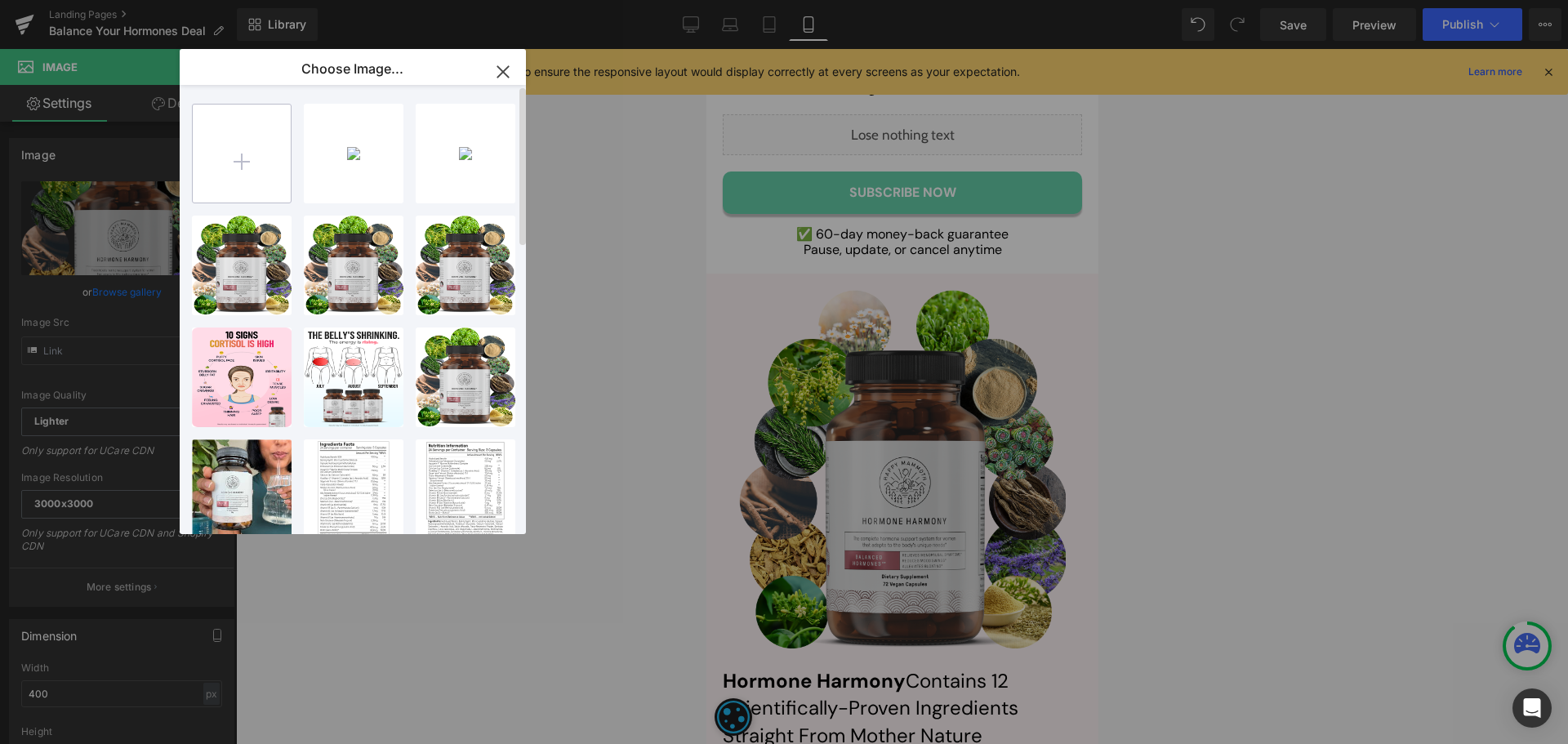
click at [240, 162] on input "file" at bounding box center [242, 154] width 98 height 98
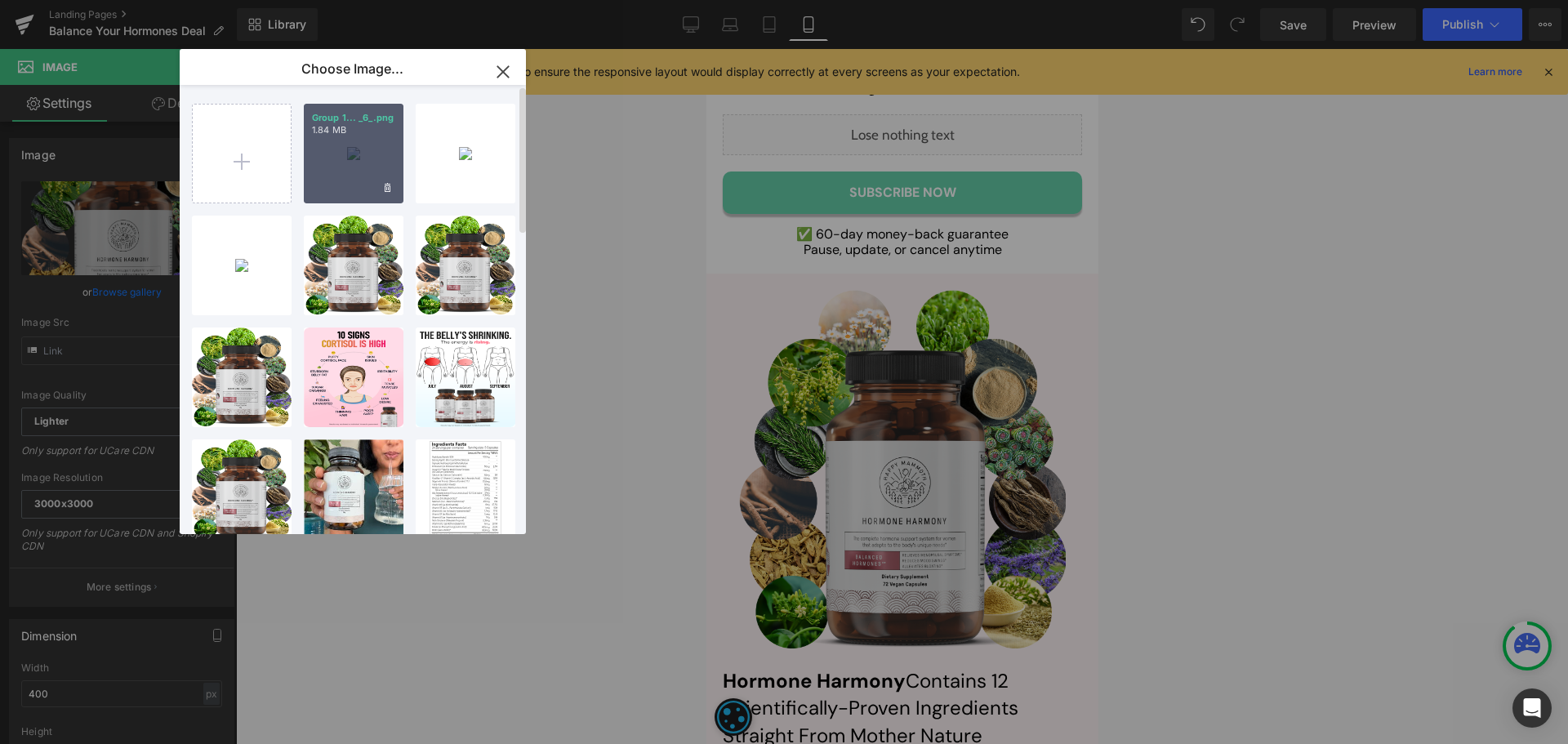
click at [344, 171] on div "Group 1... _6_.png 1.84 MB" at bounding box center [353, 153] width 99 height 99
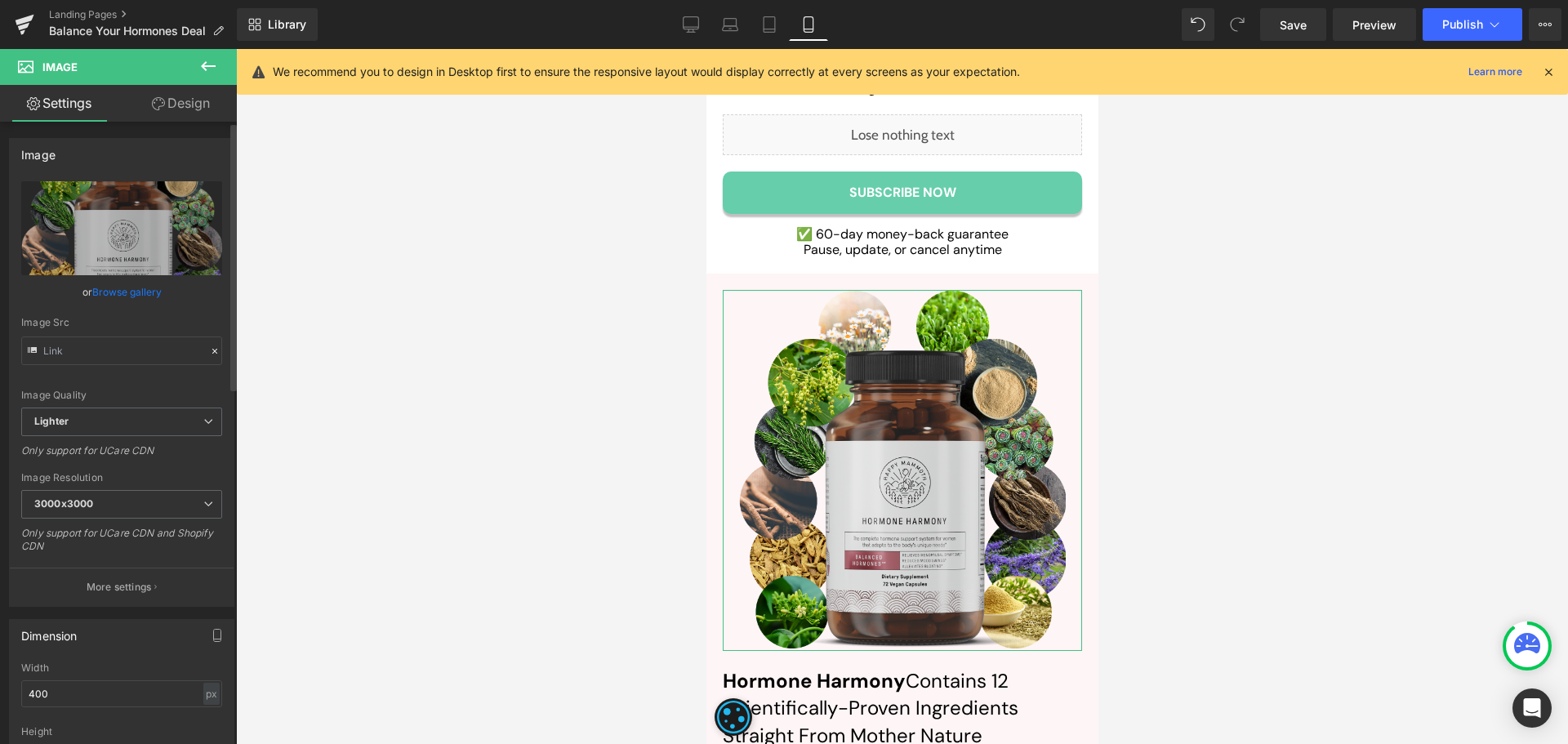
click at [148, 296] on link "Browse gallery" at bounding box center [127, 292] width 70 height 29
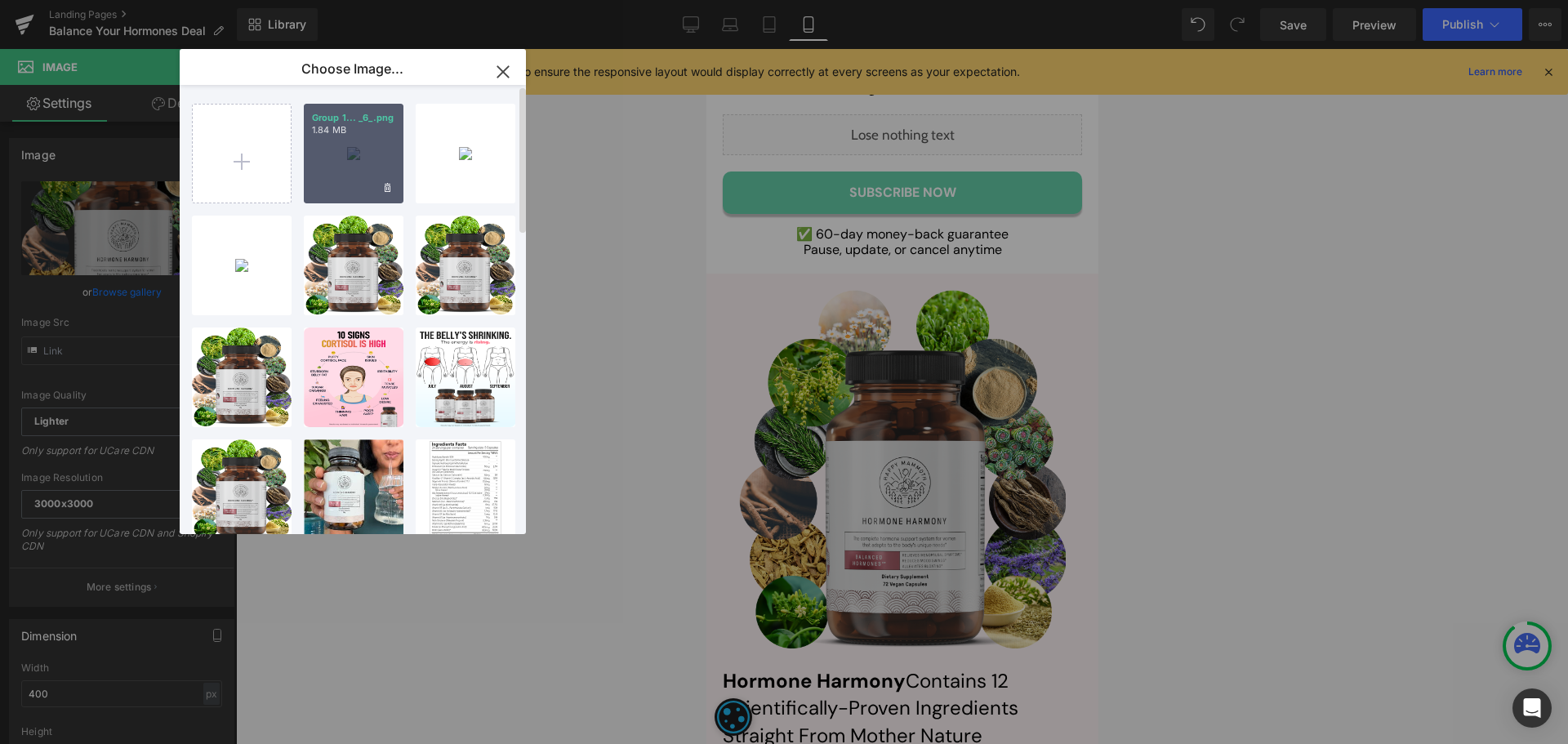
click at [334, 171] on div "Group 1... _6_.png 1.84 MB" at bounding box center [353, 153] width 99 height 99
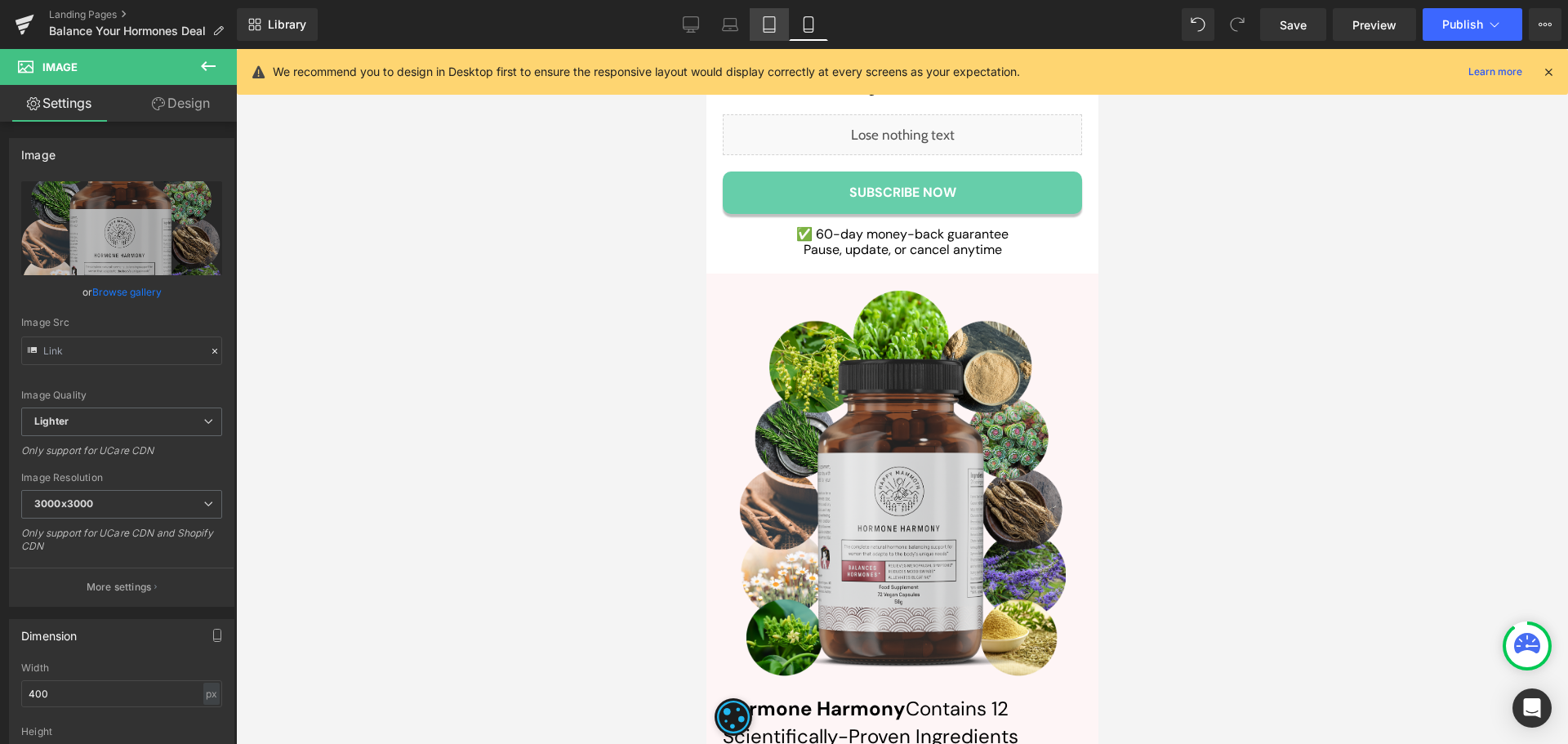
click at [776, 23] on icon at bounding box center [769, 24] width 16 height 16
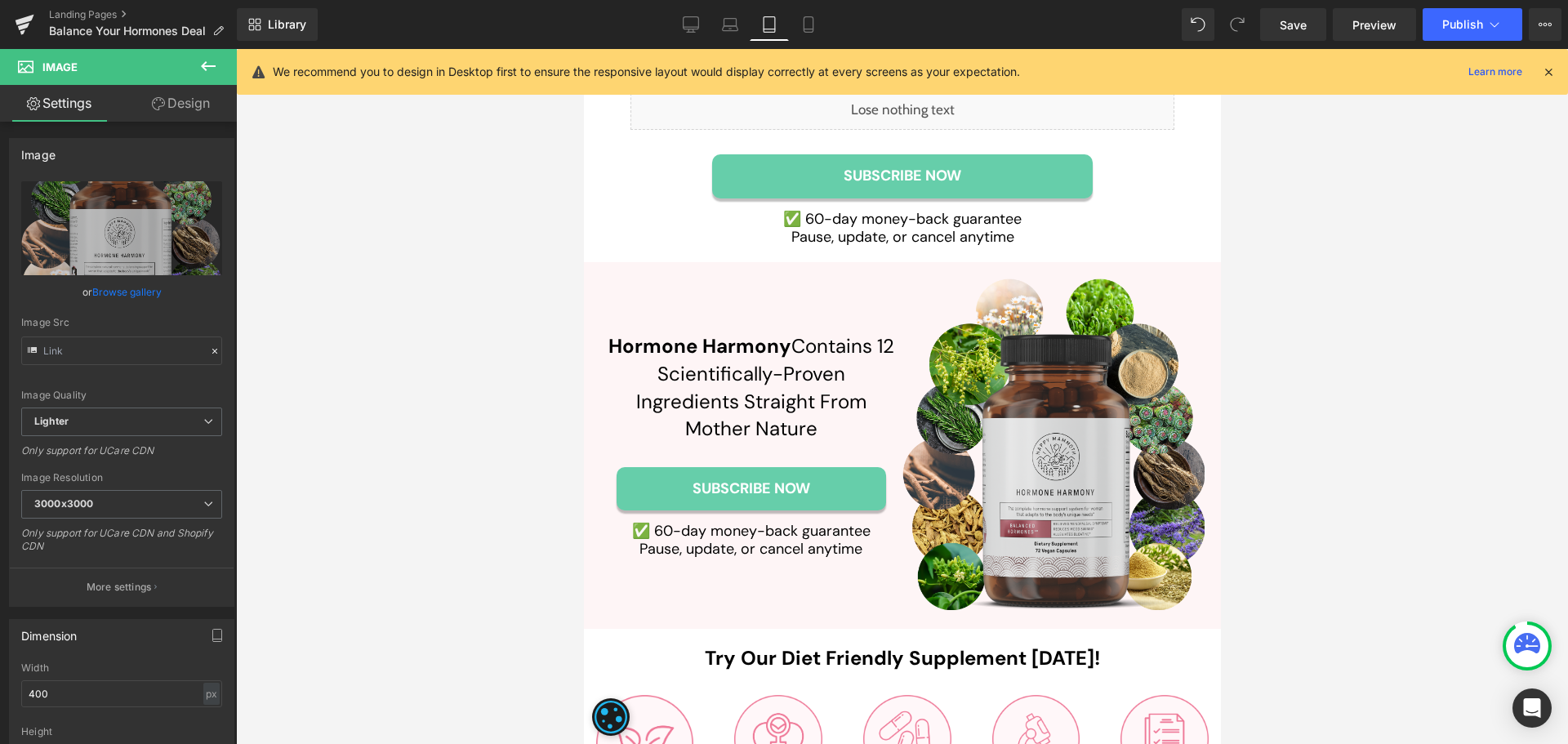
scroll to position [7757, 0]
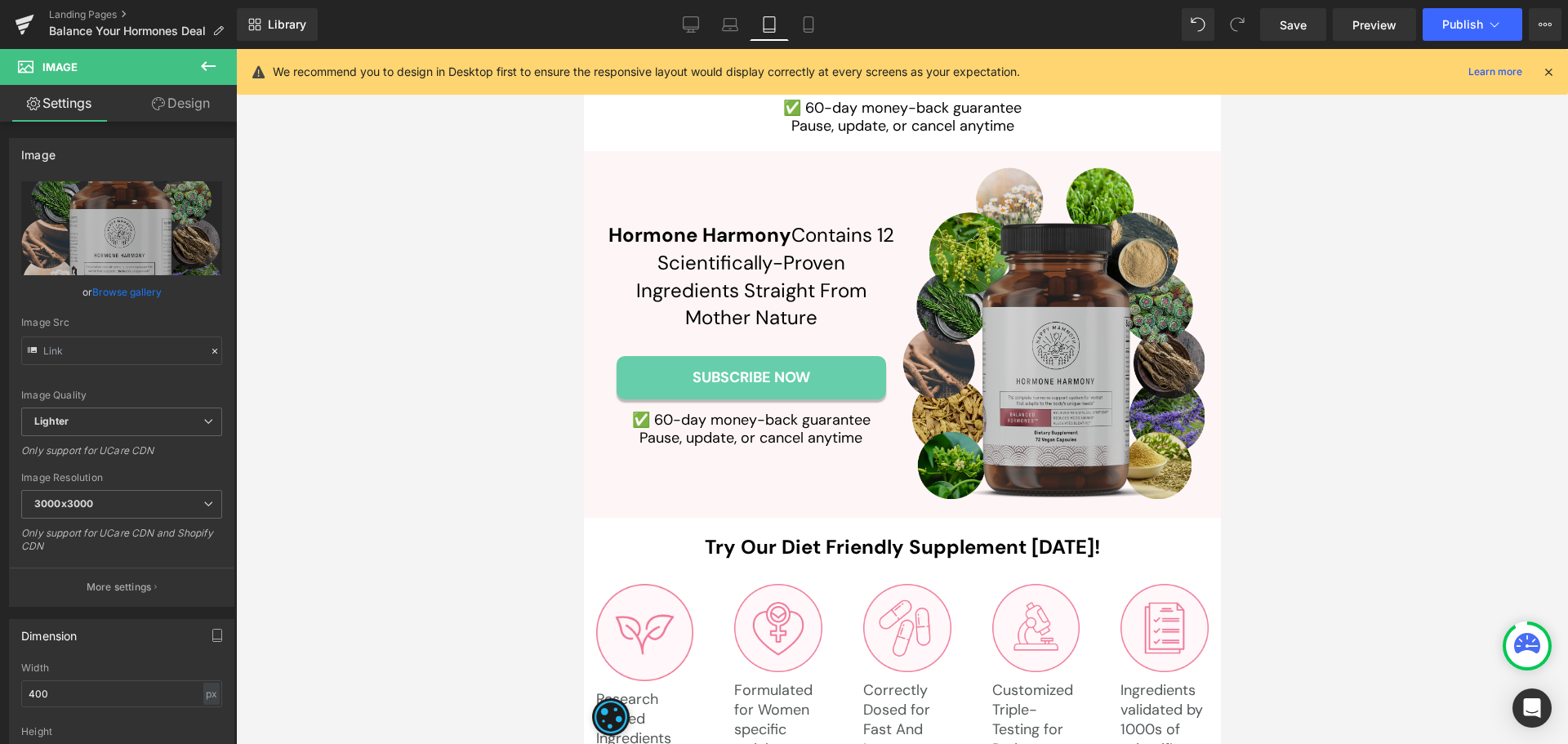
click at [1086, 259] on img at bounding box center [1053, 334] width 302 height 334
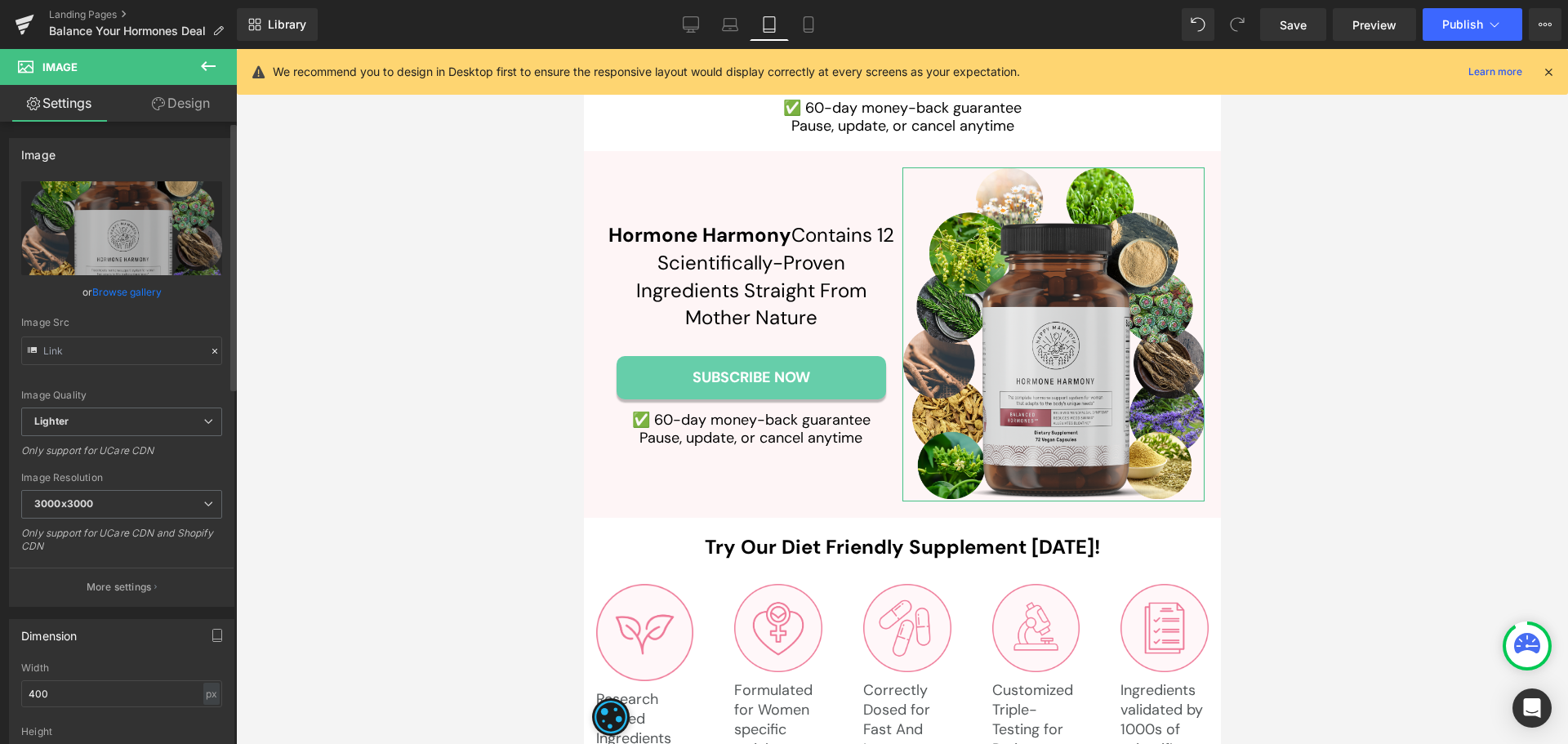
click at [114, 294] on link "Browse gallery" at bounding box center [127, 292] width 70 height 29
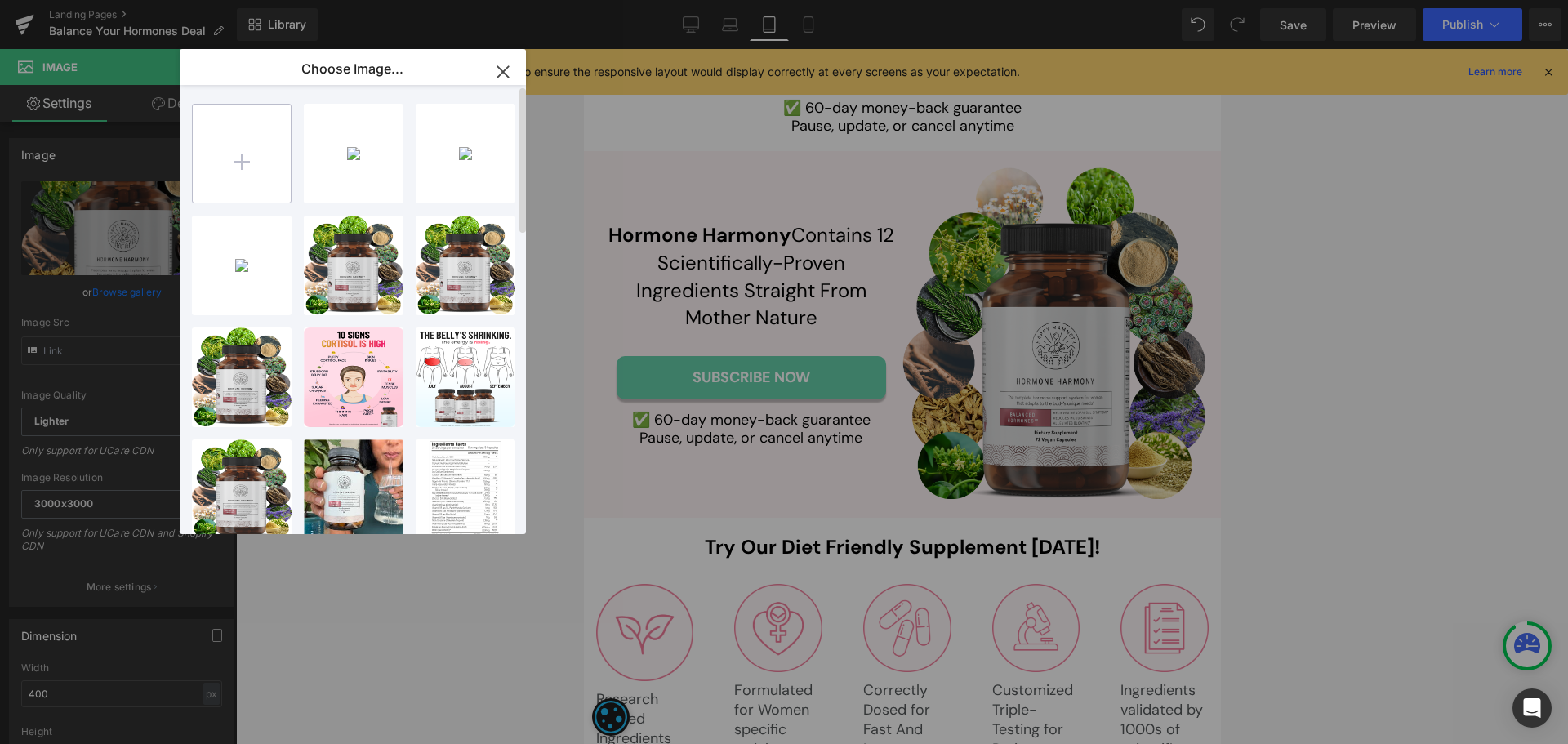
click at [247, 136] on input "file" at bounding box center [242, 154] width 98 height 98
type input "C:\fakepath\Group 1000003031 (6).png"
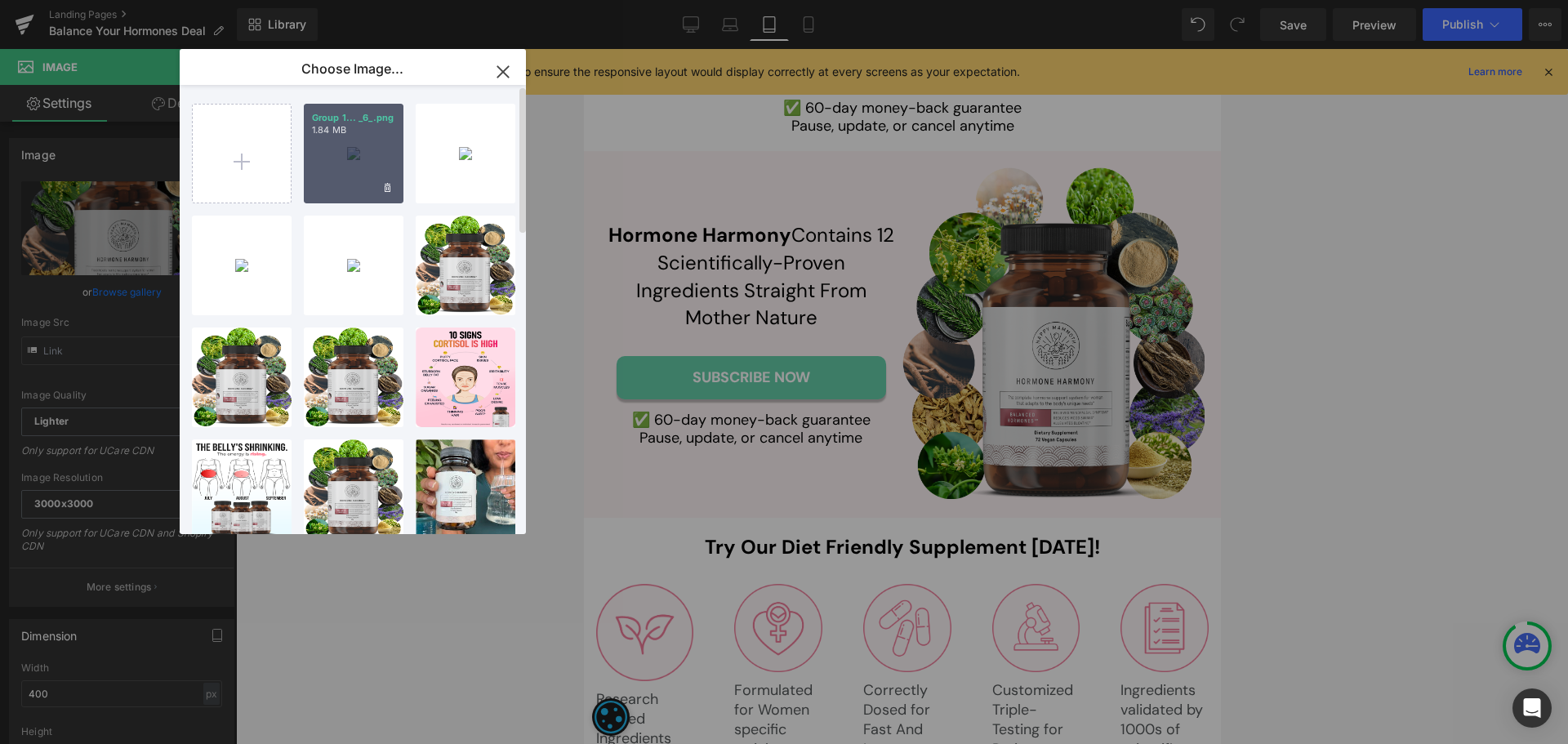
click at [354, 172] on div "Group 1... _6_.png 1.84 MB" at bounding box center [353, 153] width 99 height 99
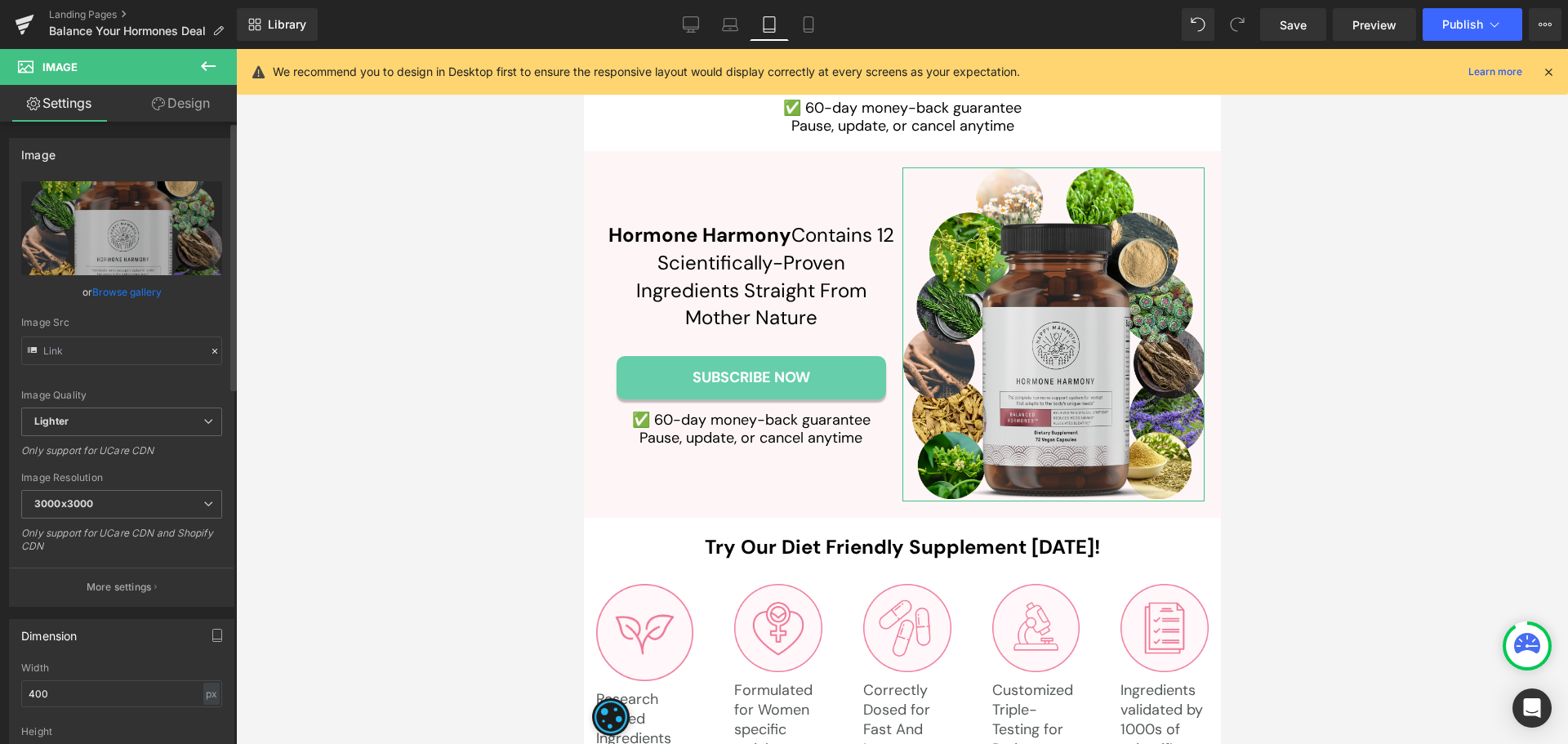
click at [150, 296] on link "Browse gallery" at bounding box center [127, 292] width 70 height 29
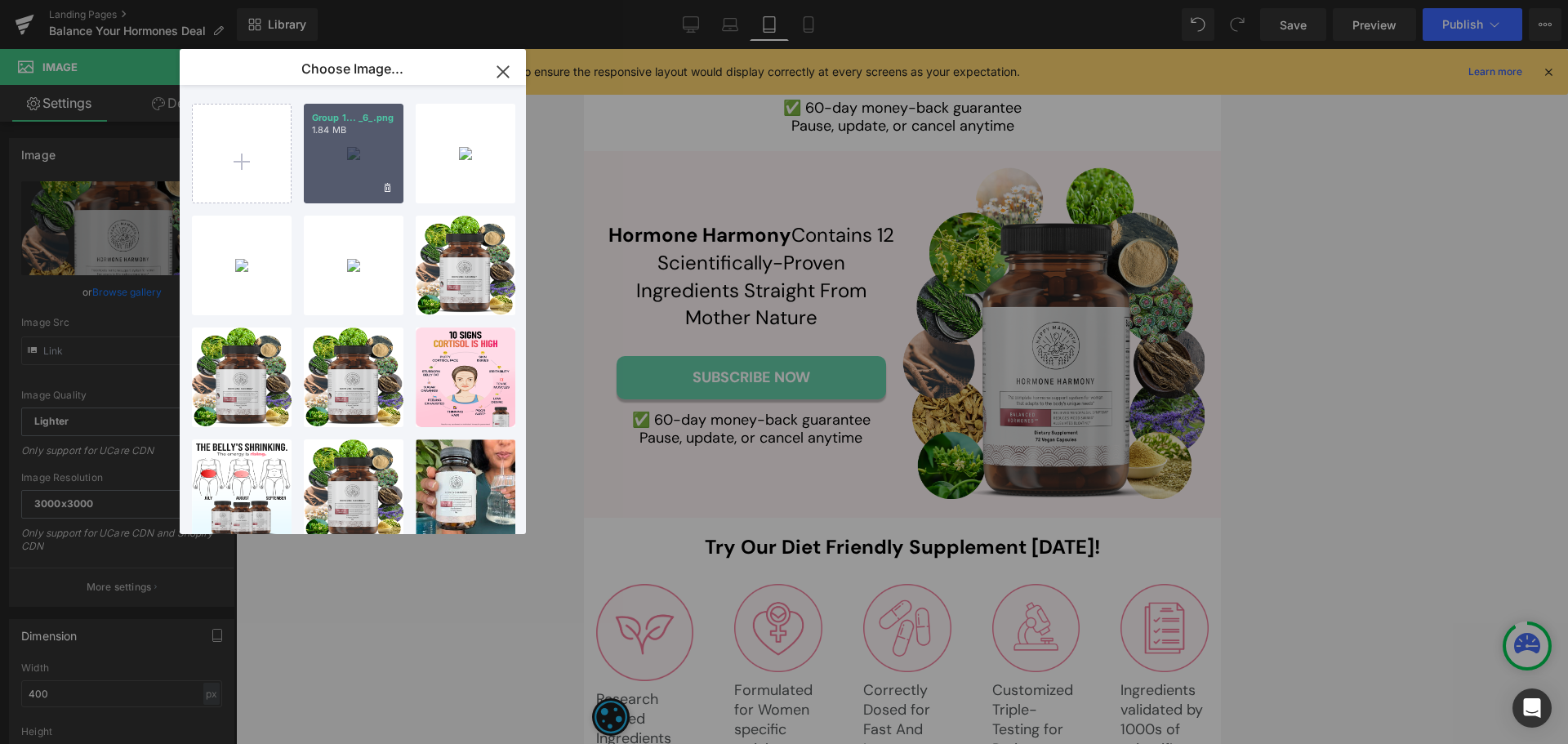
click at [375, 179] on div "Group 1... _6_.png 1.84 MB" at bounding box center [353, 153] width 99 height 99
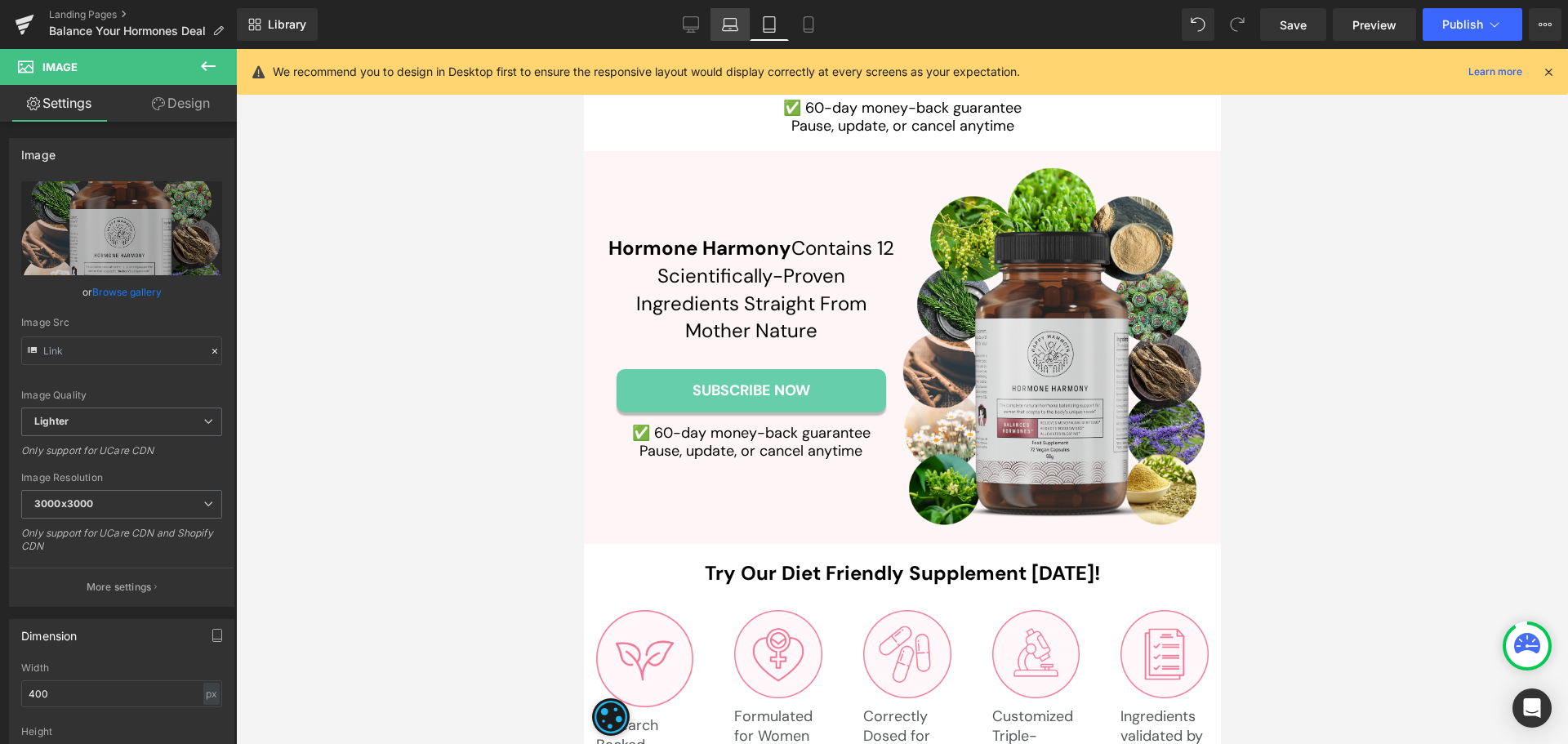
click at [727, 22] on icon at bounding box center [730, 24] width 16 height 16
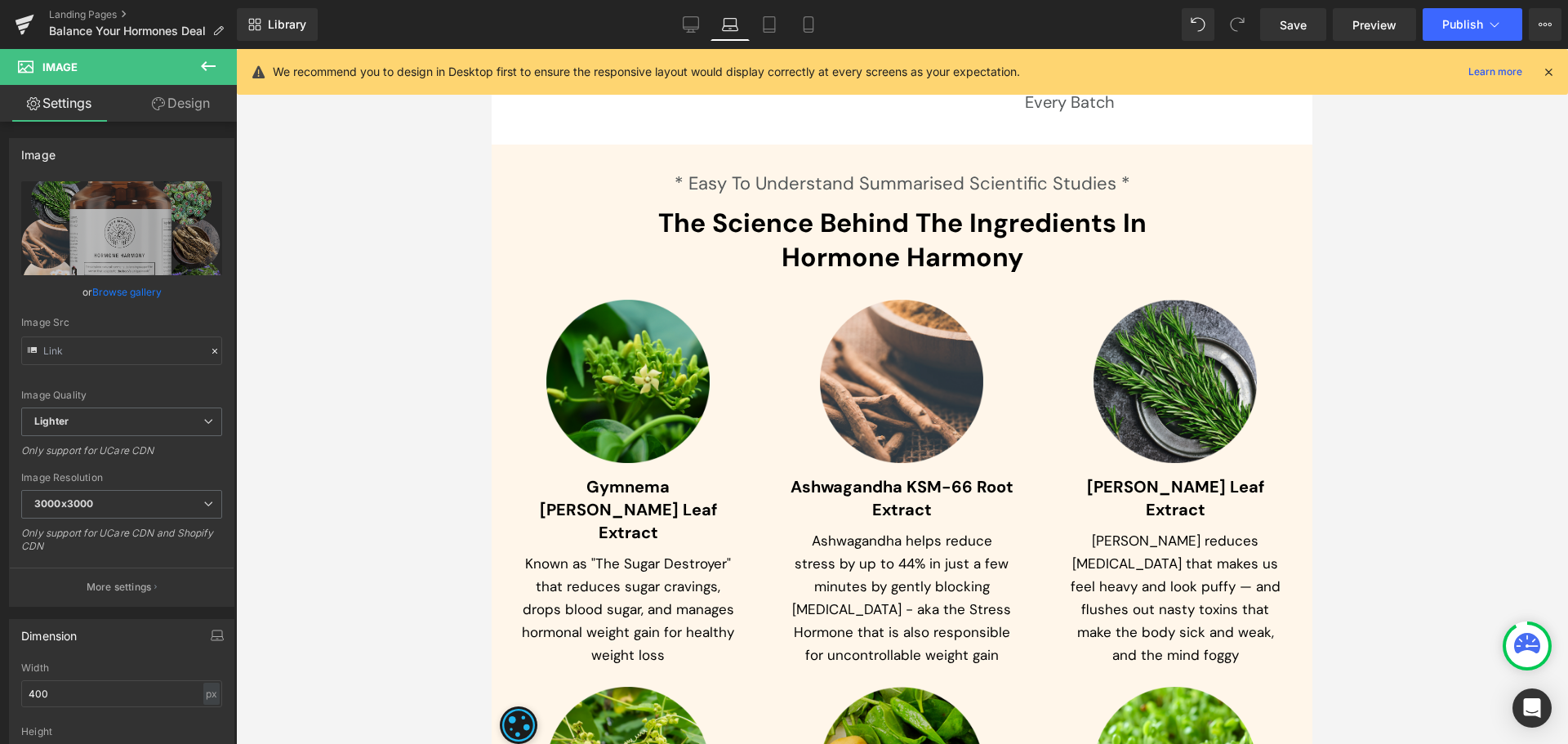
scroll to position [7005, 0]
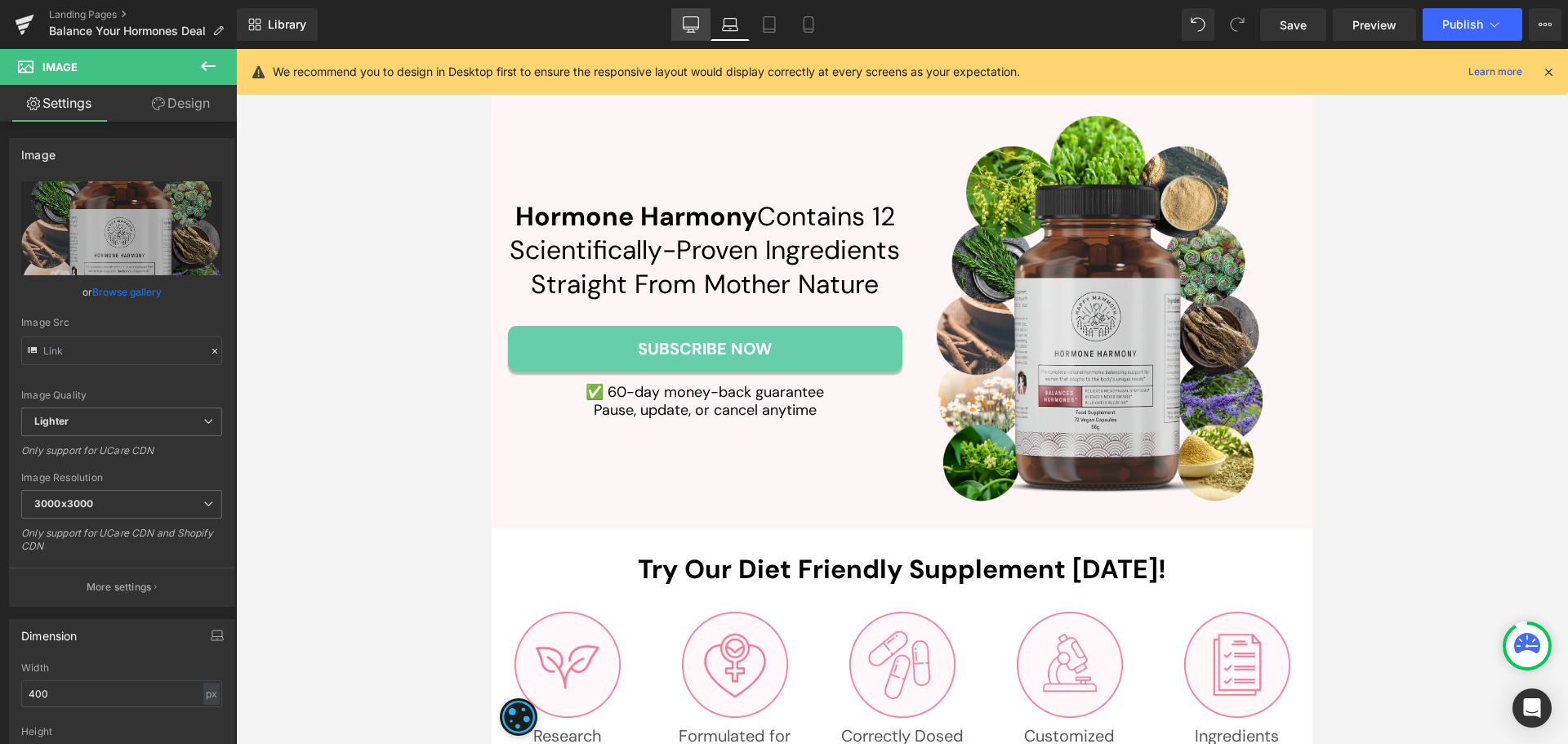
click at [686, 30] on icon at bounding box center [691, 24] width 16 height 16
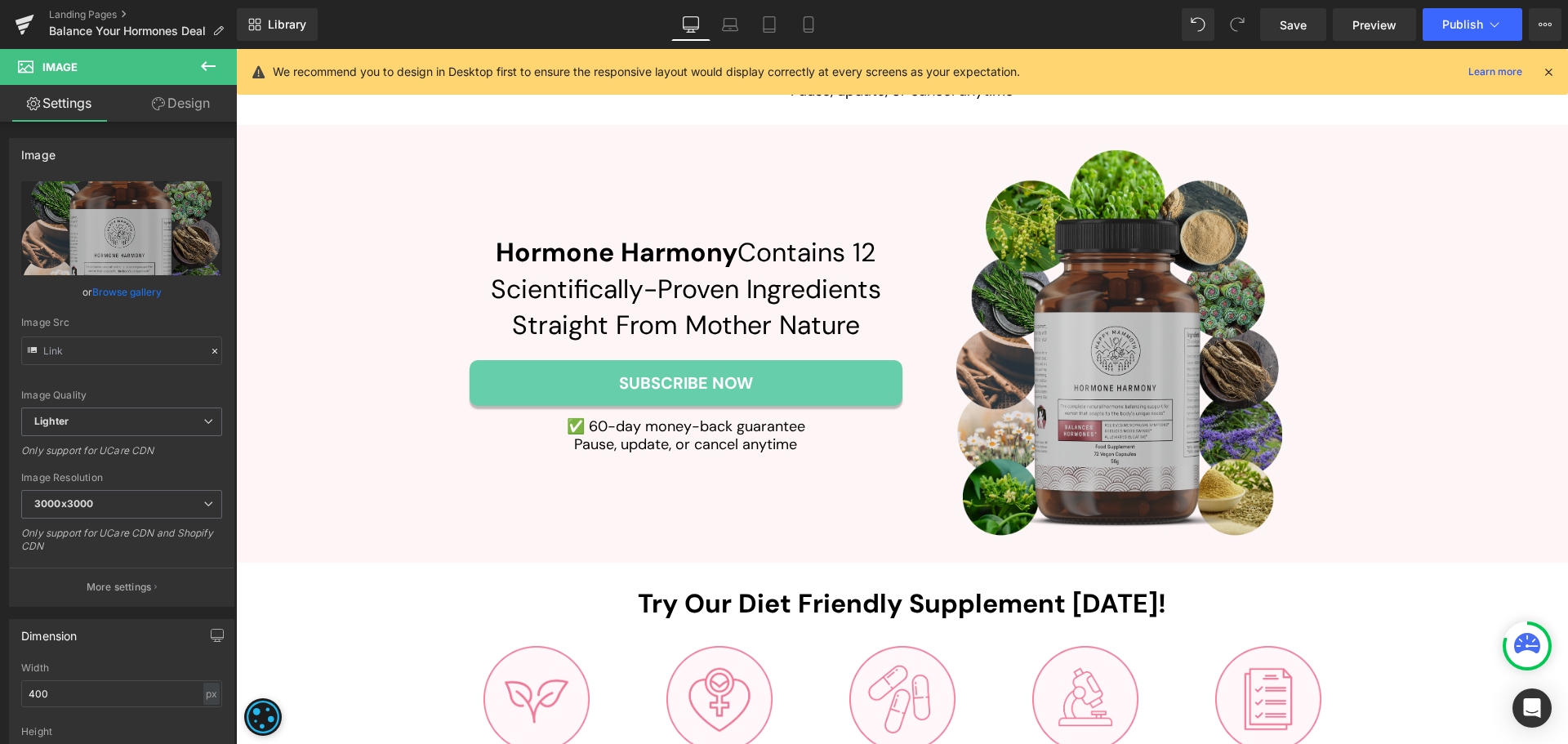
scroll to position [6840, 0]
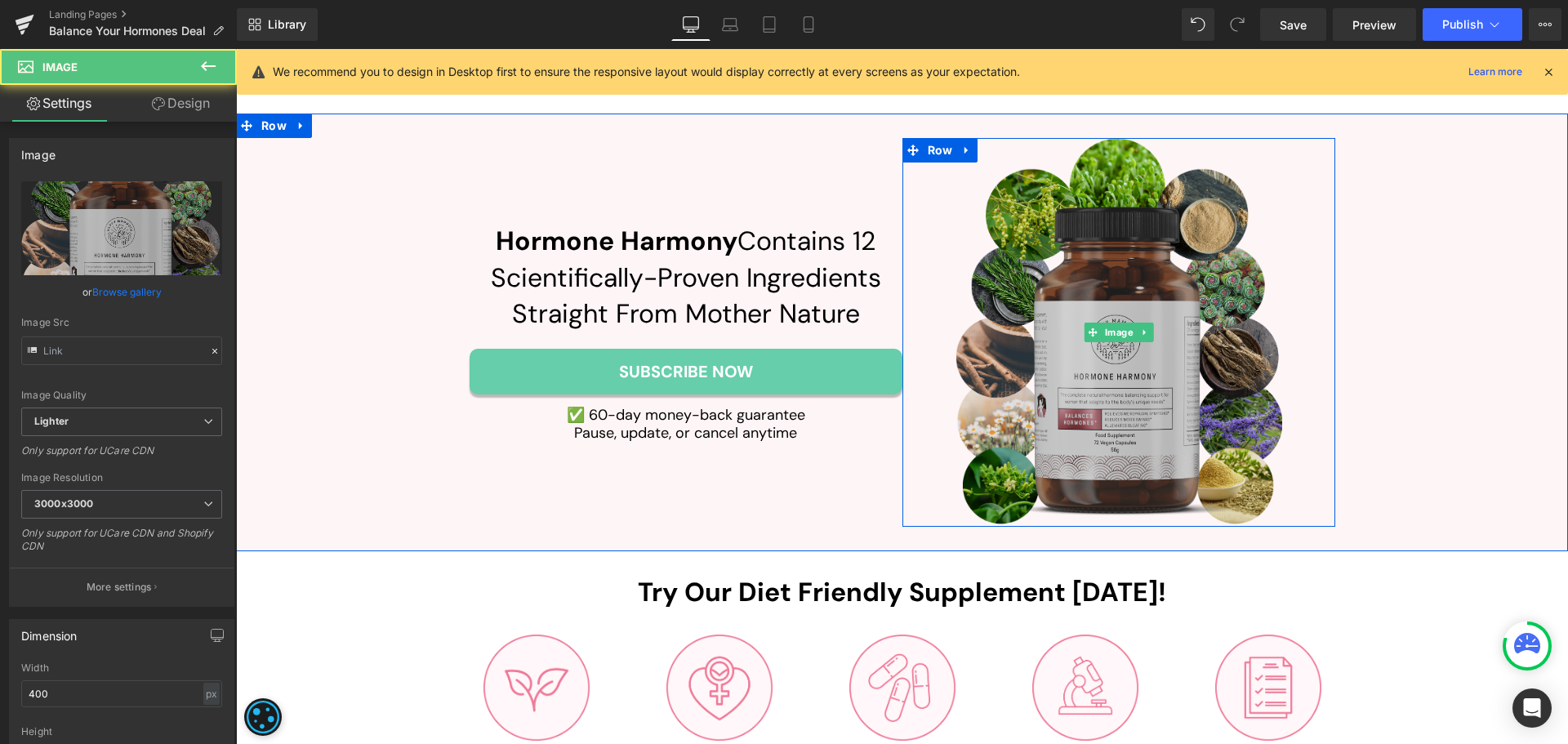
click at [1065, 320] on img at bounding box center [1118, 332] width 326 height 389
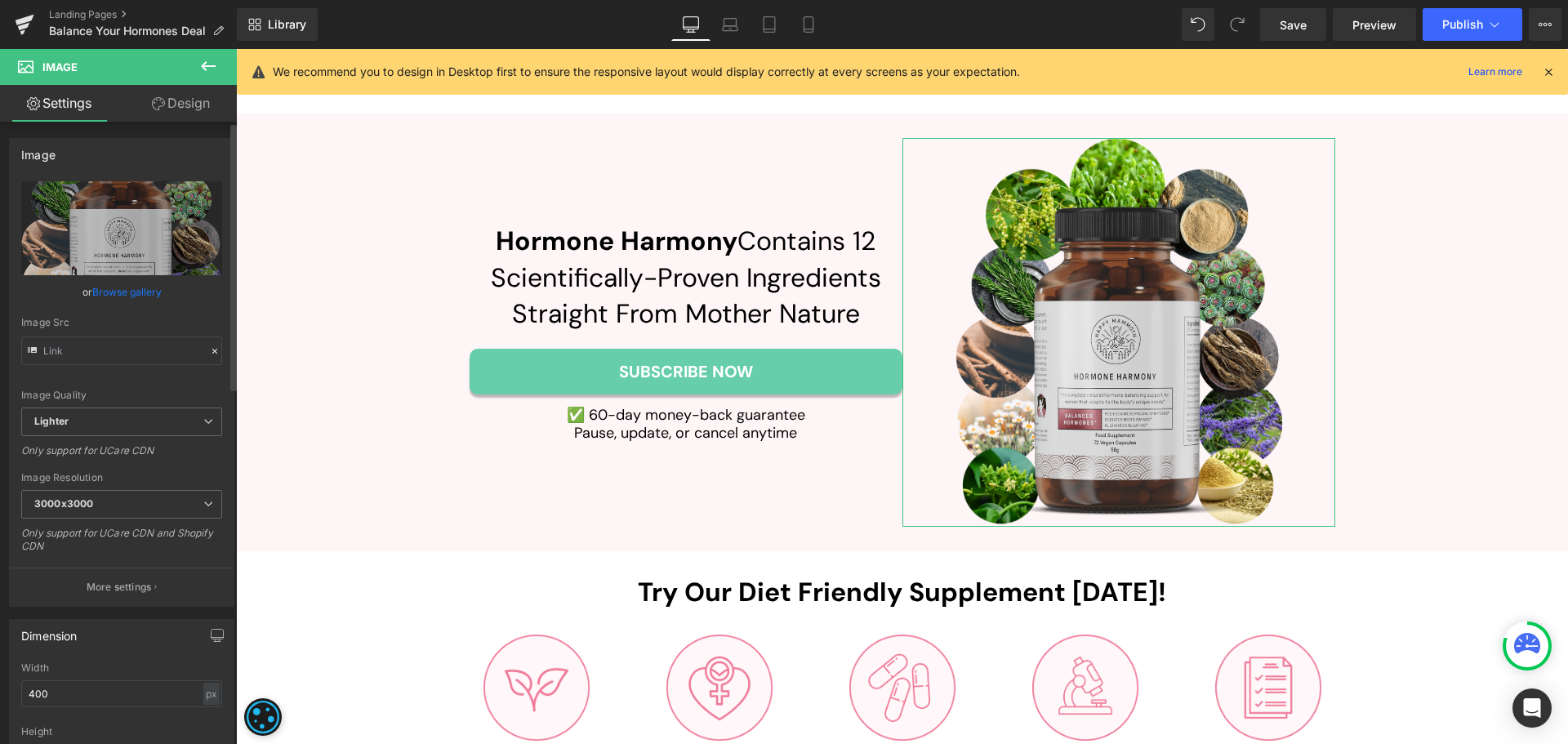
click at [123, 294] on link "Browse gallery" at bounding box center [127, 292] width 70 height 29
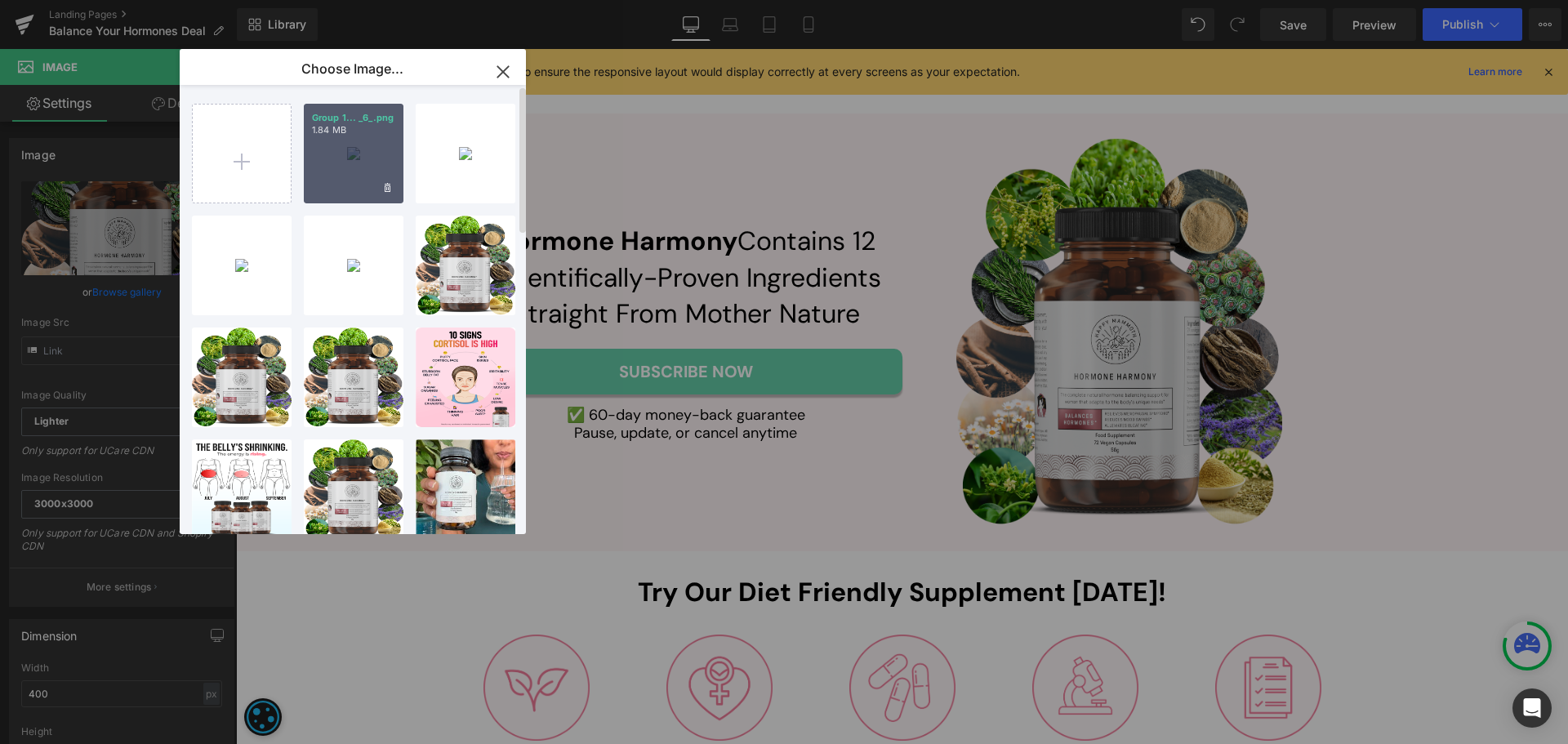
click at [343, 165] on div "Group 1... _6_.png 1.84 MB" at bounding box center [353, 153] width 99 height 99
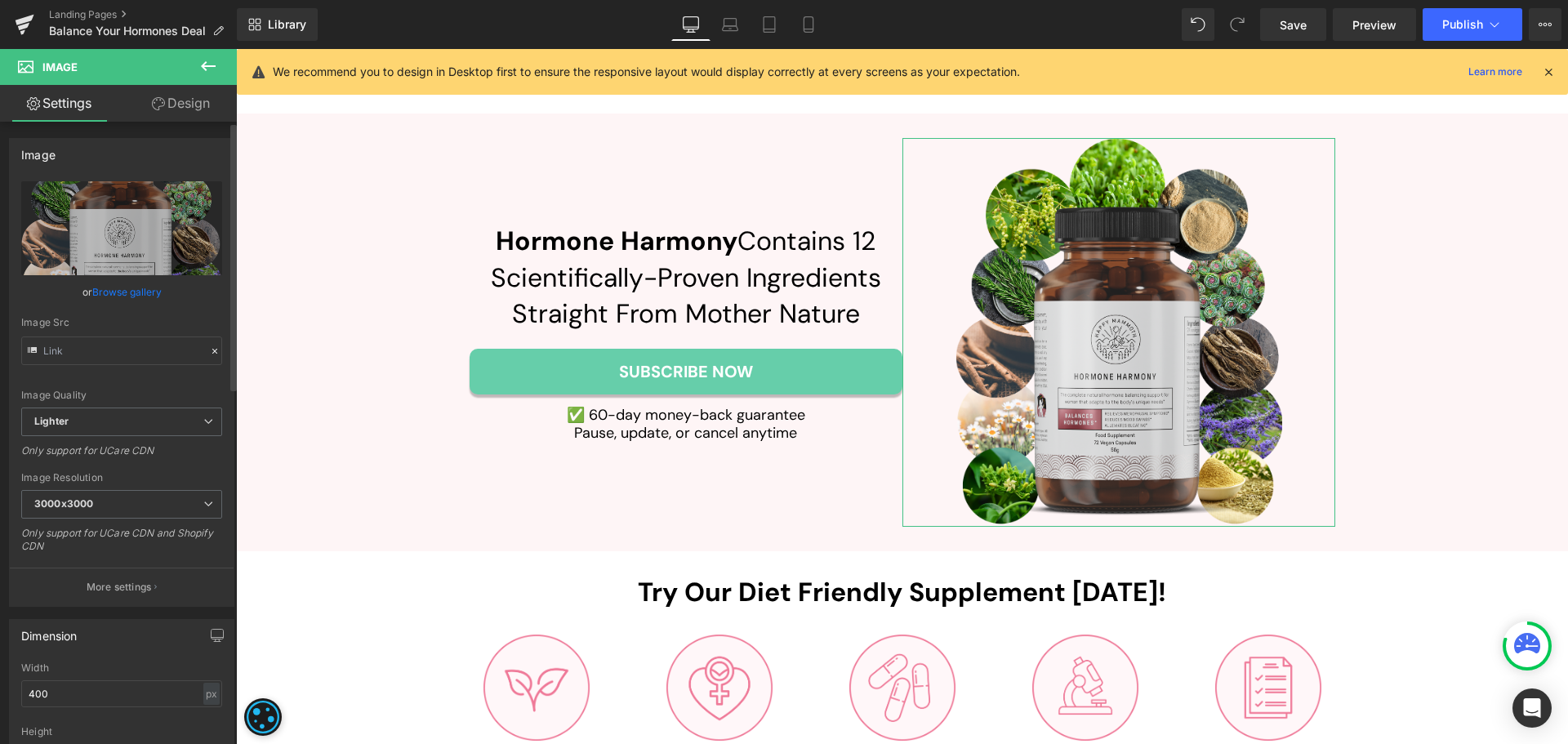
click at [114, 296] on link "Browse gallery" at bounding box center [127, 292] width 70 height 29
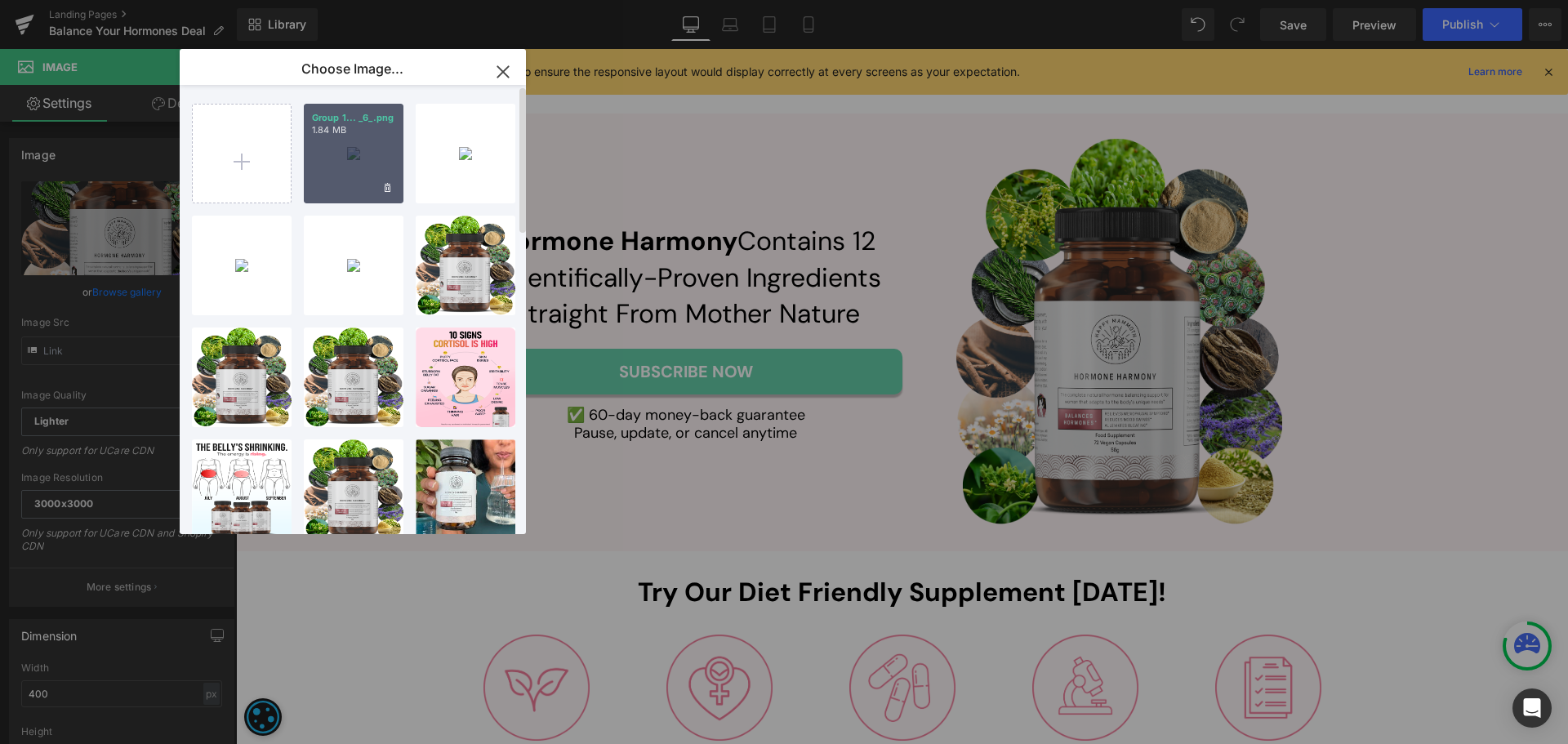
click at [357, 173] on div "Group 1... _6_.png 1.84 MB" at bounding box center [353, 153] width 99 height 99
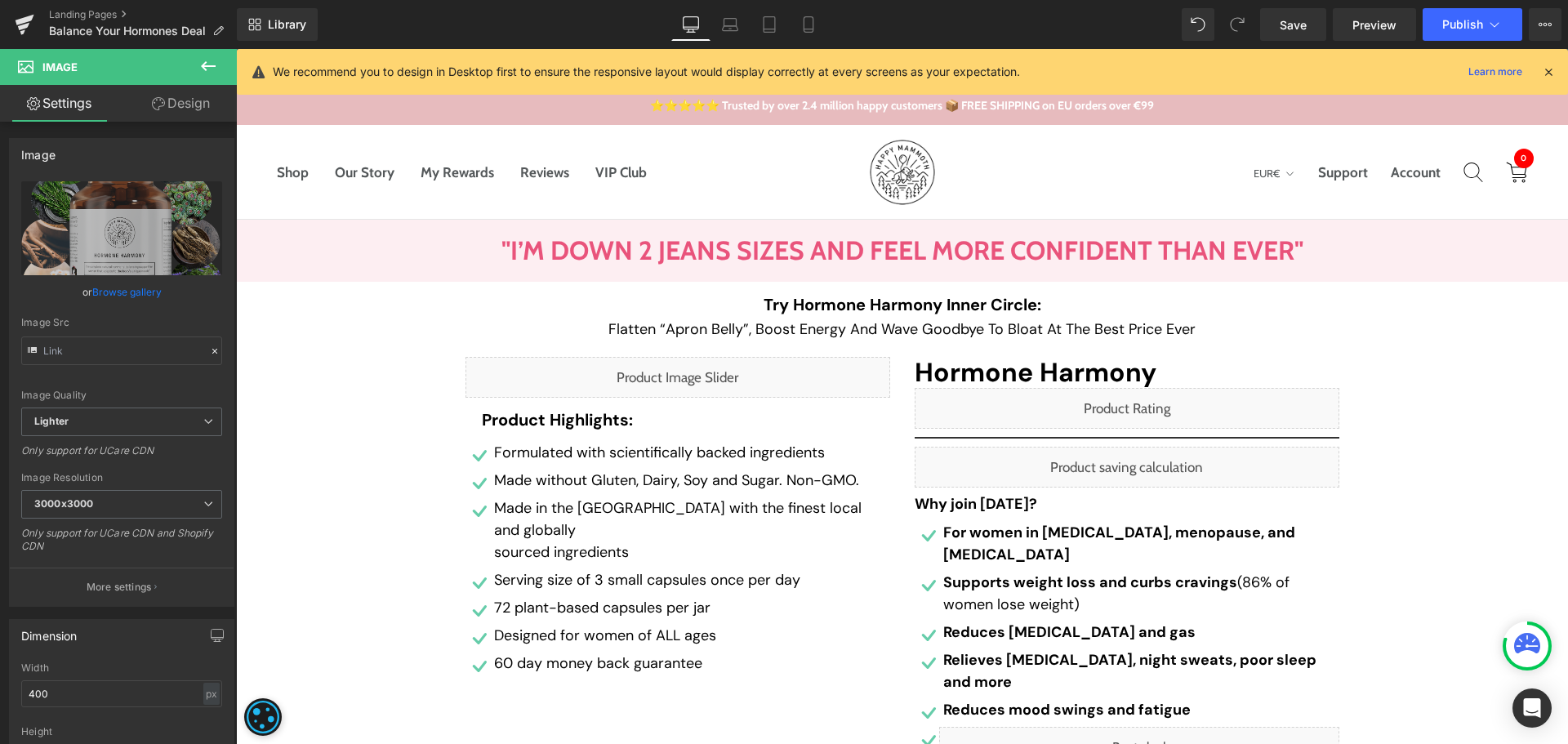
scroll to position [0, 0]
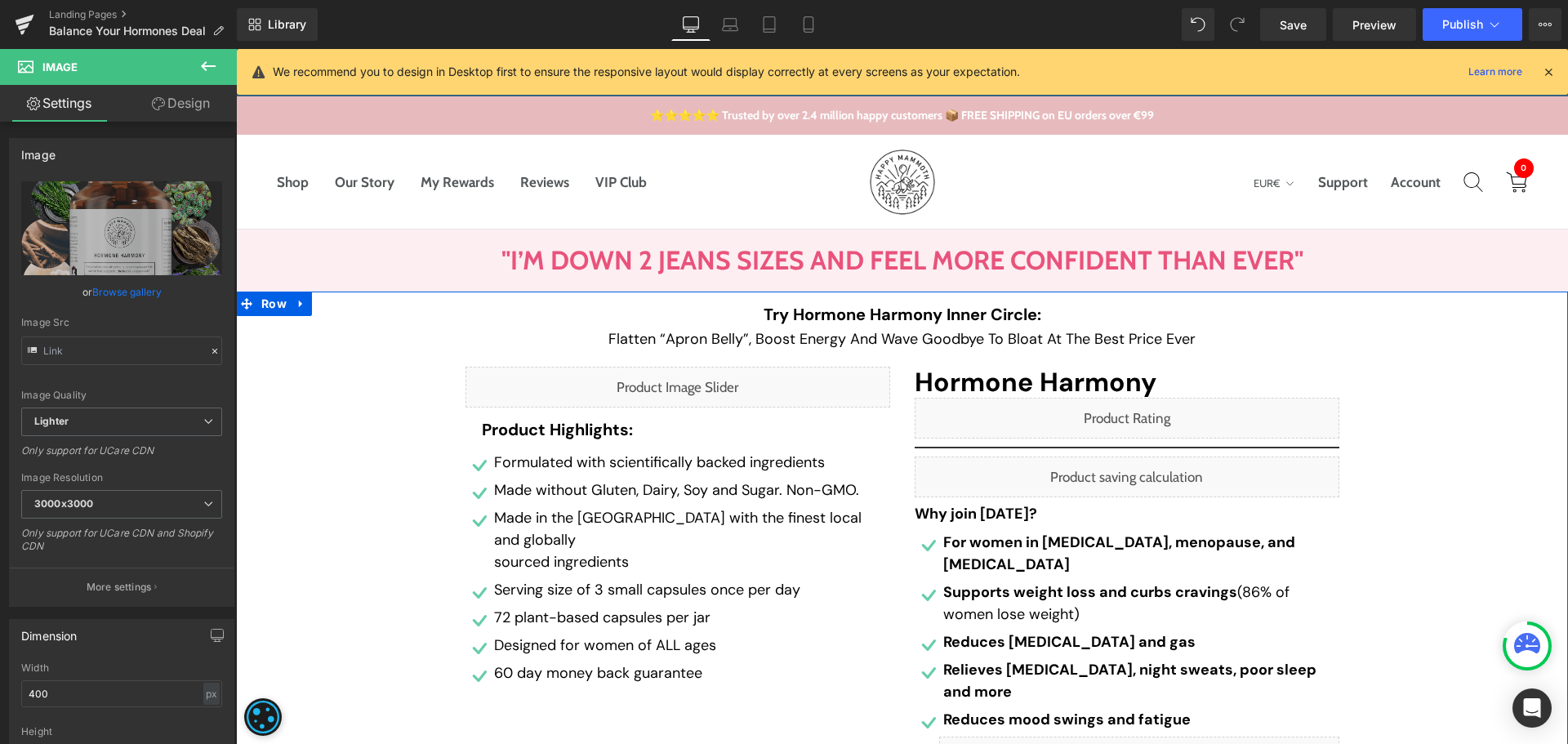
click at [1463, 411] on div "Try Hormone Harmony Inner Circle: Heading Flatten “Apron Belly”, Boost Energy A…" at bounding box center [902, 748] width 1332 height 887
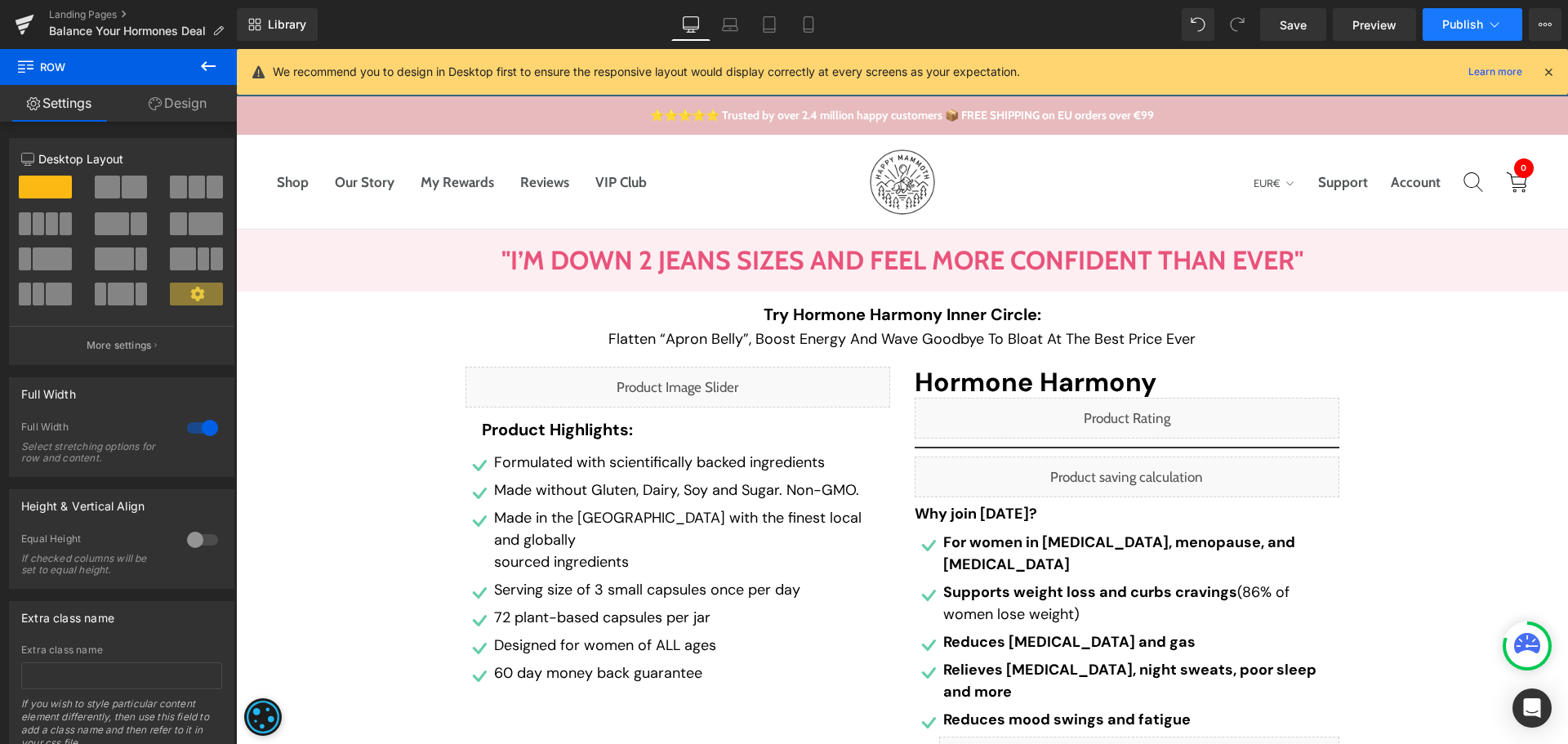
click at [1464, 36] on button "Publish" at bounding box center [1472, 24] width 99 height 33
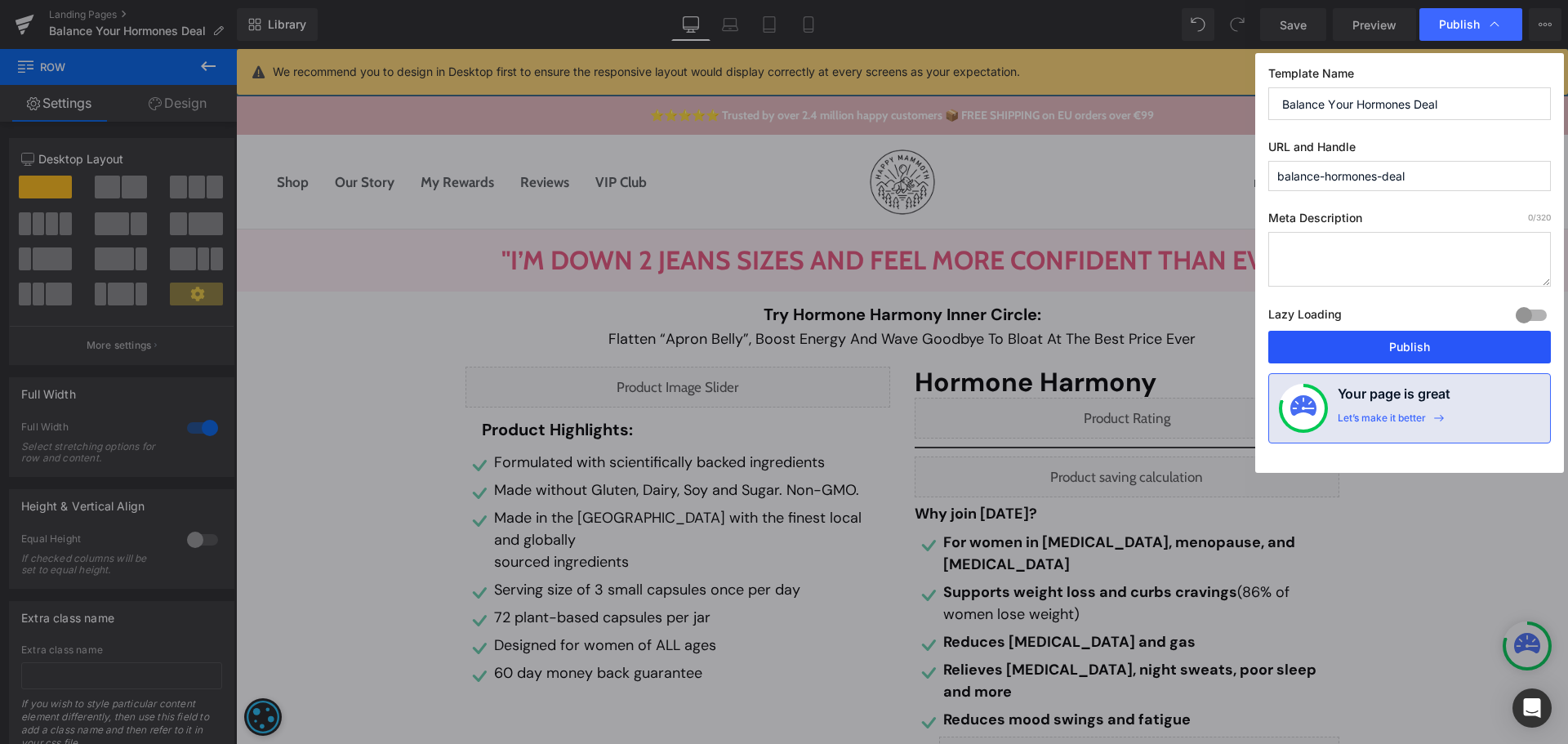
click at [1432, 345] on button "Publish" at bounding box center [1410, 347] width 283 height 33
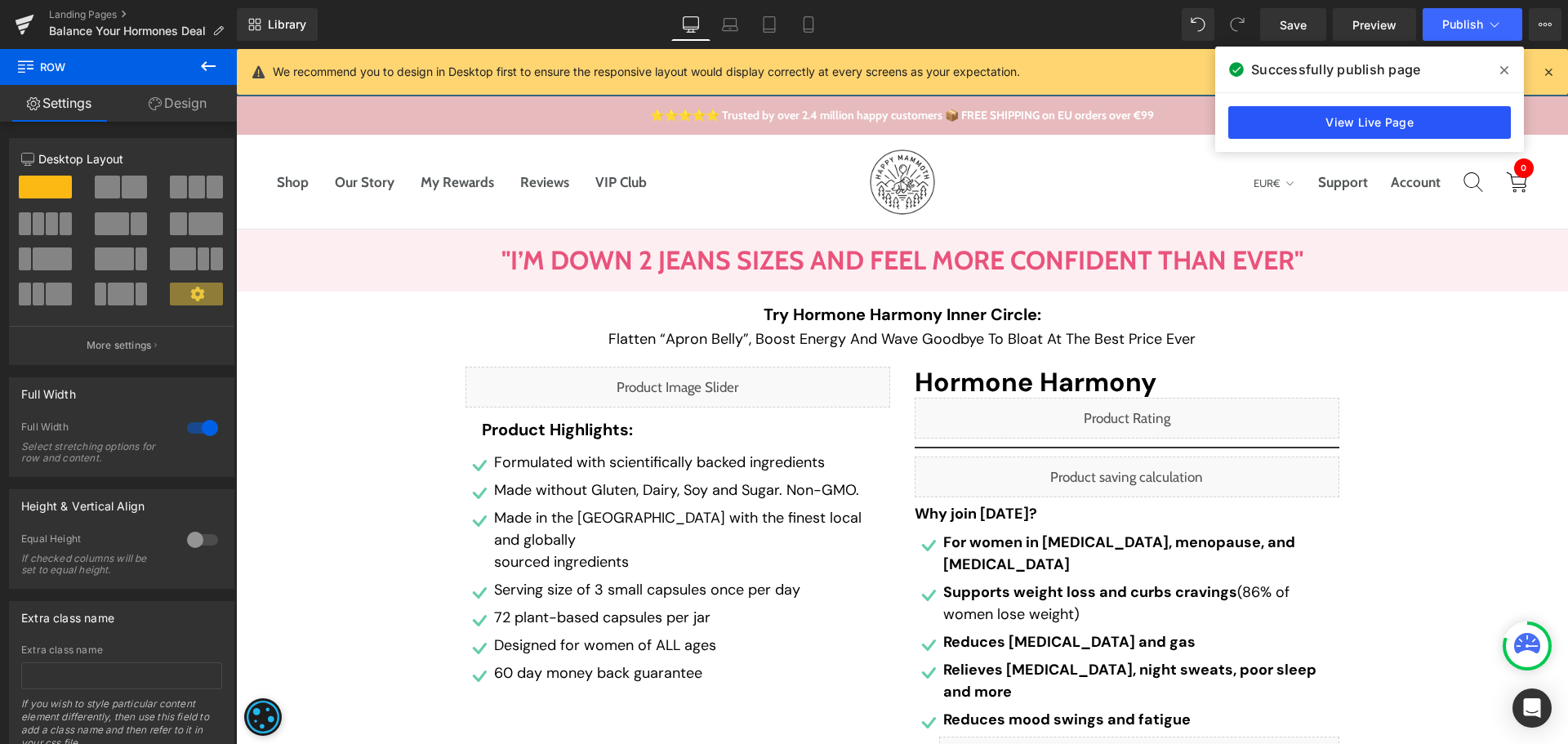
click at [1423, 128] on link "View Live Page" at bounding box center [1369, 123] width 283 height 33
